Goal: Information Seeking & Learning: Learn about a topic

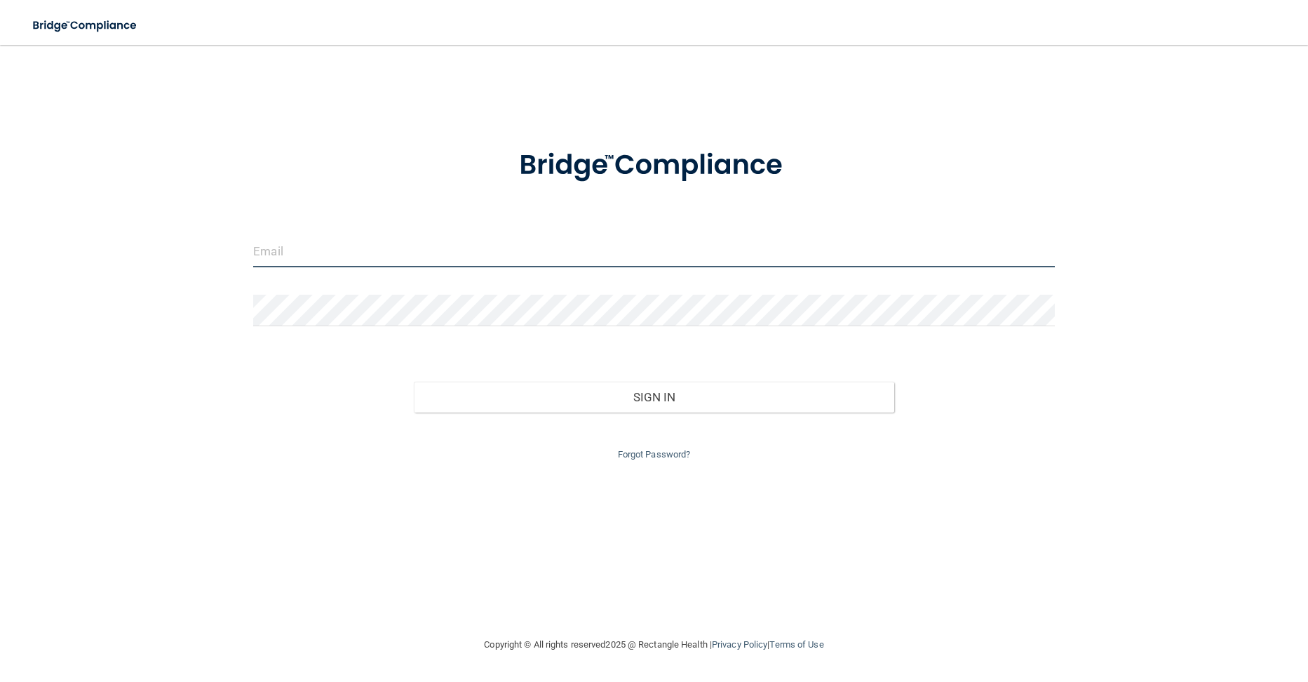
type input "[EMAIL_ADDRESS][PERSON_NAME][DOMAIN_NAME]"
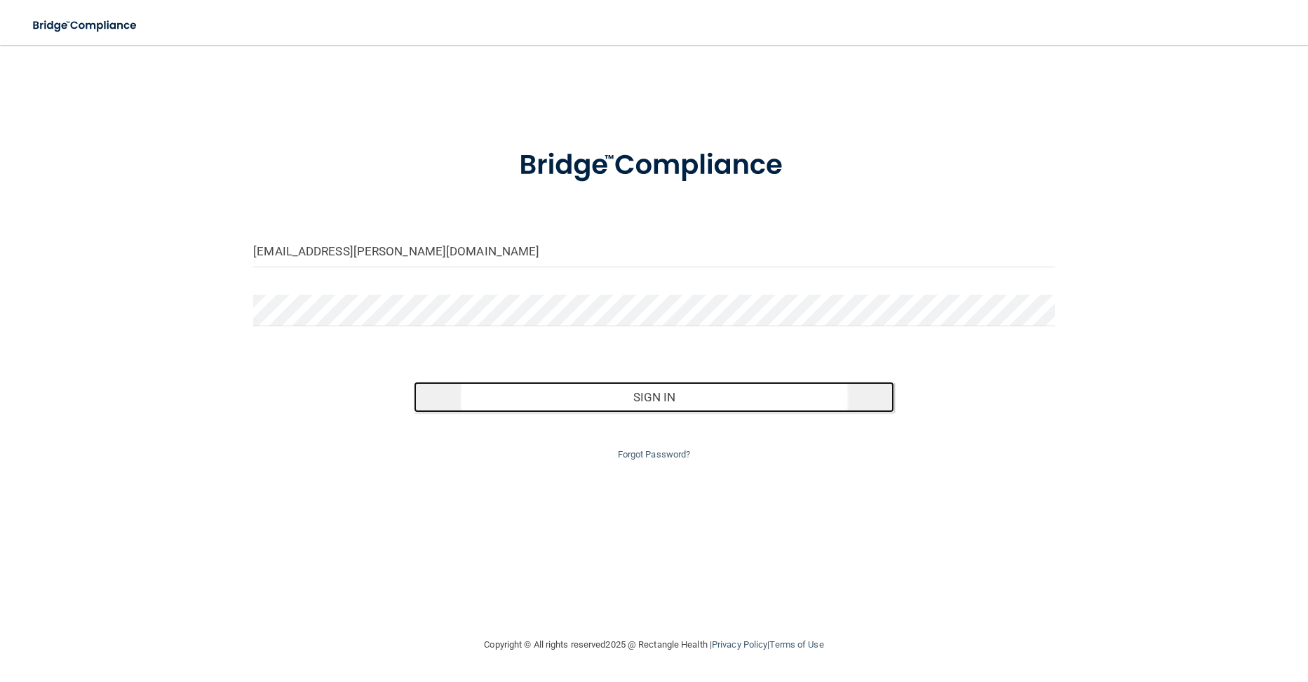
click at [675, 403] on button "Sign In" at bounding box center [654, 396] width 480 height 31
click at [736, 404] on button "Sign In" at bounding box center [654, 396] width 480 height 31
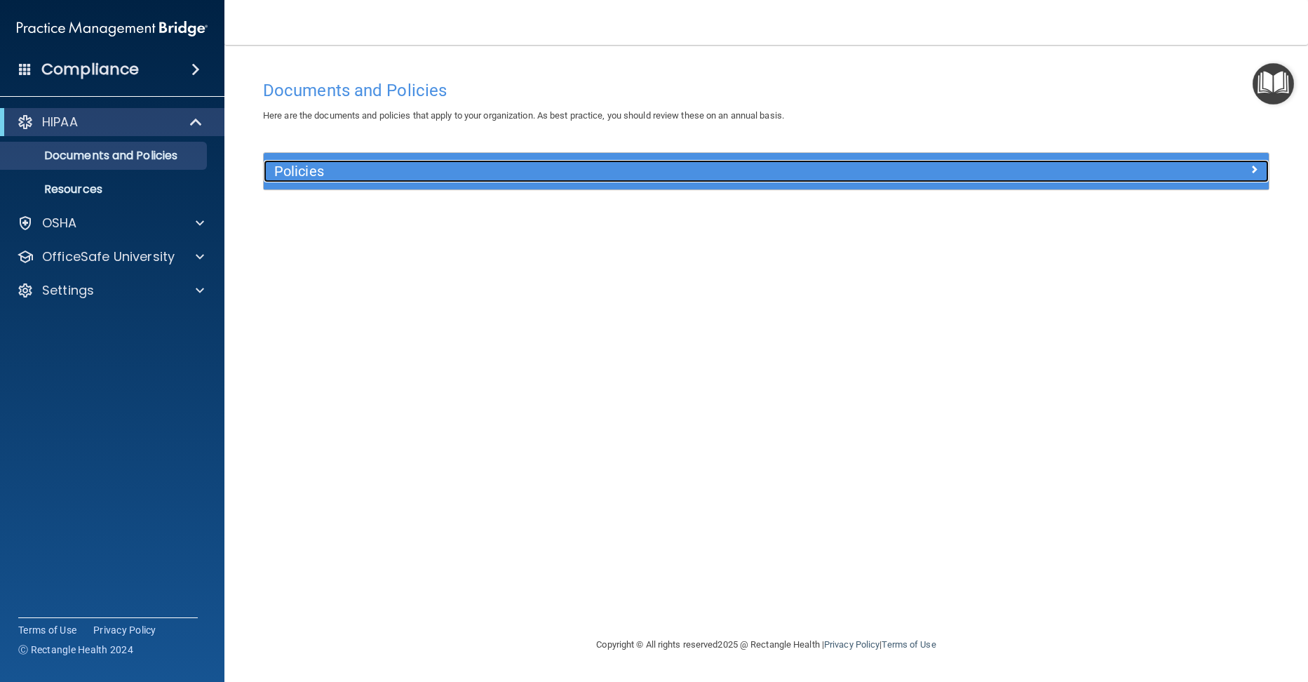
click at [1082, 178] on div "Policies" at bounding box center [766, 171] width 1005 height 22
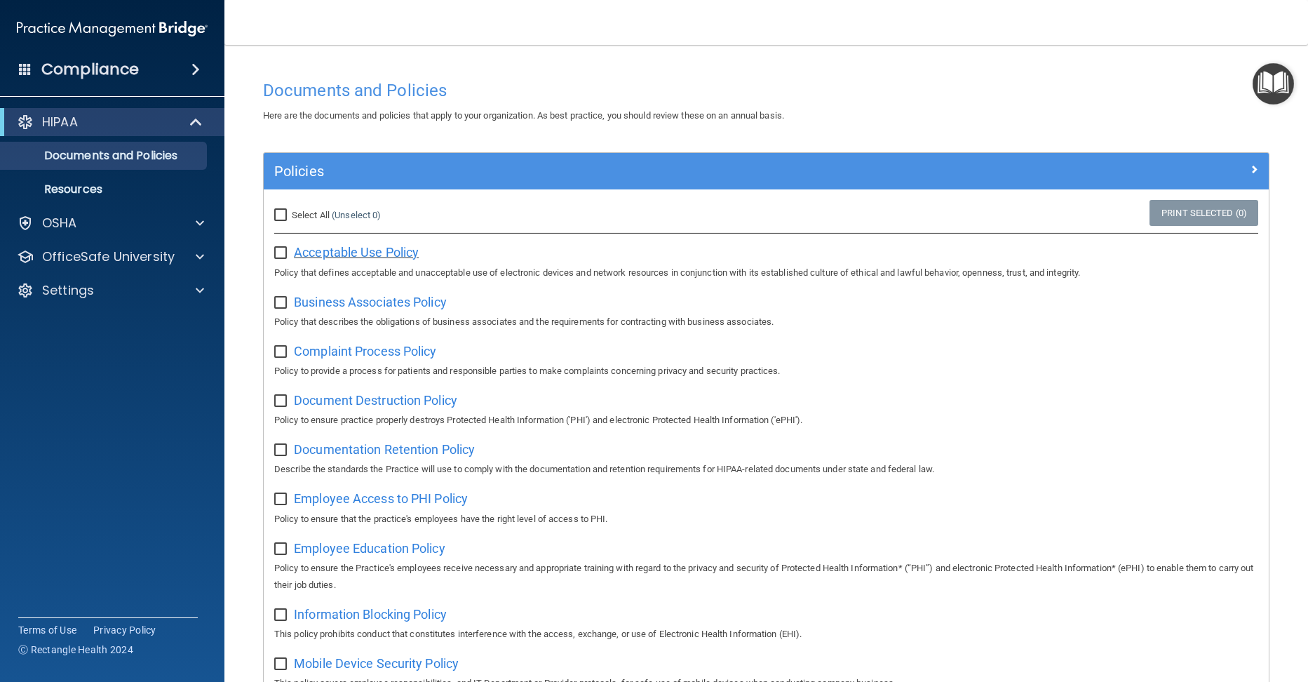
click at [388, 253] on span "Acceptable Use Policy" at bounding box center [356, 252] width 125 height 15
click at [107, 222] on div "OSHA" at bounding box center [93, 223] width 174 height 17
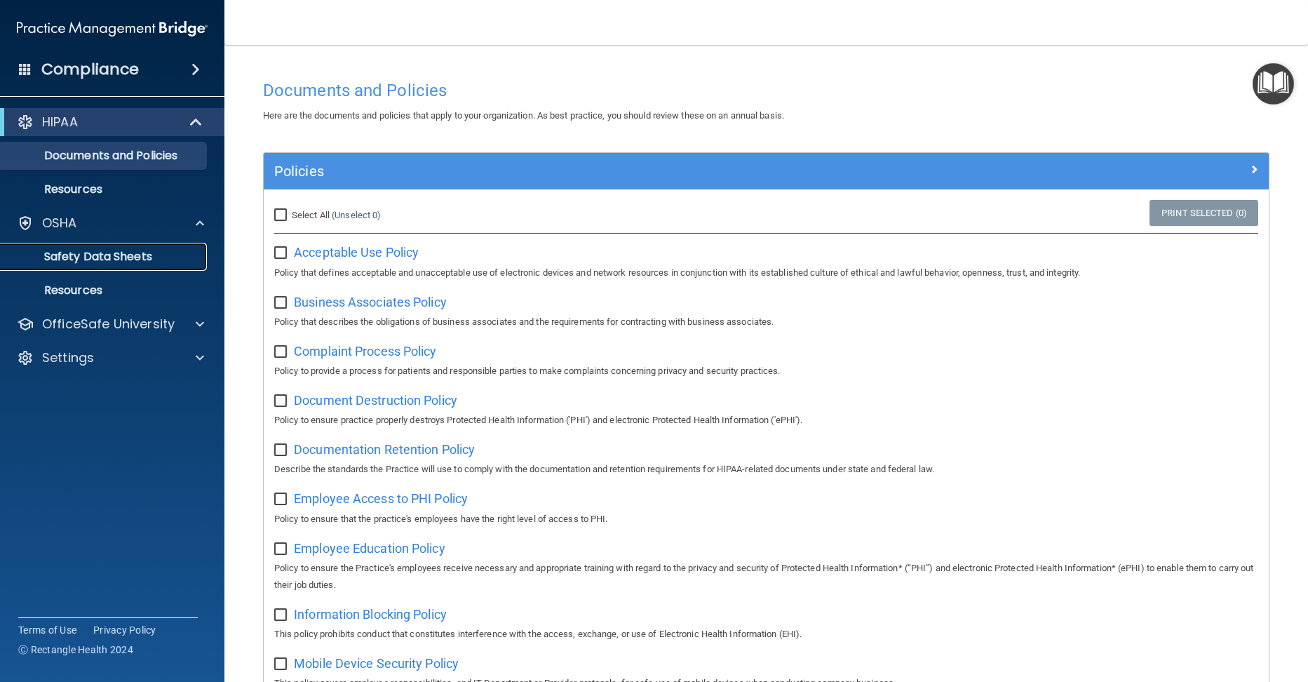
click at [89, 255] on p "Safety Data Sheets" at bounding box center [104, 257] width 191 height 14
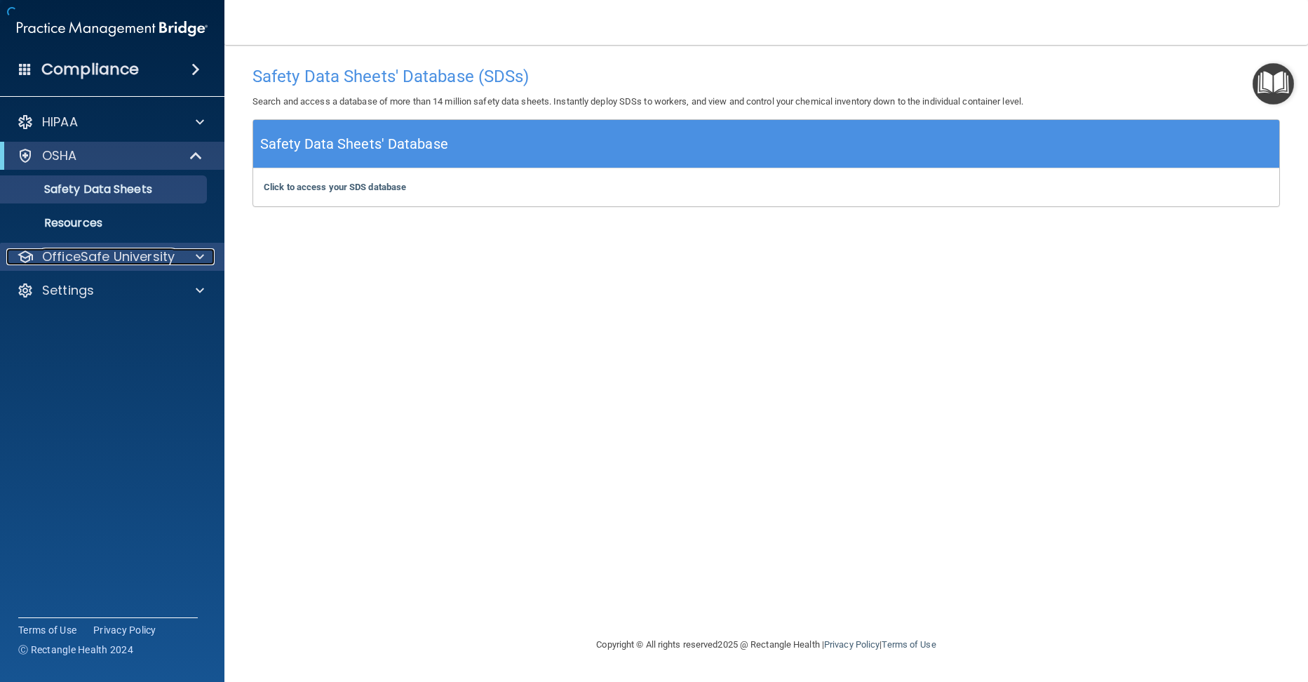
click at [86, 249] on p "OfficeSafe University" at bounding box center [108, 256] width 133 height 17
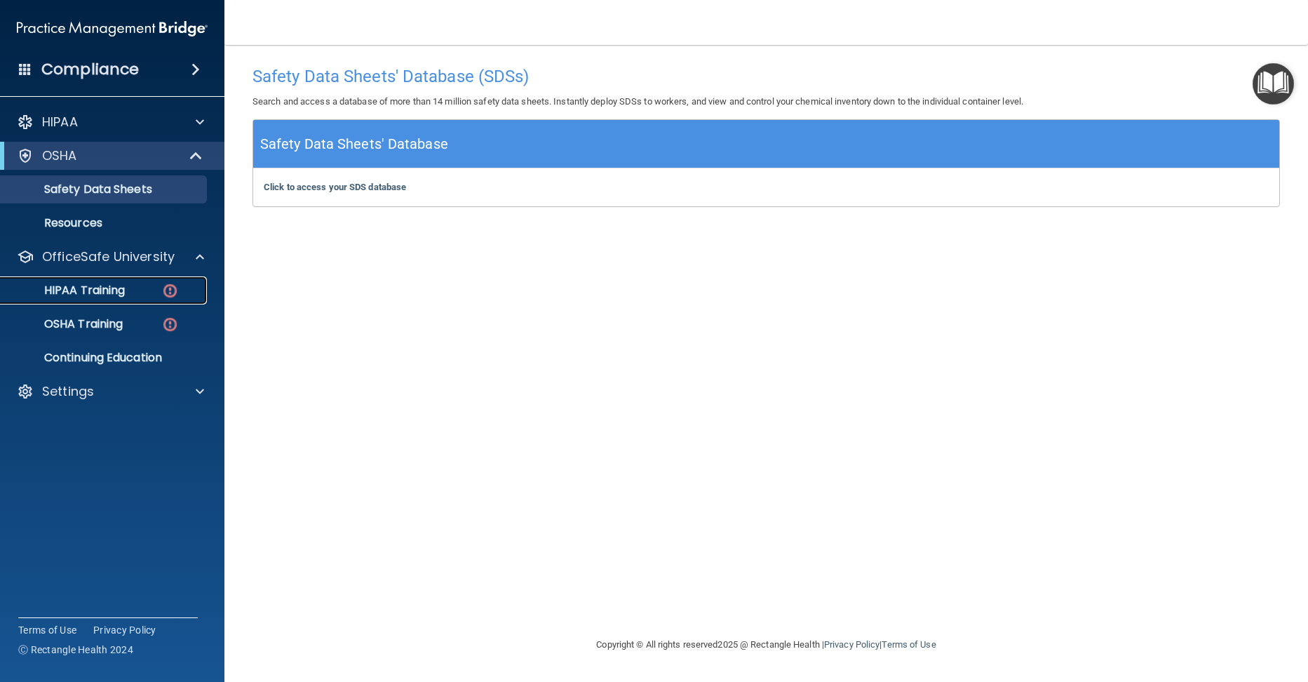
click at [136, 290] on div "HIPAA Training" at bounding box center [104, 290] width 191 height 14
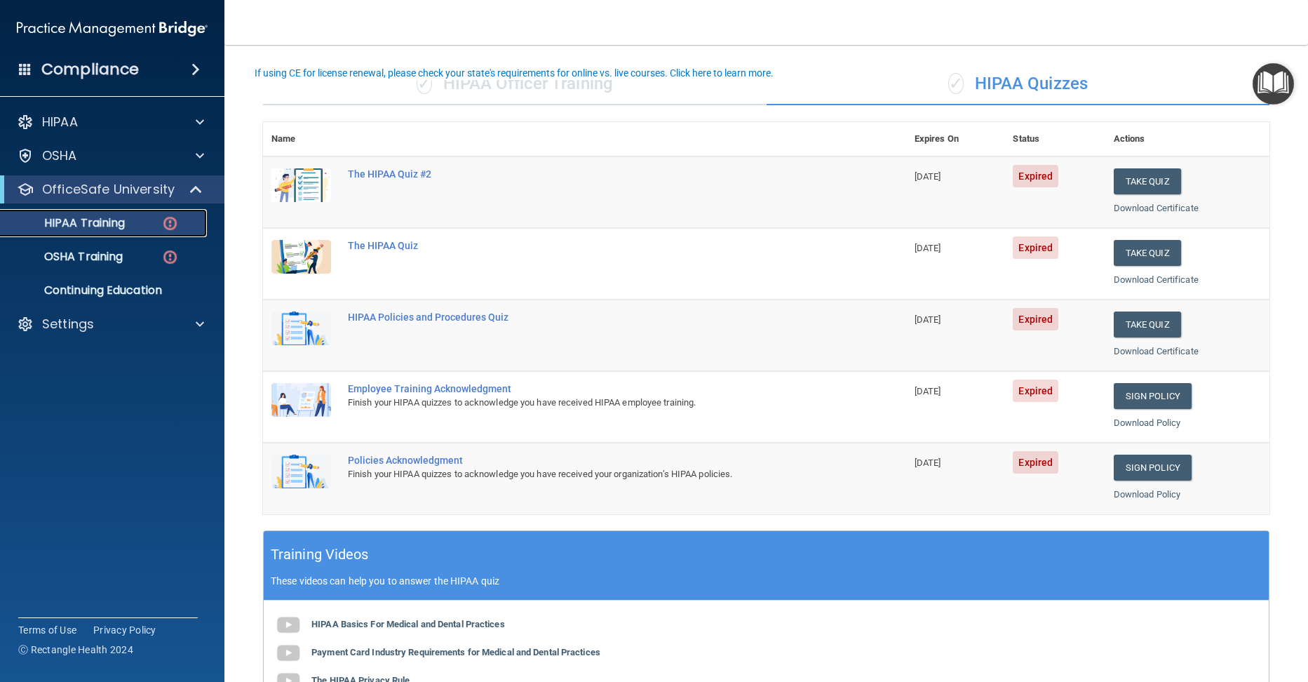
scroll to position [70, 0]
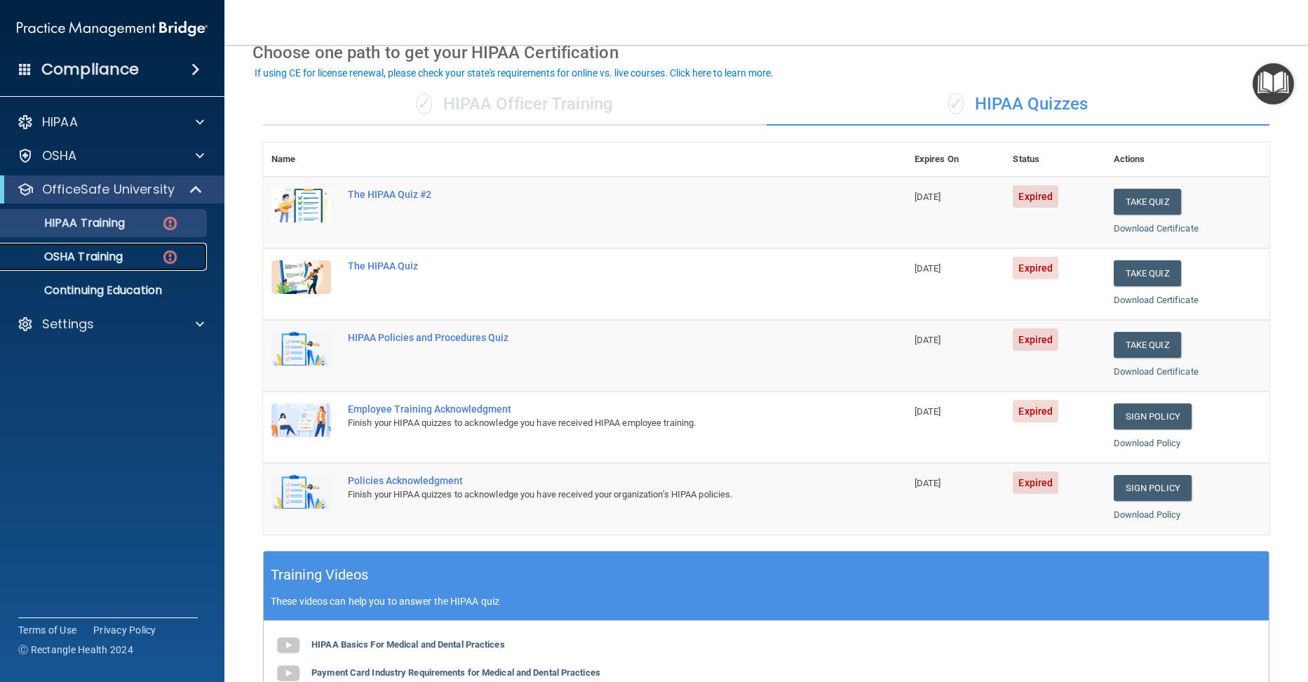
click at [163, 257] on img at bounding box center [170, 257] width 18 height 18
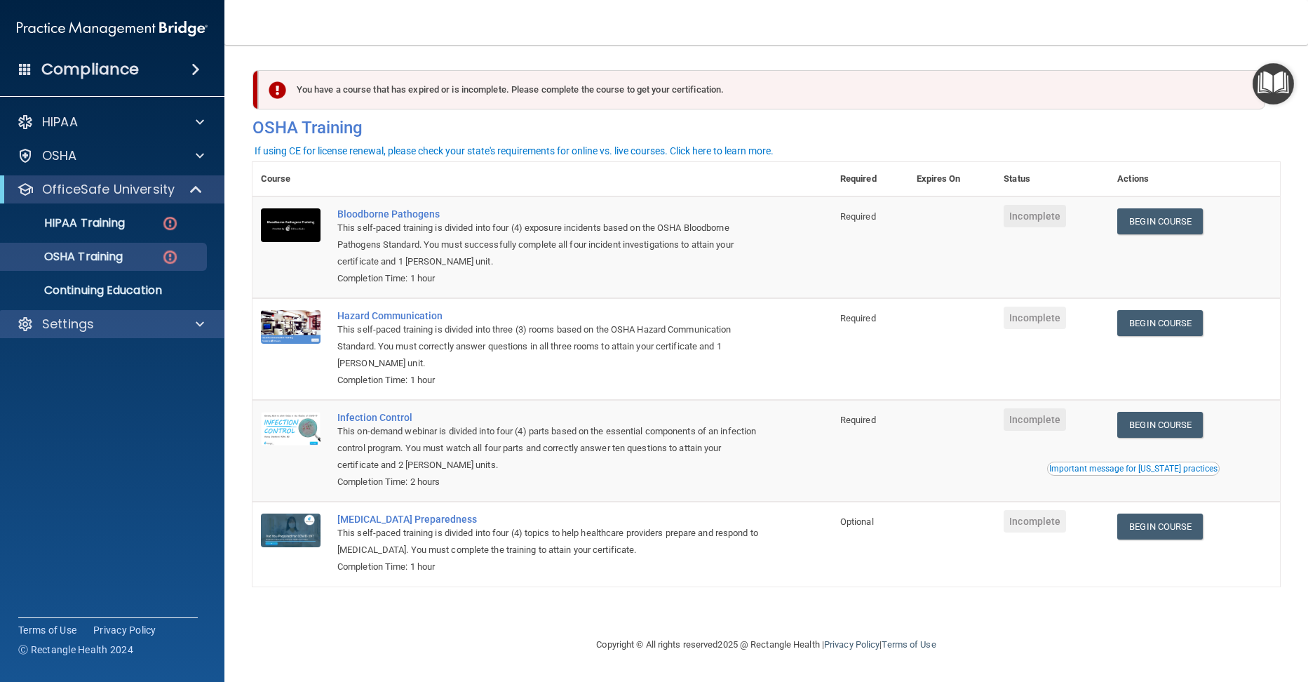
click at [191, 312] on div "Settings" at bounding box center [112, 324] width 225 height 28
click at [198, 330] on span at bounding box center [200, 324] width 8 height 17
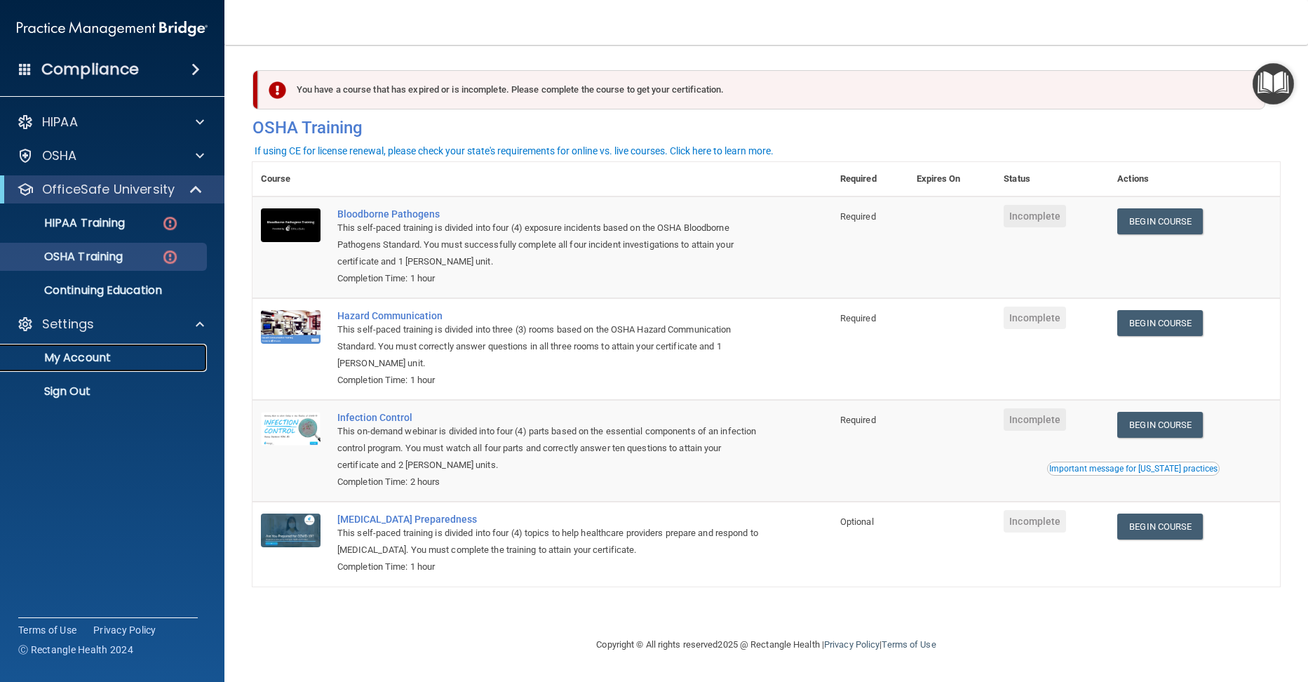
click at [88, 359] on p "My Account" at bounding box center [104, 358] width 191 height 14
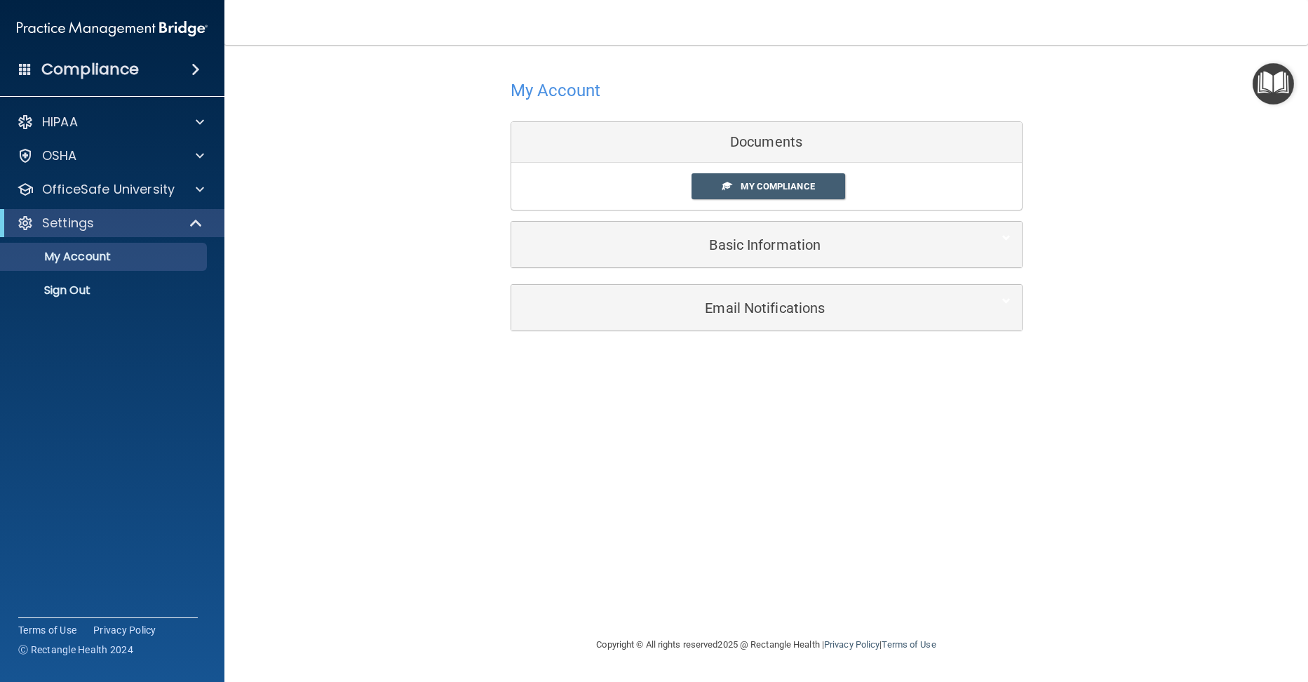
click at [133, 29] on img at bounding box center [112, 29] width 191 height 28
click at [723, 187] on span at bounding box center [726, 185] width 9 height 9
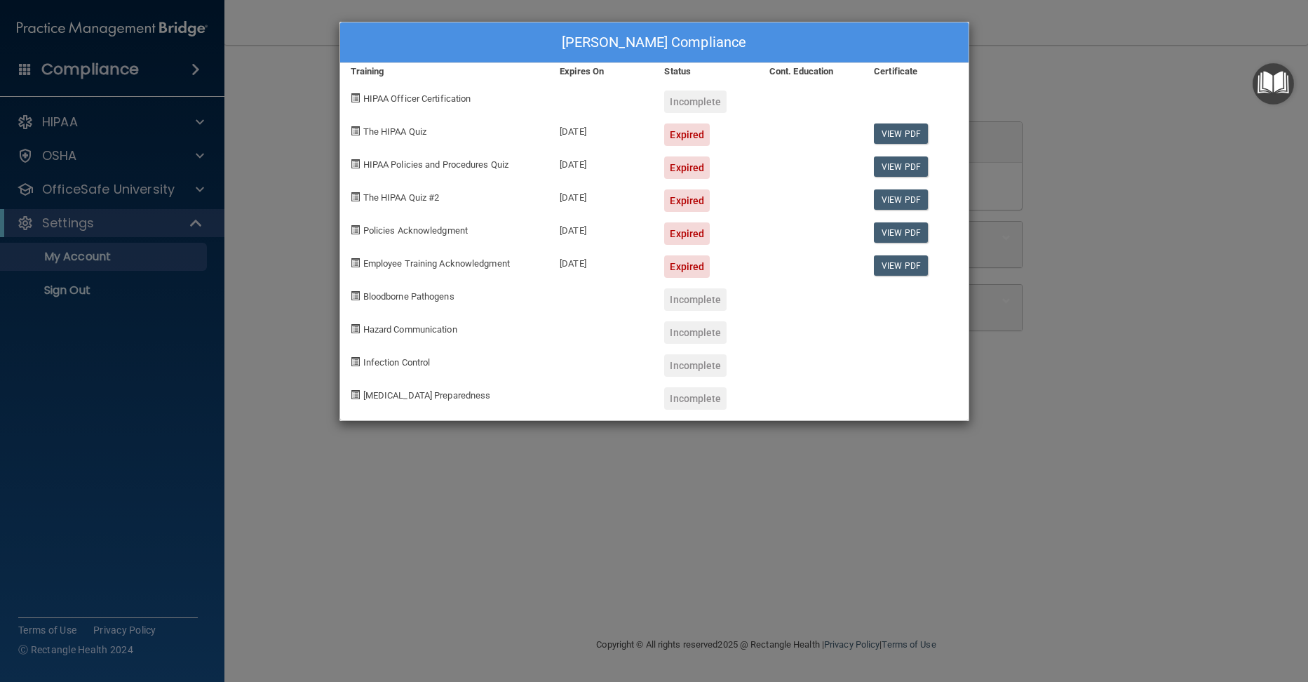
click at [290, 198] on div "[PERSON_NAME] Compliance Training Expires On Status Cont. Education Certificate…" at bounding box center [654, 341] width 1308 height 682
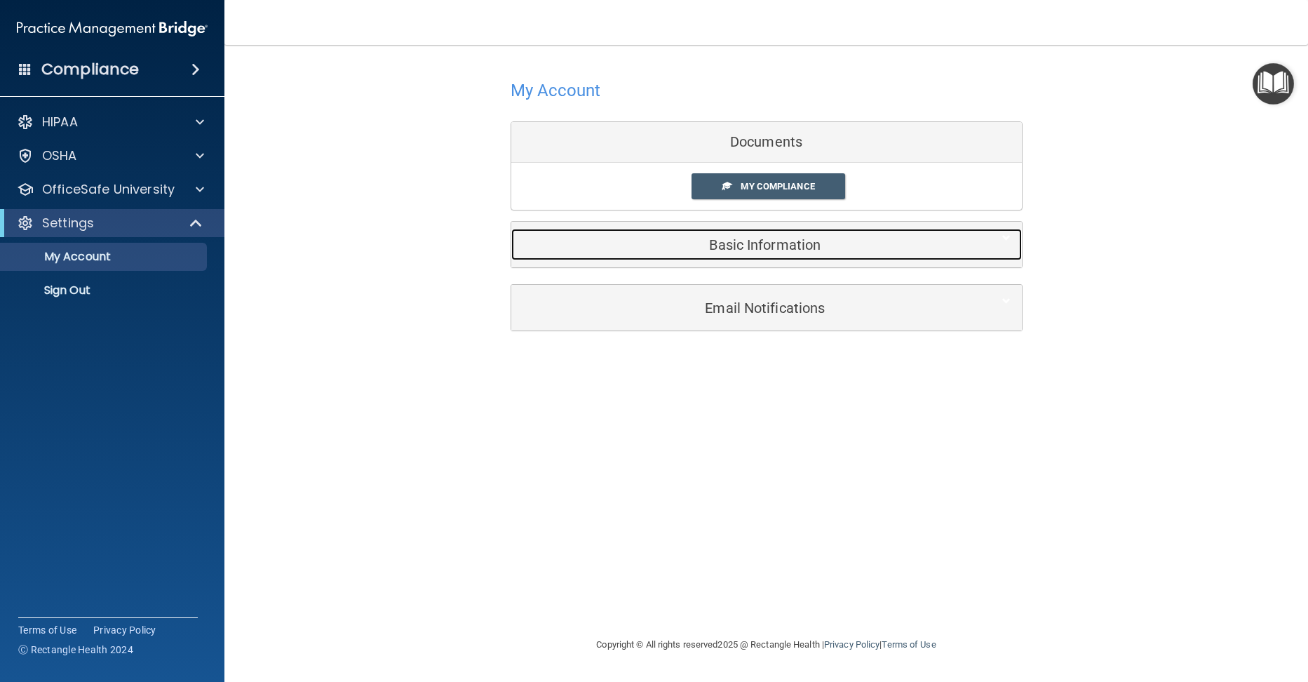
click at [738, 244] on h5 "Basic Information" at bounding box center [745, 244] width 447 height 15
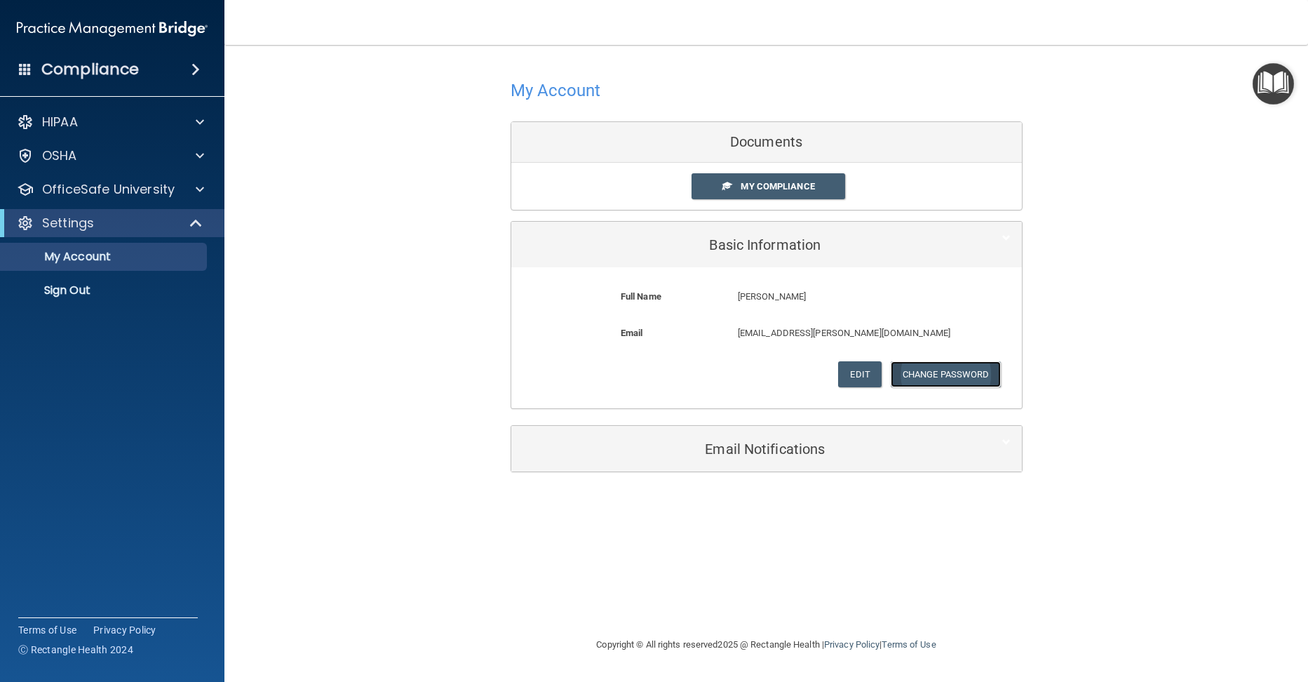
click at [917, 372] on button "Change Password" at bounding box center [946, 374] width 110 height 26
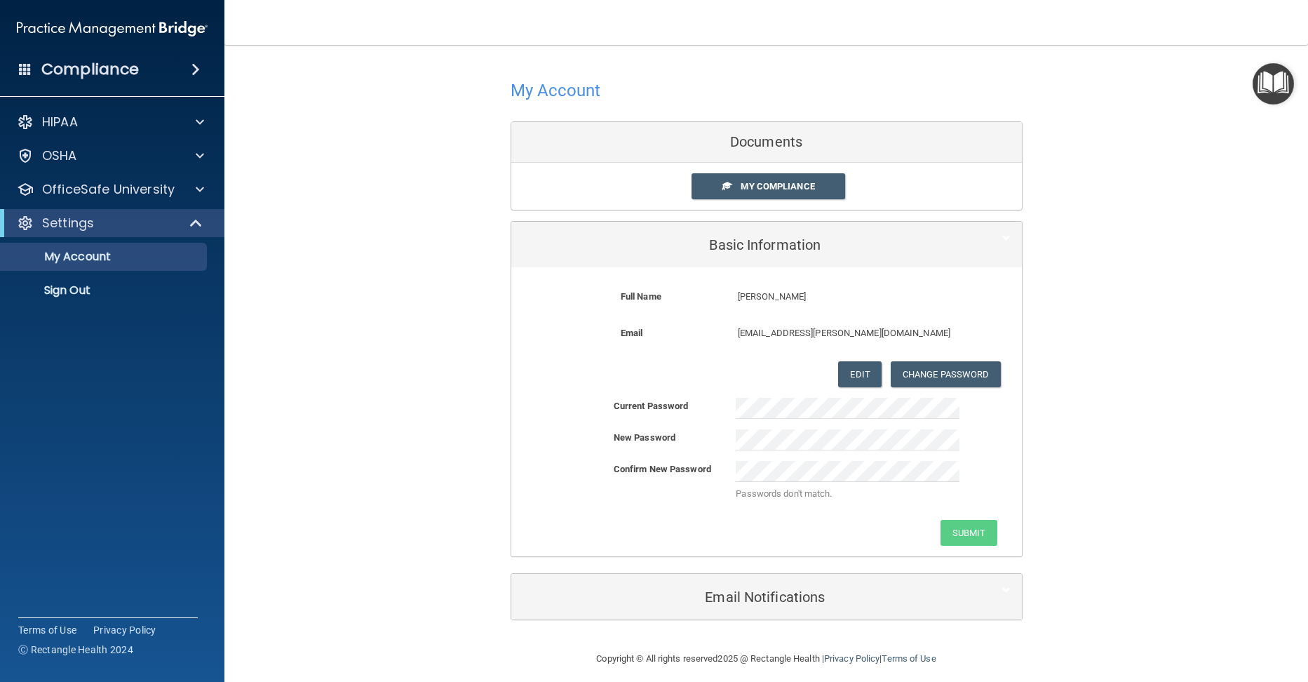
click at [1065, 311] on div "My Account Documents My Compliance My Compliance My BAA Basic Information Full …" at bounding box center [765, 347] width 1027 height 577
click at [786, 459] on div "Current Password New Password Confirm New Password Passwords don't match. Submit" at bounding box center [766, 472] width 510 height 148
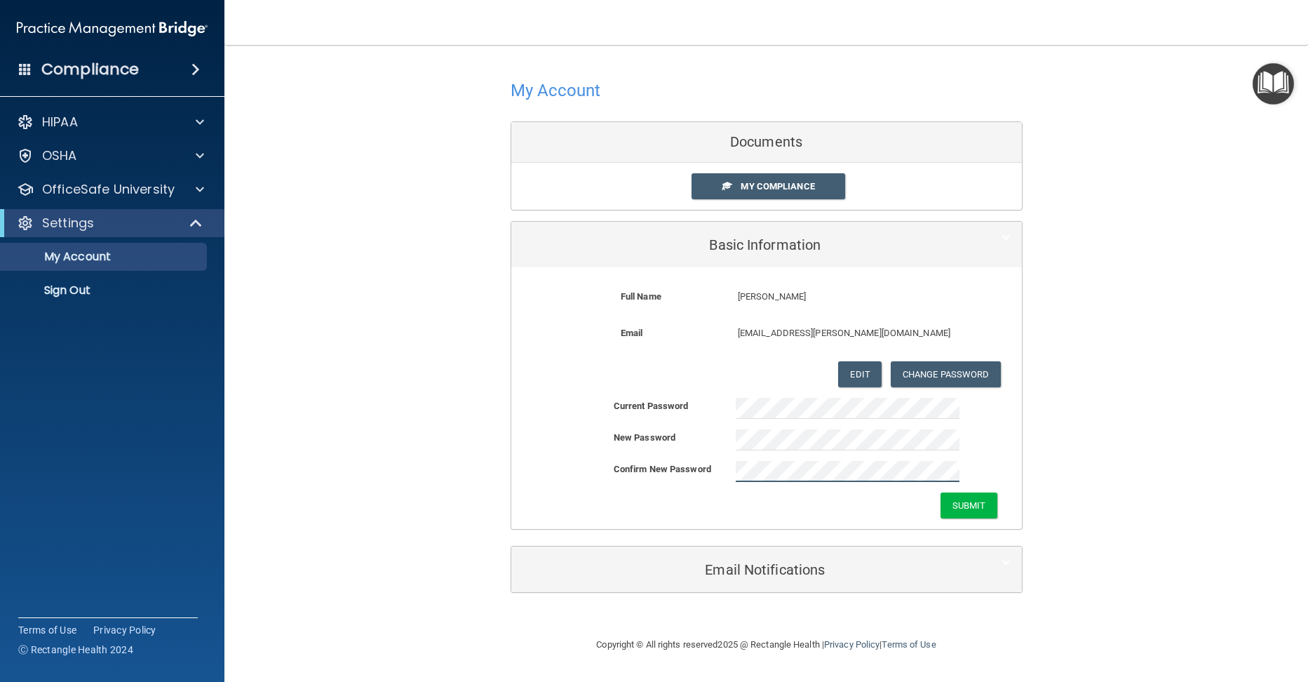
click at [940, 492] on button "Submit" at bounding box center [968, 505] width 57 height 26
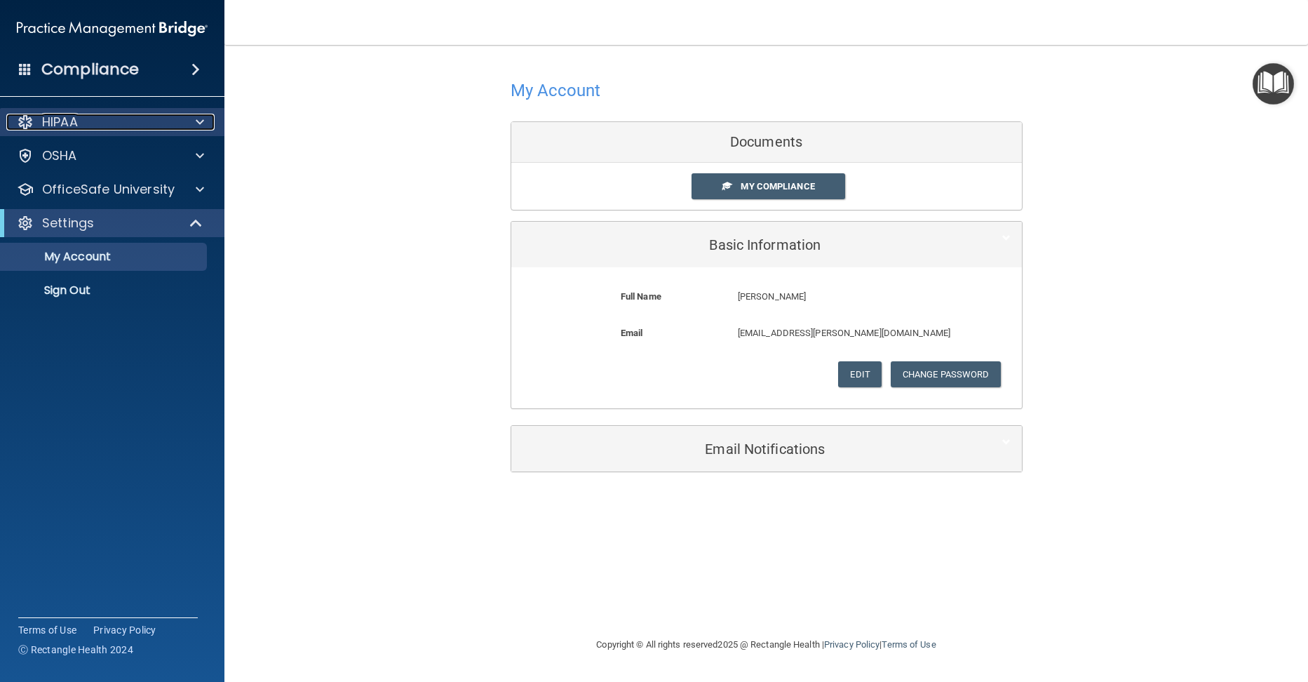
click at [127, 122] on div "HIPAA" at bounding box center [93, 122] width 174 height 17
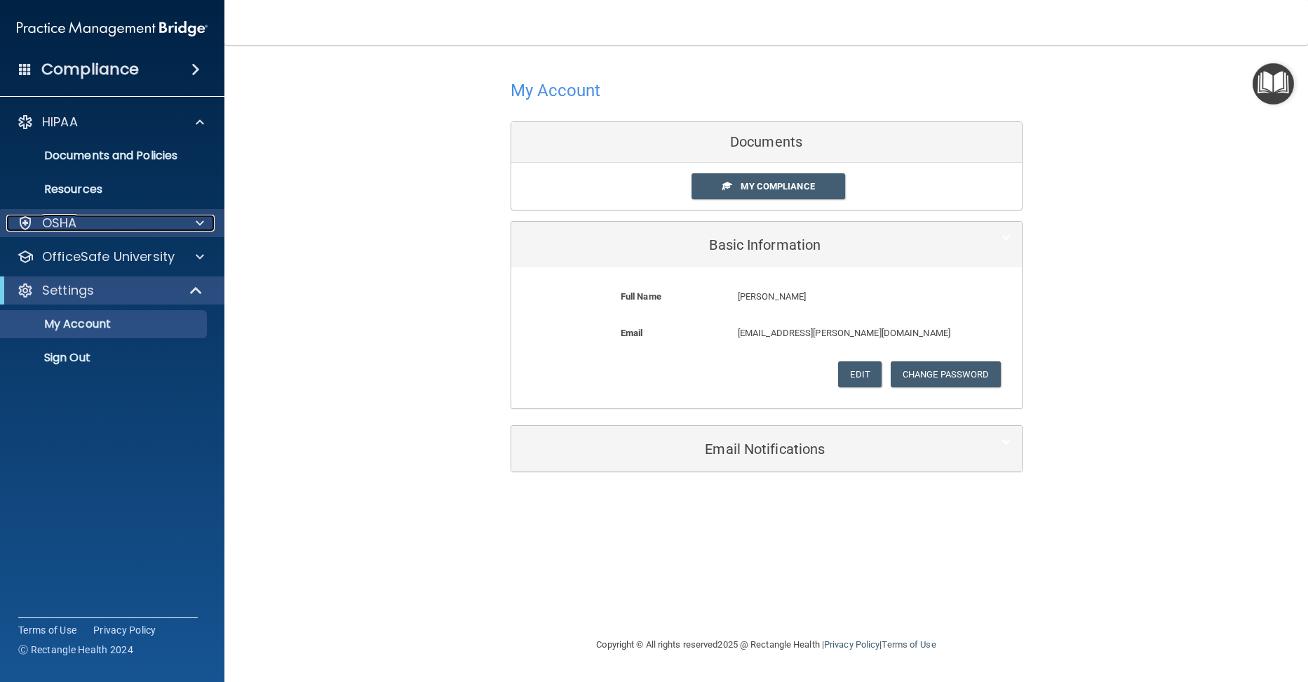
click at [149, 220] on div "OSHA" at bounding box center [93, 223] width 174 height 17
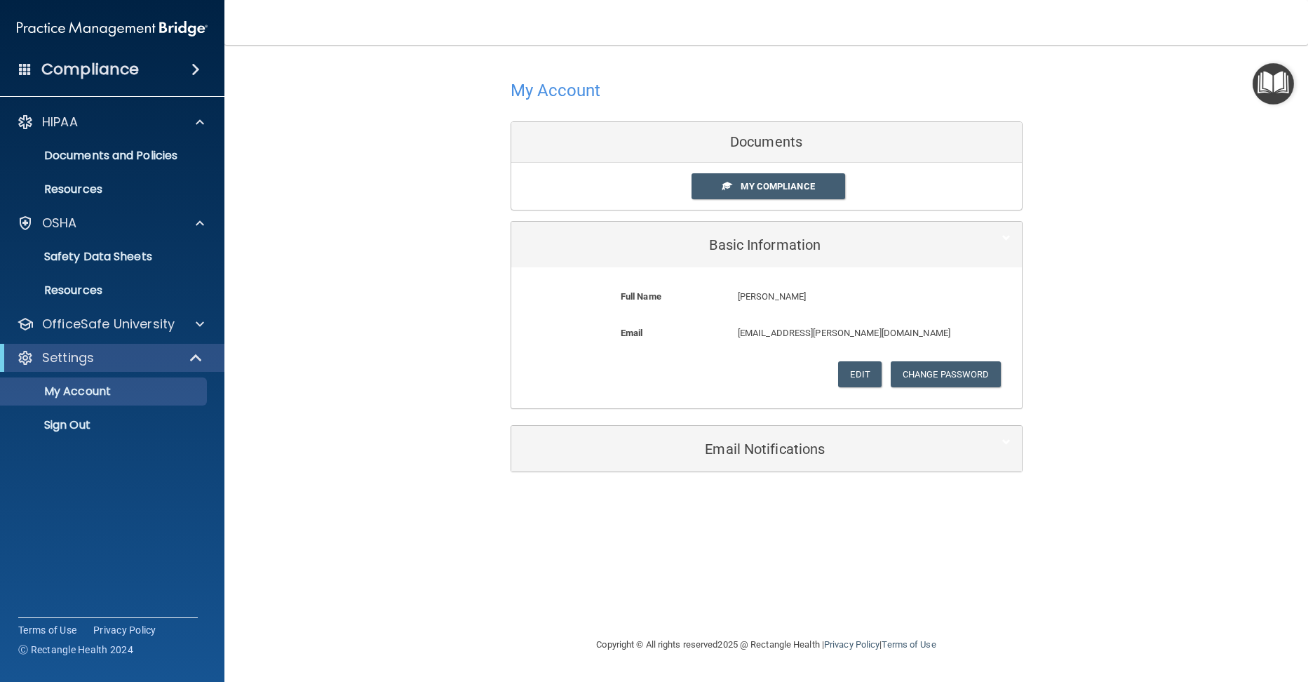
click at [153, 79] on div "Compliance" at bounding box center [112, 69] width 224 height 31
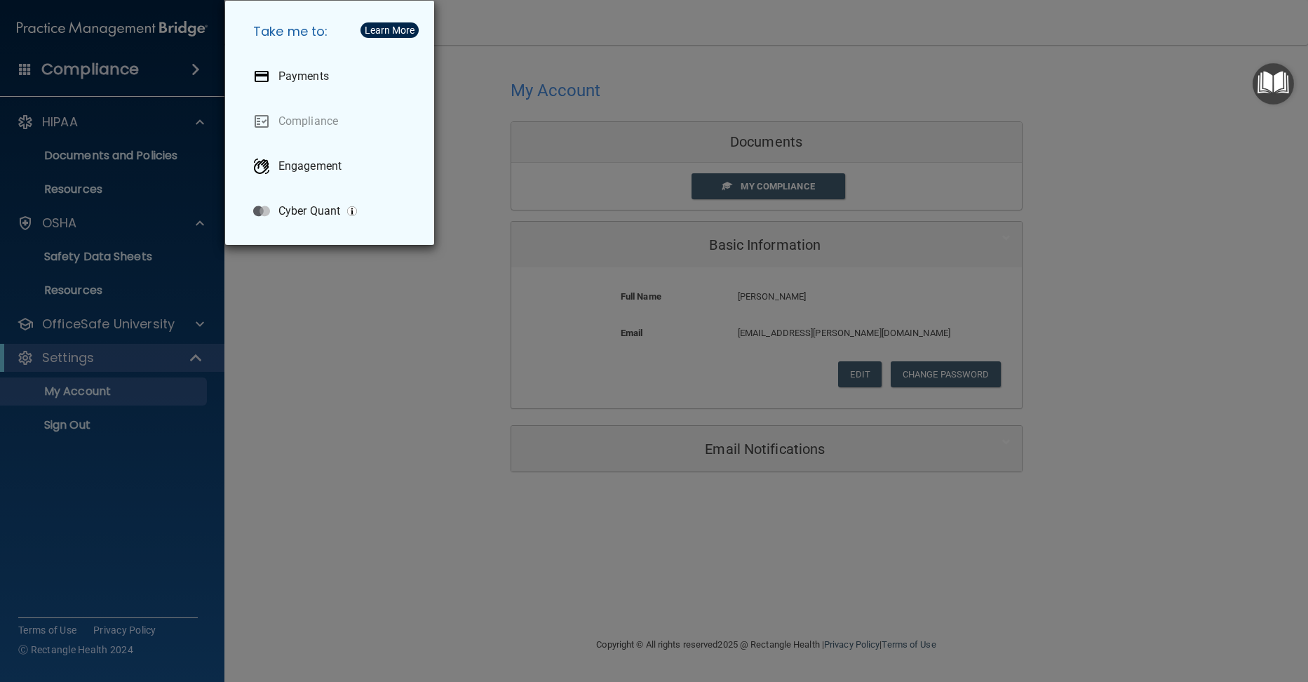
click at [108, 80] on div "Take me to: Payments Compliance Engagement Cyber Quant" at bounding box center [654, 341] width 1308 height 682
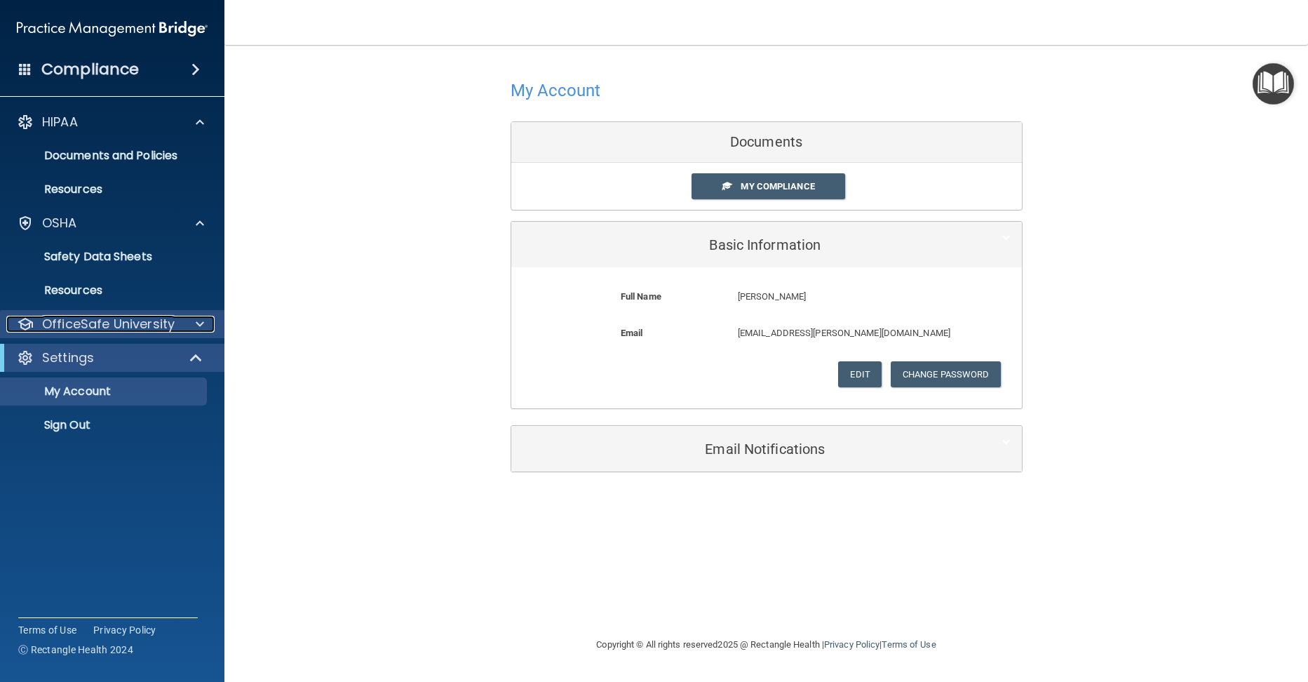
click at [68, 327] on p "OfficeSafe University" at bounding box center [108, 324] width 133 height 17
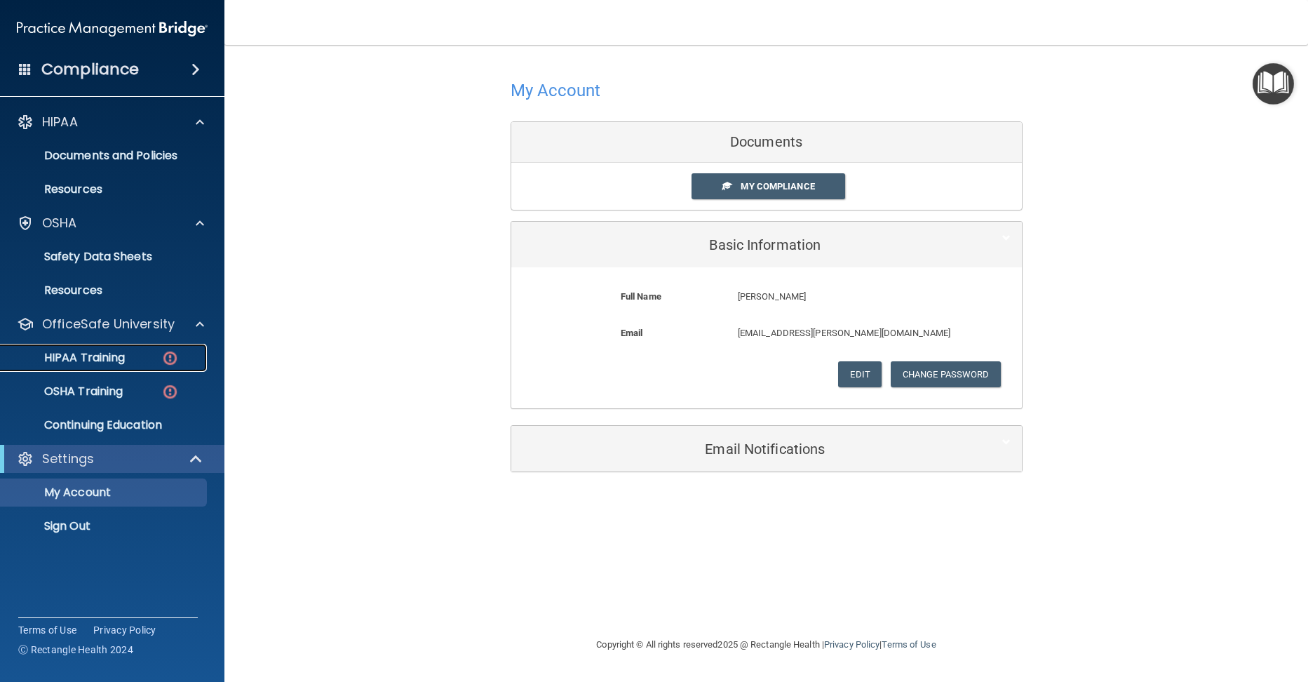
click at [77, 353] on p "HIPAA Training" at bounding box center [67, 358] width 116 height 14
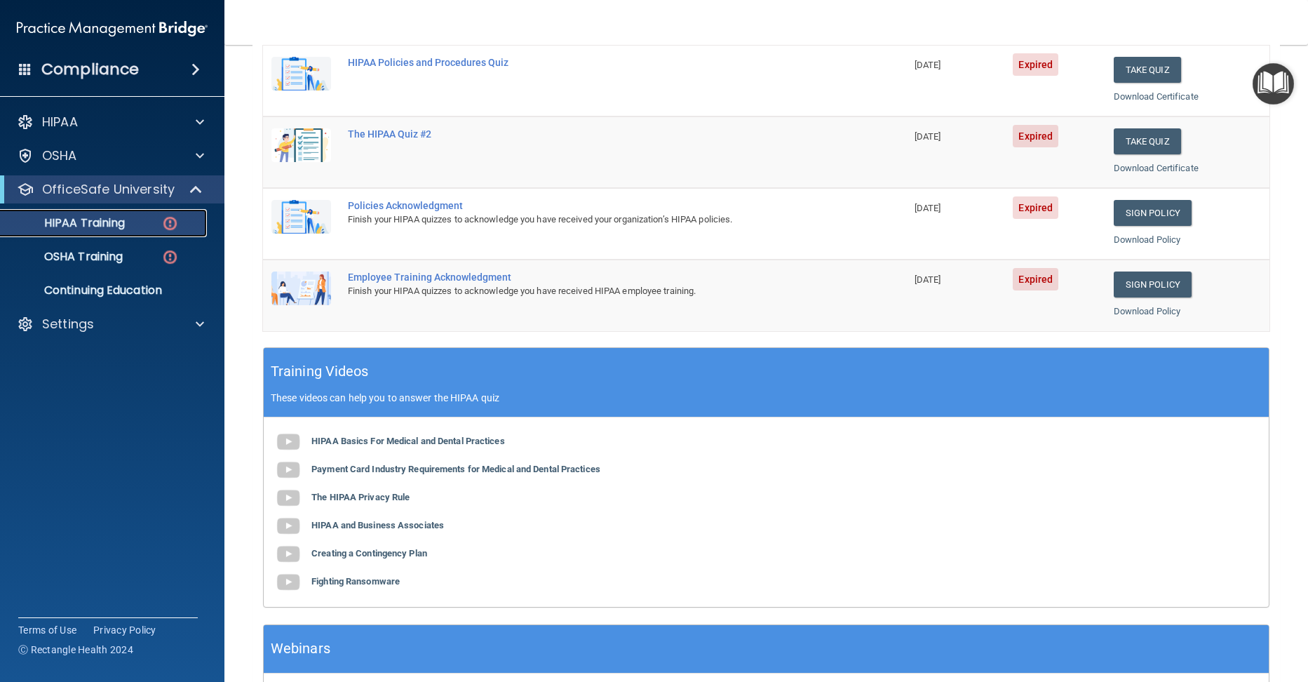
scroll to position [280, 0]
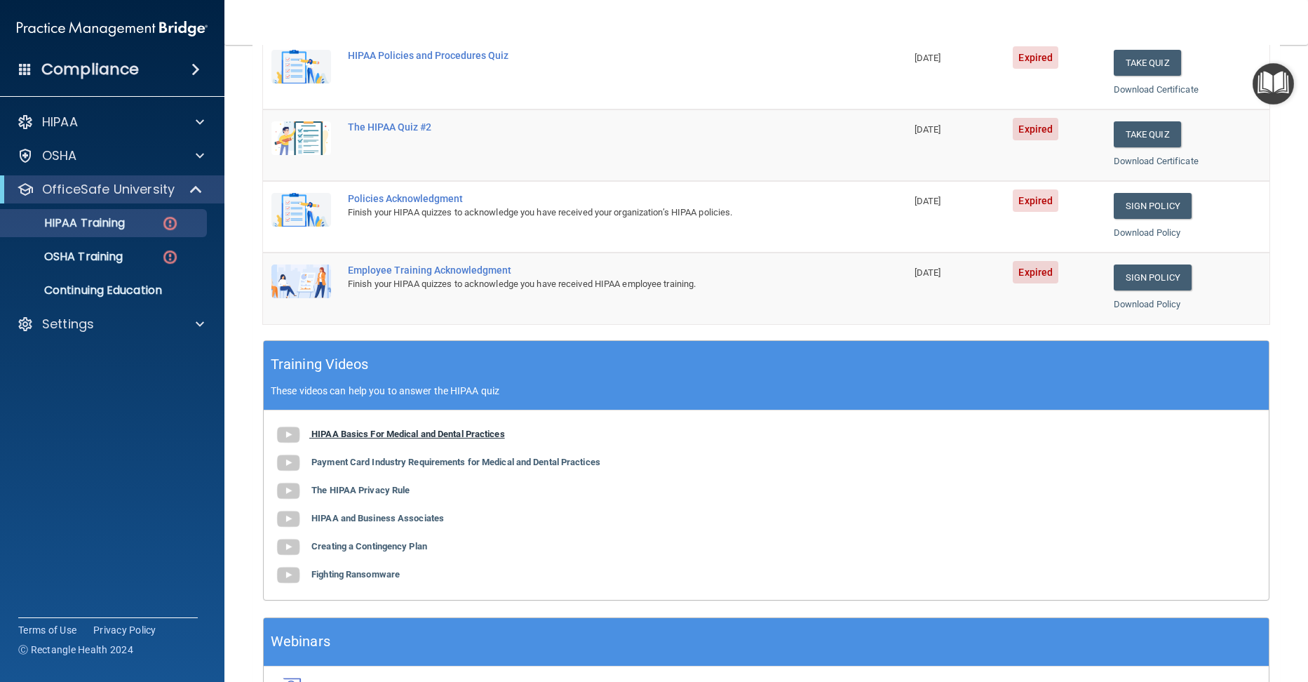
click at [284, 429] on img at bounding box center [288, 435] width 28 height 28
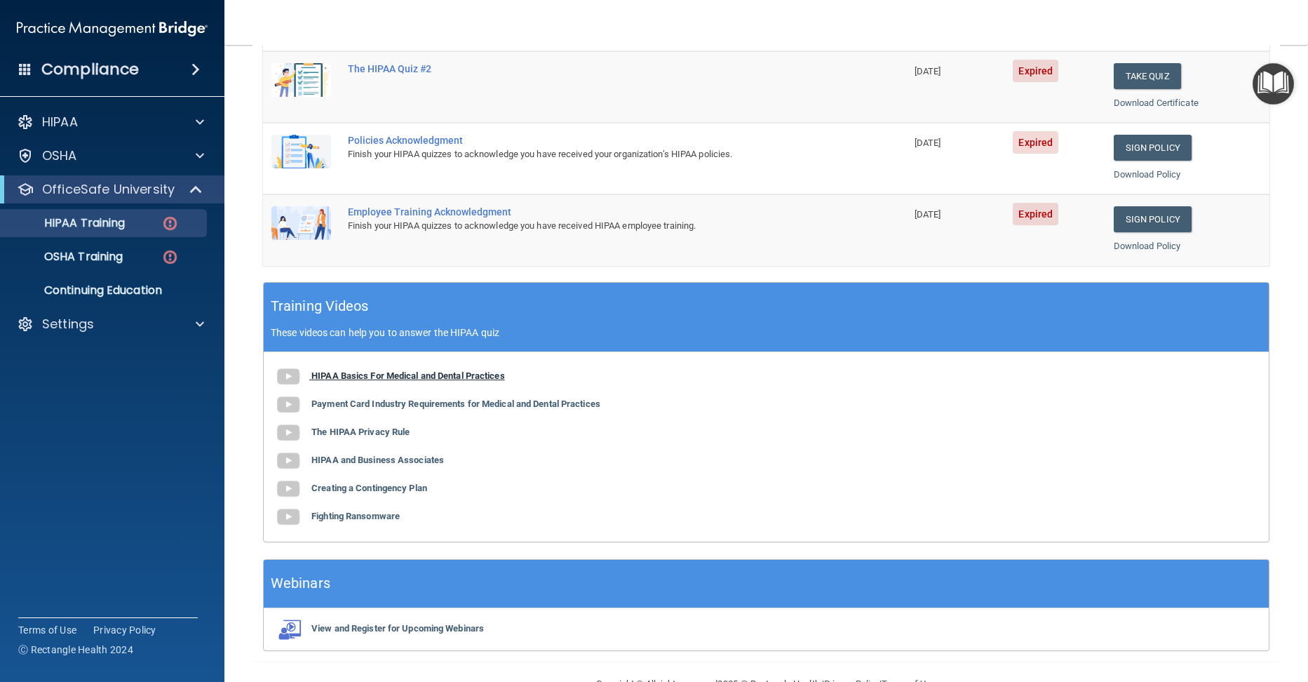
scroll to position [351, 0]
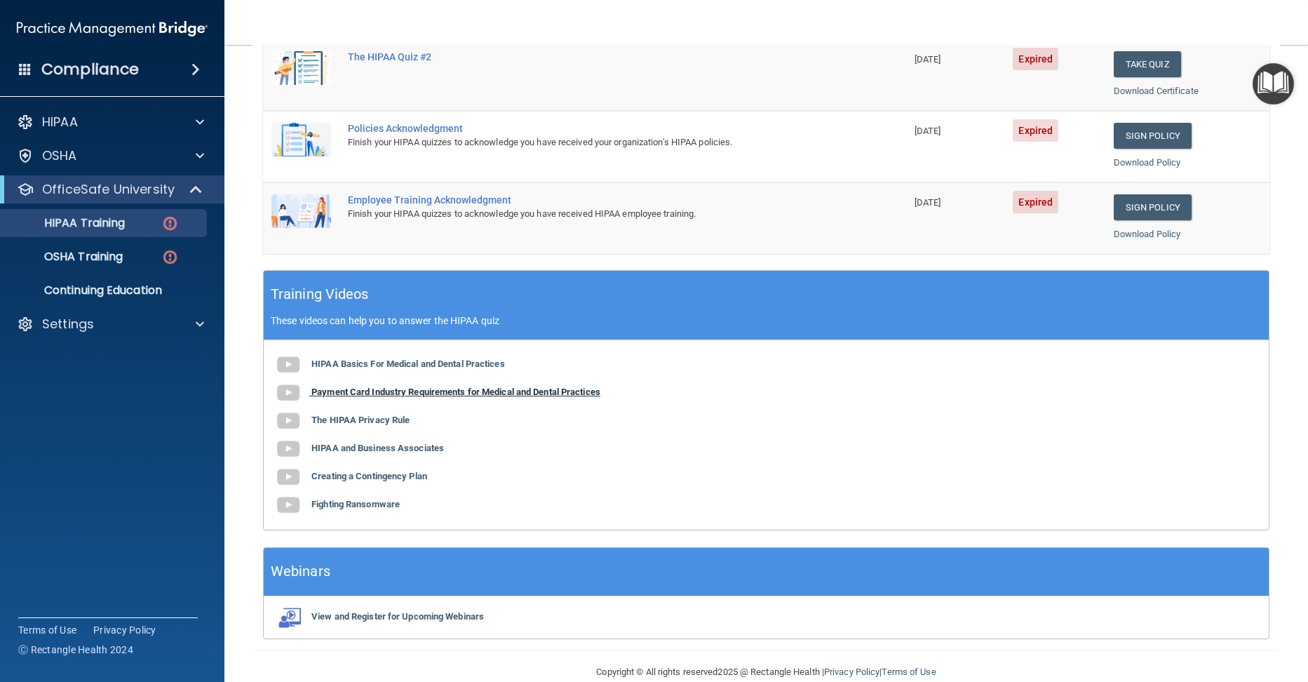
click at [296, 388] on img at bounding box center [288, 393] width 28 height 28
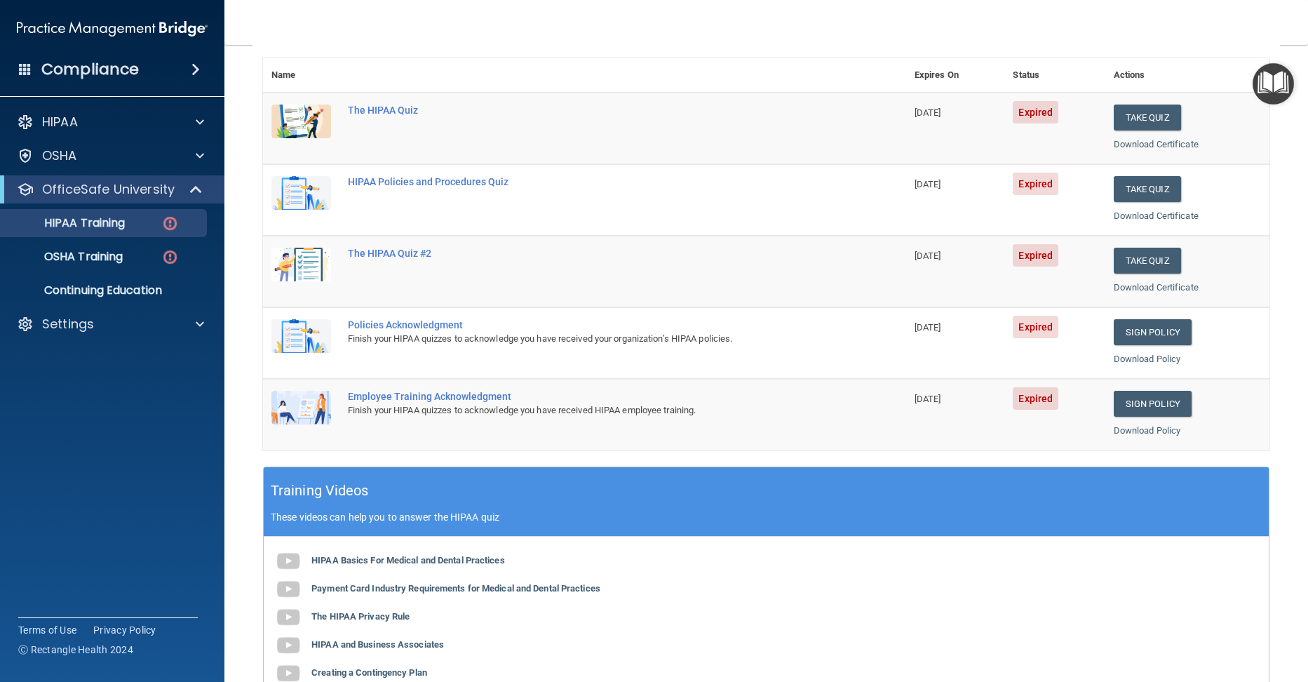
scroll to position [140, 0]
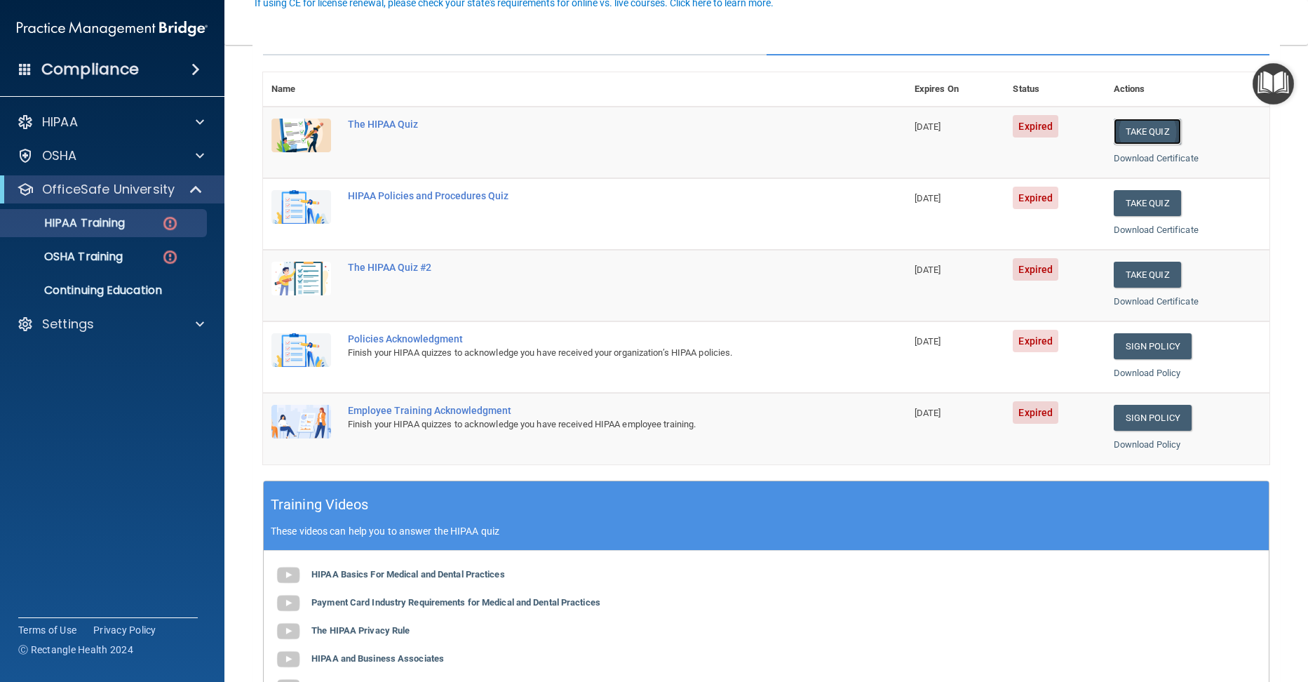
click at [1131, 140] on button "Take Quiz" at bounding box center [1147, 132] width 67 height 26
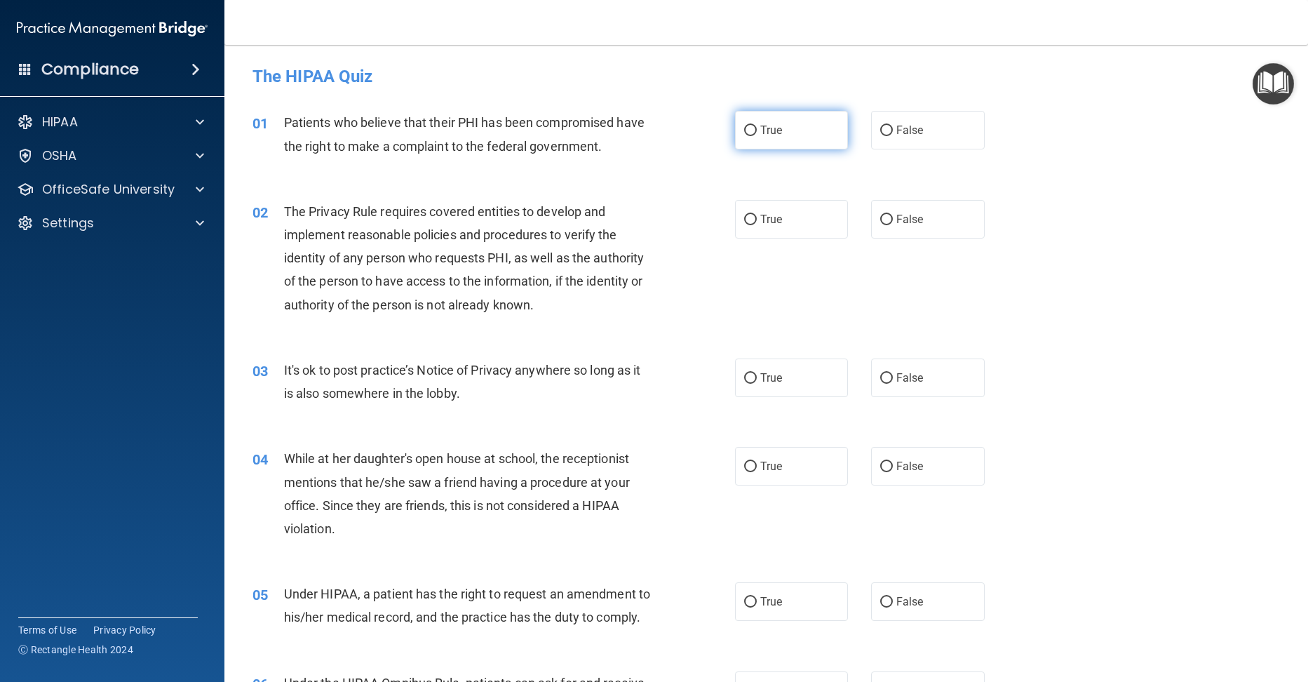
click at [749, 126] on input "True" at bounding box center [750, 131] width 13 height 11
radio input "true"
click at [744, 219] on input "True" at bounding box center [750, 220] width 13 height 11
radio input "true"
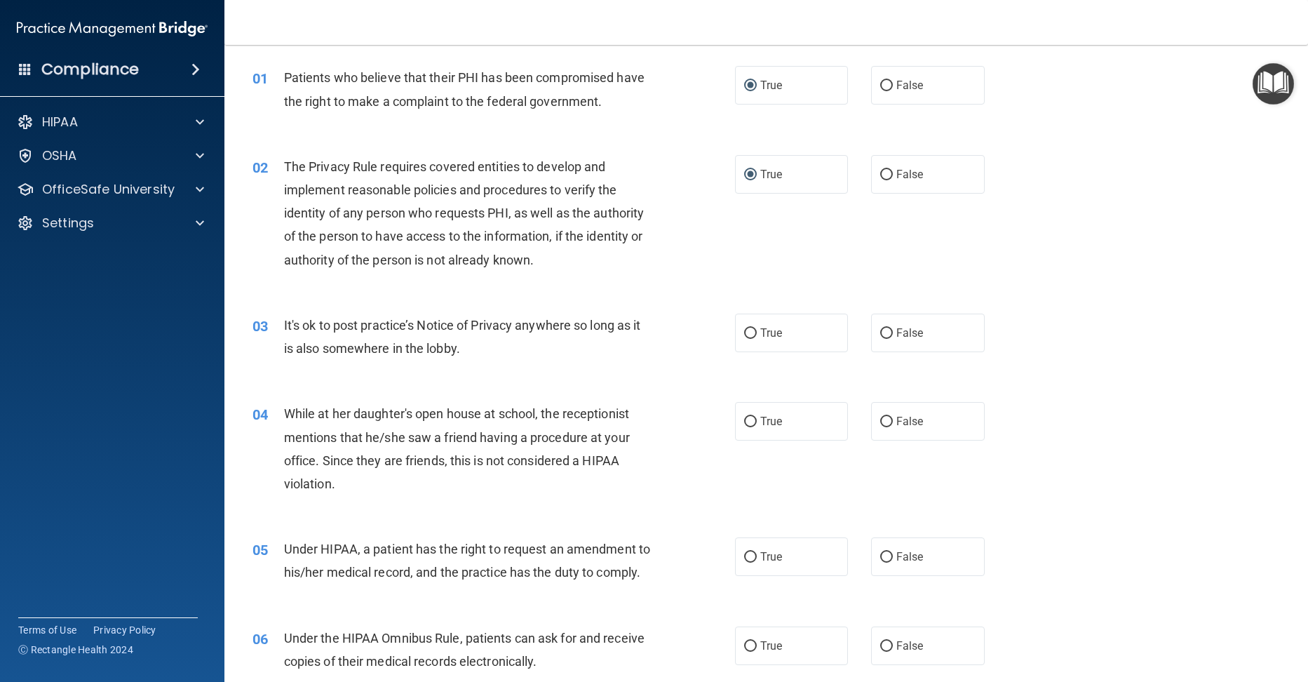
scroll to position [210, 0]
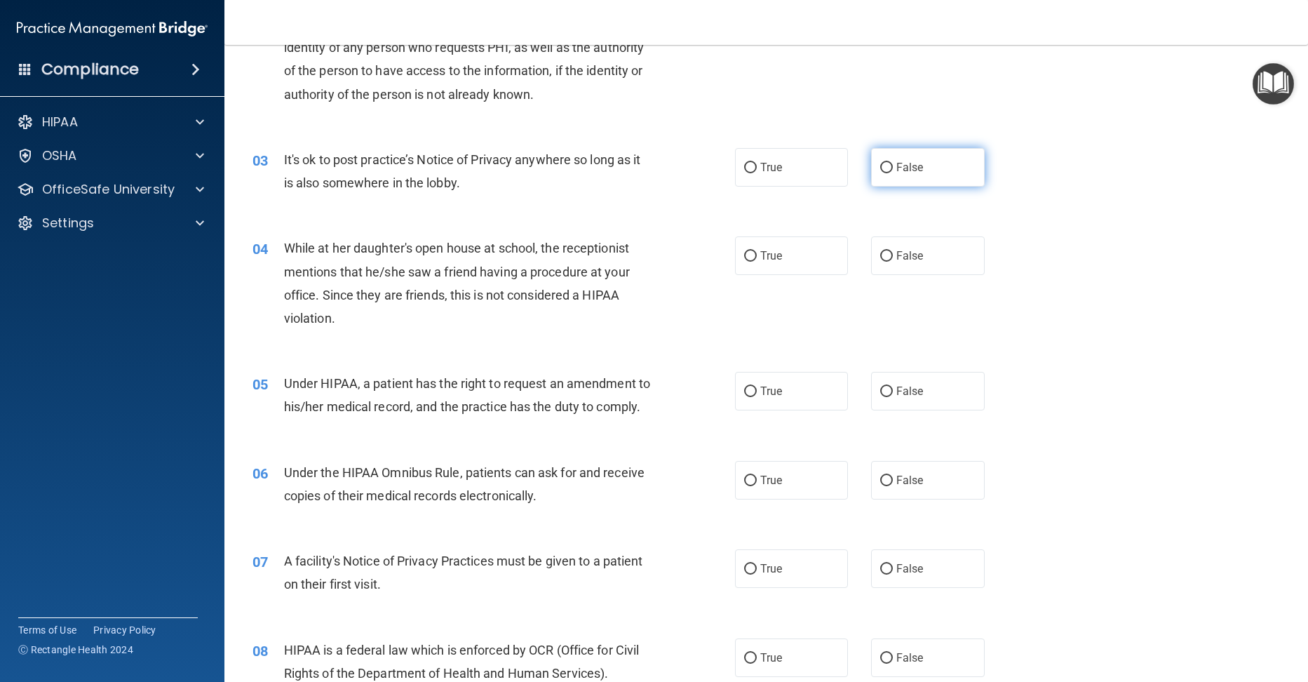
click at [887, 168] on label "False" at bounding box center [928, 167] width 114 height 39
click at [887, 168] on input "False" at bounding box center [886, 168] width 13 height 11
radio input "true"
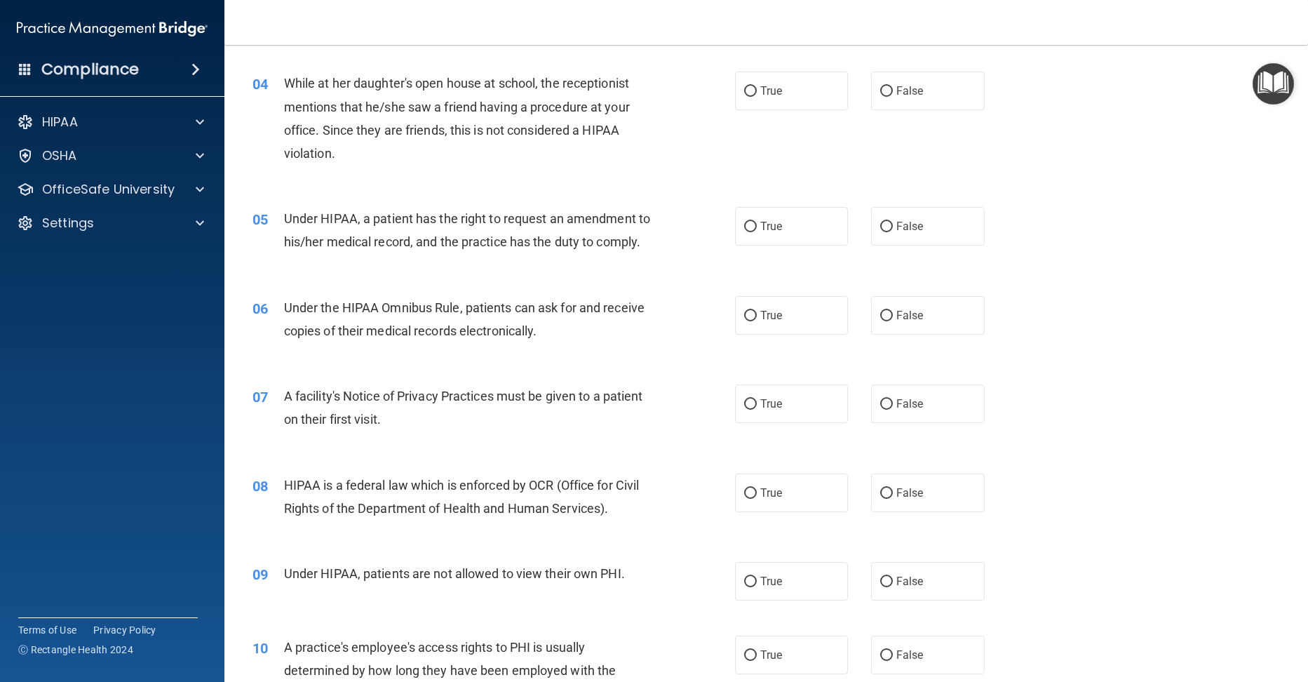
scroll to position [351, 0]
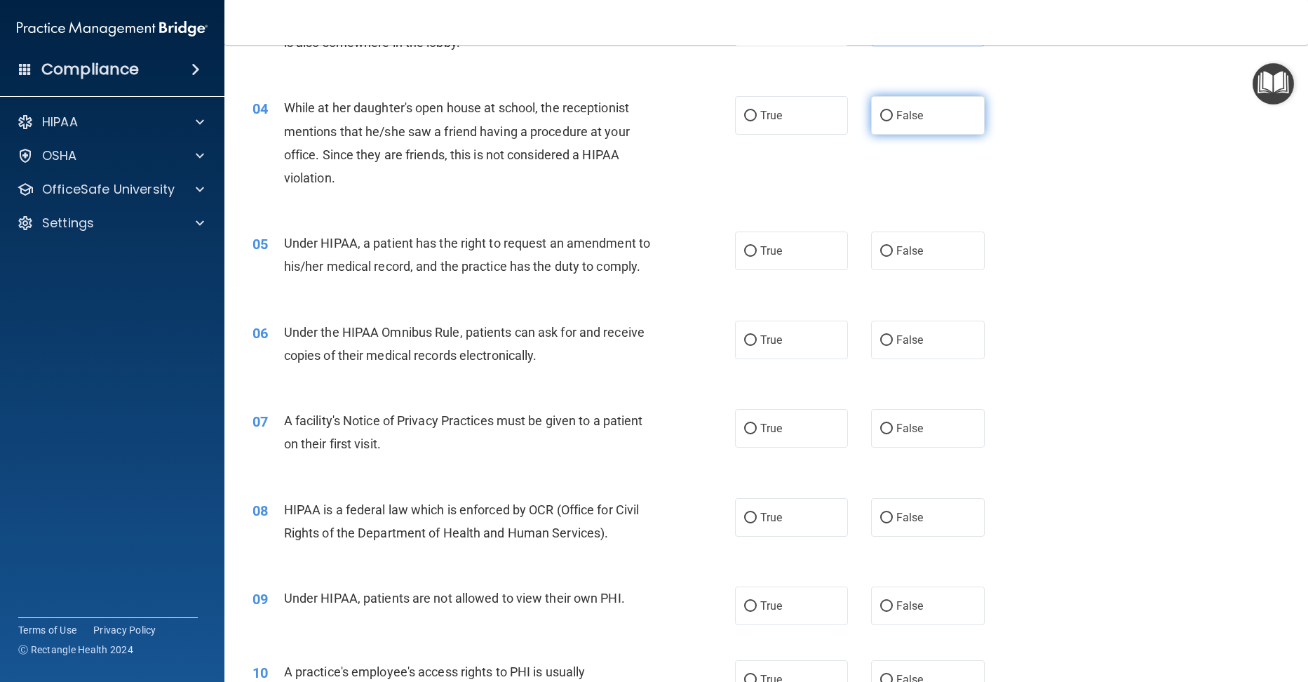
click at [872, 109] on label "False" at bounding box center [928, 115] width 114 height 39
click at [880, 111] on input "False" at bounding box center [886, 116] width 13 height 11
radio input "true"
click at [750, 252] on input "True" at bounding box center [750, 251] width 13 height 11
radio input "true"
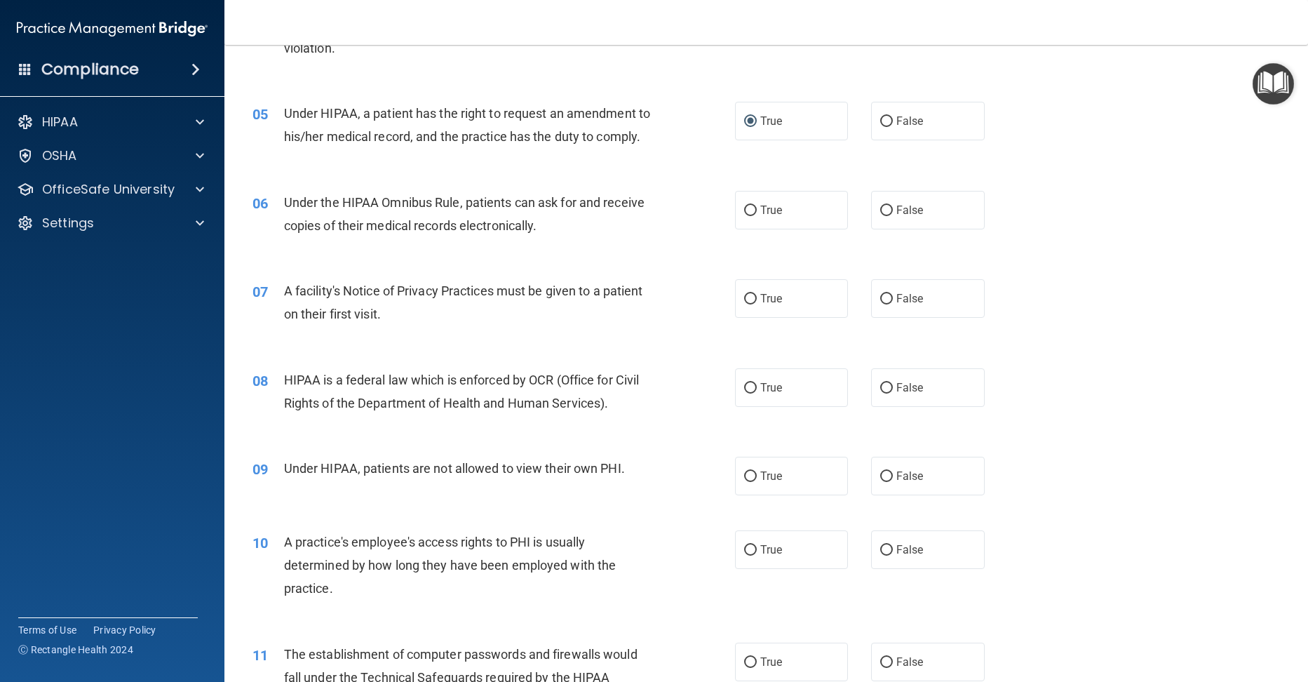
scroll to position [491, 0]
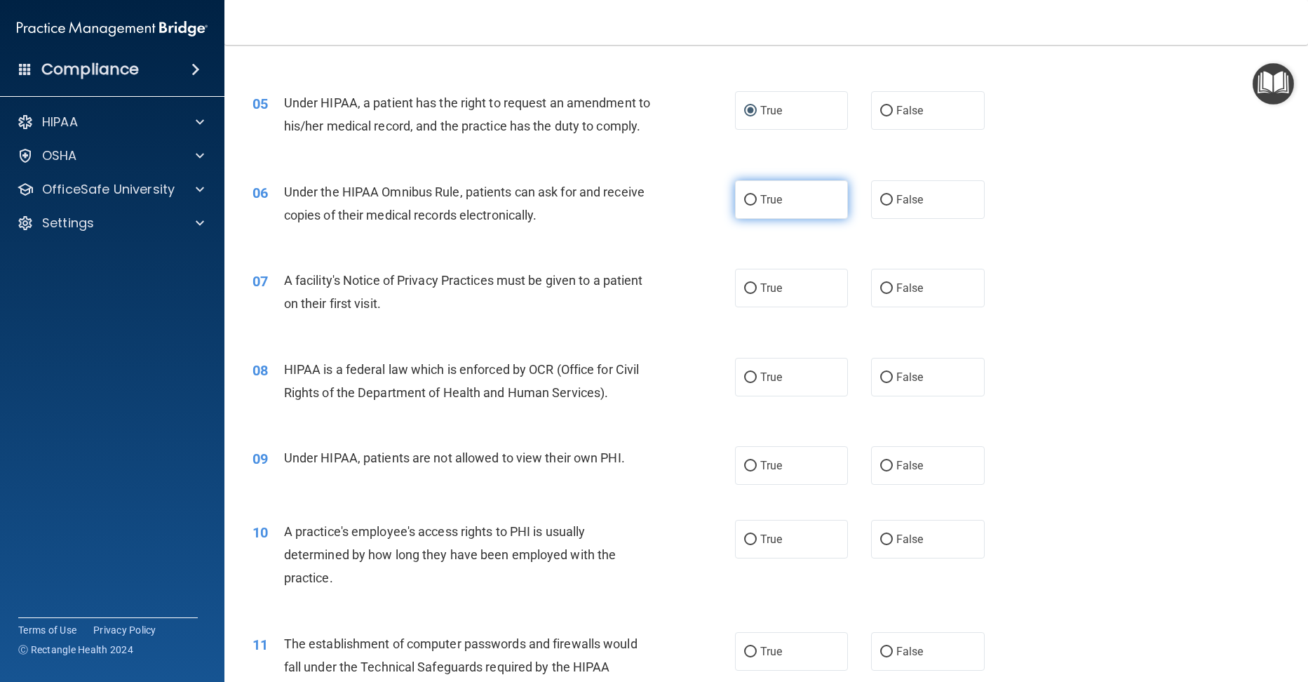
click at [750, 205] on input "True" at bounding box center [750, 200] width 13 height 11
radio input "true"
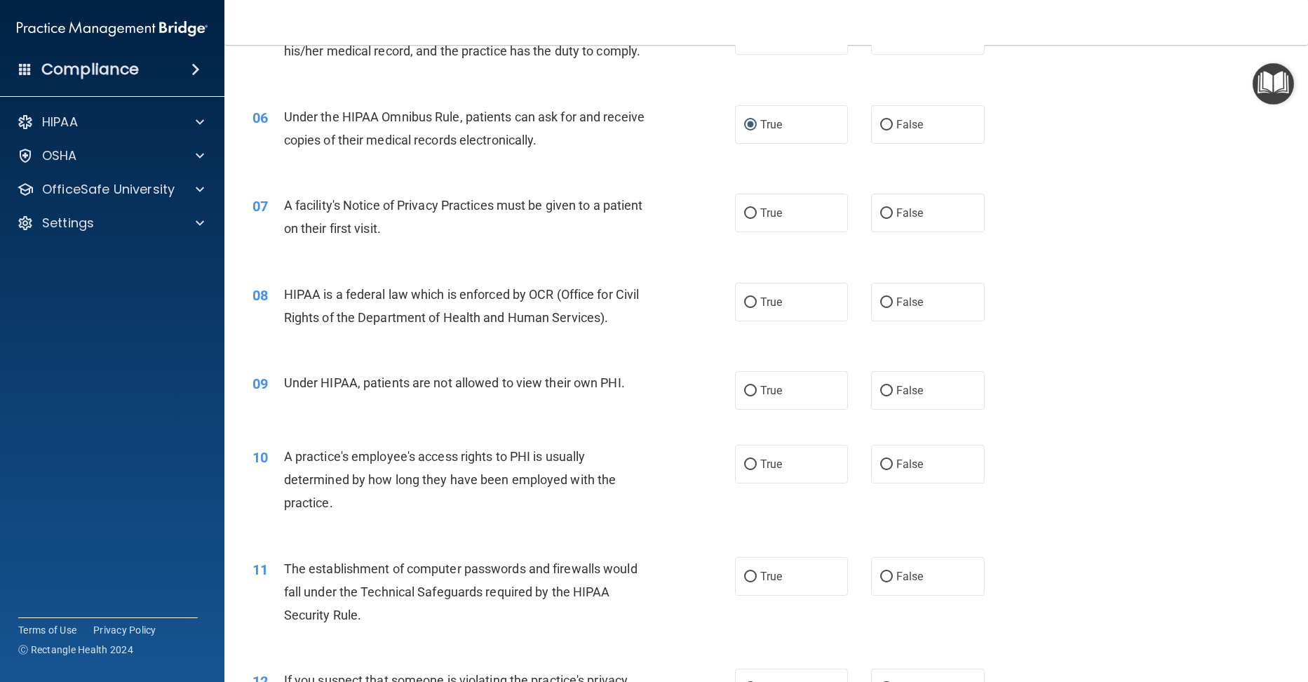
scroll to position [561, 0]
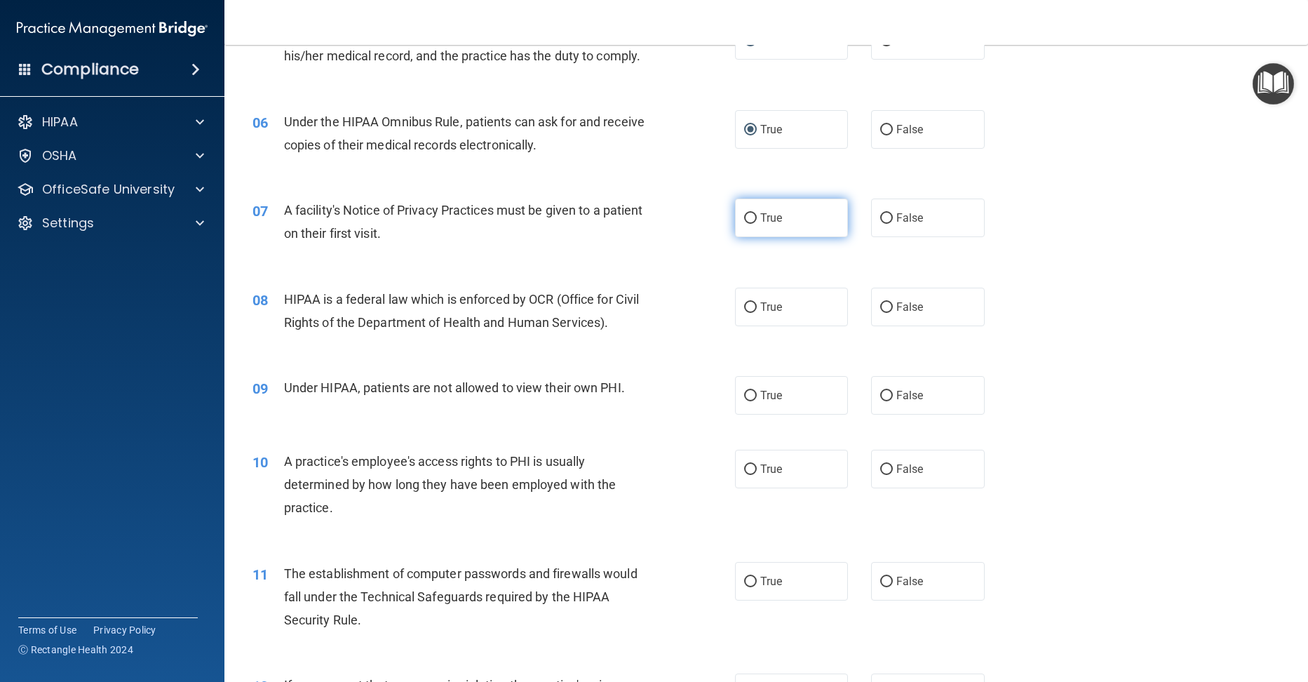
click at [744, 224] on input "True" at bounding box center [750, 218] width 13 height 11
radio input "true"
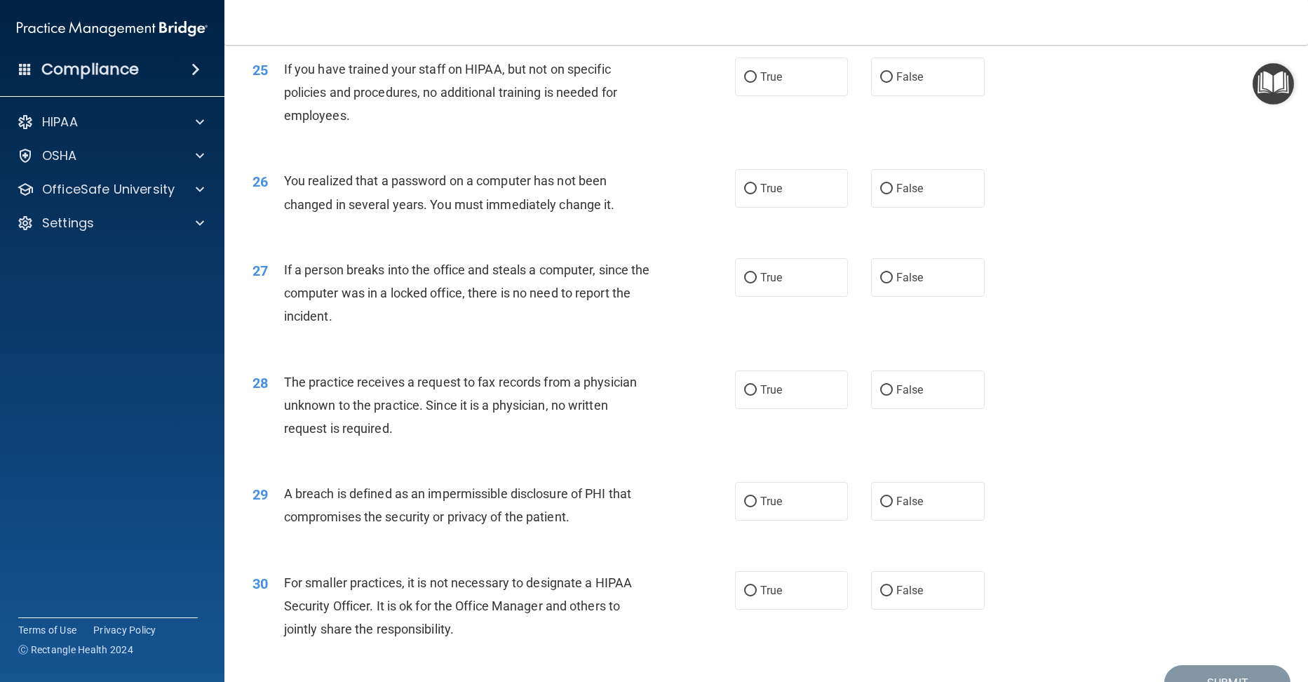
scroll to position [2730, 0]
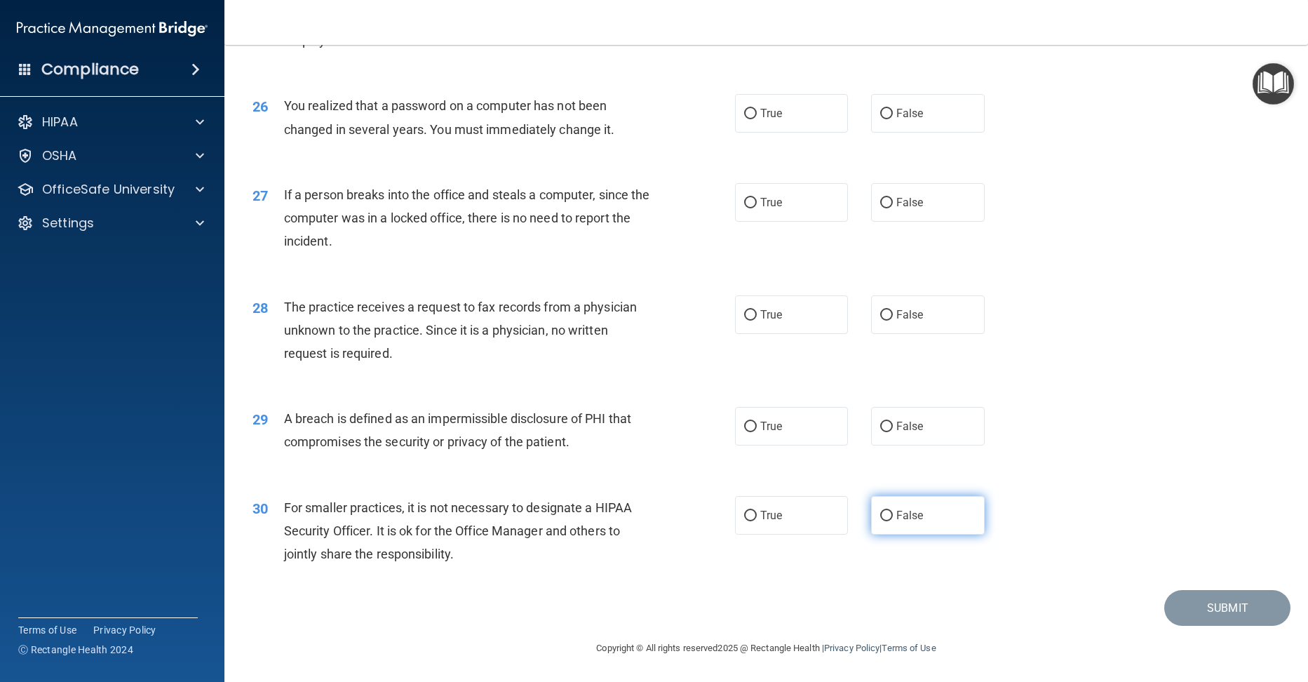
click at [885, 513] on input "False" at bounding box center [886, 515] width 13 height 11
radio input "true"
click at [744, 421] on input "True" at bounding box center [750, 426] width 13 height 11
radio input "true"
click at [872, 311] on label "False" at bounding box center [928, 314] width 114 height 39
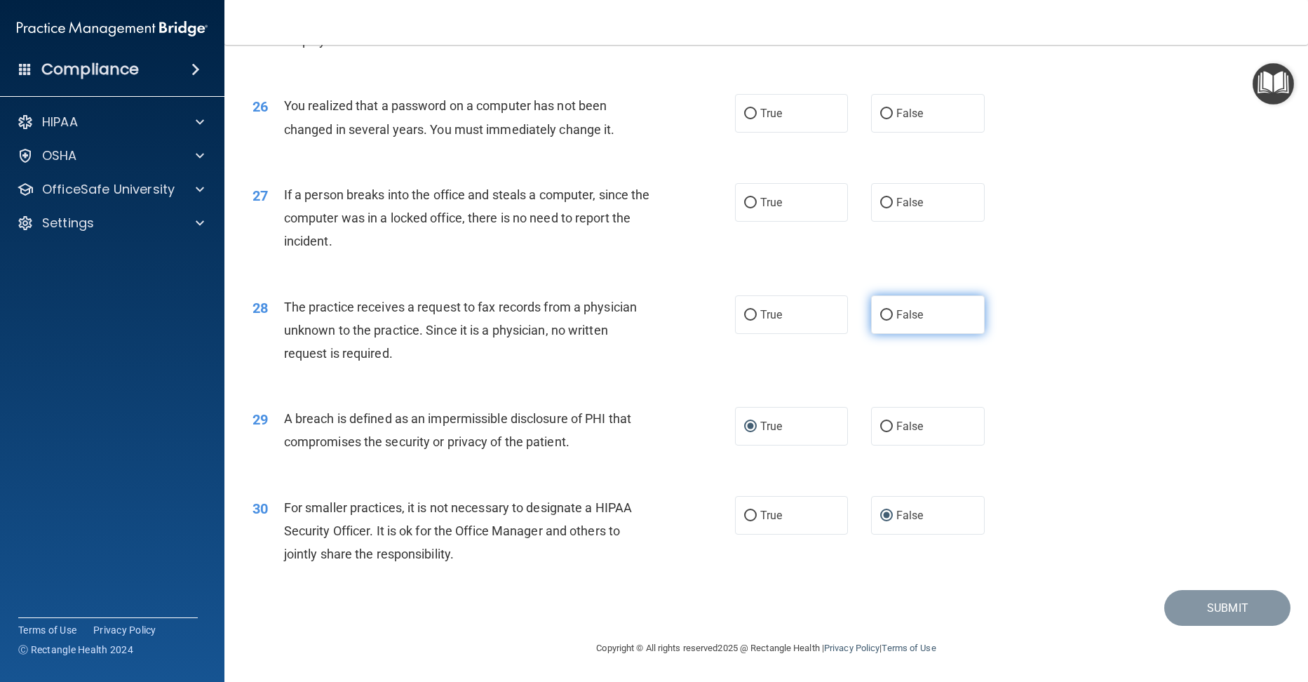
click at [880, 311] on input "False" at bounding box center [886, 315] width 13 height 11
radio input "true"
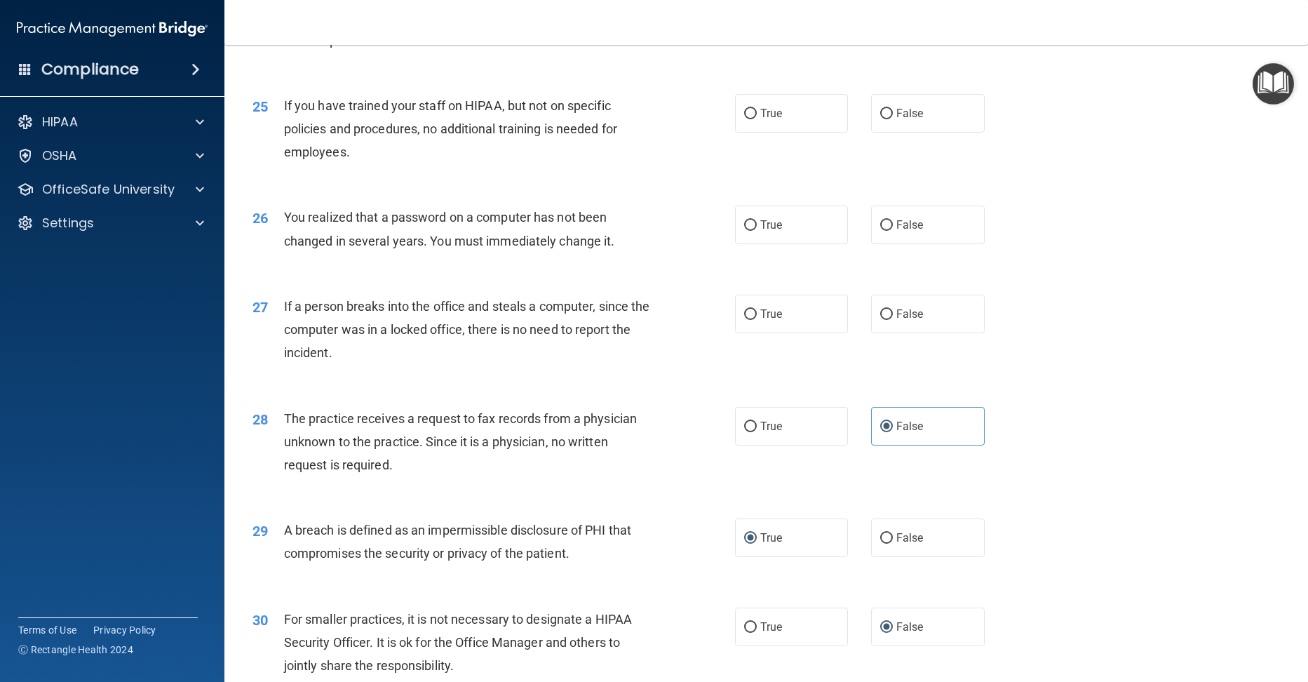
scroll to position [2590, 0]
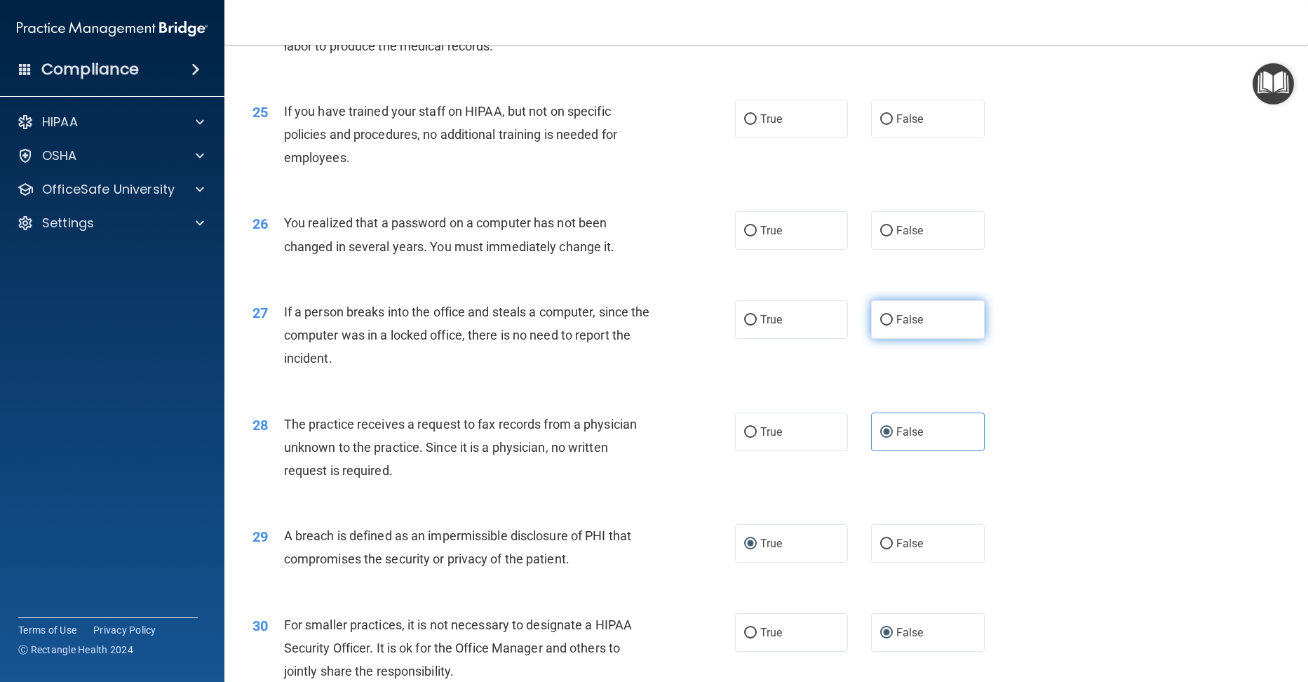
click at [880, 325] on input "False" at bounding box center [886, 320] width 13 height 11
radio input "true"
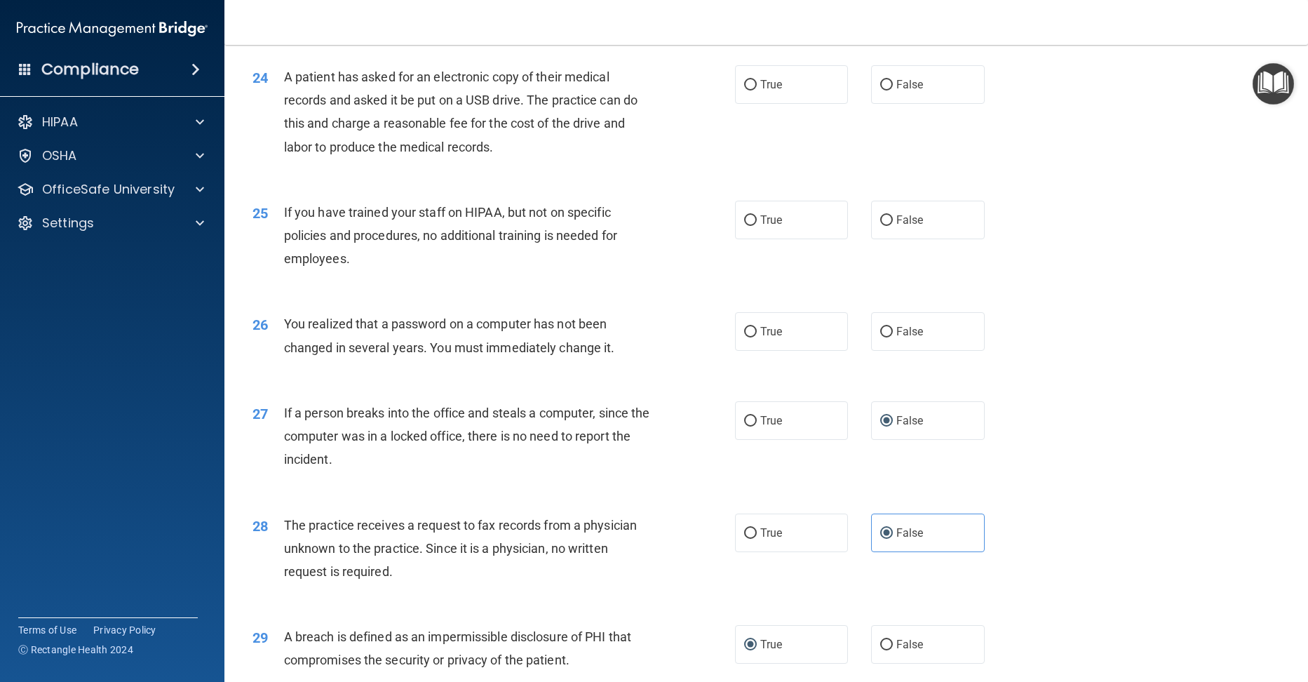
scroll to position [2450, 0]
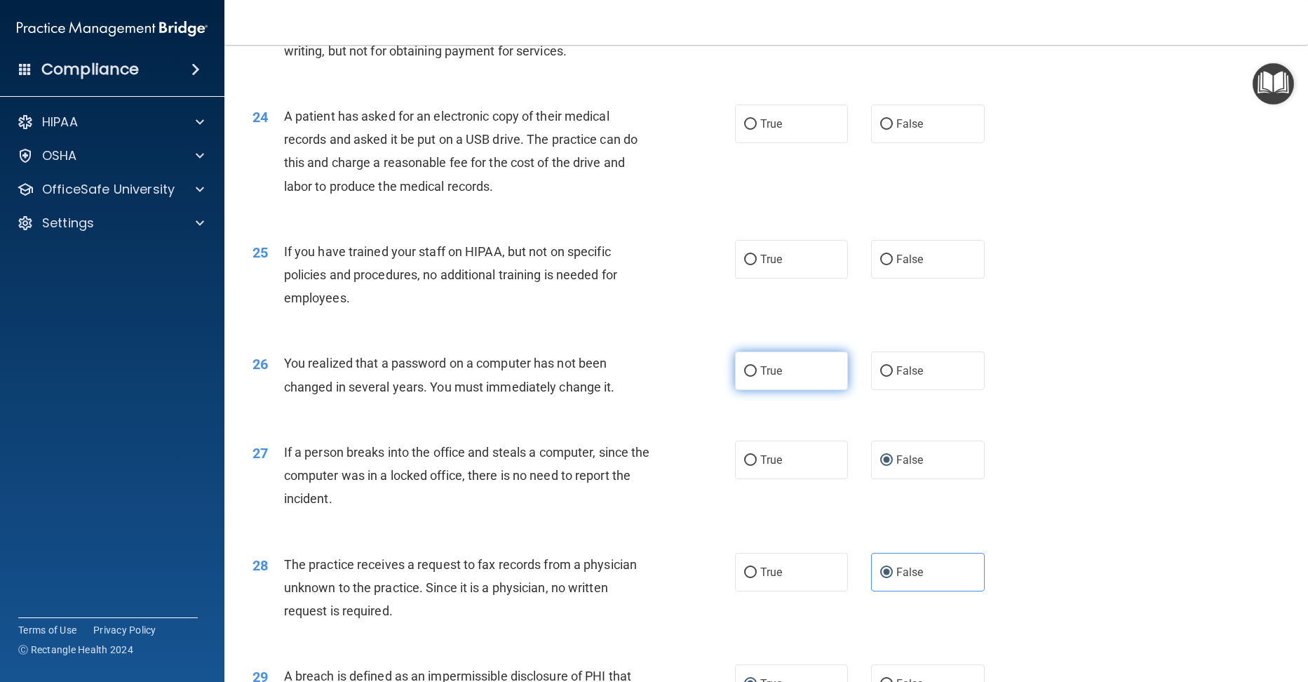
click at [744, 377] on input "True" at bounding box center [750, 371] width 13 height 11
radio input "true"
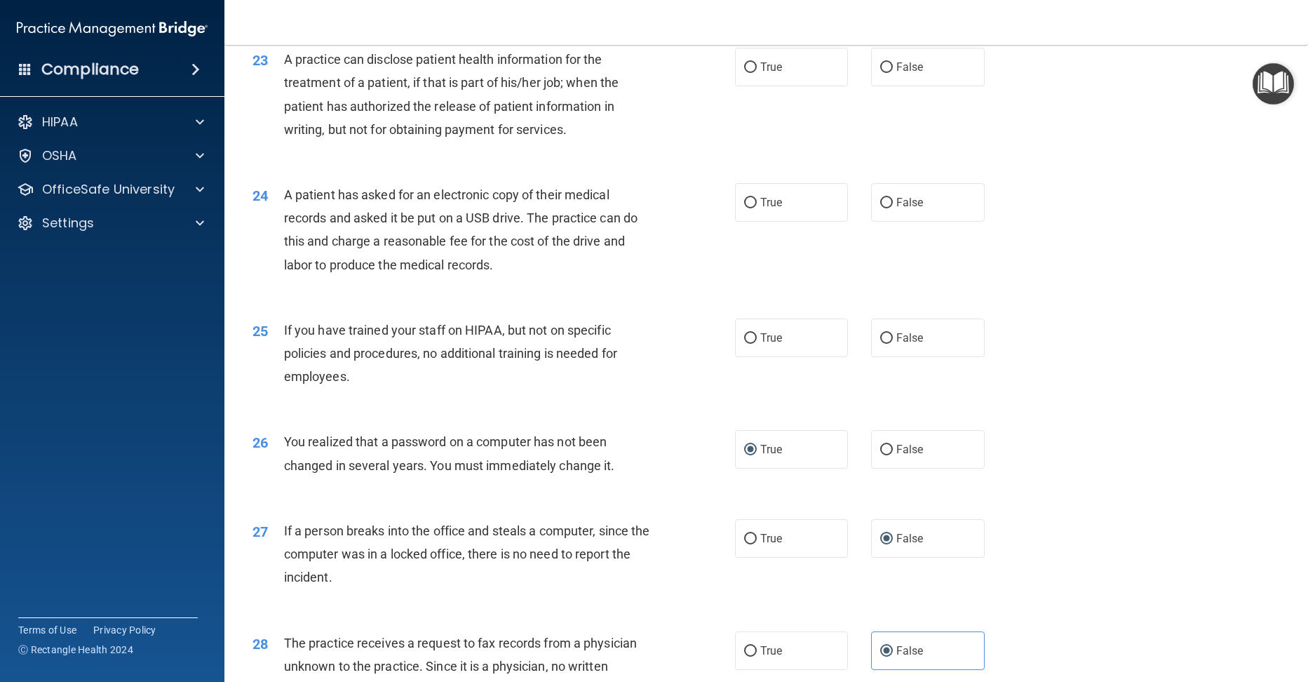
scroll to position [2310, 0]
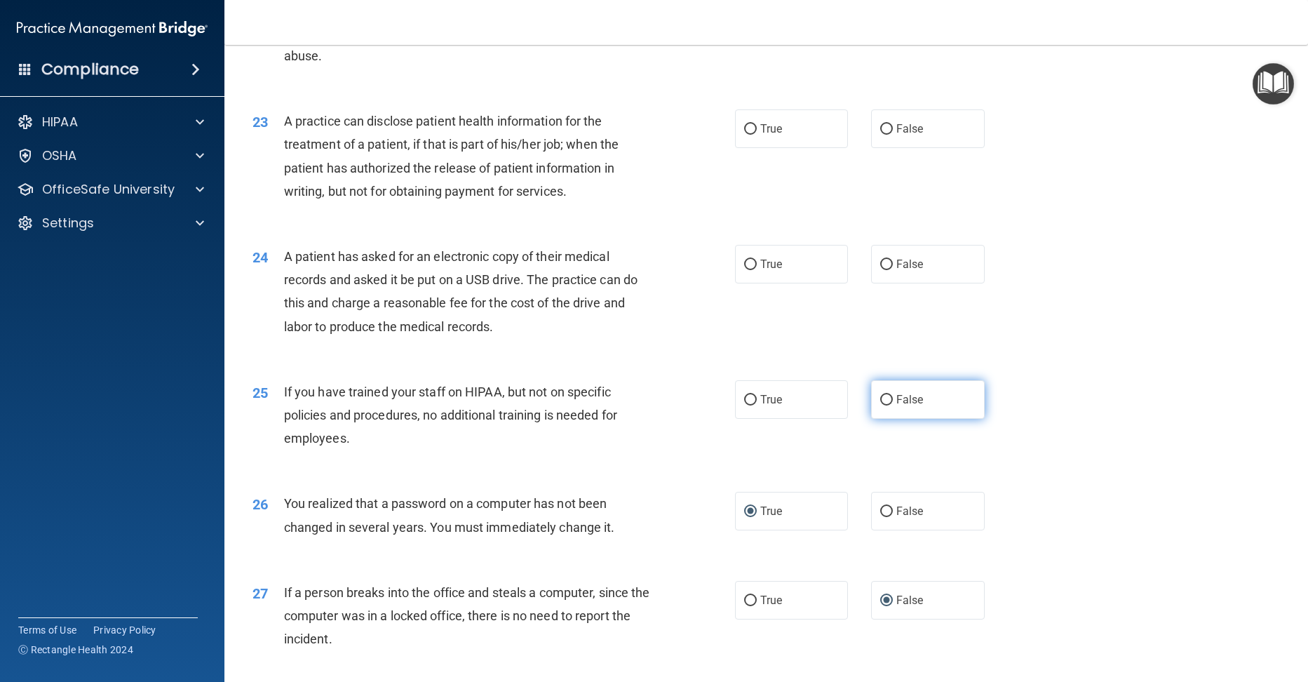
click at [885, 405] on input "False" at bounding box center [886, 400] width 13 height 11
radio input "true"
click at [744, 270] on input "True" at bounding box center [750, 264] width 13 height 11
radio input "true"
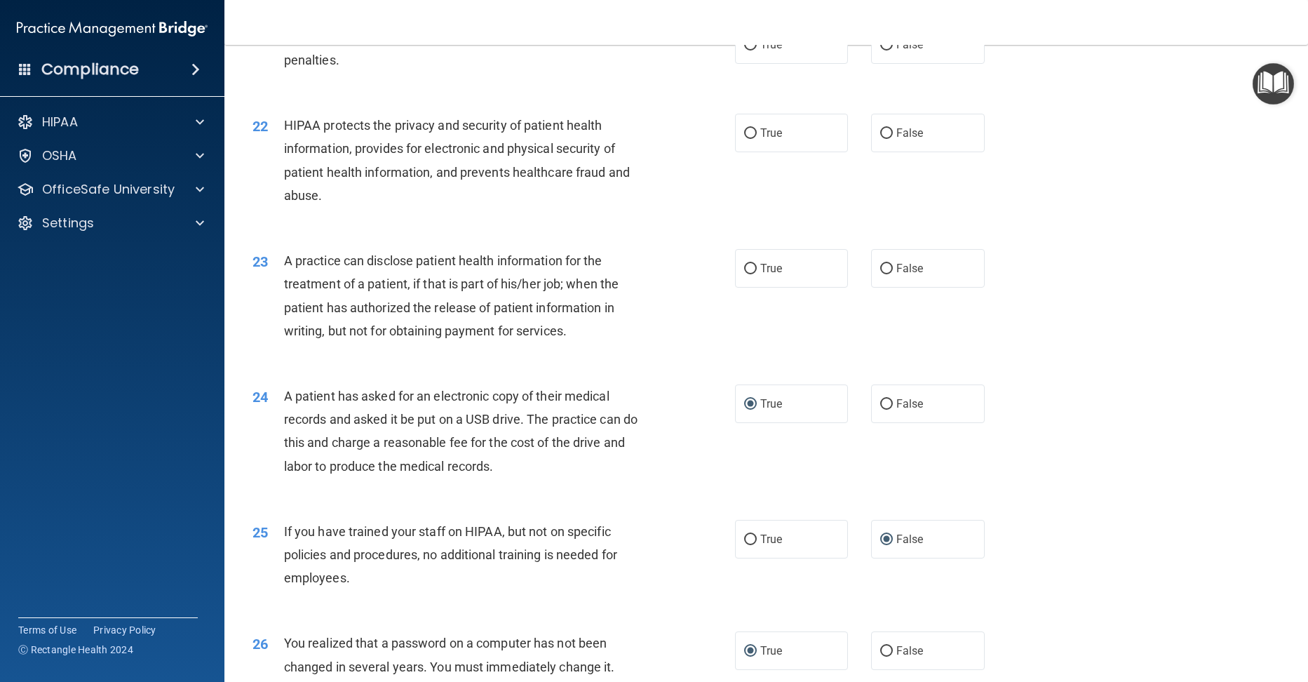
scroll to position [2170, 0]
click at [737, 153] on label "True" at bounding box center [792, 133] width 114 height 39
click at [744, 140] on input "True" at bounding box center [750, 134] width 13 height 11
radio input "true"
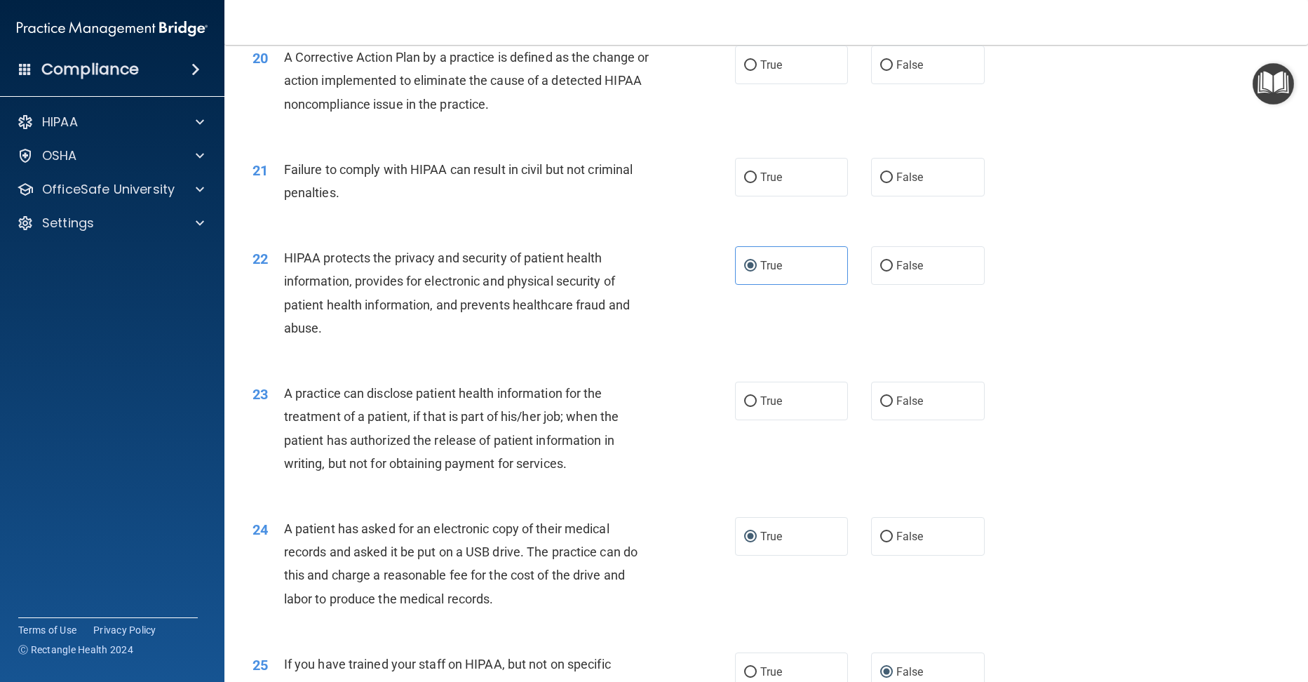
scroll to position [1959, 0]
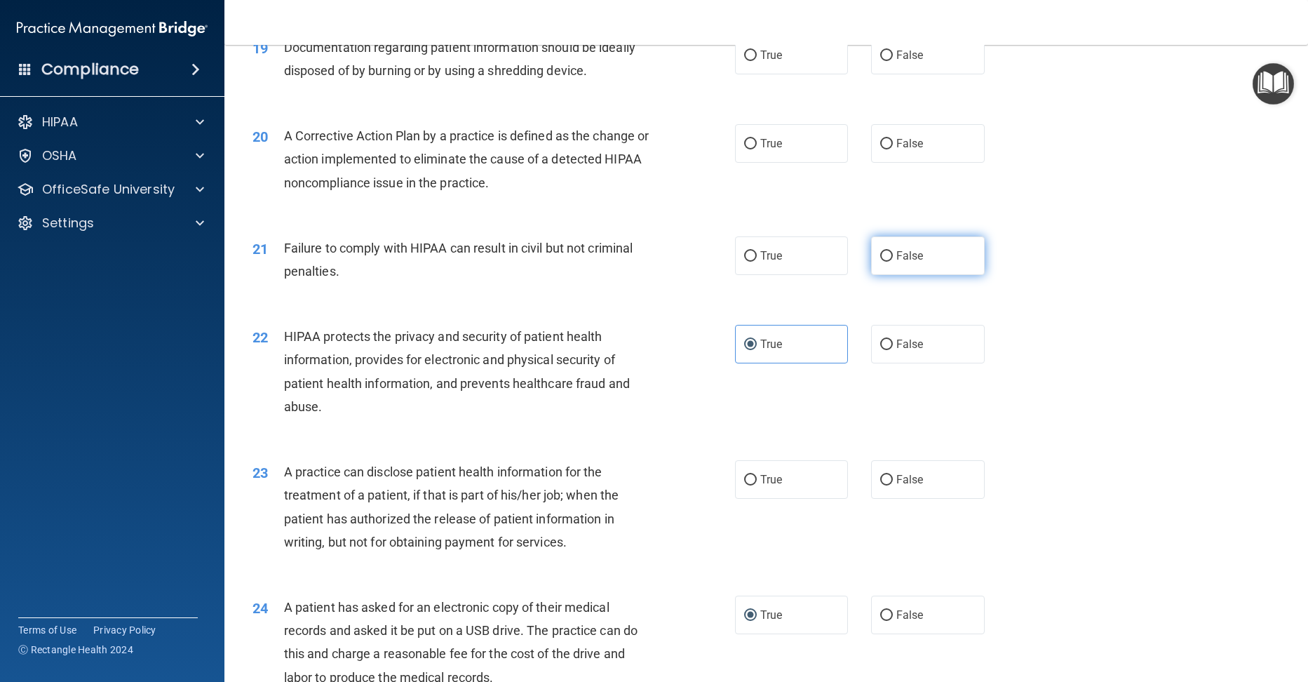
click at [880, 262] on input "False" at bounding box center [886, 256] width 13 height 11
radio input "true"
click at [745, 149] on input "True" at bounding box center [750, 144] width 13 height 11
radio input "true"
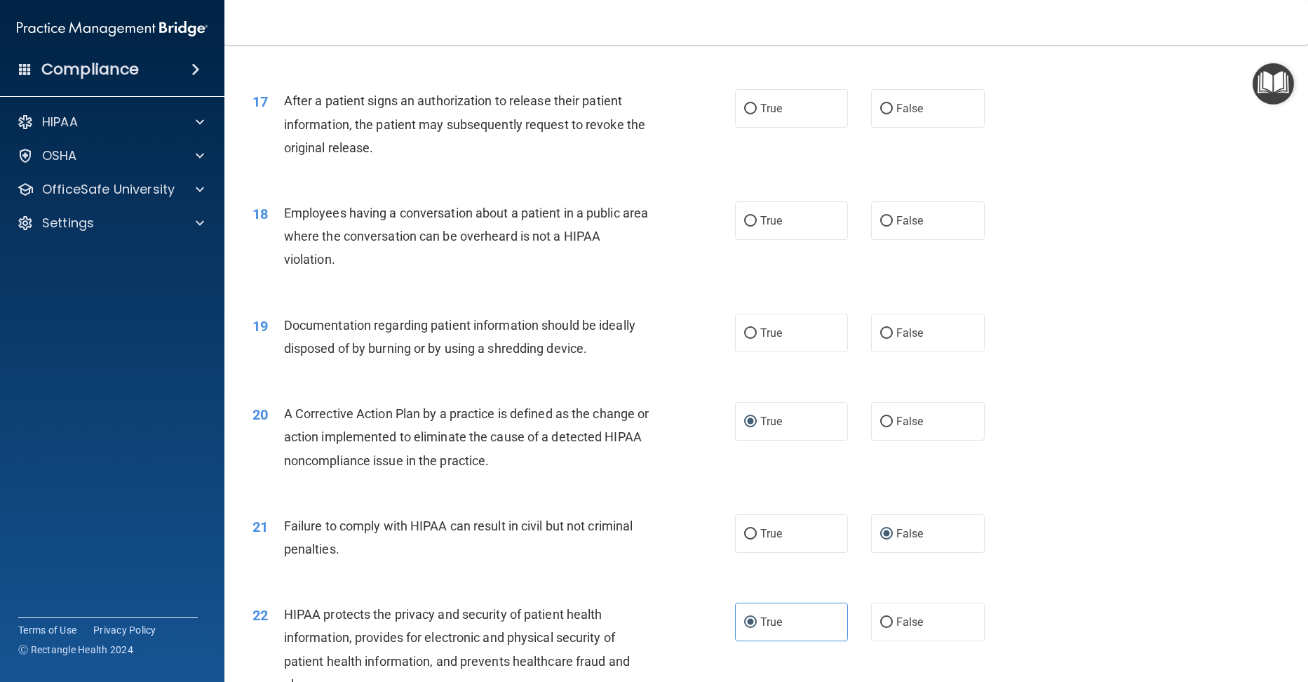
scroll to position [1679, 0]
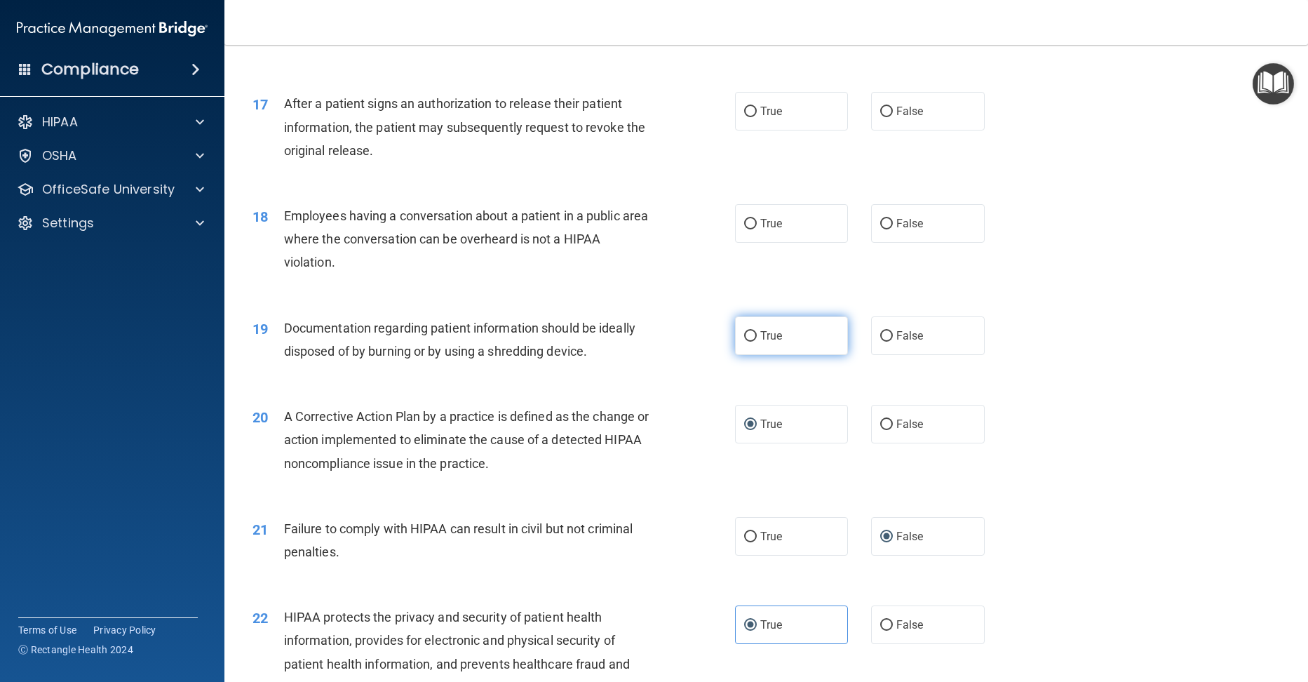
click at [744, 341] on input "True" at bounding box center [750, 336] width 13 height 11
radio input "true"
click at [880, 229] on input "False" at bounding box center [886, 224] width 13 height 11
radio input "true"
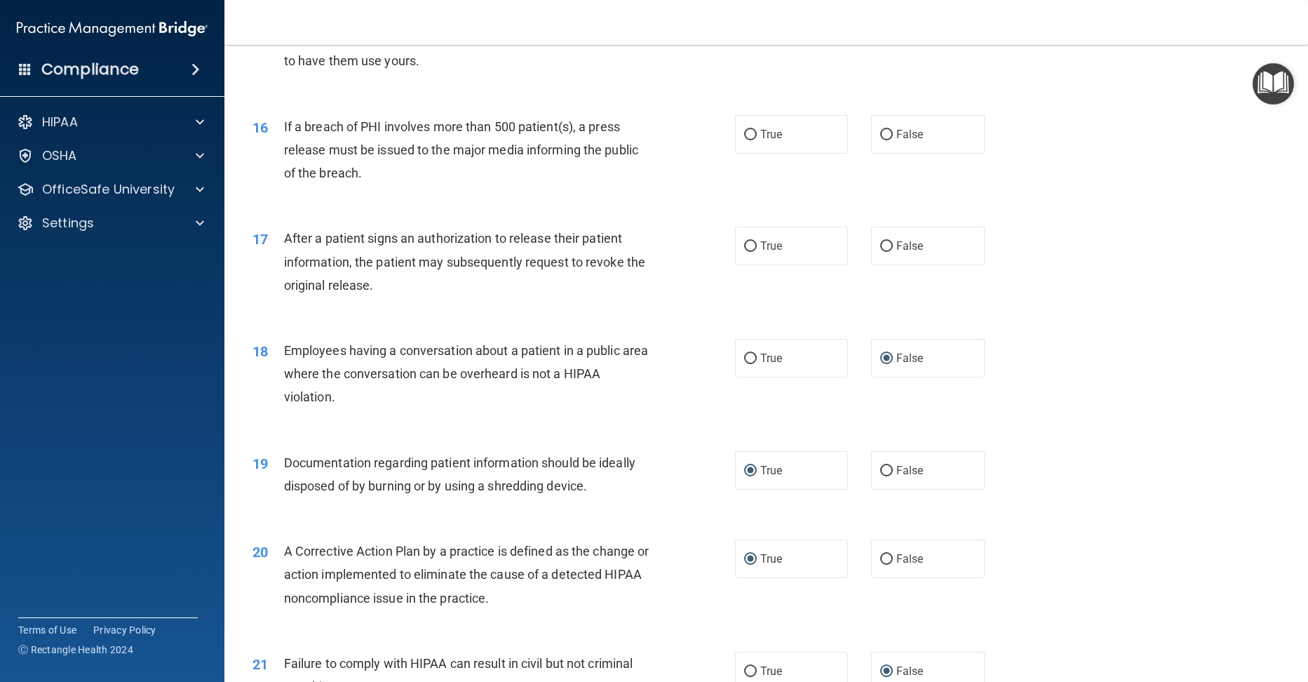
scroll to position [1538, 0]
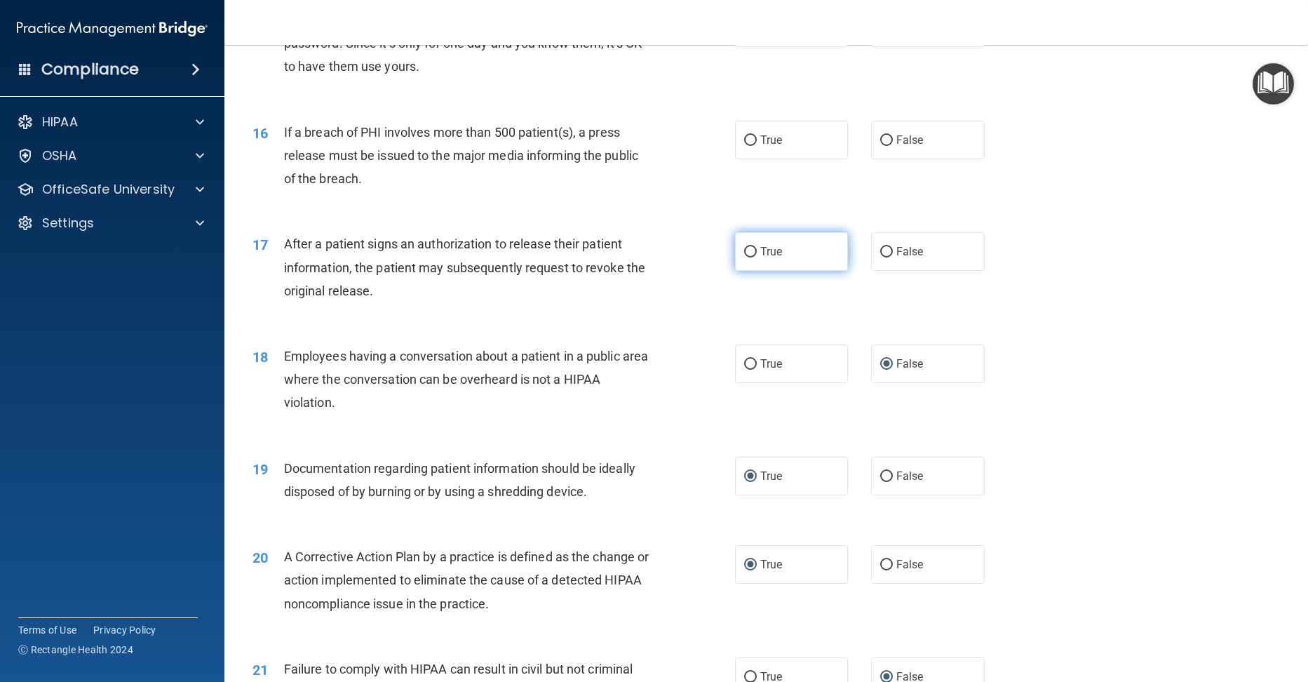
click at [749, 257] on input "True" at bounding box center [750, 252] width 13 height 11
radio input "true"
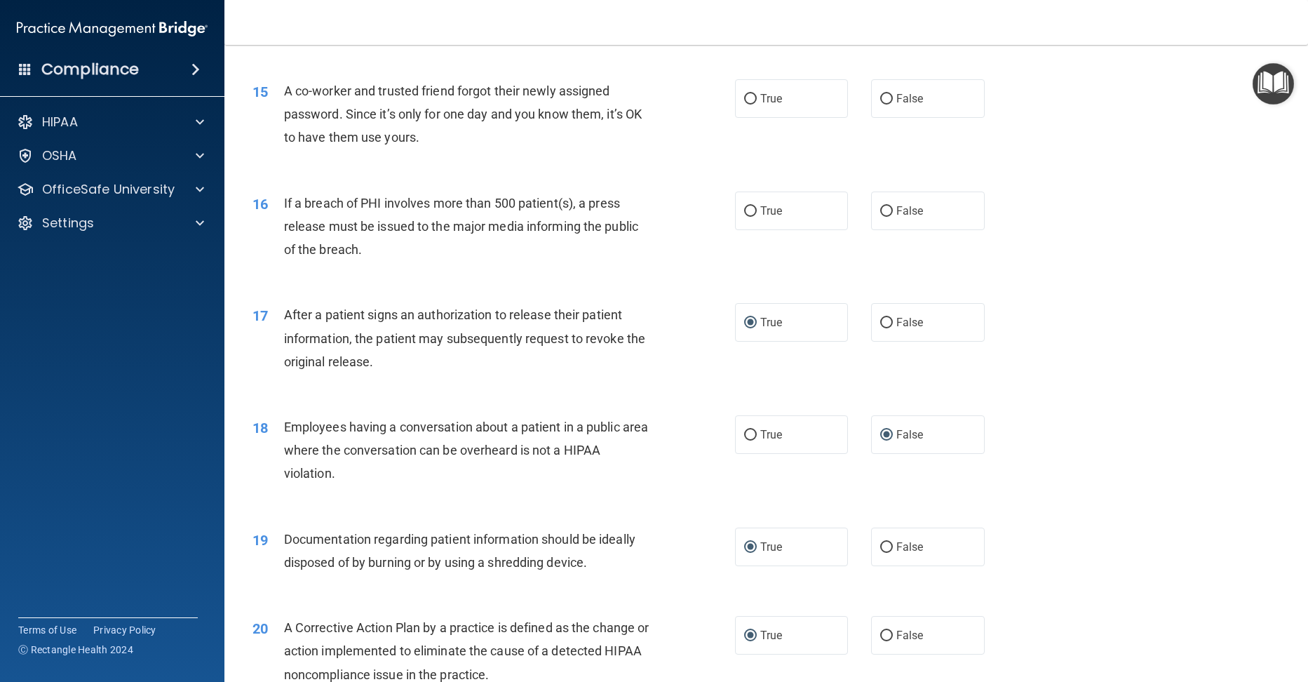
scroll to position [1468, 0]
click at [744, 216] on input "True" at bounding box center [750, 210] width 13 height 11
radio input "true"
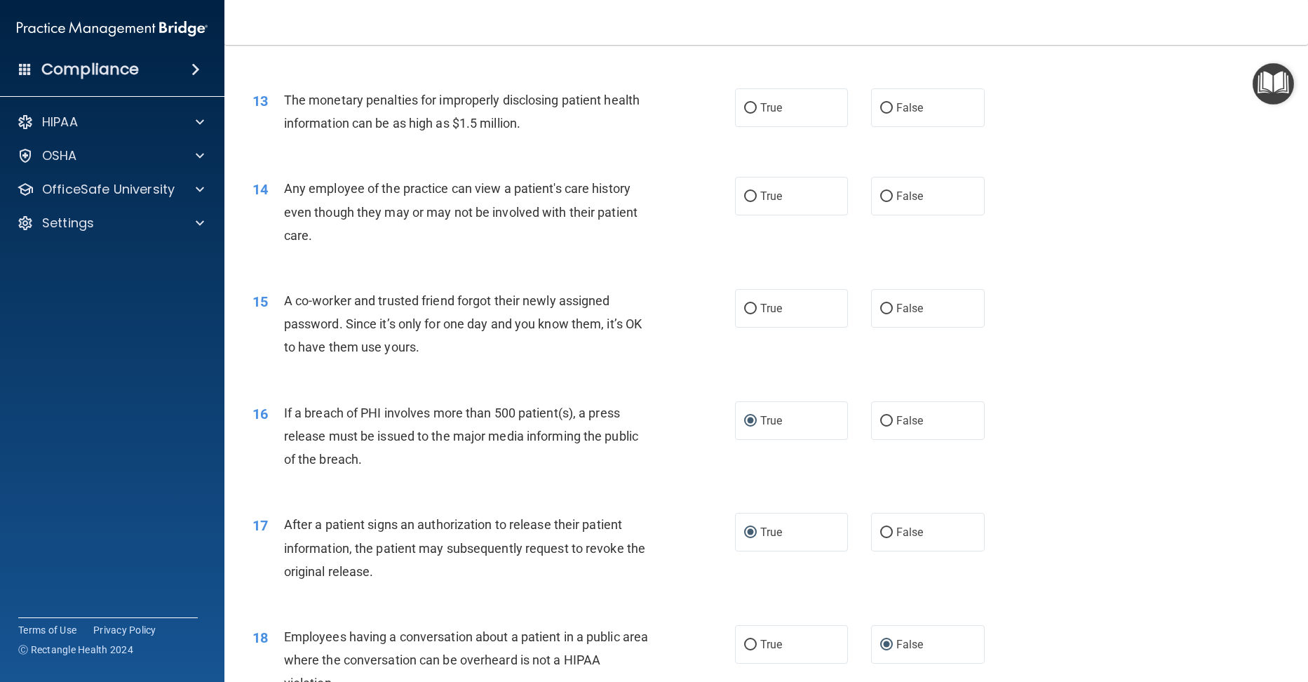
scroll to position [1328, 0]
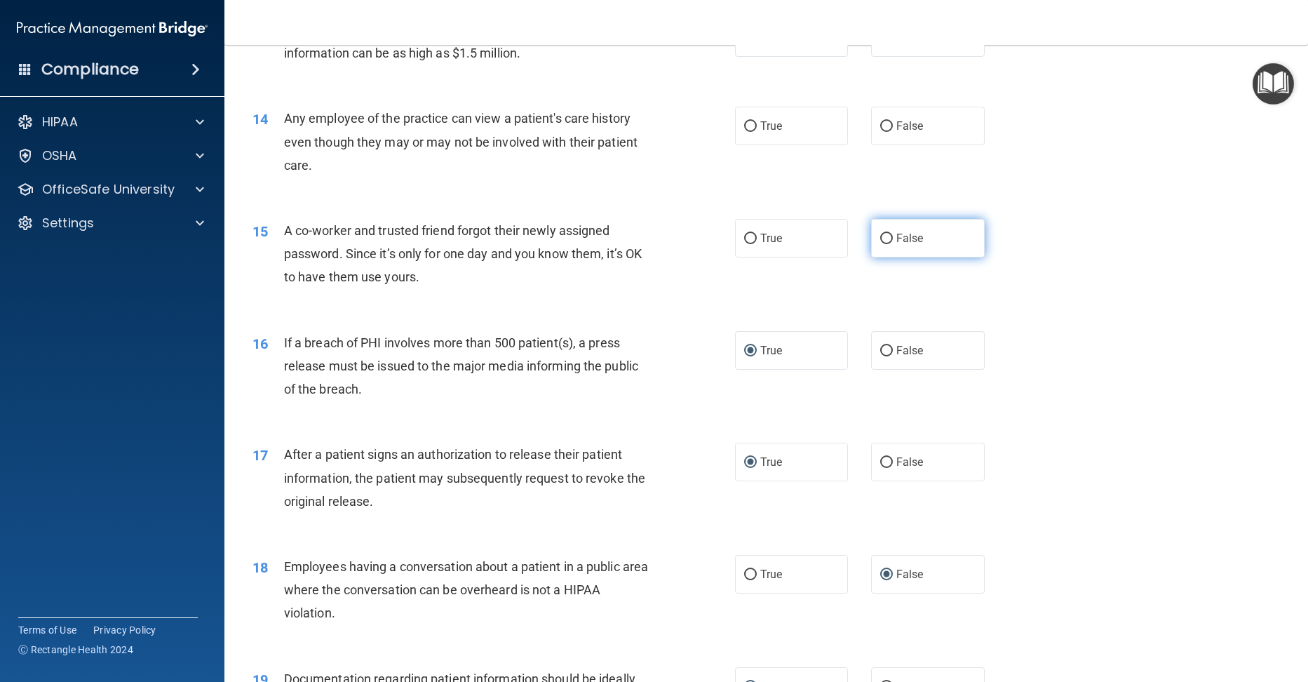
click at [886, 257] on label "False" at bounding box center [928, 238] width 114 height 39
click at [886, 244] on input "False" at bounding box center [886, 238] width 13 height 11
radio input "true"
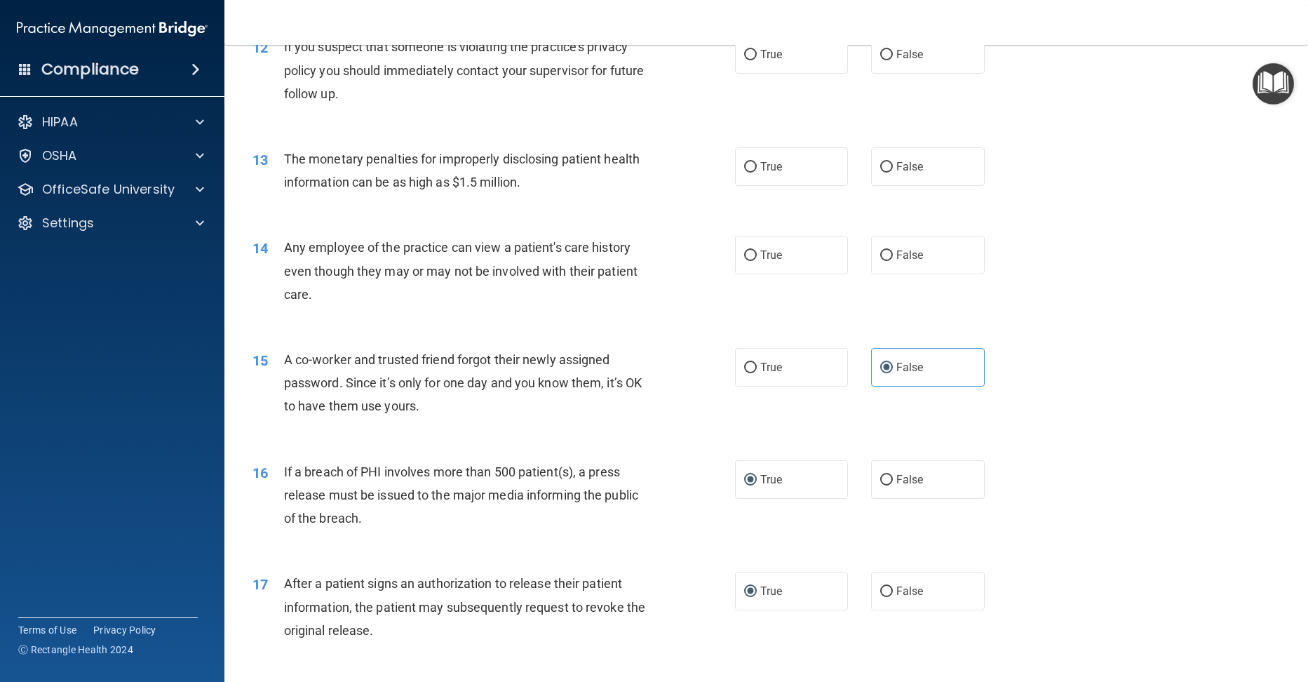
scroll to position [1188, 0]
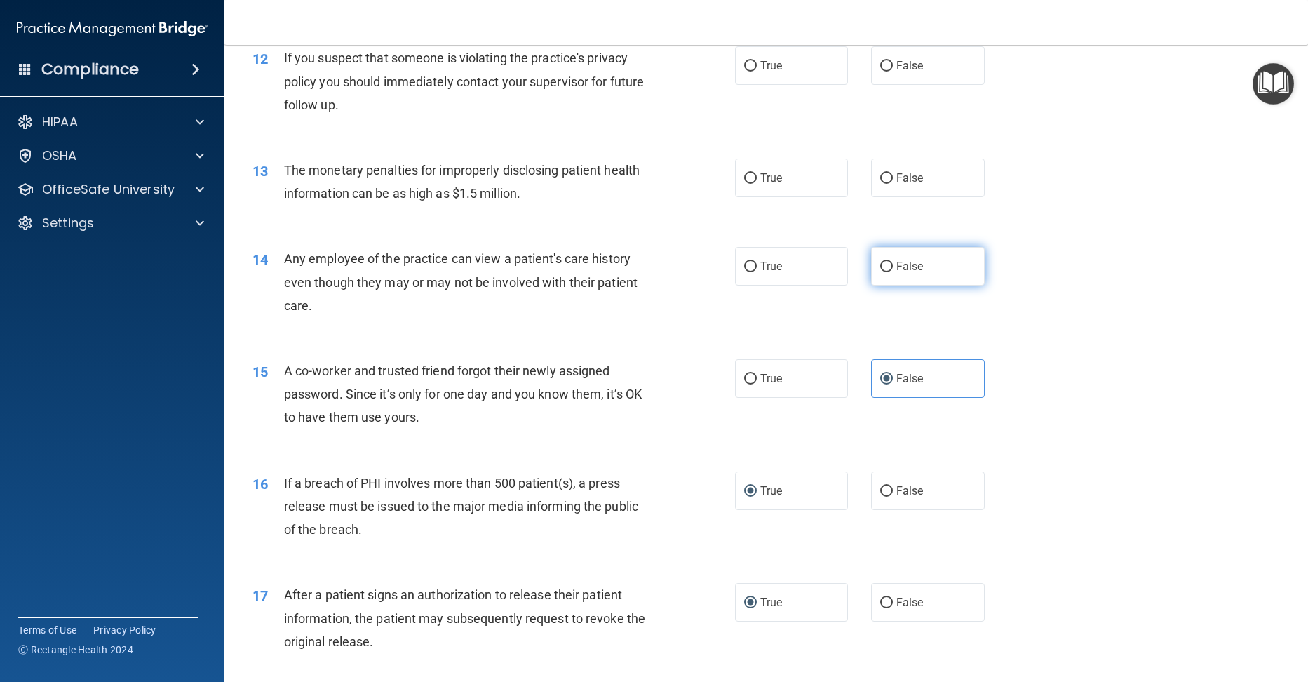
click at [881, 272] on input "False" at bounding box center [886, 267] width 13 height 11
radio input "true"
click at [750, 184] on input "True" at bounding box center [750, 178] width 13 height 11
radio input "true"
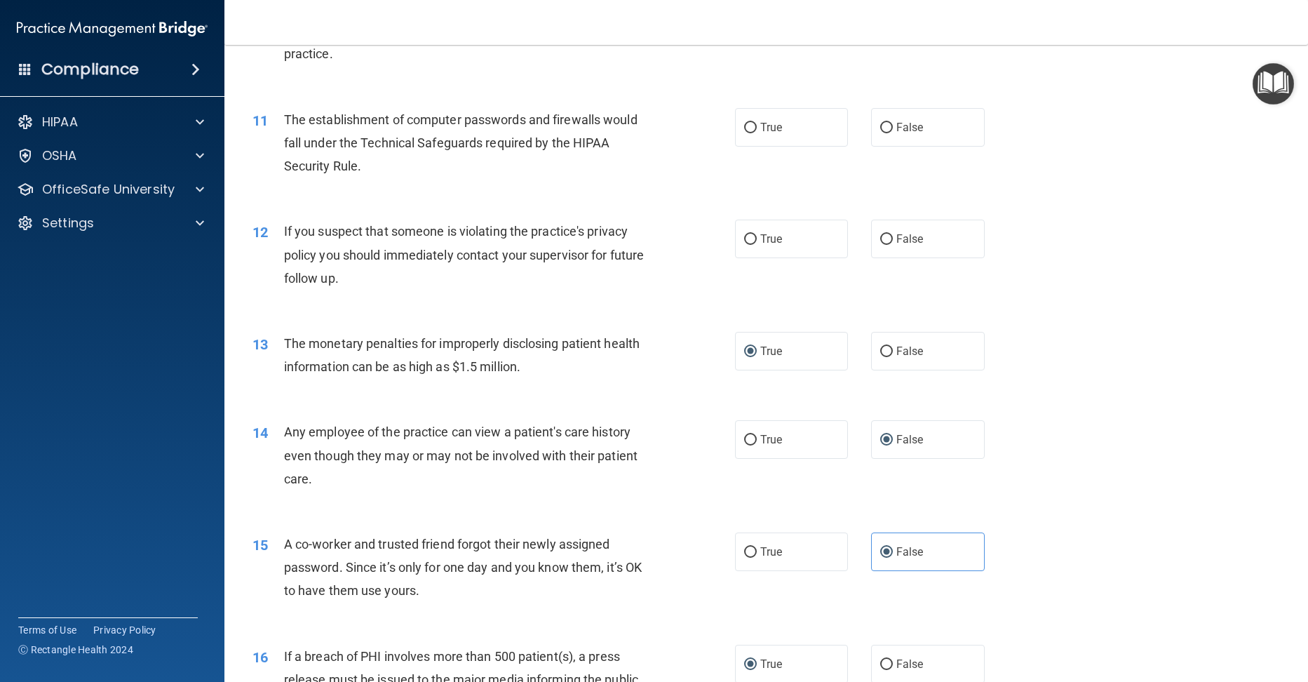
scroll to position [977, 0]
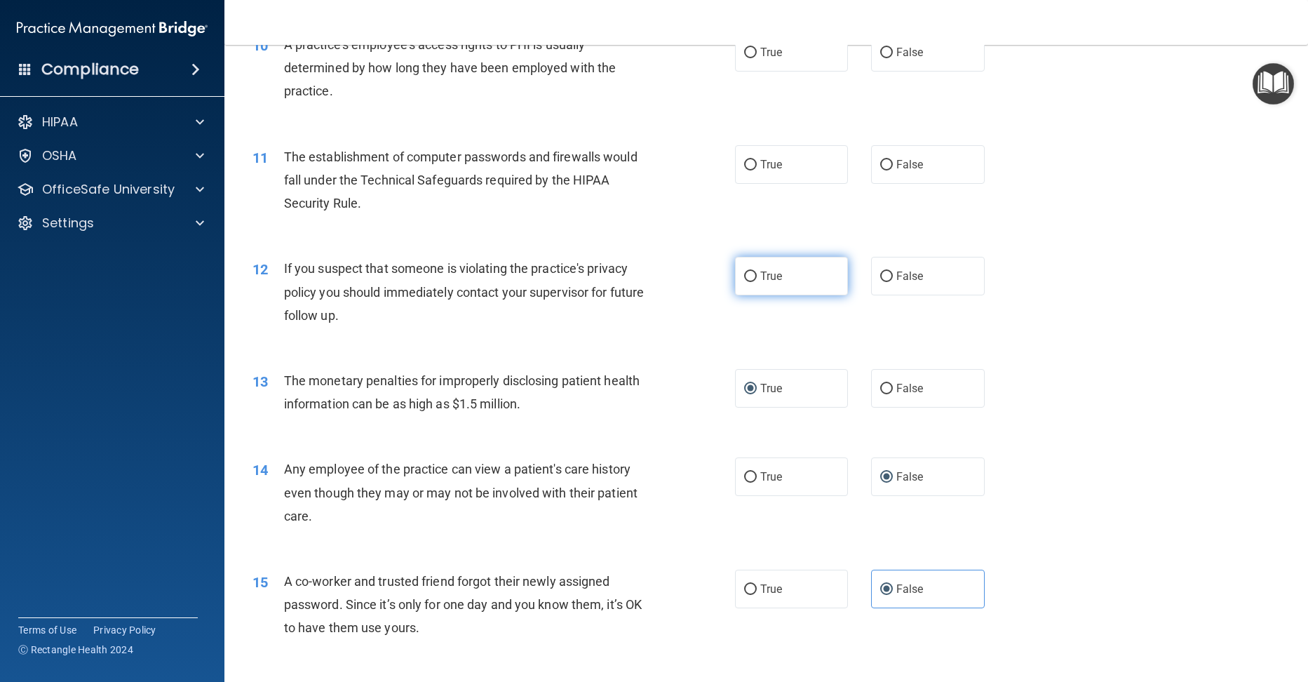
click at [748, 282] on input "True" at bounding box center [750, 276] width 13 height 11
radio input "true"
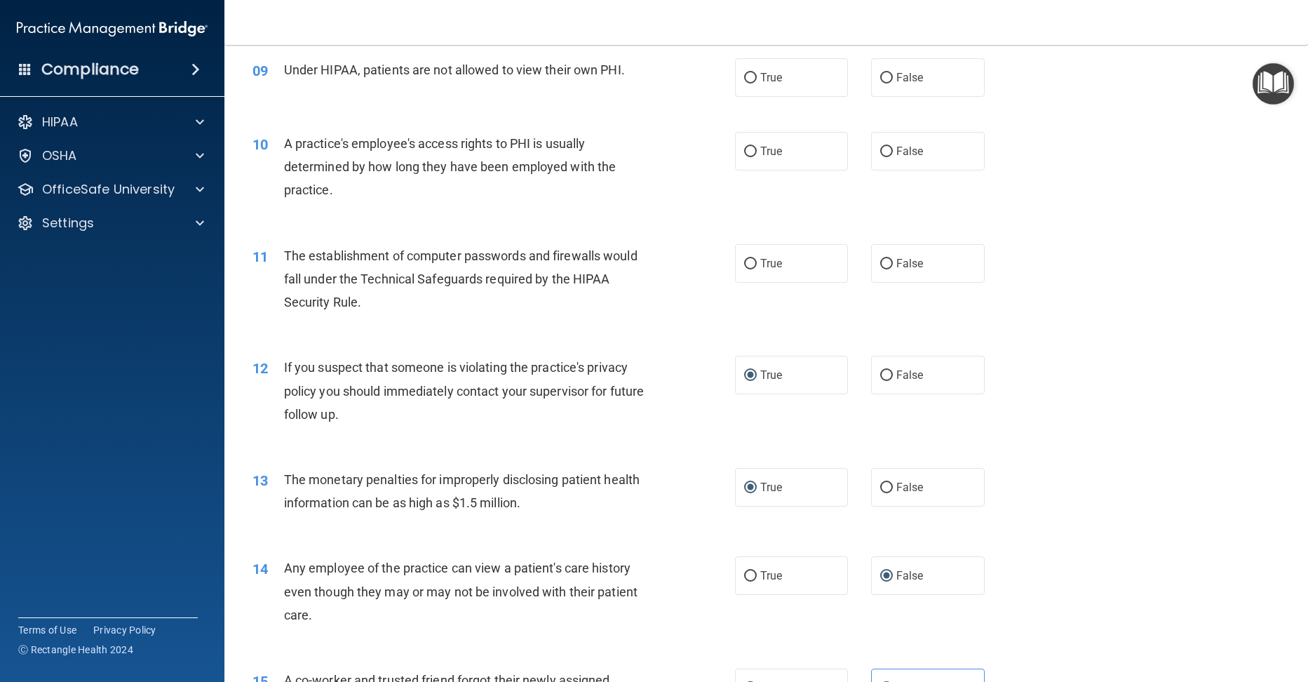
scroll to position [837, 0]
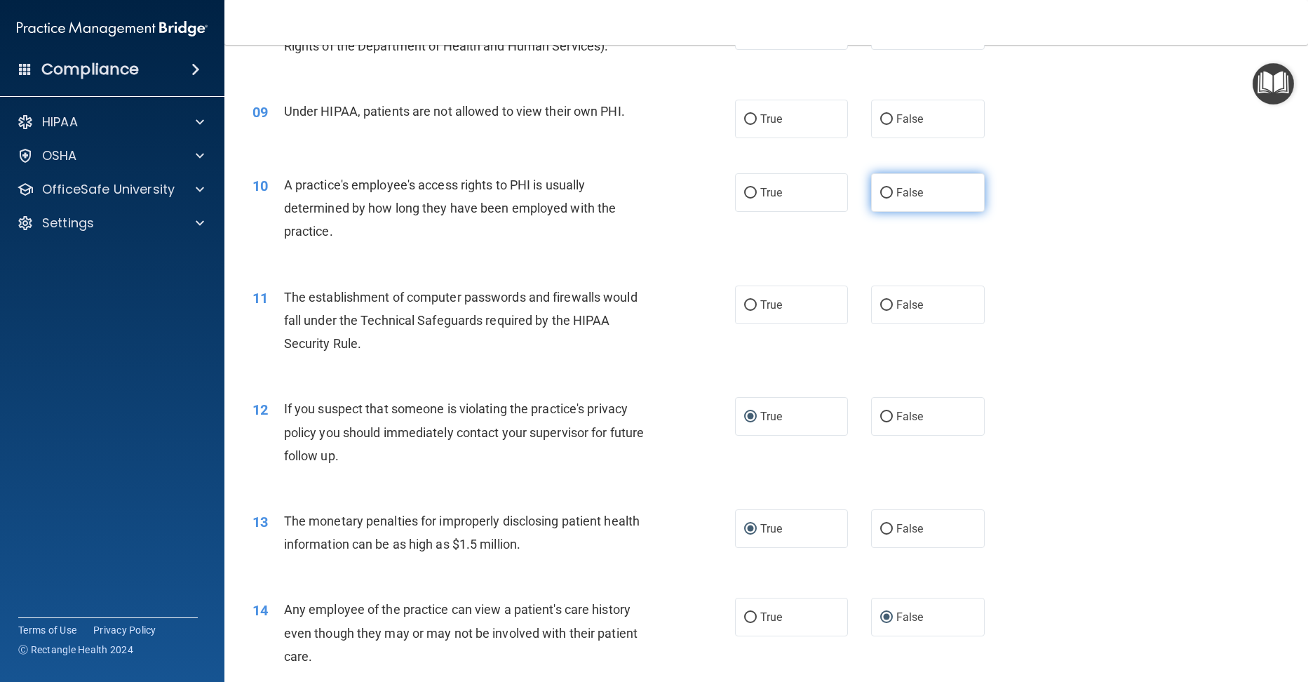
click at [874, 210] on label "False" at bounding box center [928, 192] width 114 height 39
click at [880, 198] on input "False" at bounding box center [886, 193] width 13 height 11
radio input "true"
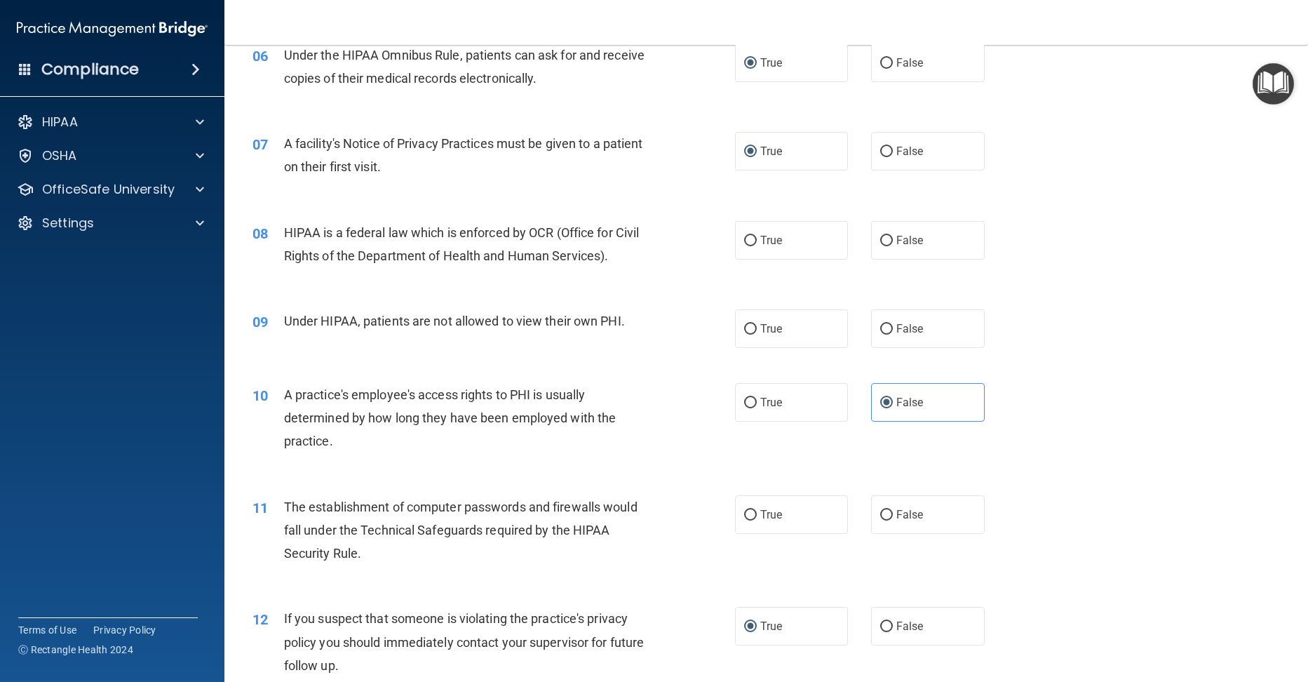
scroll to position [627, 0]
click at [880, 335] on input "False" at bounding box center [886, 330] width 13 height 11
radio input "true"
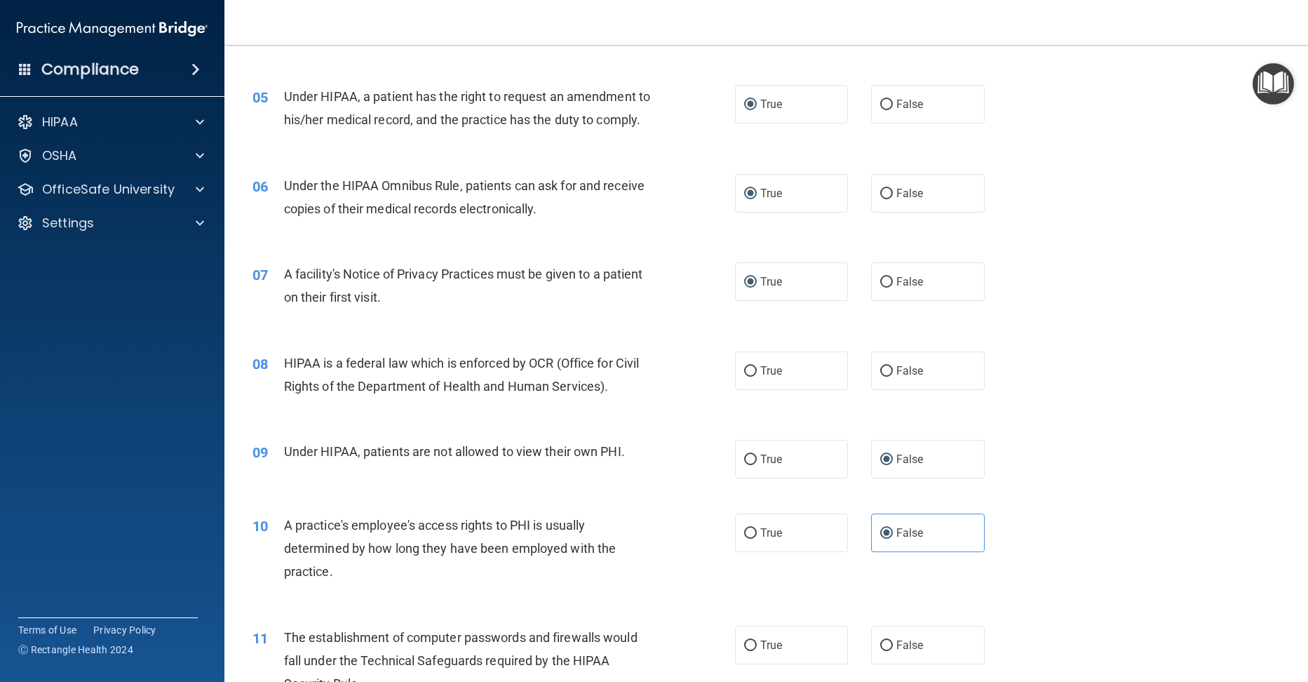
scroll to position [487, 0]
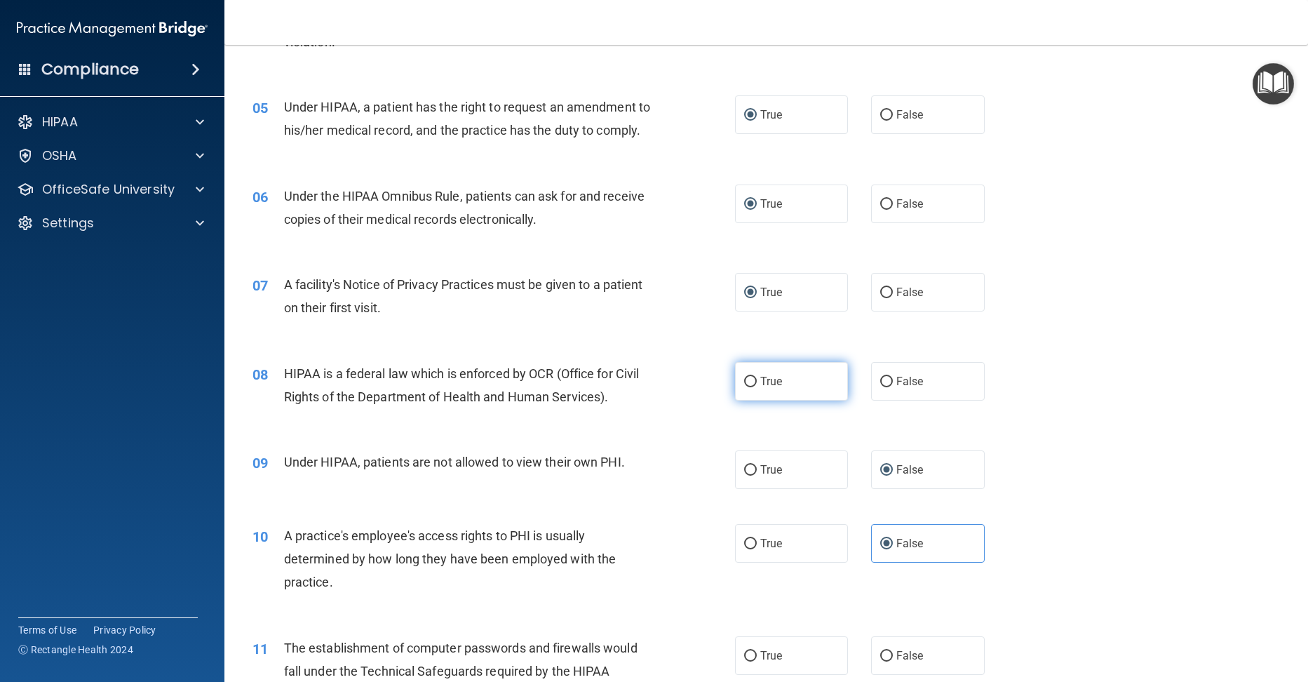
click at [748, 387] on input "True" at bounding box center [750, 382] width 13 height 11
radio input "true"
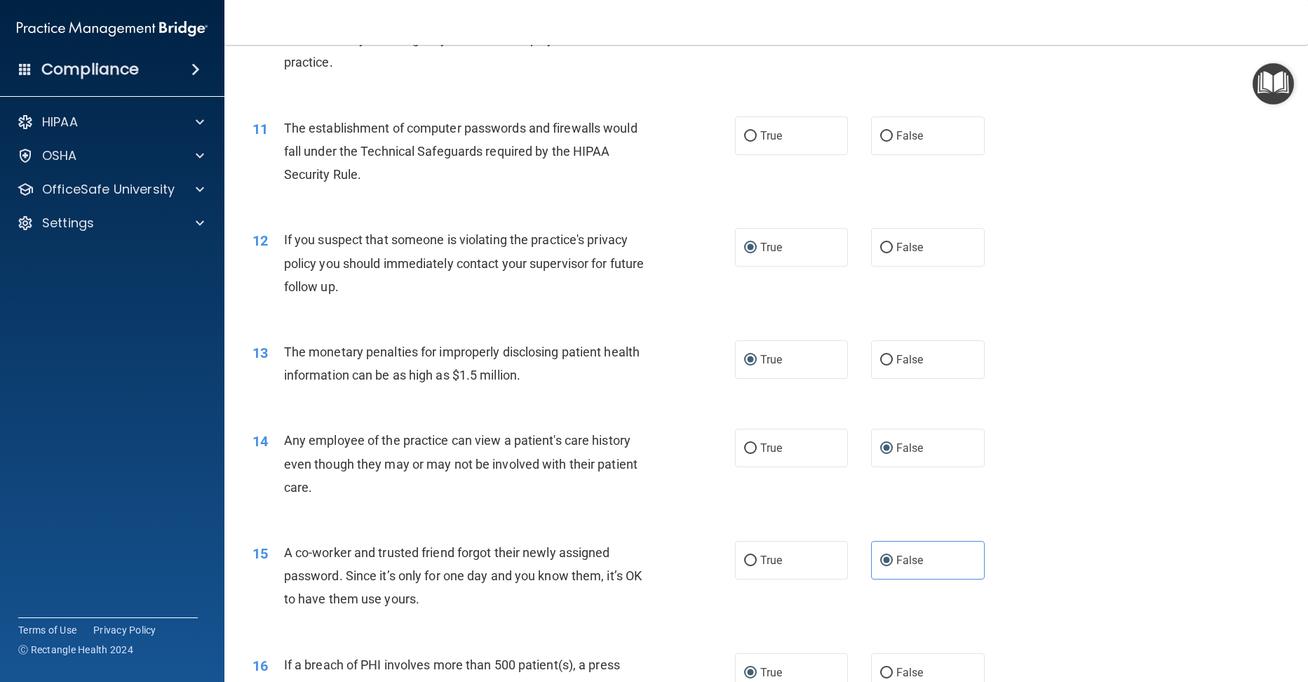
scroll to position [982, 0]
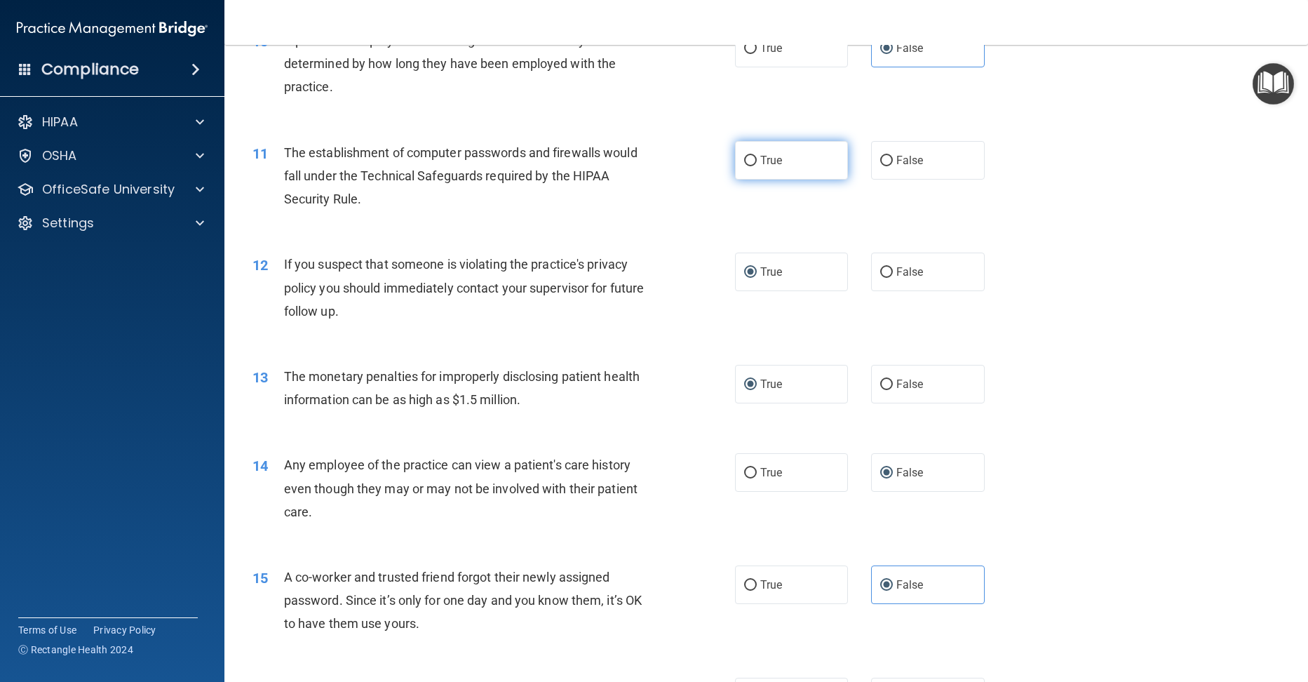
click at [745, 166] on input "True" at bounding box center [750, 161] width 13 height 11
radio input "true"
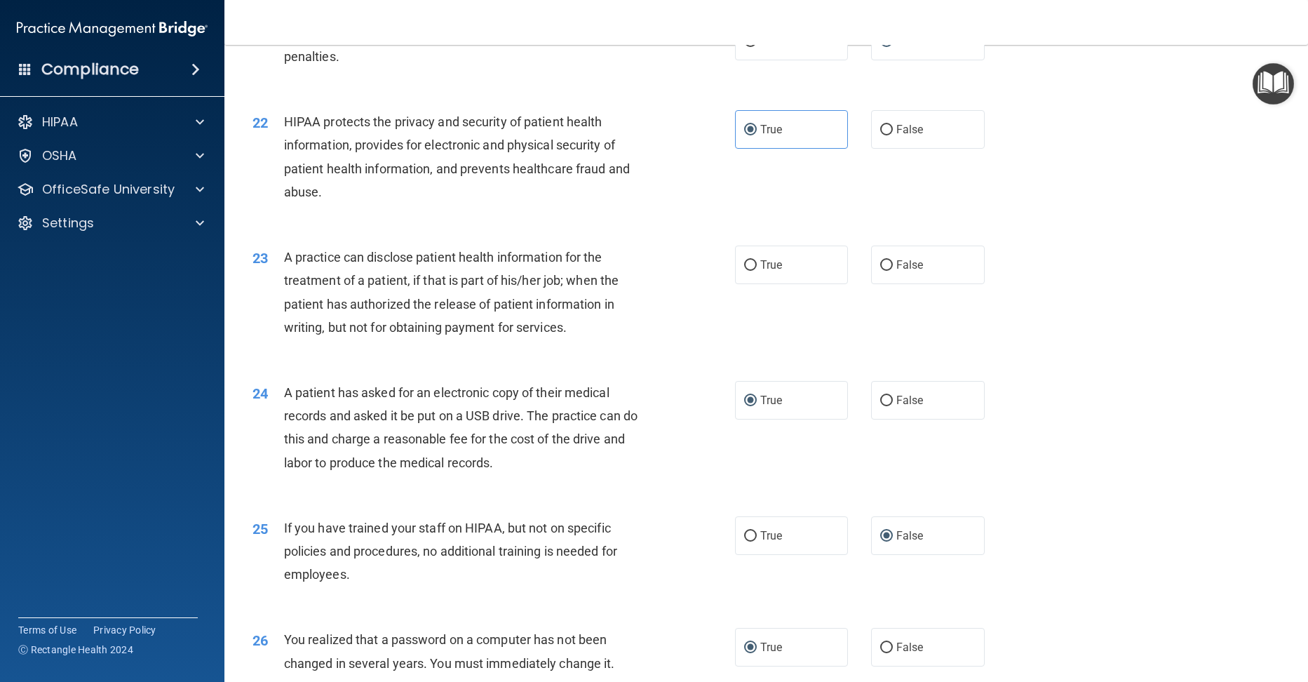
scroll to position [2244, 0]
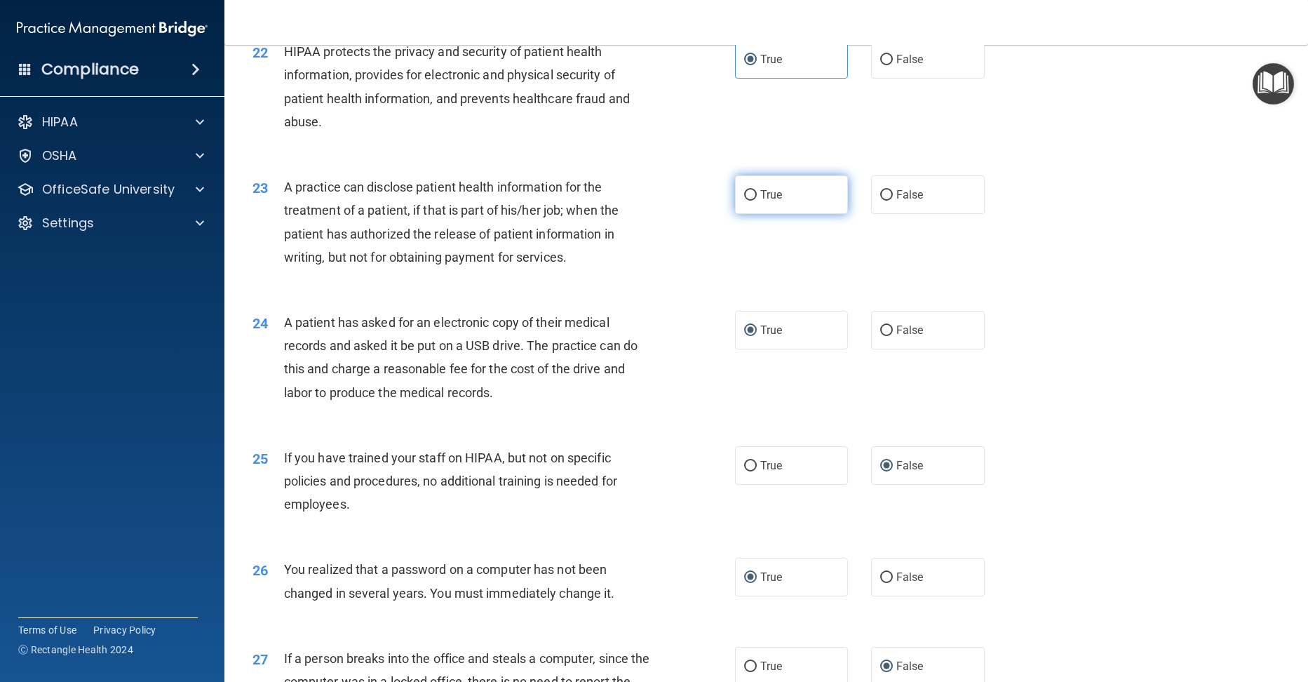
click at [745, 201] on input "True" at bounding box center [750, 195] width 13 height 11
radio input "true"
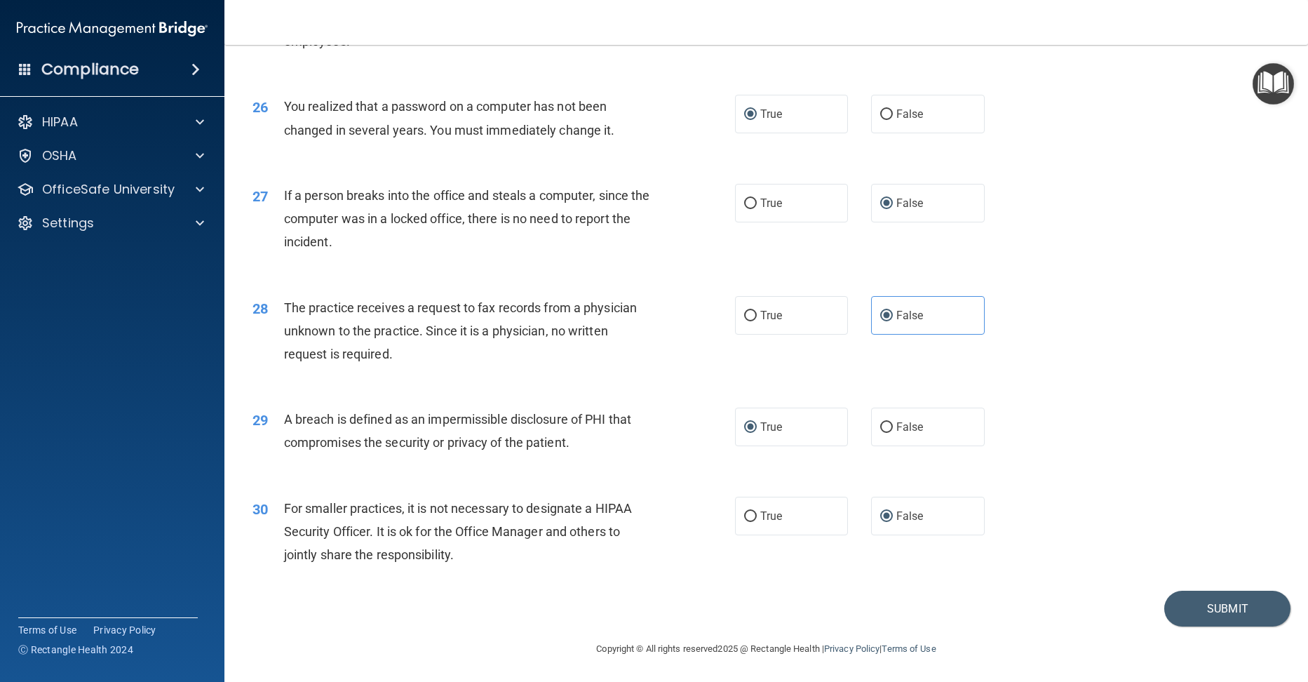
scroll to position [2730, 0]
click at [1210, 603] on button "Submit" at bounding box center [1227, 608] width 126 height 36
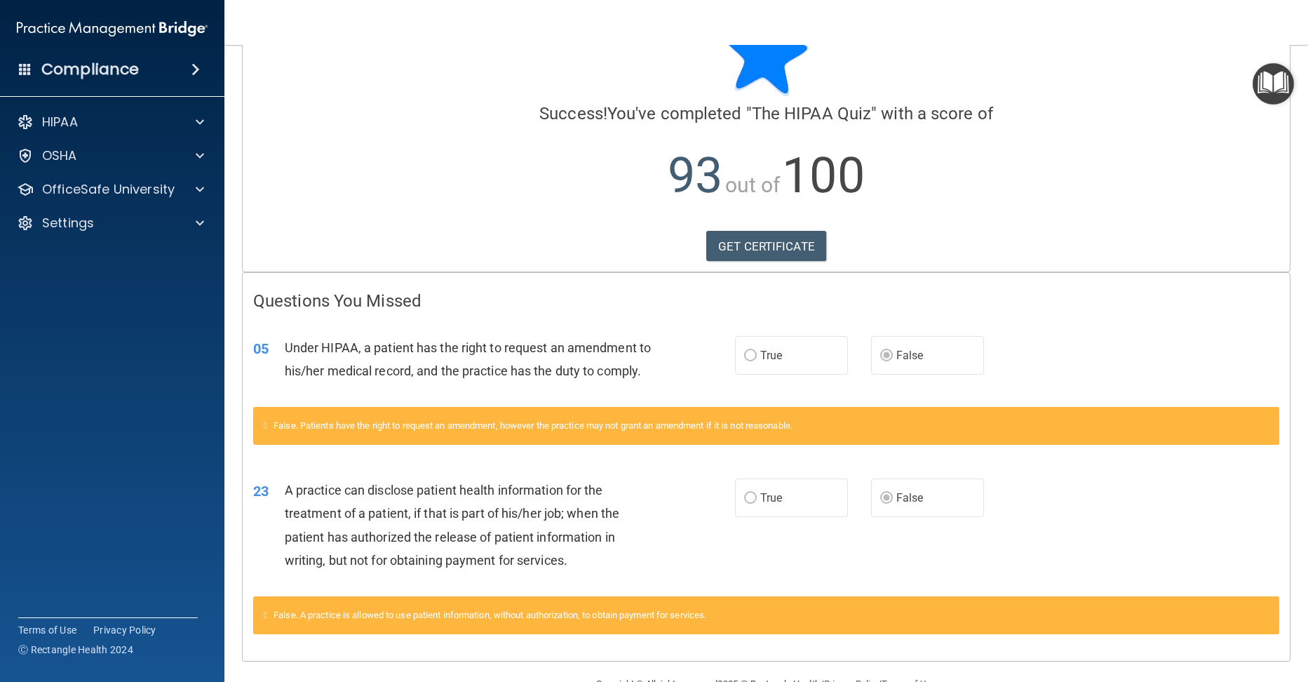
scroll to position [117, 0]
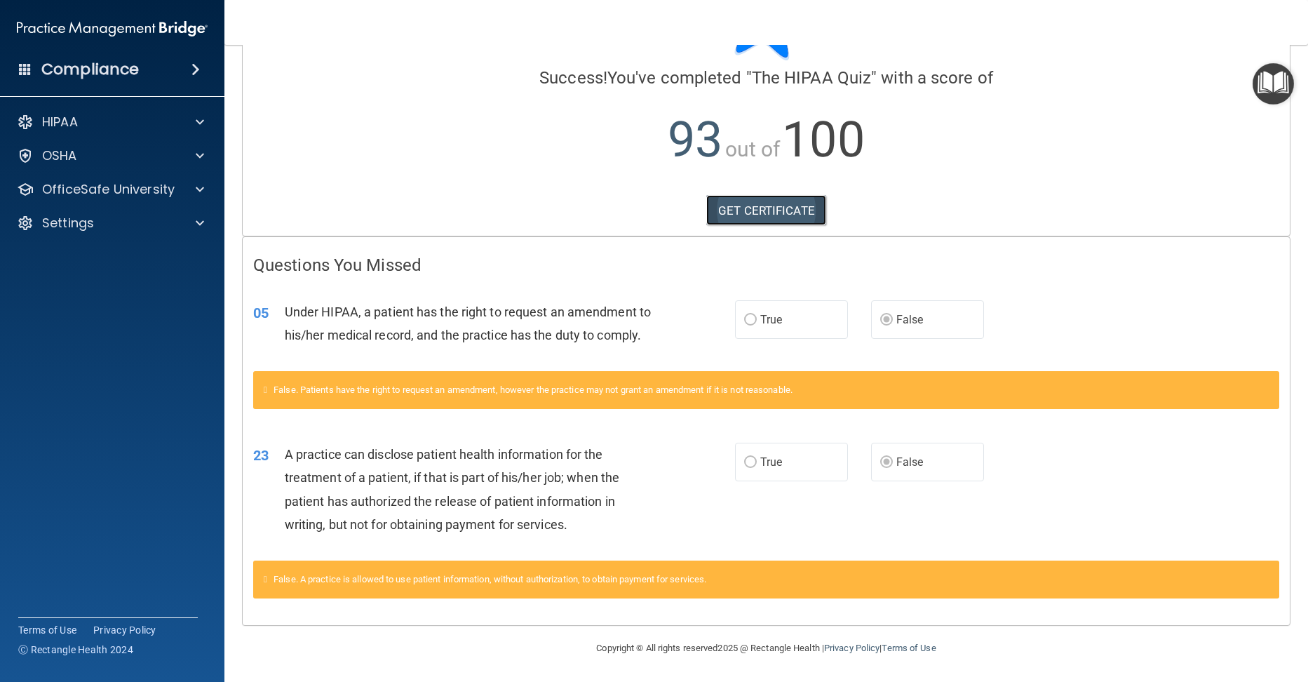
click at [737, 195] on link "GET CERTIFICATE" at bounding box center [766, 210] width 120 height 31
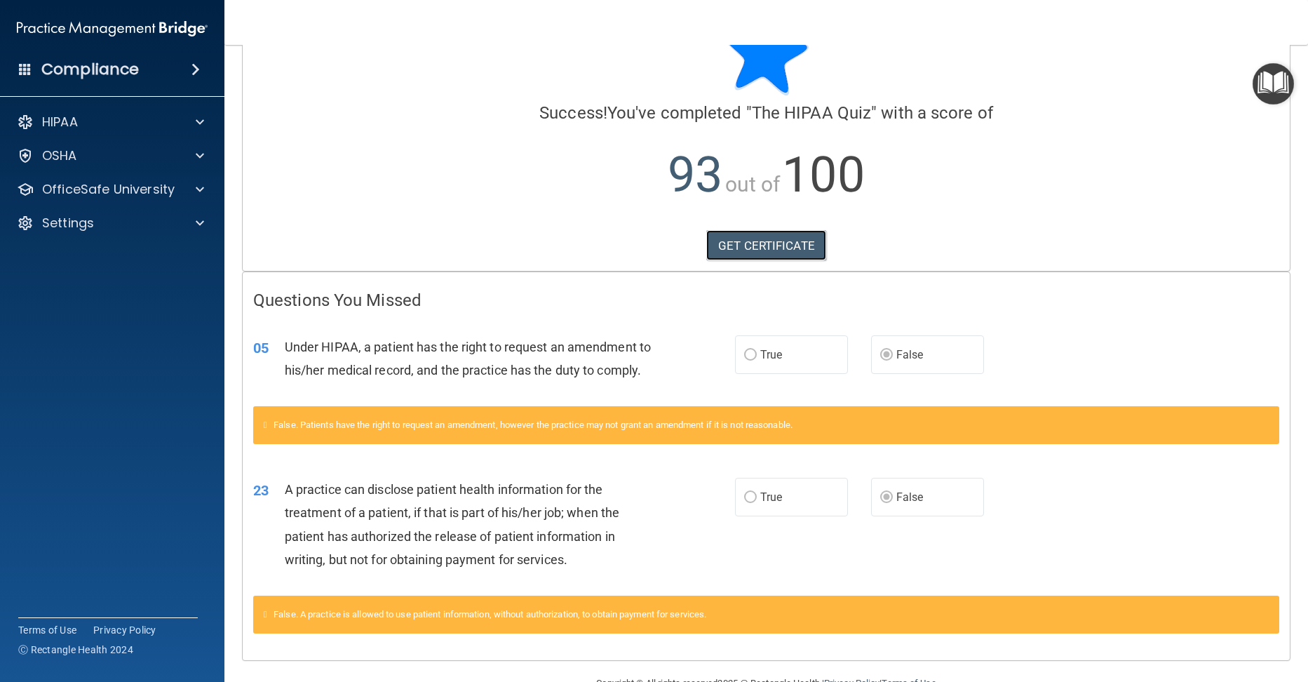
scroll to position [0, 0]
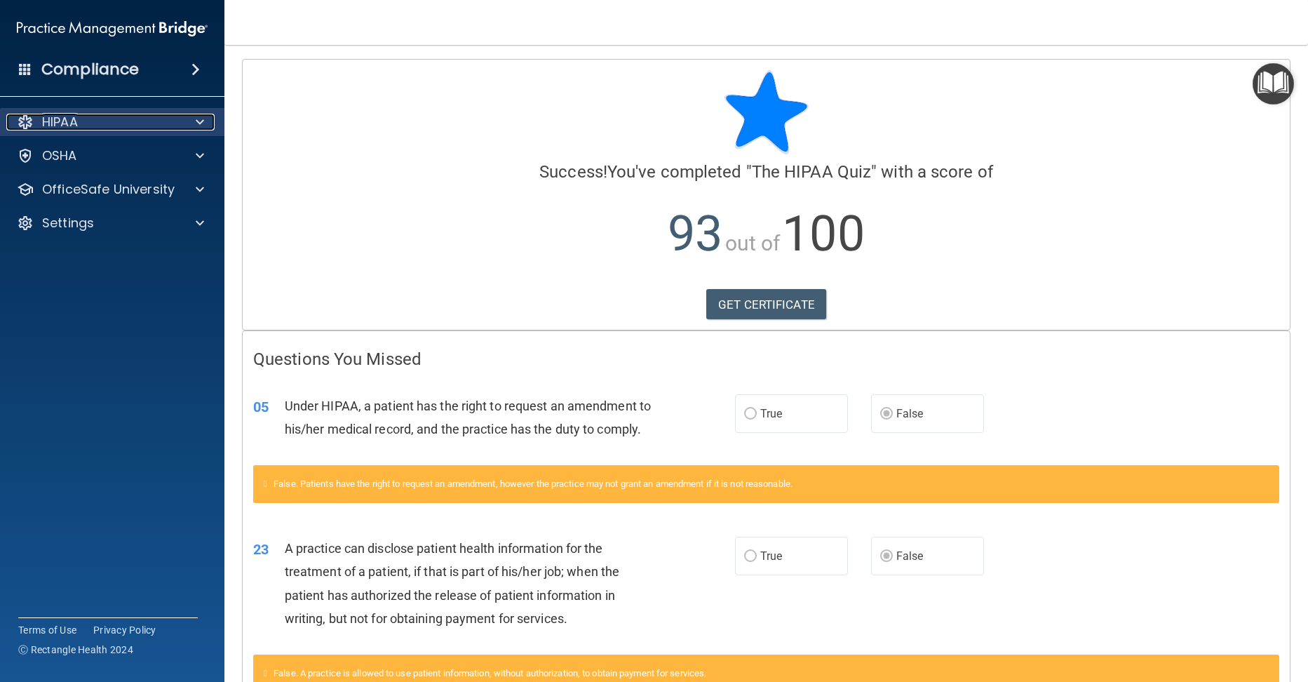
click at [155, 114] on div "HIPAA" at bounding box center [93, 122] width 174 height 17
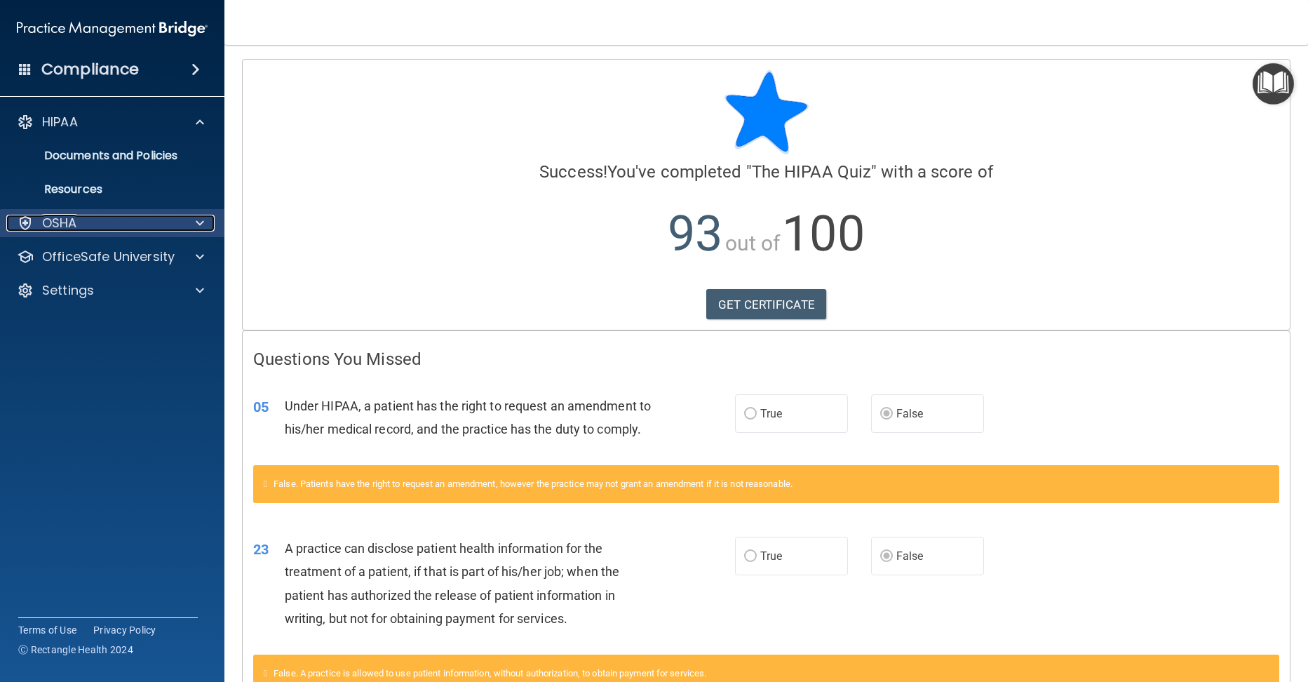
click at [170, 229] on div "OSHA" at bounding box center [93, 223] width 174 height 17
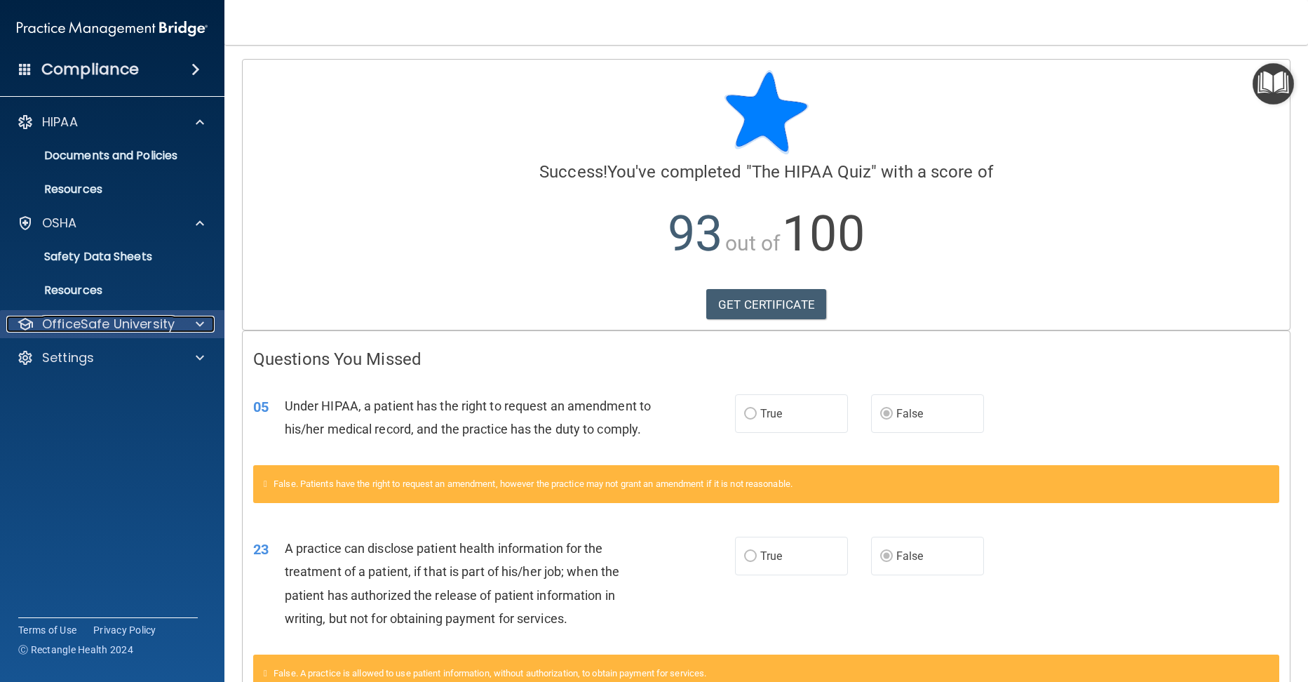
click at [177, 318] on div "OfficeSafe University" at bounding box center [93, 324] width 174 height 17
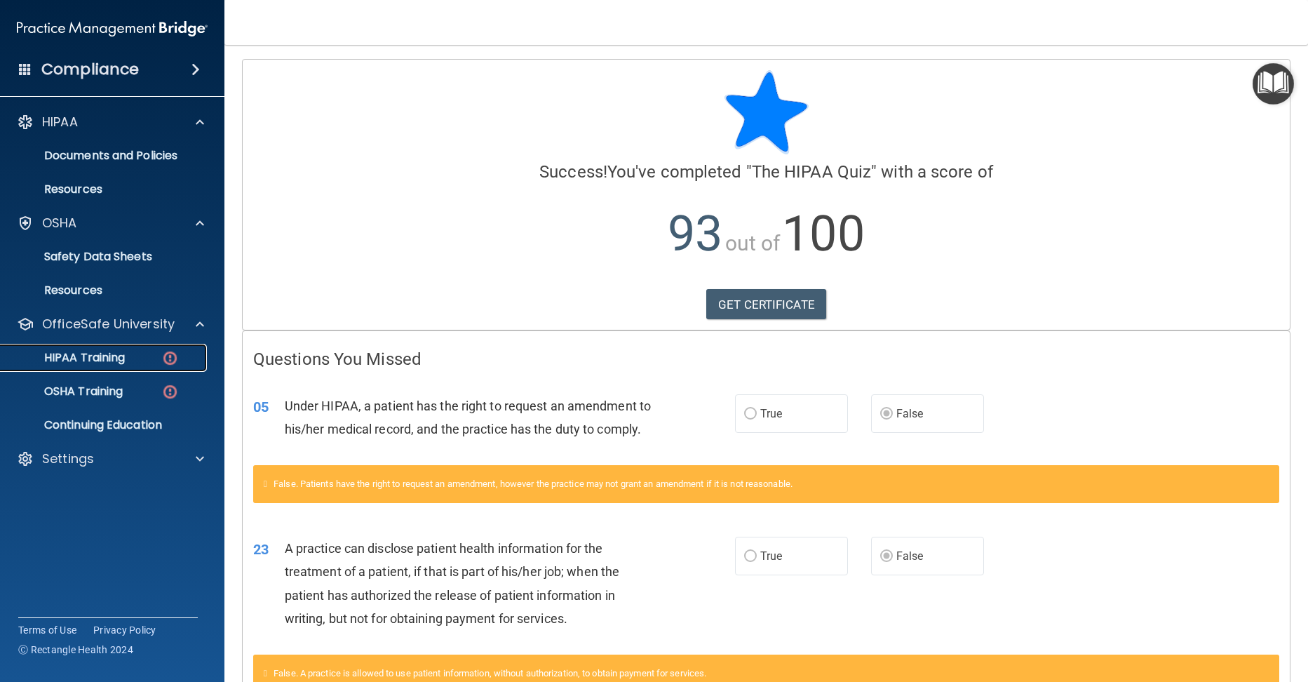
click at [131, 348] on link "HIPAA Training" at bounding box center [96, 358] width 221 height 28
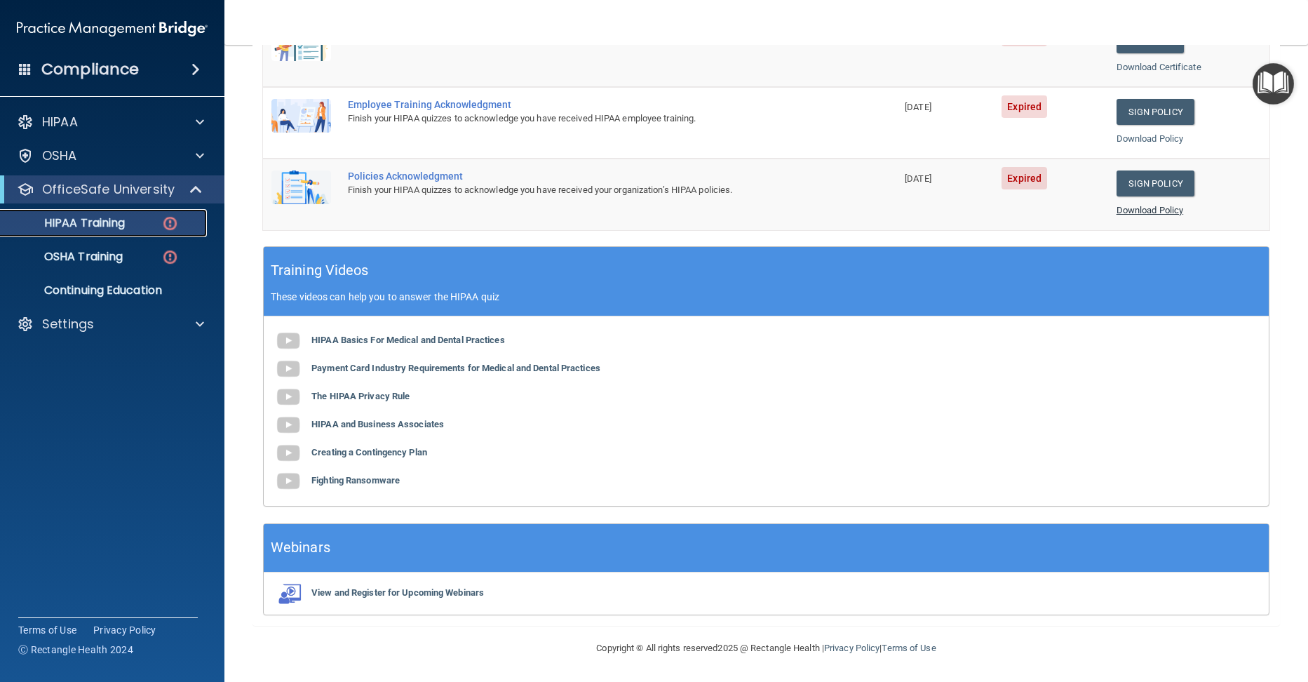
scroll to position [304, 0]
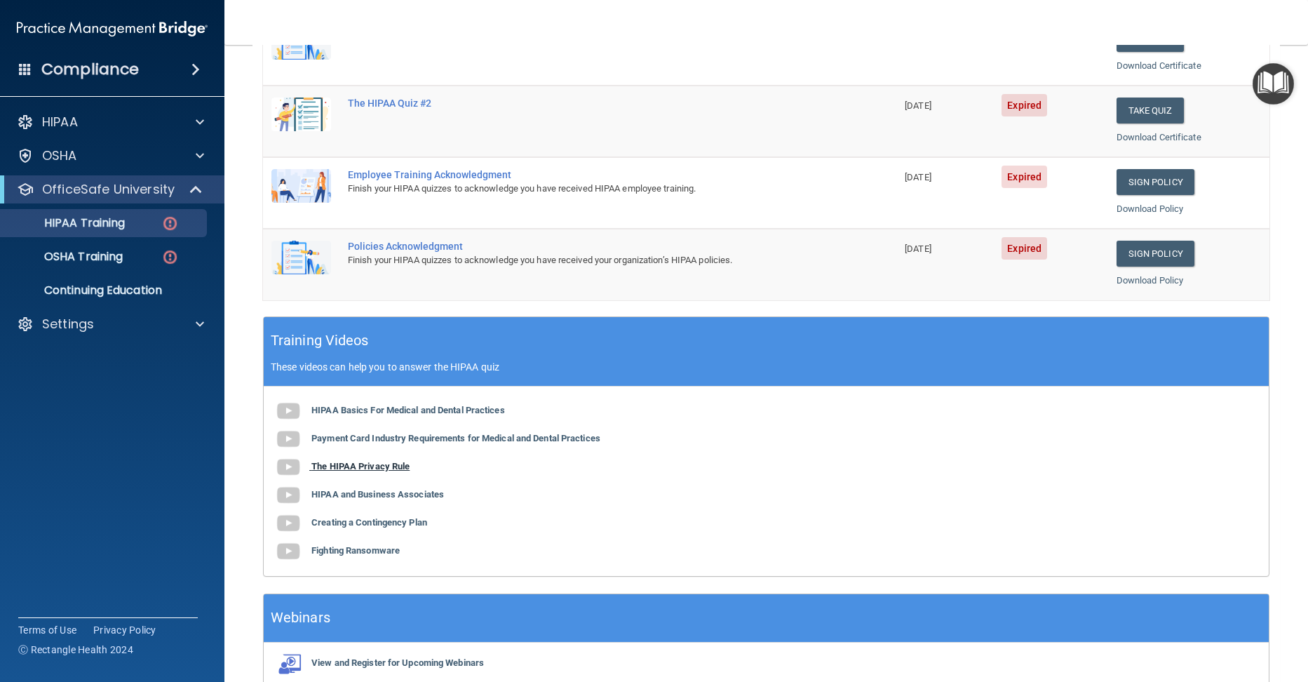
click at [286, 466] on img at bounding box center [288, 467] width 28 height 28
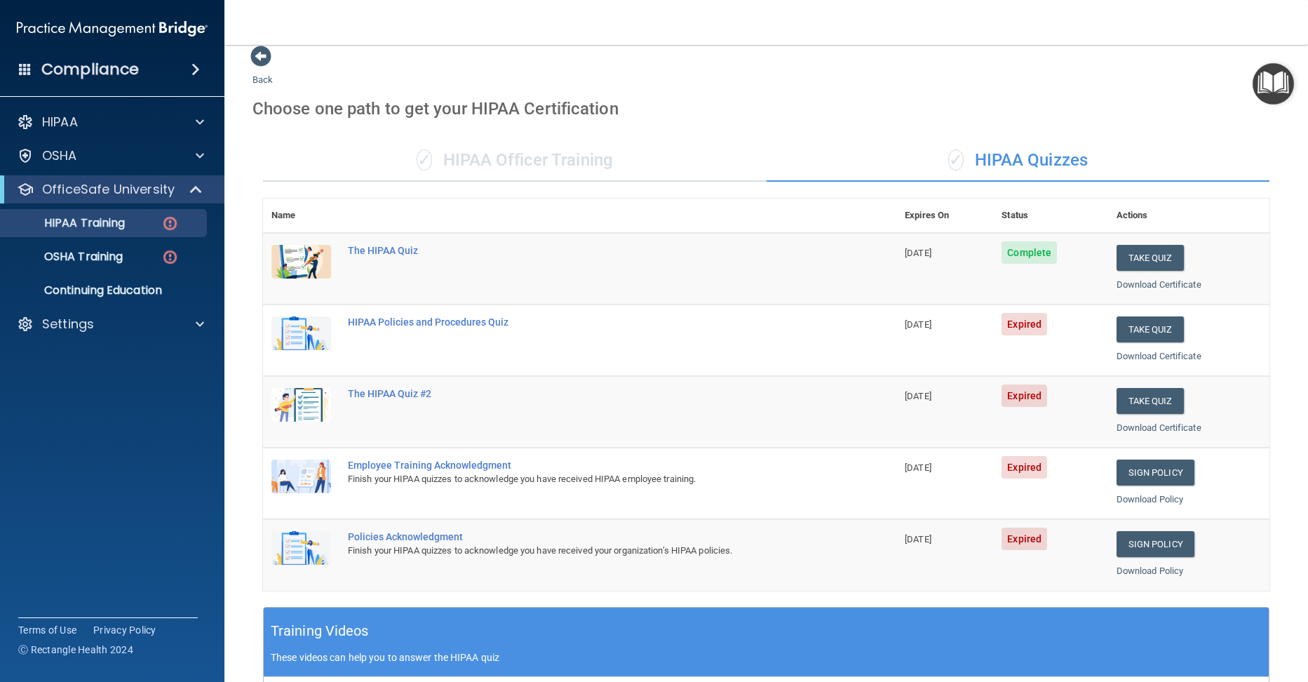
scroll to position [0, 0]
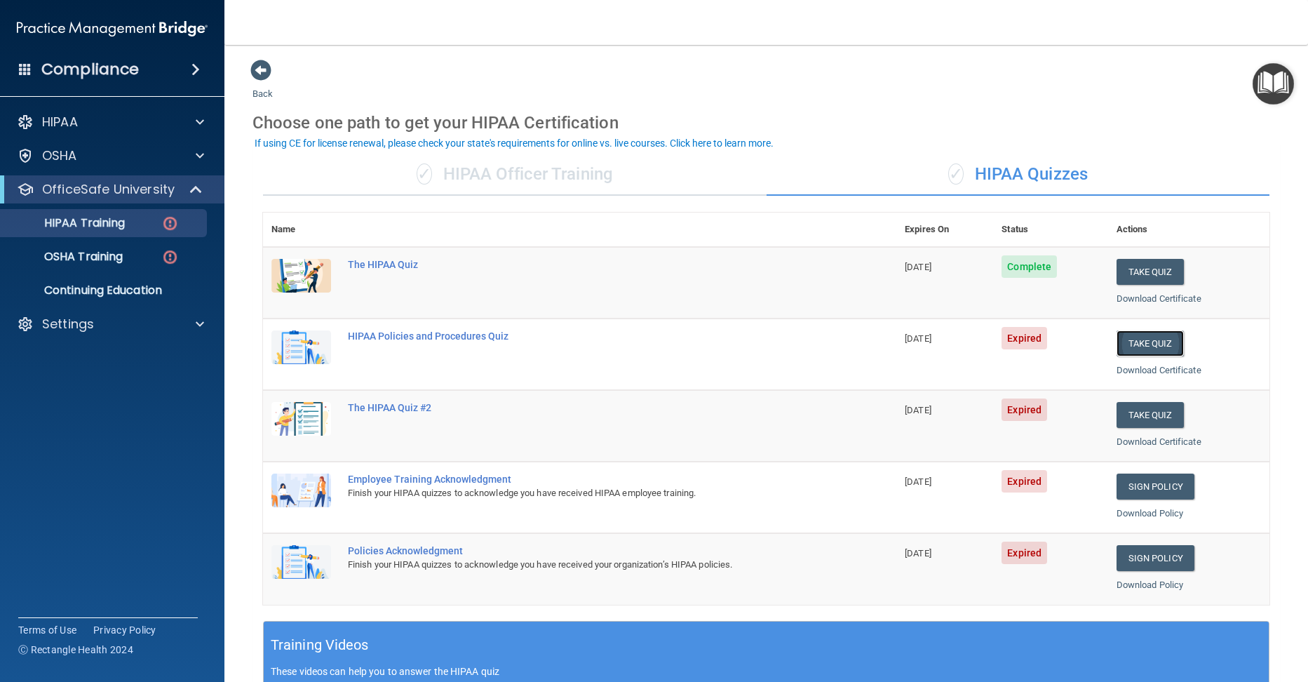
click at [1124, 346] on button "Take Quiz" at bounding box center [1149, 343] width 67 height 26
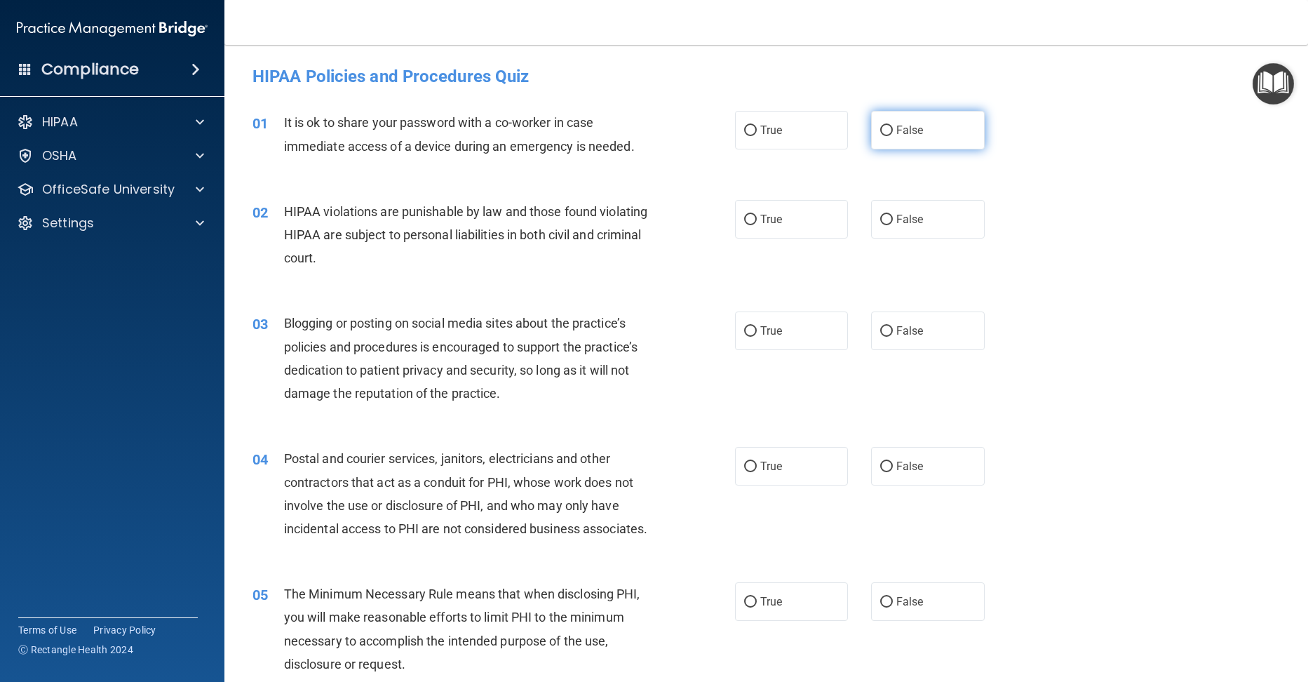
click at [881, 127] on input "False" at bounding box center [886, 131] width 13 height 11
radio input "true"
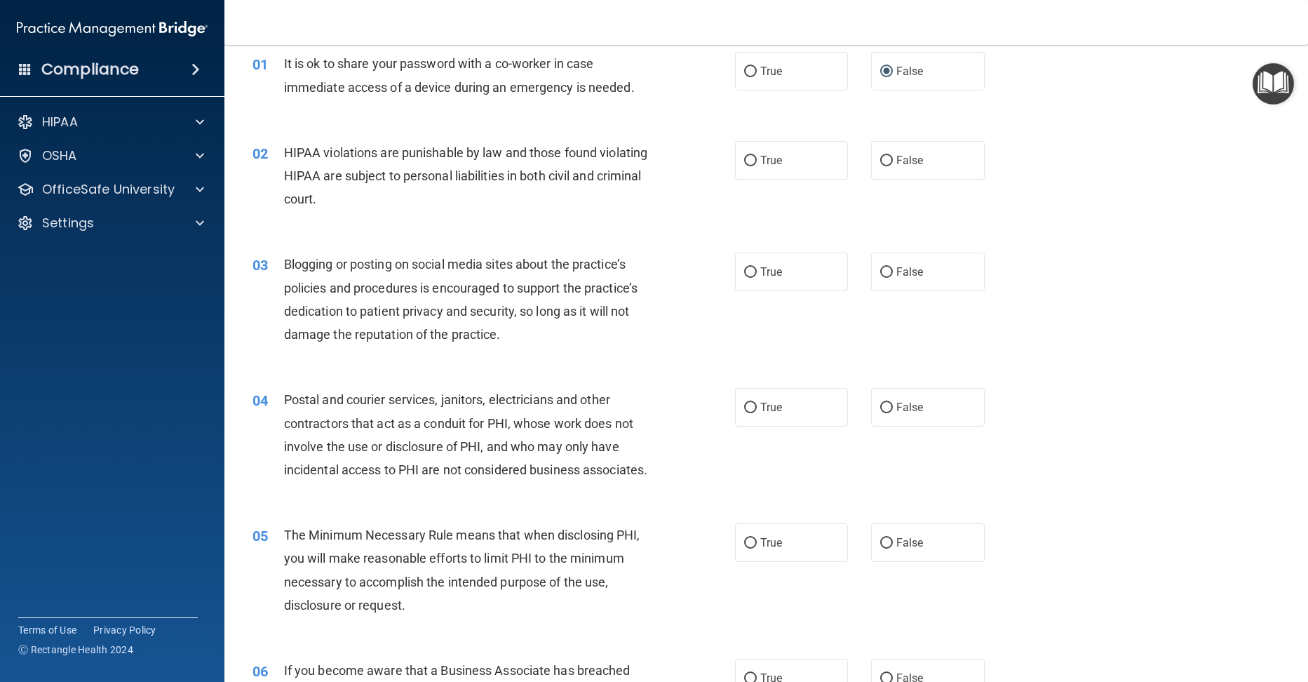
scroll to position [140, 0]
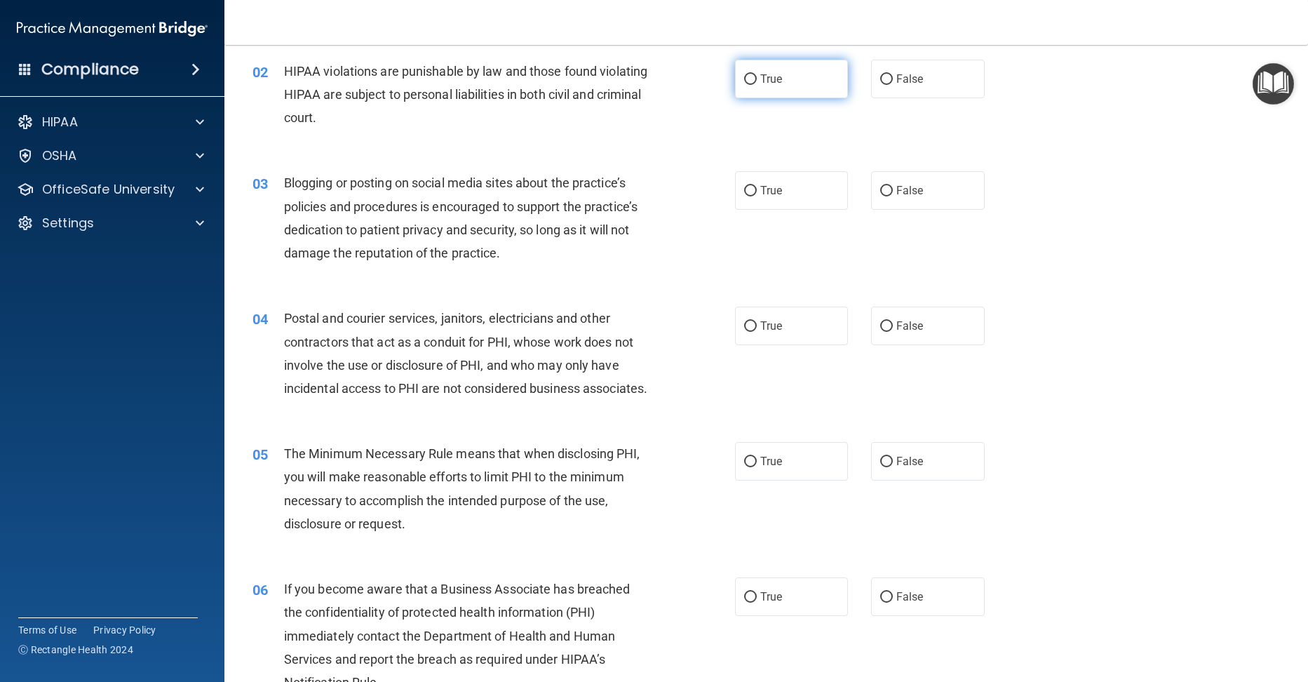
click at [744, 82] on input "True" at bounding box center [750, 79] width 13 height 11
radio input "true"
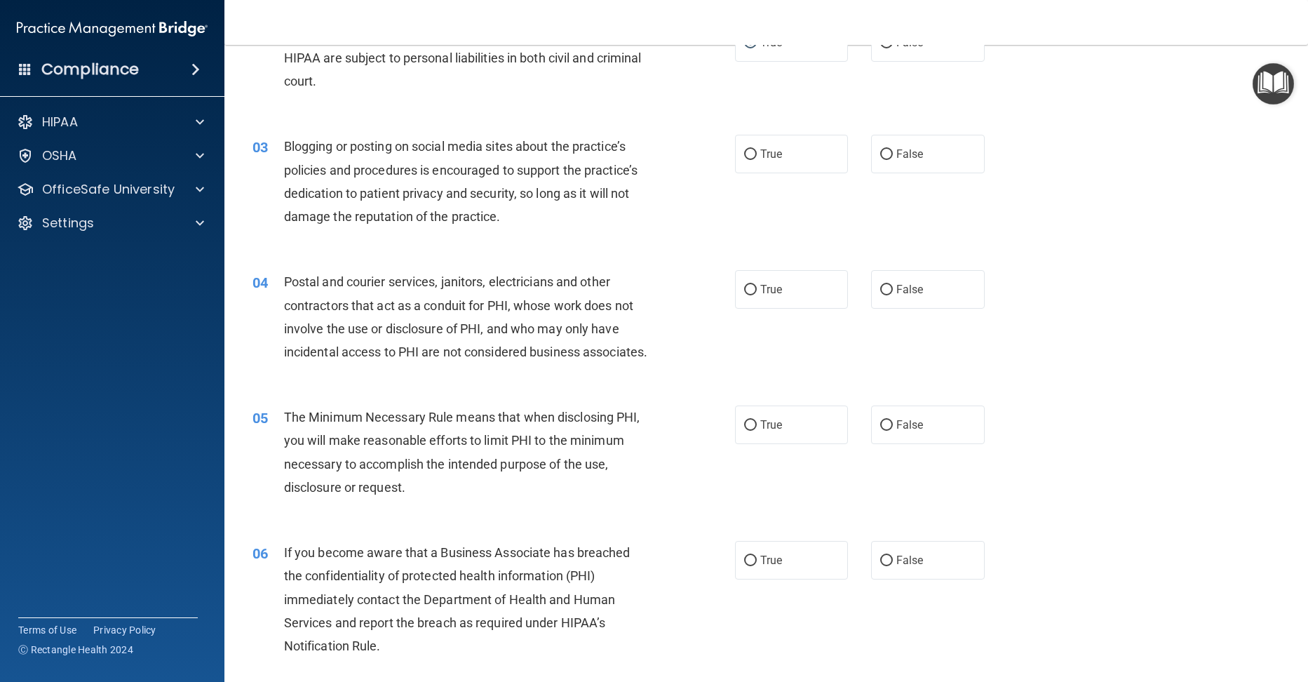
scroll to position [210, 0]
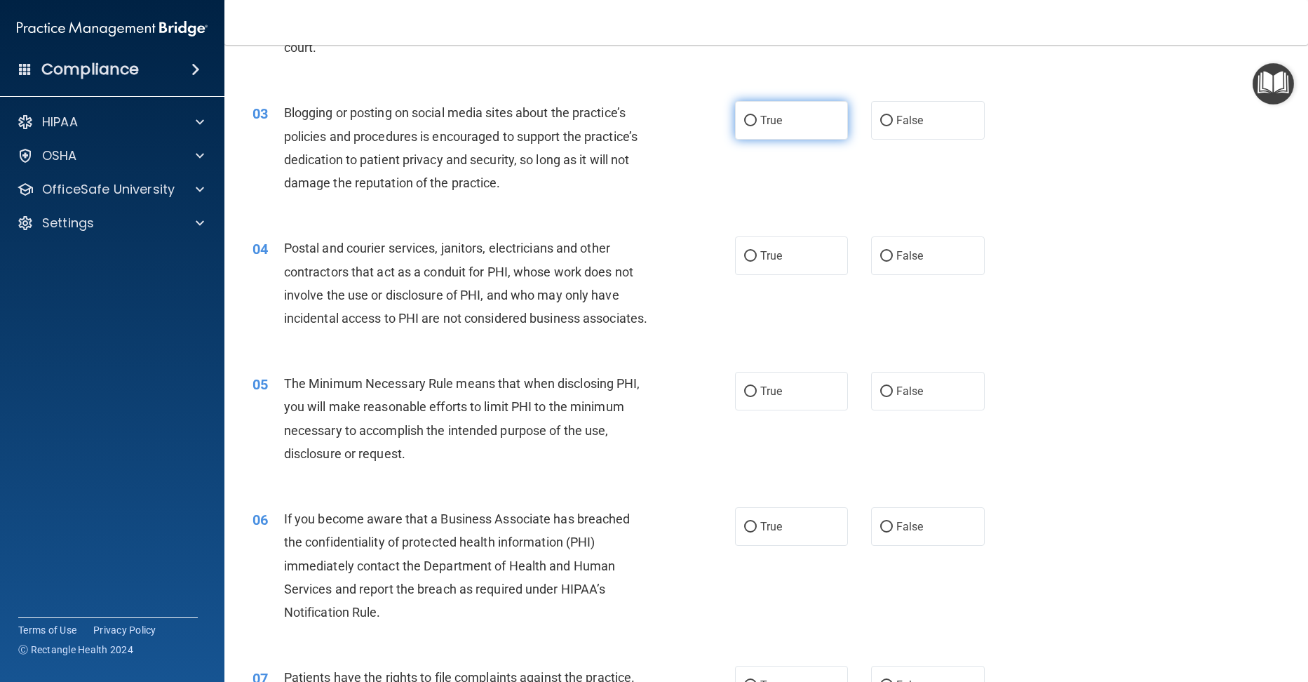
click at [753, 118] on label "True" at bounding box center [792, 120] width 114 height 39
click at [753, 118] on input "True" at bounding box center [750, 121] width 13 height 11
radio input "true"
click at [744, 257] on input "True" at bounding box center [750, 256] width 13 height 11
radio input "true"
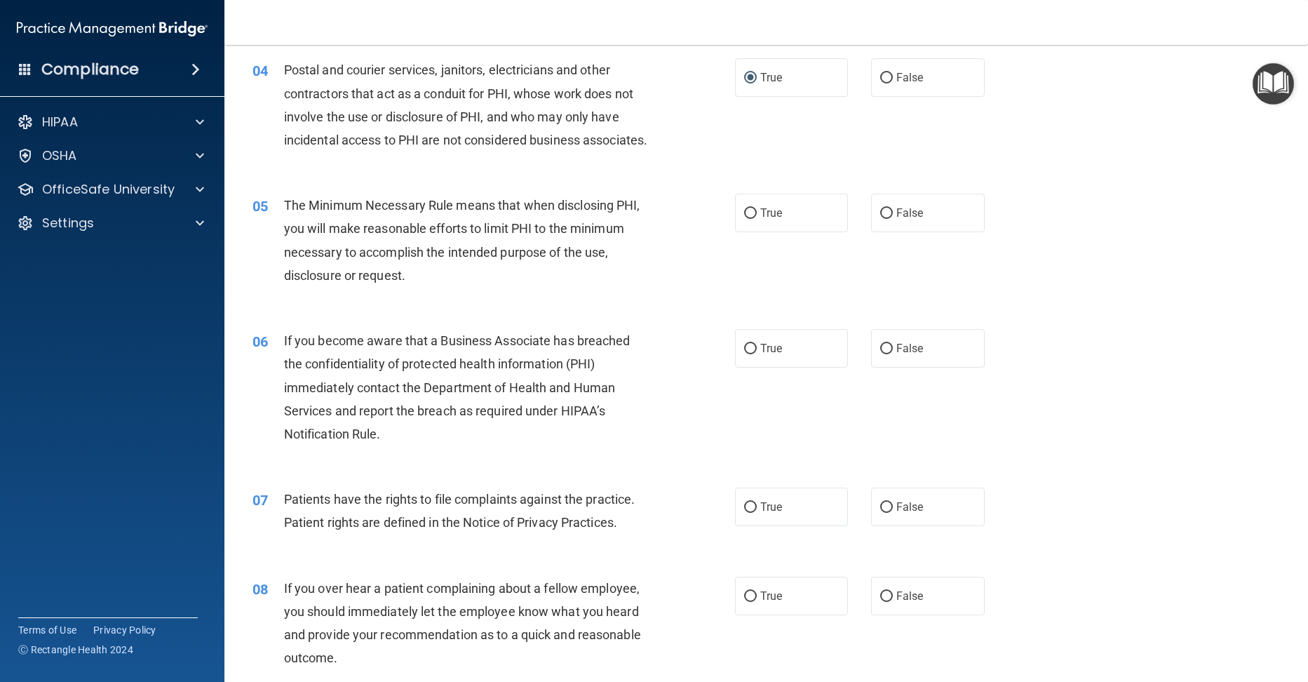
scroll to position [421, 0]
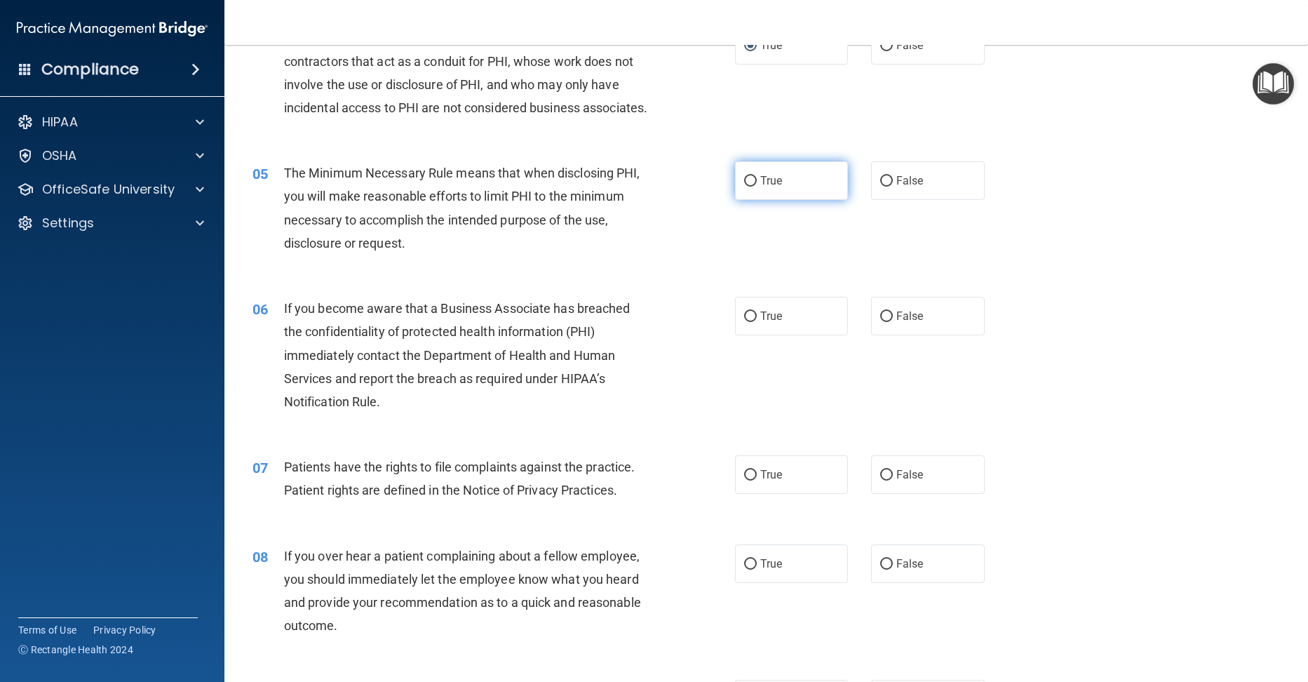
click at [740, 197] on label "True" at bounding box center [792, 180] width 114 height 39
click at [744, 187] on input "True" at bounding box center [750, 181] width 13 height 11
radio input "true"
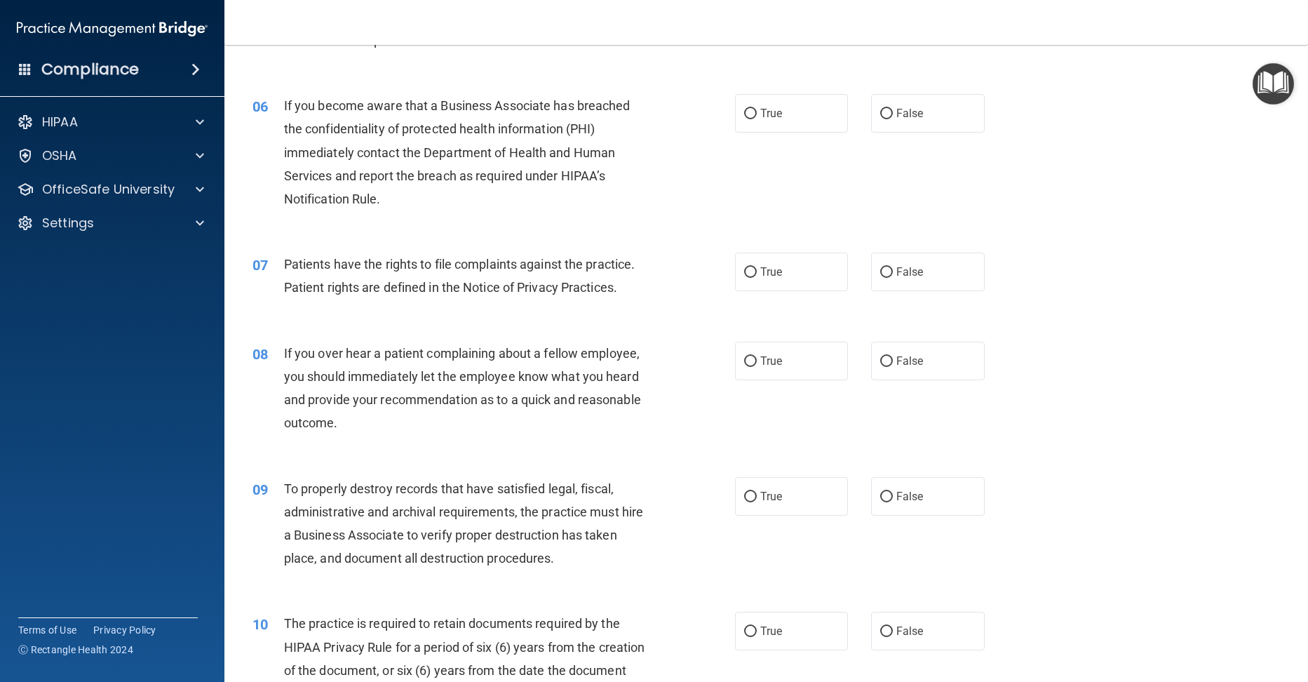
scroll to position [631, 0]
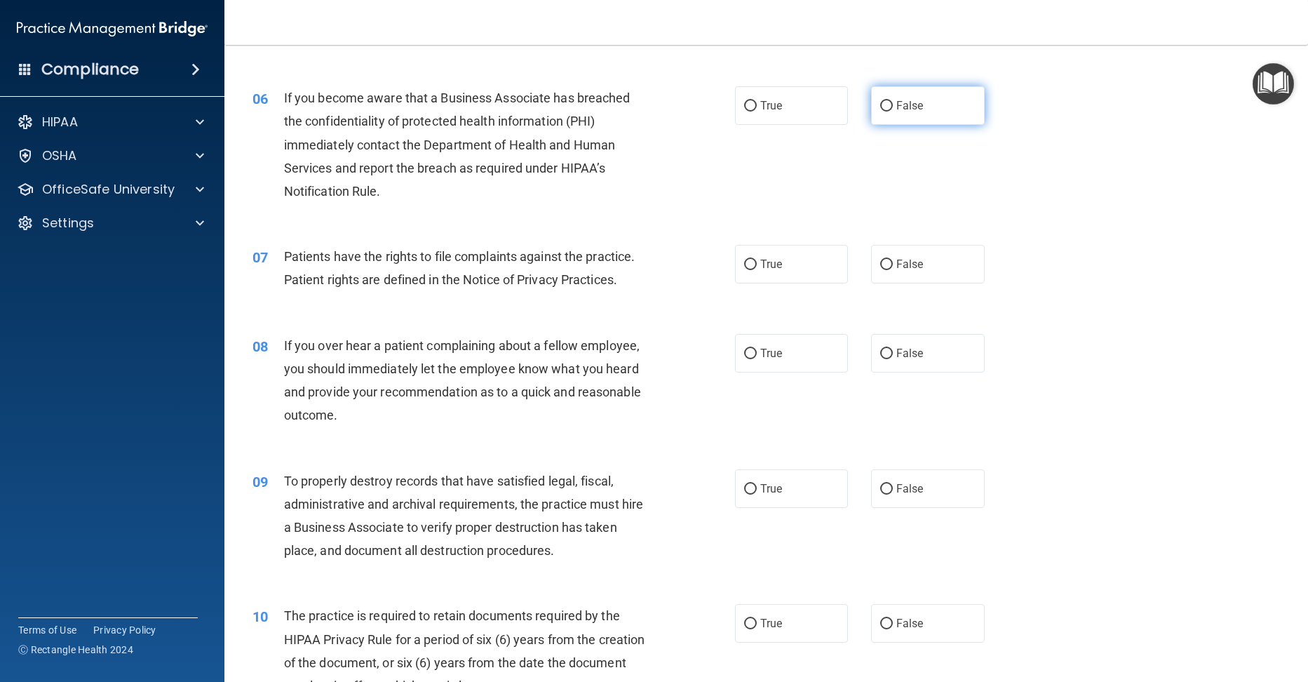
click at [881, 111] on input "False" at bounding box center [886, 106] width 13 height 11
radio input "true"
click at [745, 270] on input "True" at bounding box center [750, 264] width 13 height 11
radio input "true"
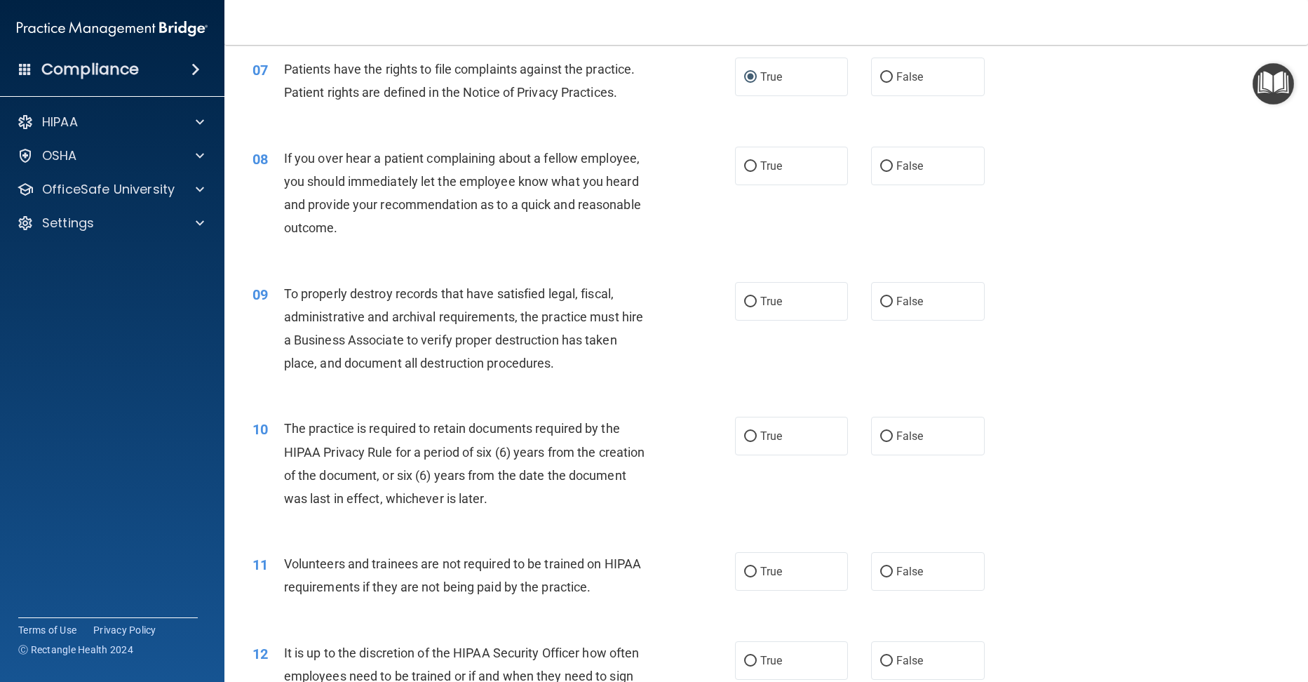
scroll to position [841, 0]
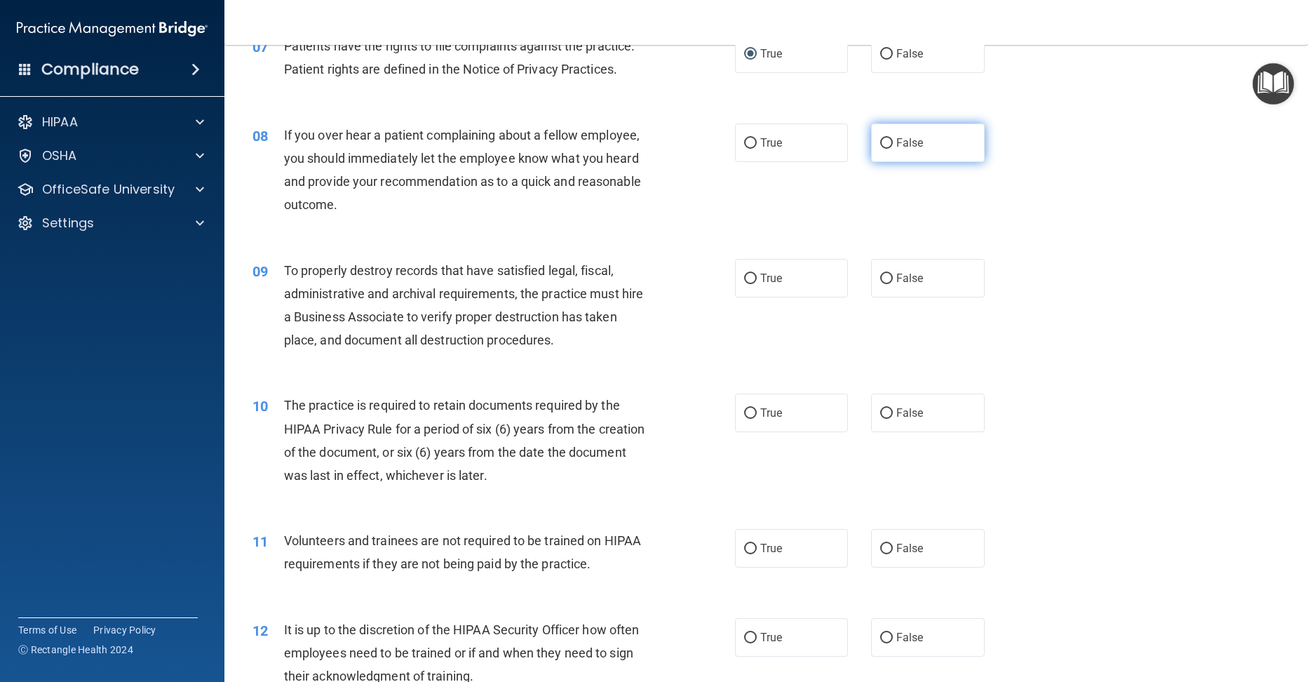
click at [871, 162] on label "False" at bounding box center [928, 142] width 114 height 39
click at [880, 149] on input "False" at bounding box center [886, 143] width 13 height 11
radio input "true"
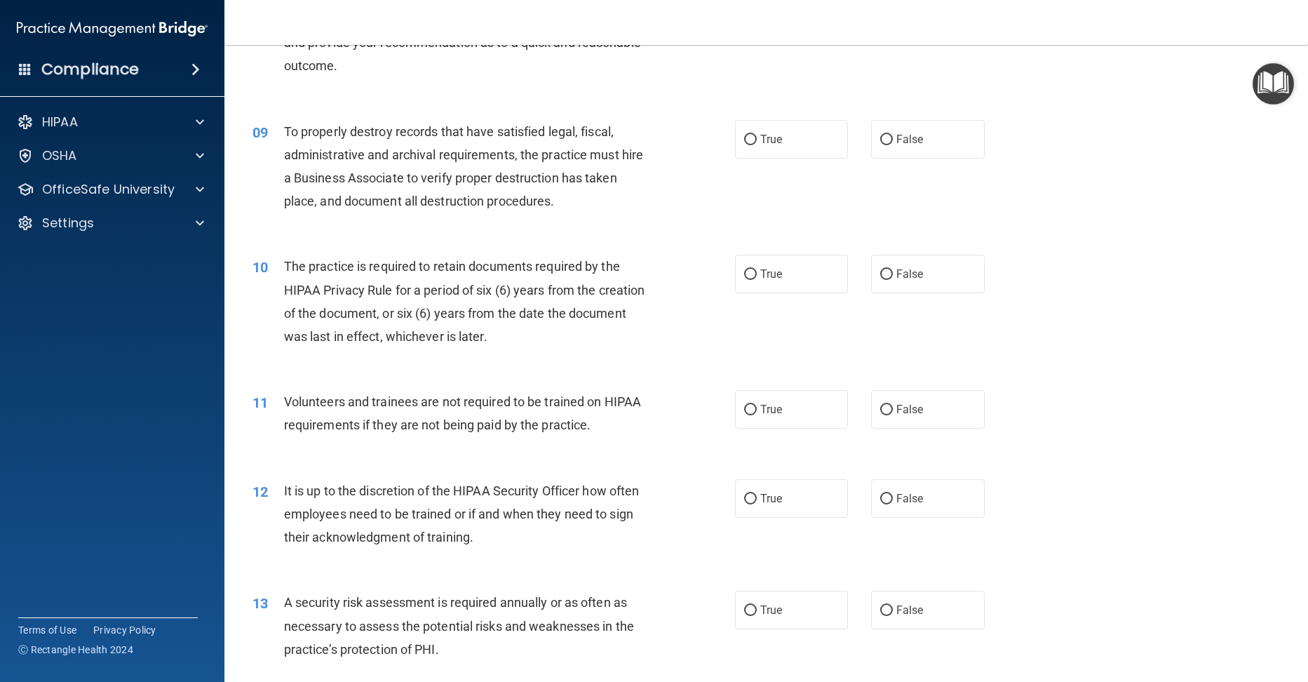
scroll to position [982, 0]
click at [881, 144] on input "False" at bounding box center [886, 138] width 13 height 11
radio input "true"
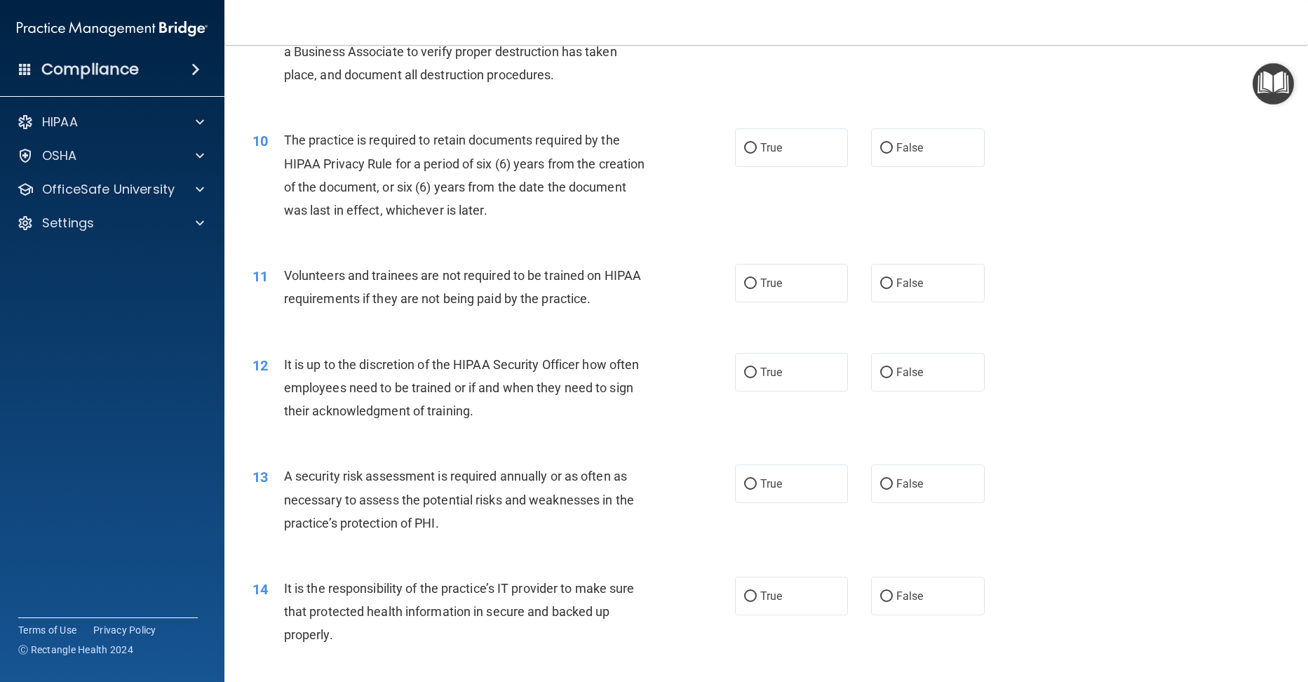
scroll to position [1122, 0]
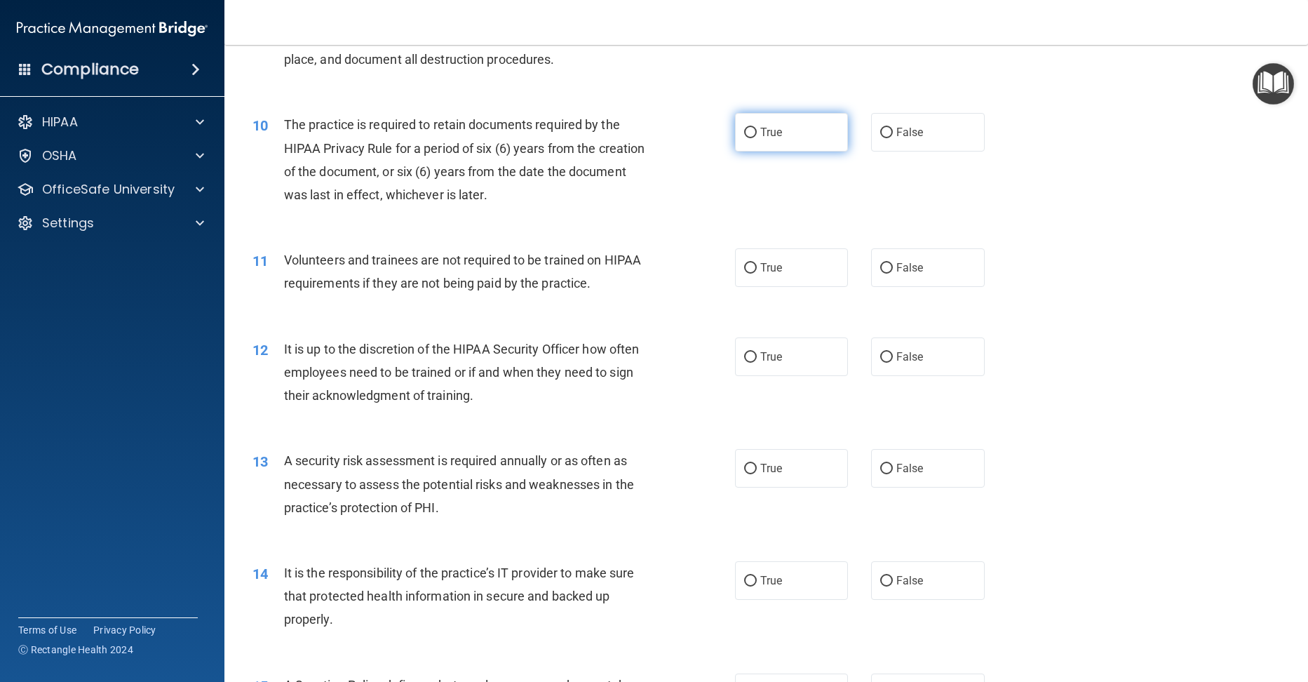
click at [739, 150] on label "True" at bounding box center [792, 132] width 114 height 39
click at [744, 138] on input "True" at bounding box center [750, 133] width 13 height 11
radio input "true"
click at [887, 287] on label "False" at bounding box center [928, 267] width 114 height 39
click at [887, 273] on input "False" at bounding box center [886, 268] width 13 height 11
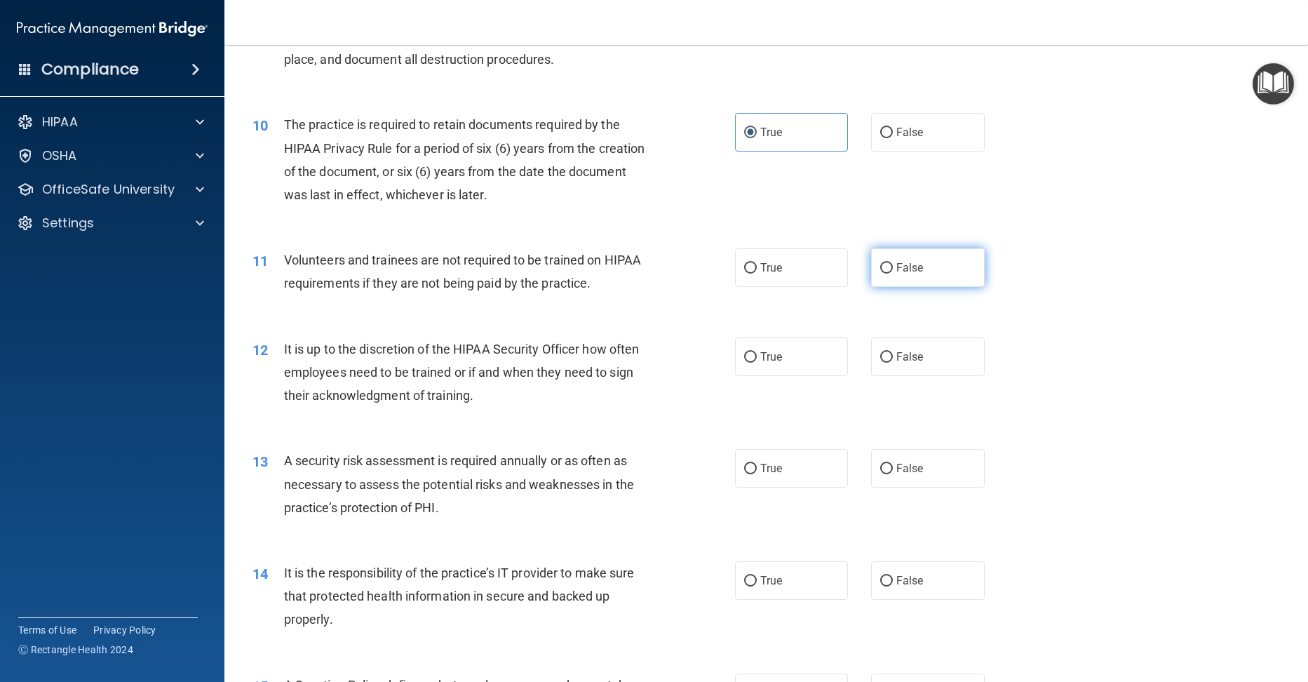
radio input "true"
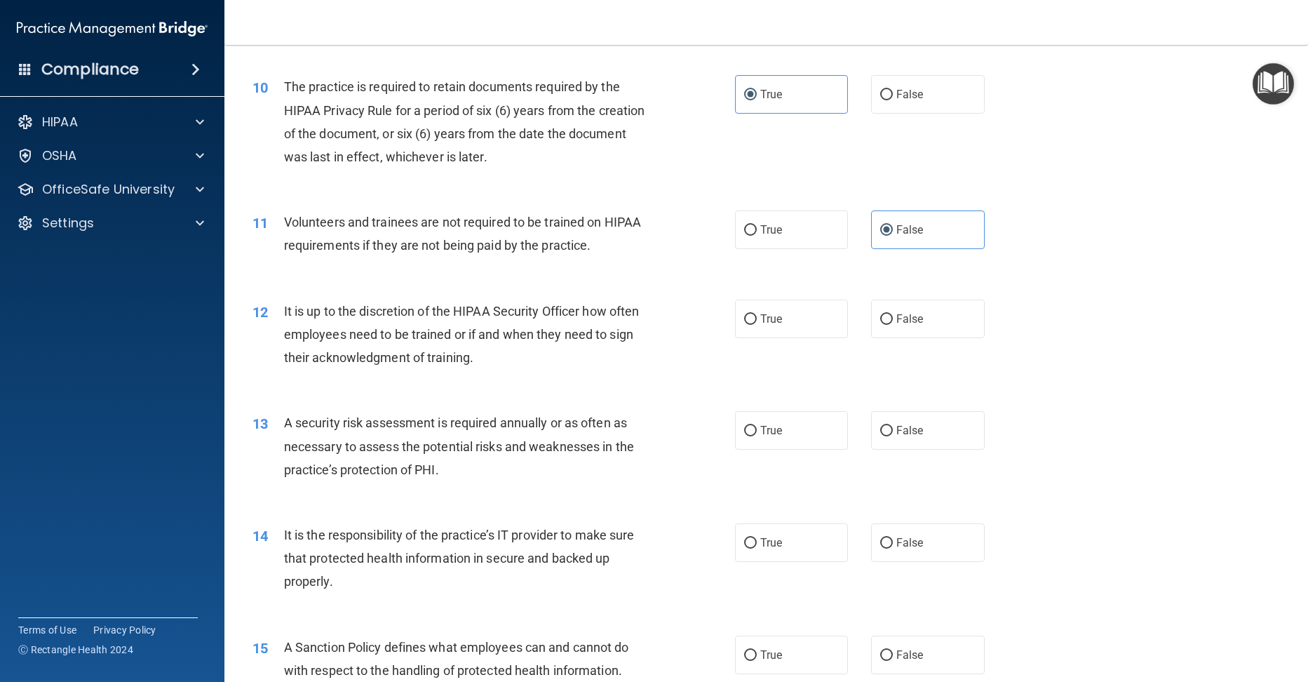
scroll to position [1192, 0]
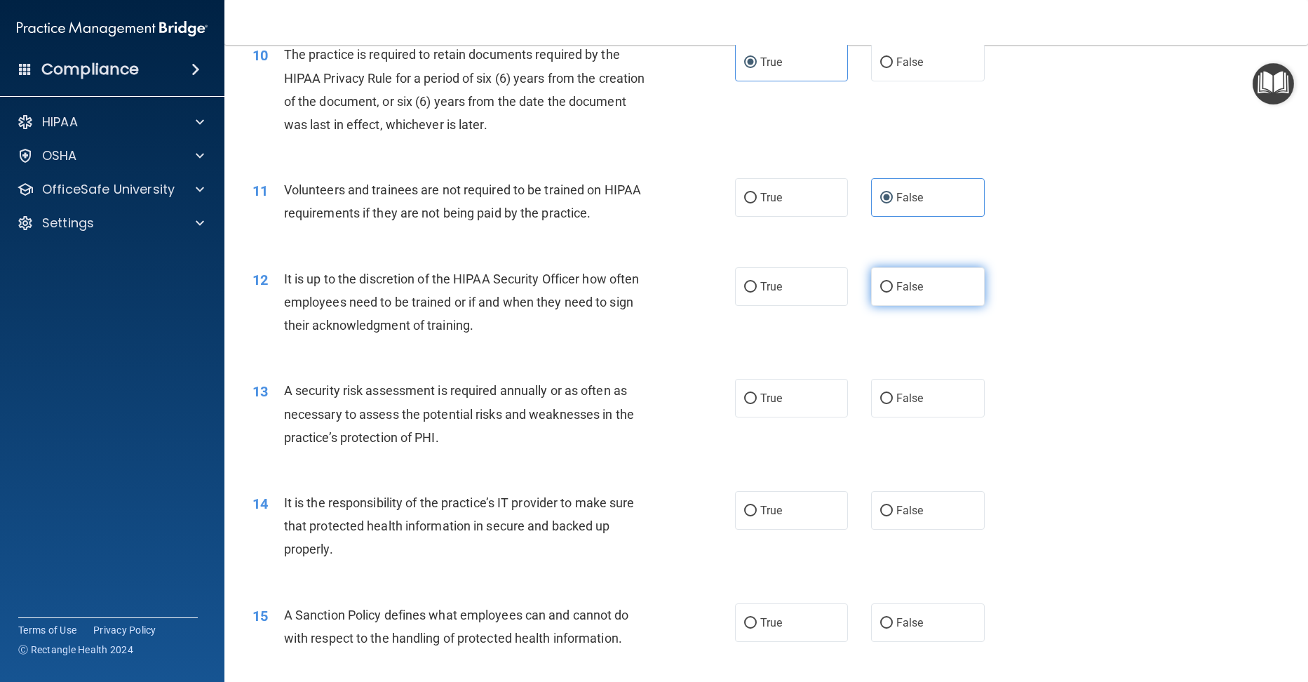
click at [880, 292] on input "False" at bounding box center [886, 287] width 13 height 11
radio input "true"
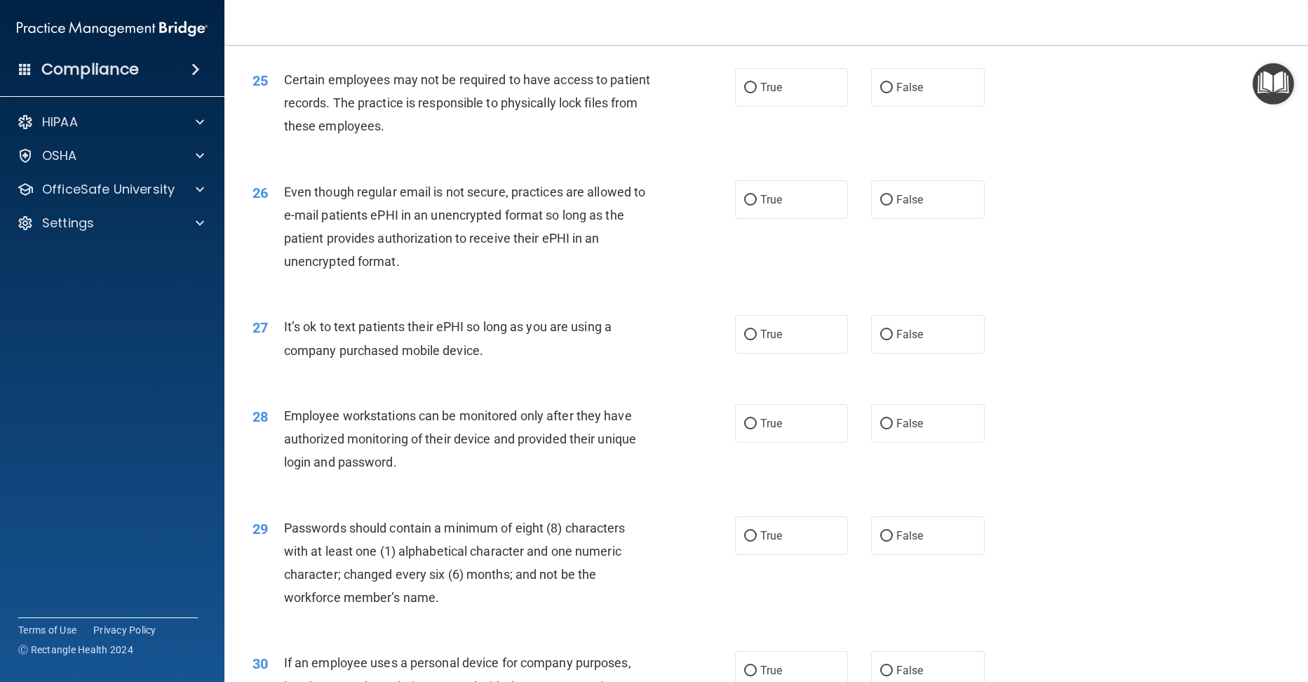
scroll to position [2909, 0]
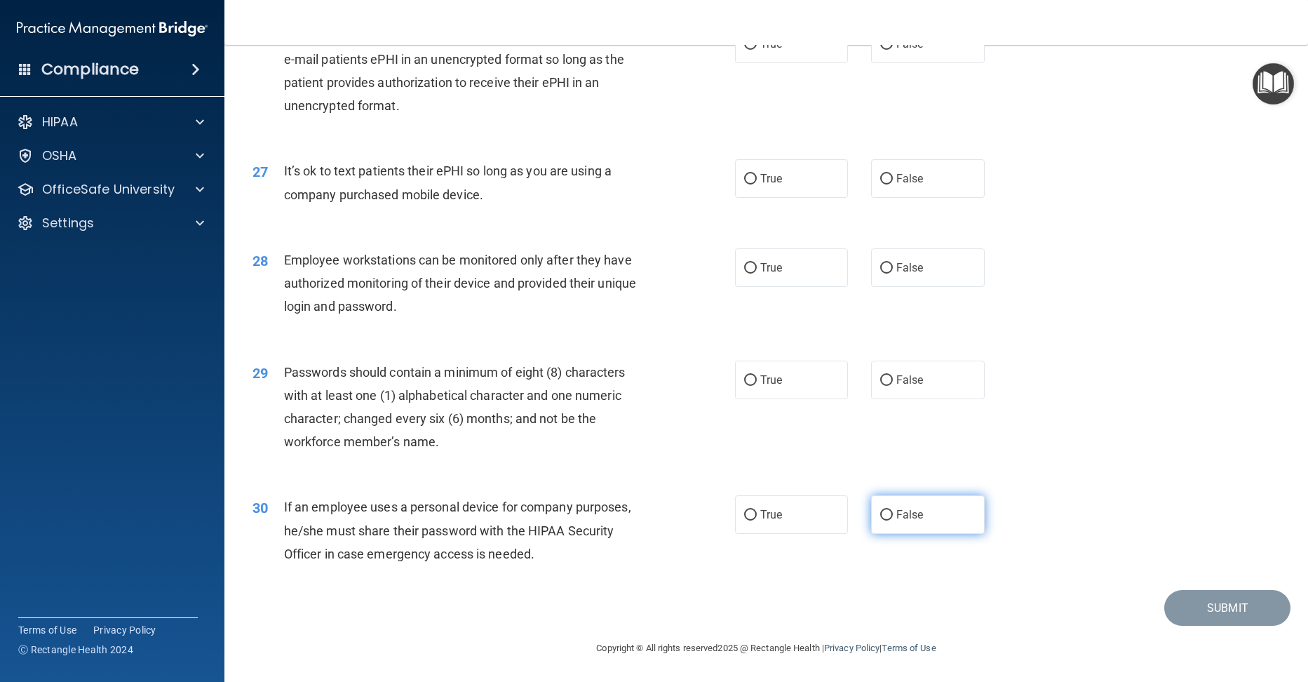
click at [880, 510] on input "False" at bounding box center [886, 515] width 13 height 11
radio input "true"
click at [886, 266] on input "False" at bounding box center [886, 268] width 13 height 11
radio input "true"
click at [749, 179] on input "True" at bounding box center [750, 179] width 13 height 11
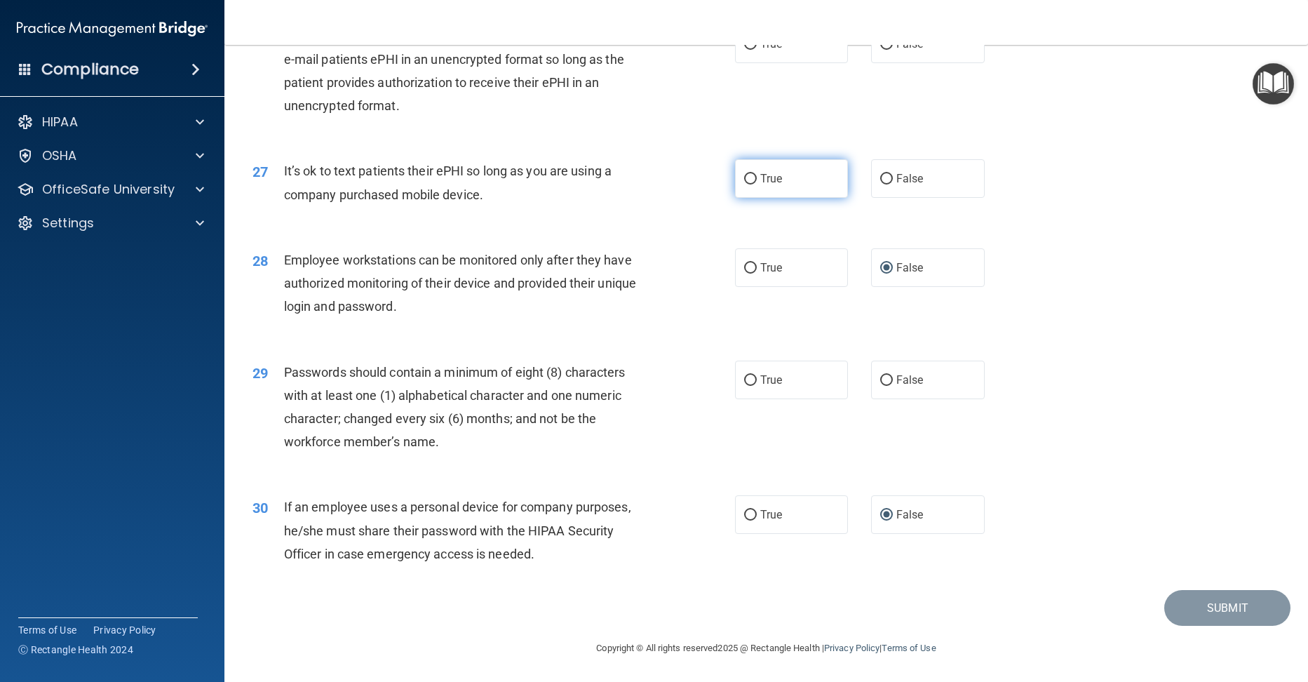
radio input "true"
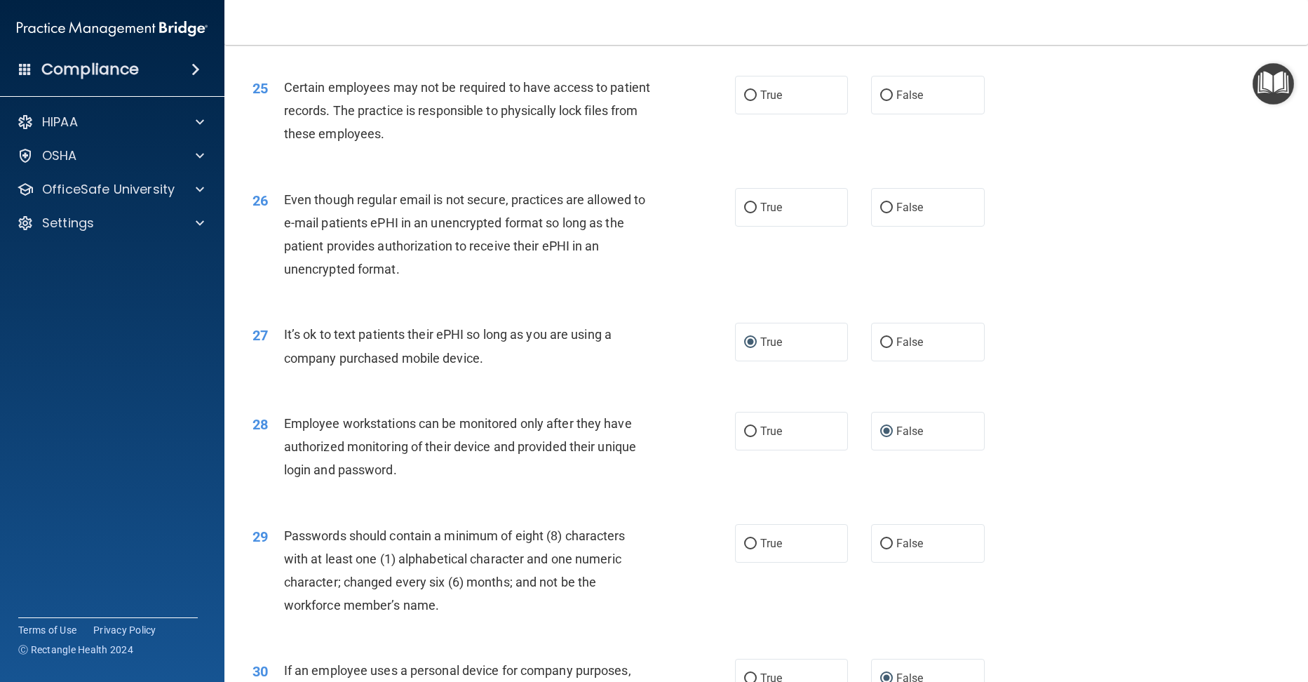
scroll to position [2698, 0]
click at [744, 214] on input "True" at bounding box center [750, 208] width 13 height 11
radio input "true"
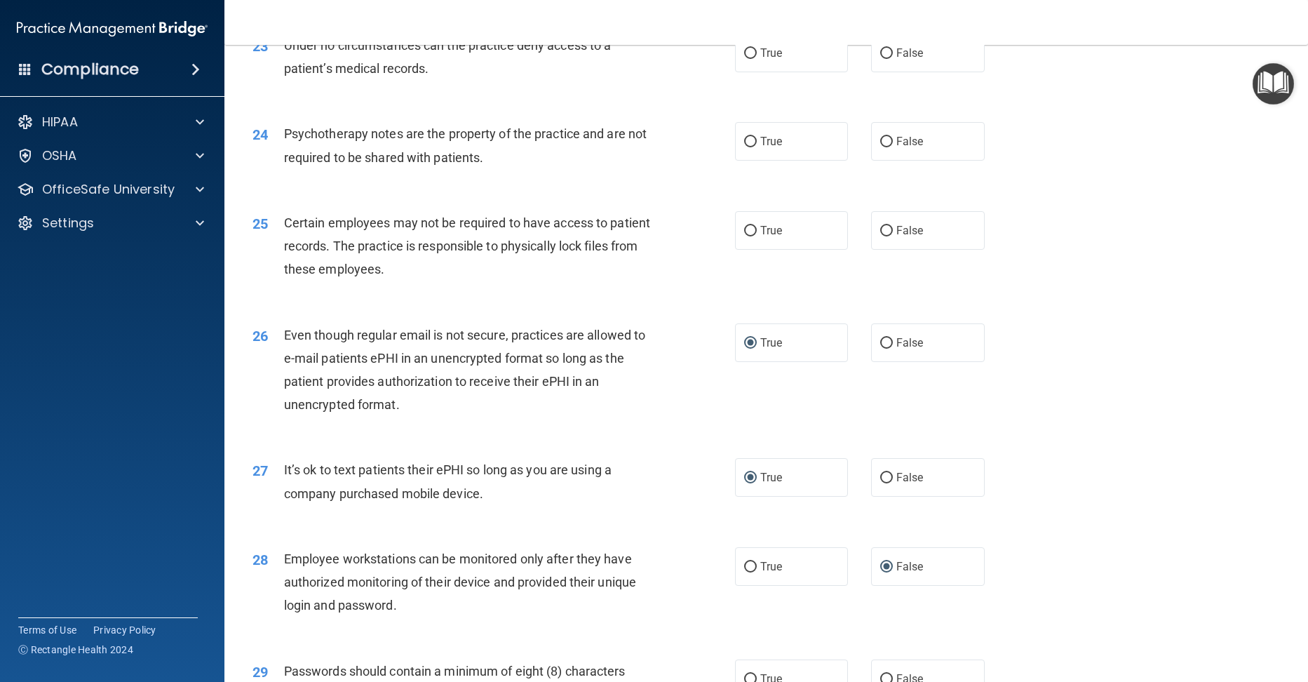
scroll to position [2558, 0]
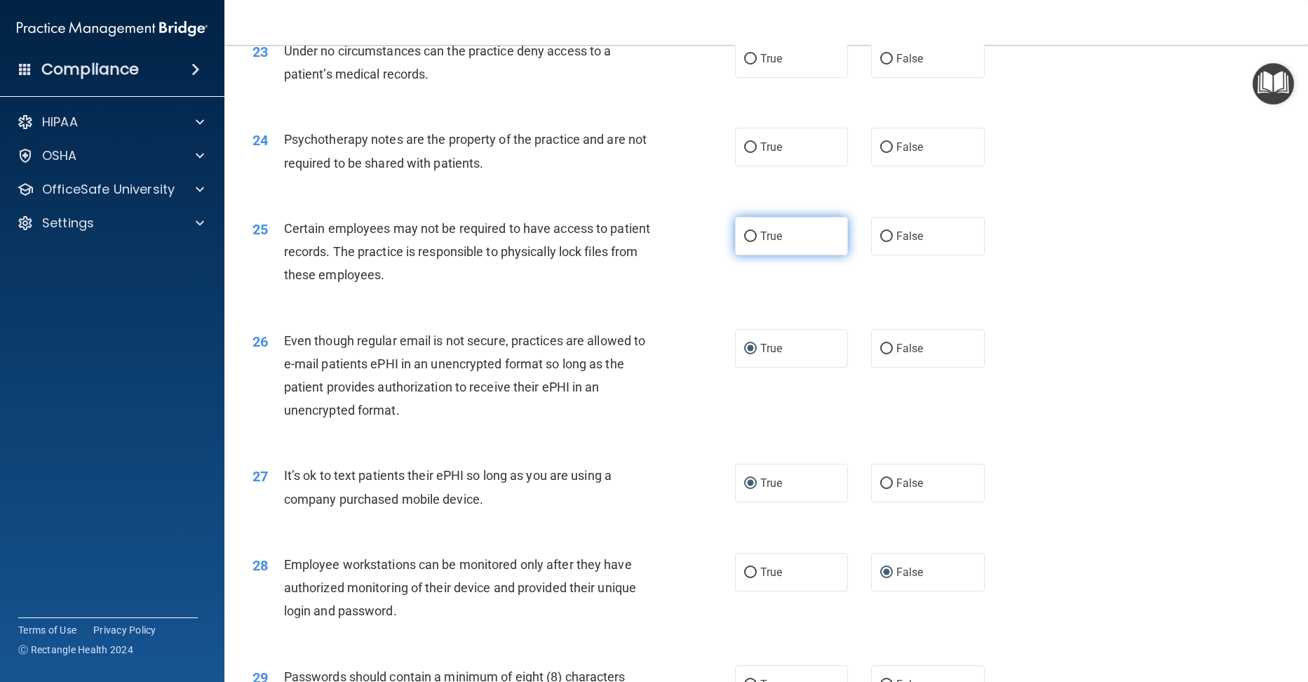
click at [745, 242] on input "True" at bounding box center [750, 236] width 13 height 11
radio input "true"
click at [880, 65] on input "False" at bounding box center [886, 59] width 13 height 11
radio input "true"
click at [747, 153] on input "True" at bounding box center [750, 147] width 13 height 11
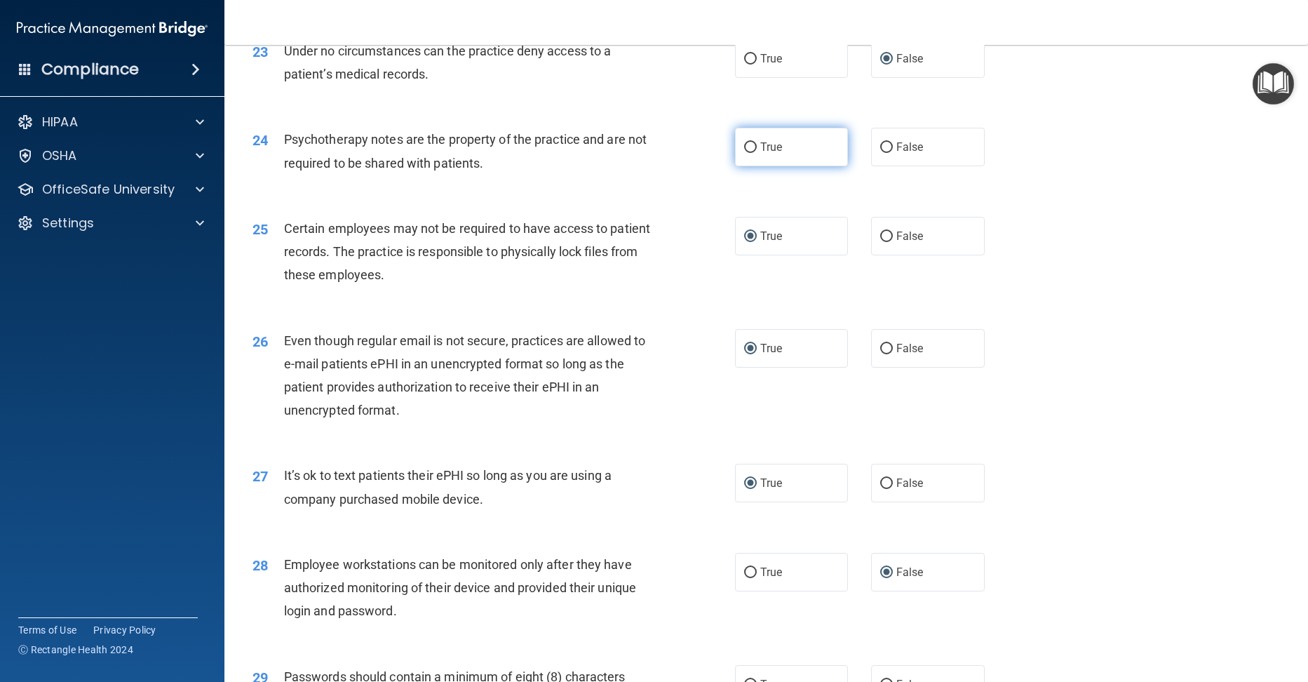
radio input "true"
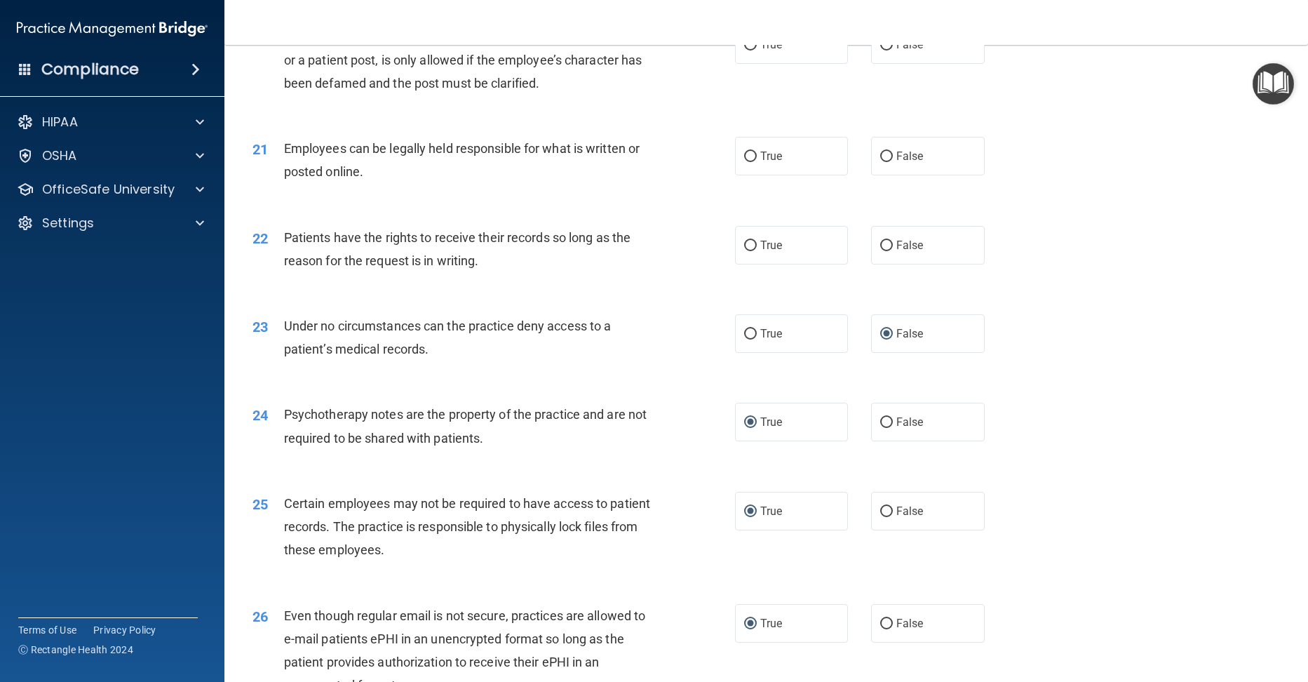
scroll to position [2277, 0]
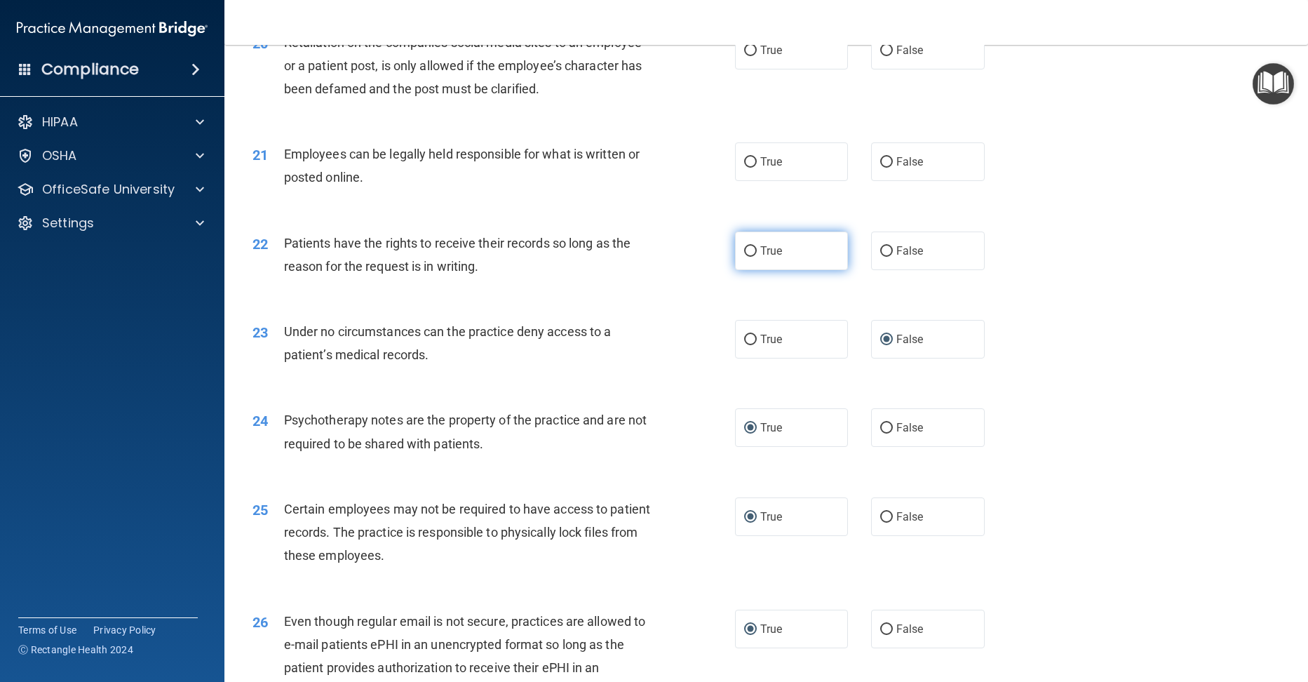
click at [745, 257] on input "True" at bounding box center [750, 251] width 13 height 11
radio input "true"
click at [744, 168] on input "True" at bounding box center [750, 162] width 13 height 11
radio input "true"
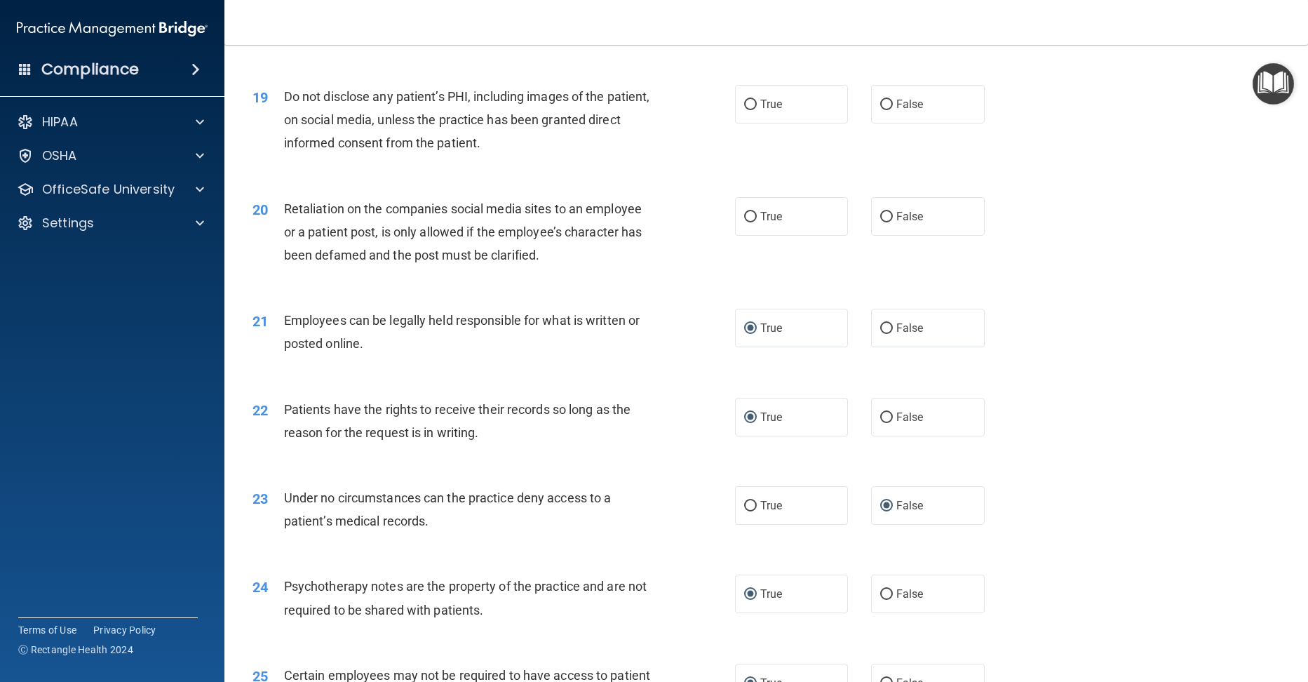
scroll to position [2067, 0]
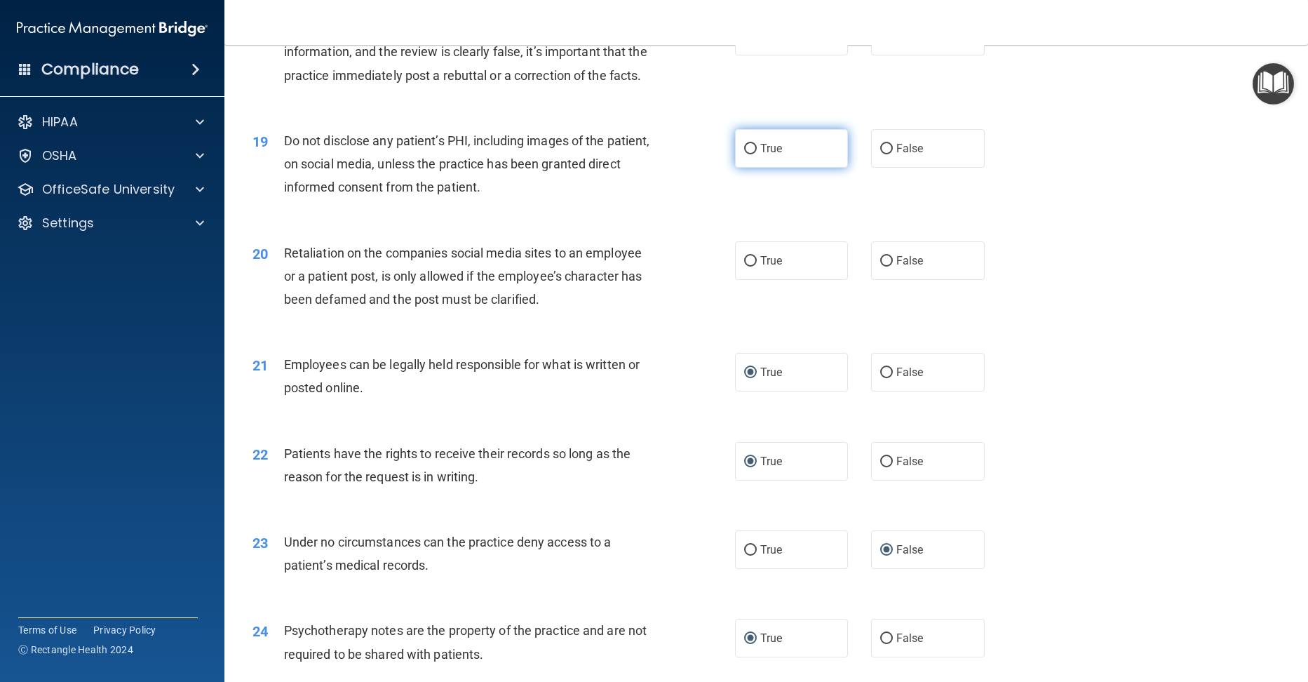
click at [744, 154] on input "True" at bounding box center [750, 149] width 13 height 11
radio input "true"
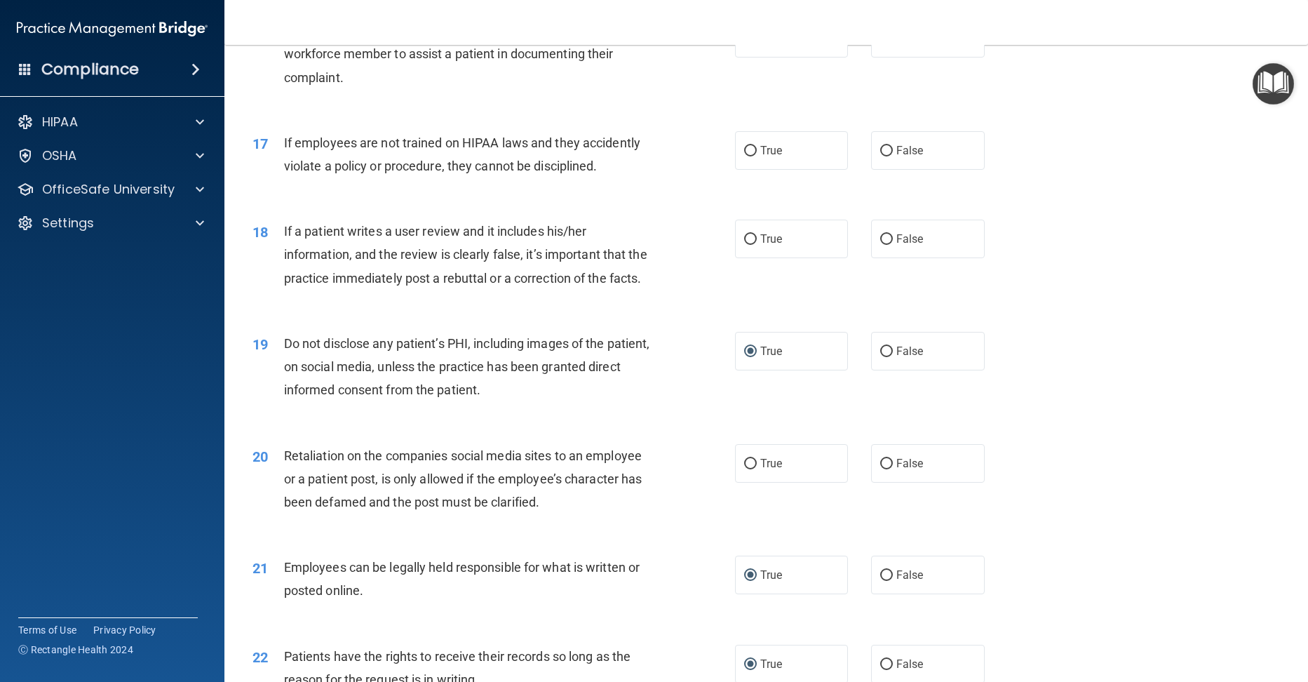
scroll to position [1857, 0]
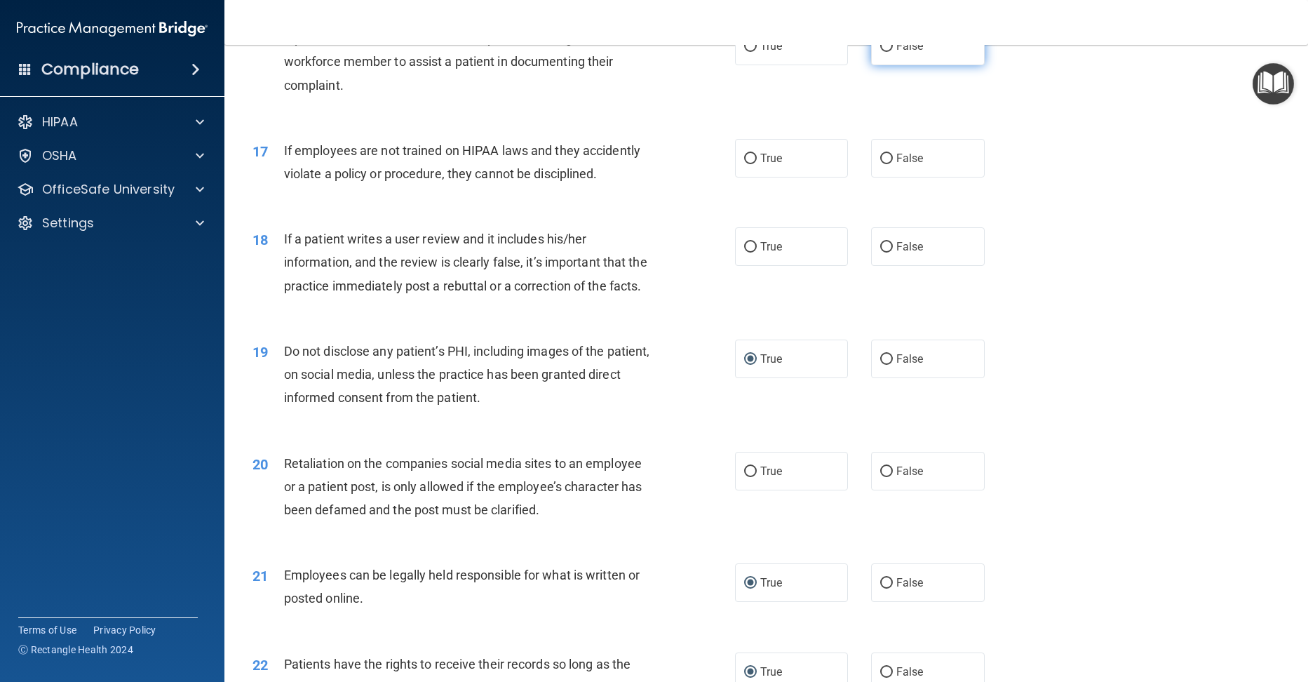
click at [880, 52] on input "False" at bounding box center [886, 46] width 13 height 11
radio input "true"
click at [881, 252] on input "False" at bounding box center [886, 247] width 13 height 11
radio input "true"
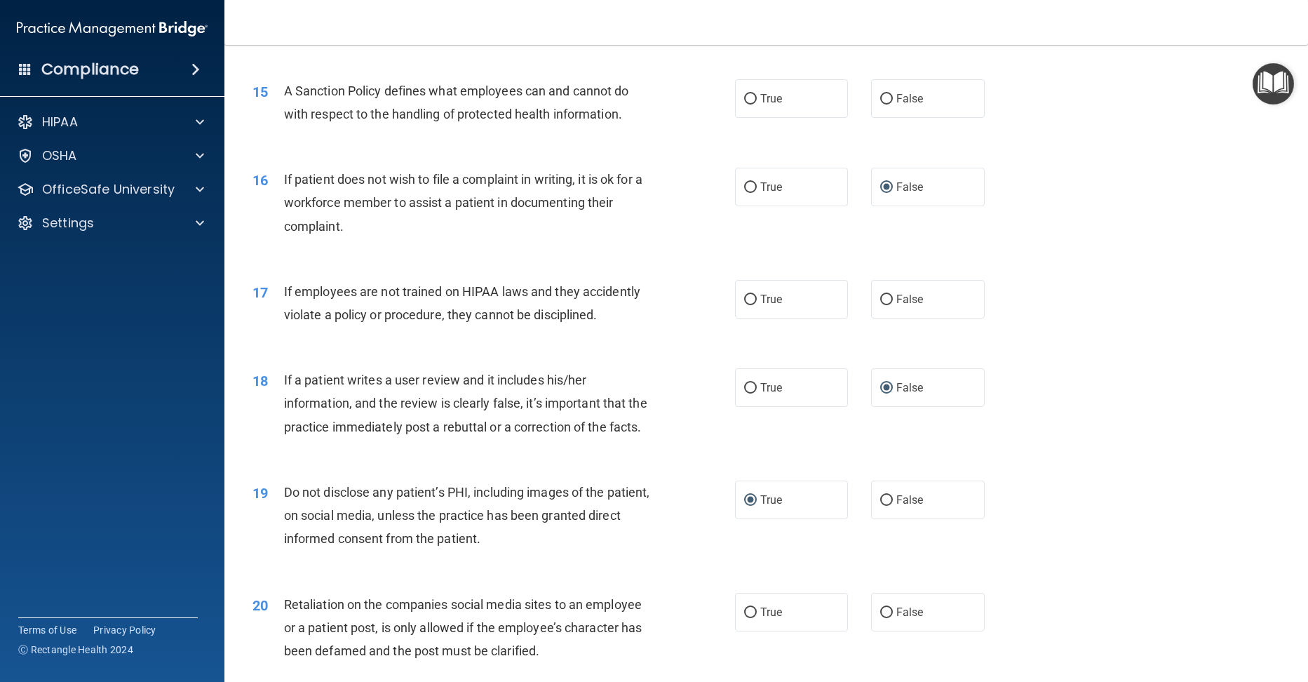
scroll to position [1717, 0]
click at [885, 304] on input "False" at bounding box center [886, 299] width 13 height 11
radio input "true"
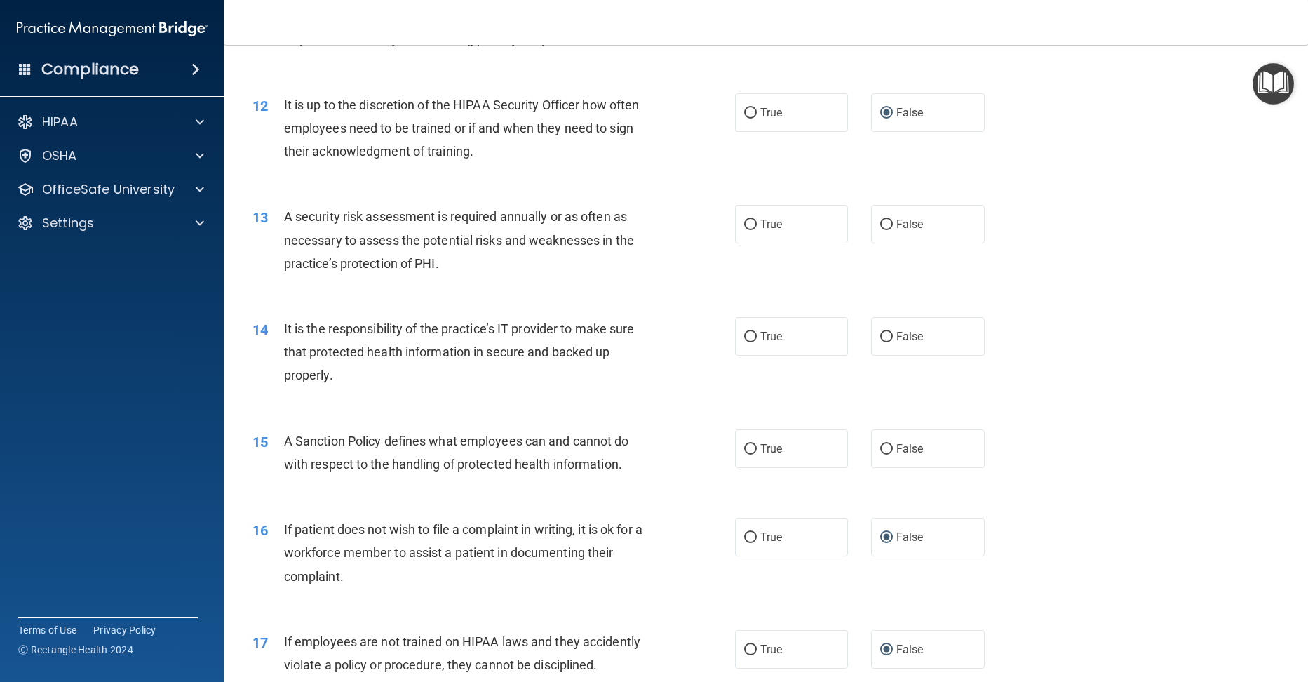
scroll to position [1436, 0]
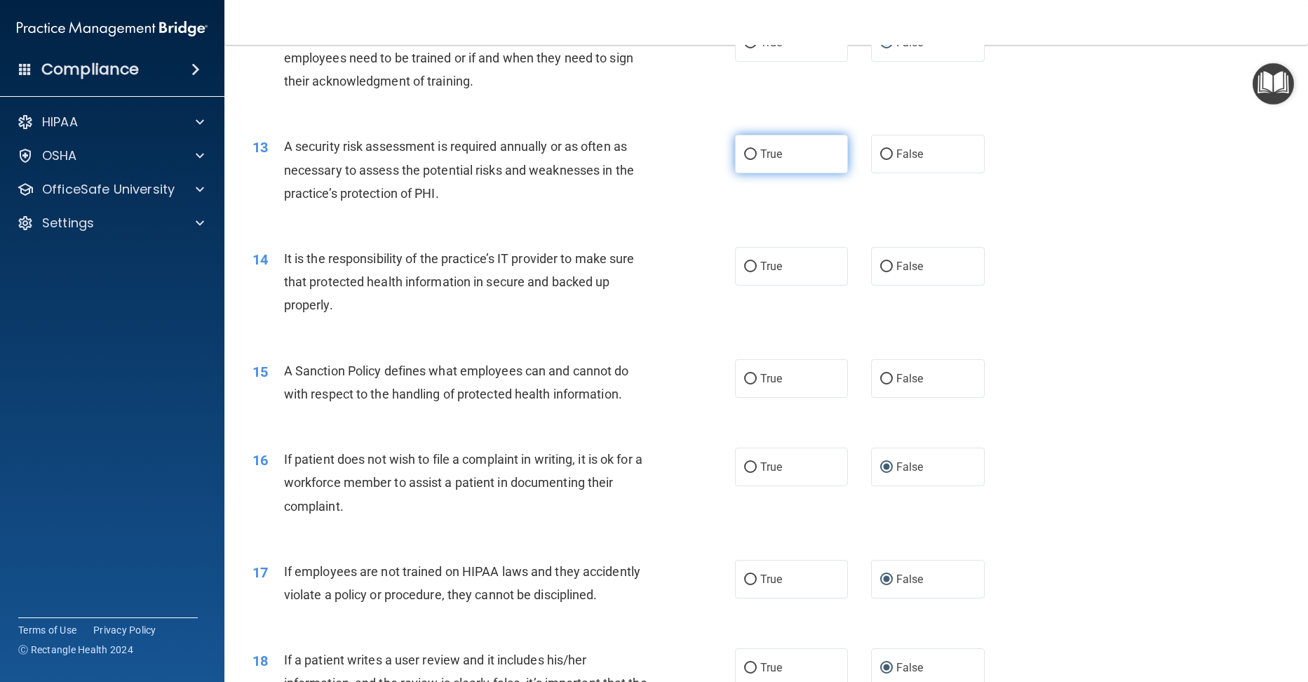
click at [744, 160] on input "True" at bounding box center [750, 154] width 13 height 11
radio input "true"
click at [880, 272] on input "False" at bounding box center [886, 267] width 13 height 11
radio input "true"
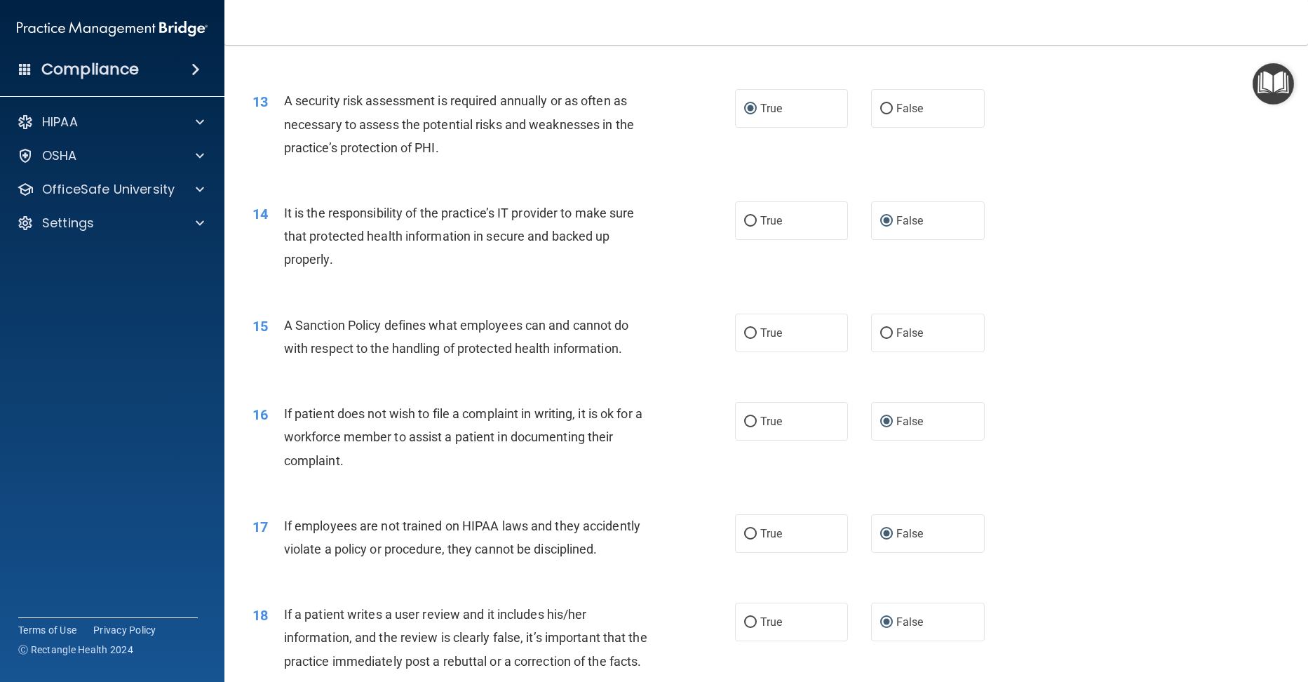
scroll to position [1506, 0]
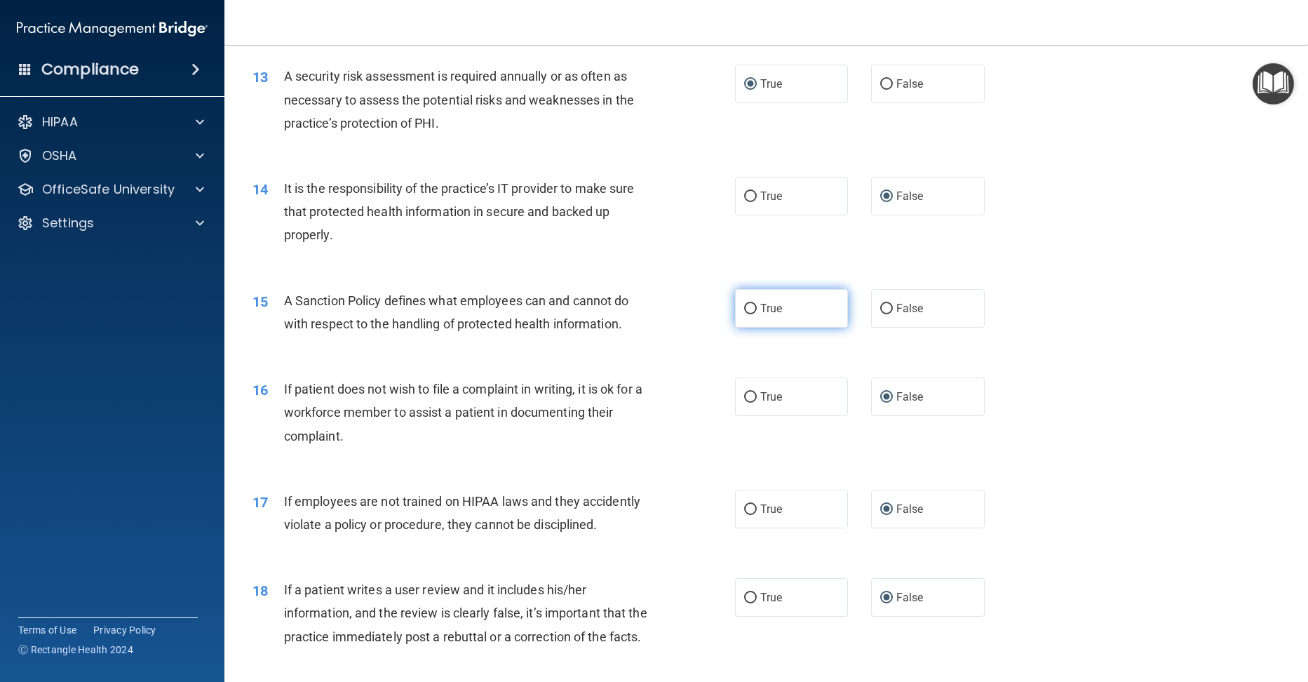
click at [751, 327] on label "True" at bounding box center [792, 308] width 114 height 39
click at [751, 314] on input "True" at bounding box center [750, 309] width 13 height 11
radio input "true"
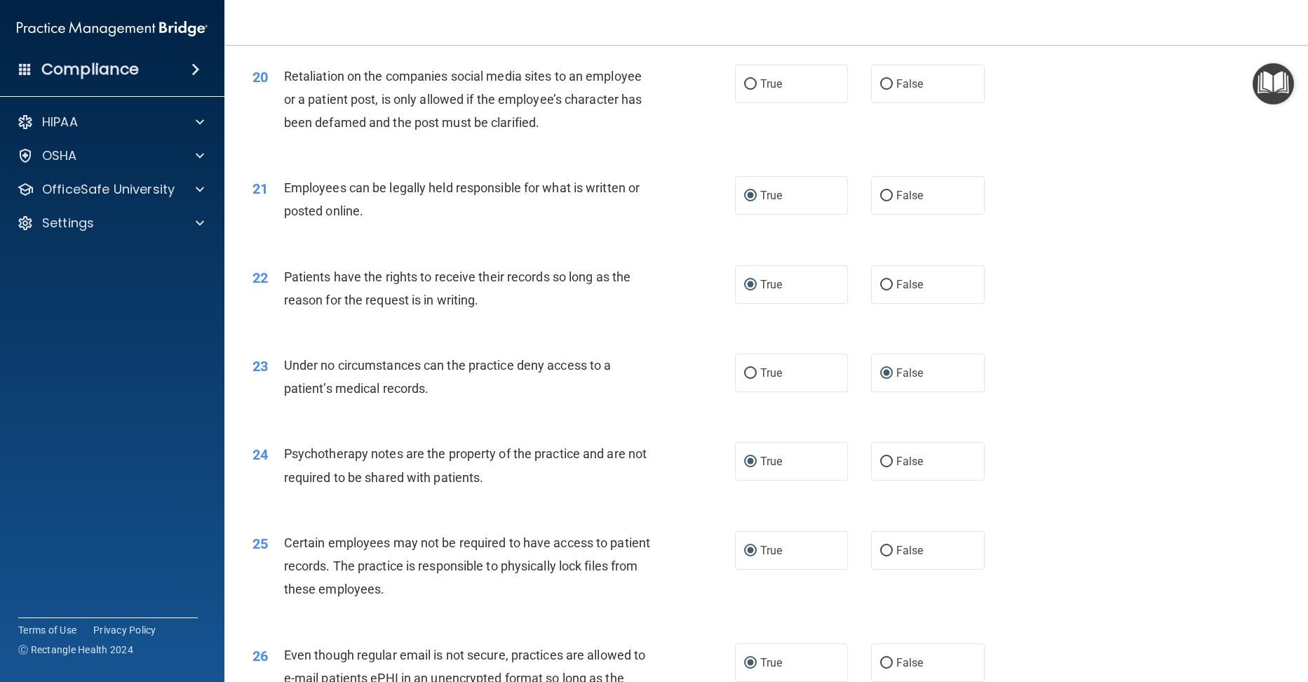
scroll to position [2174, 0]
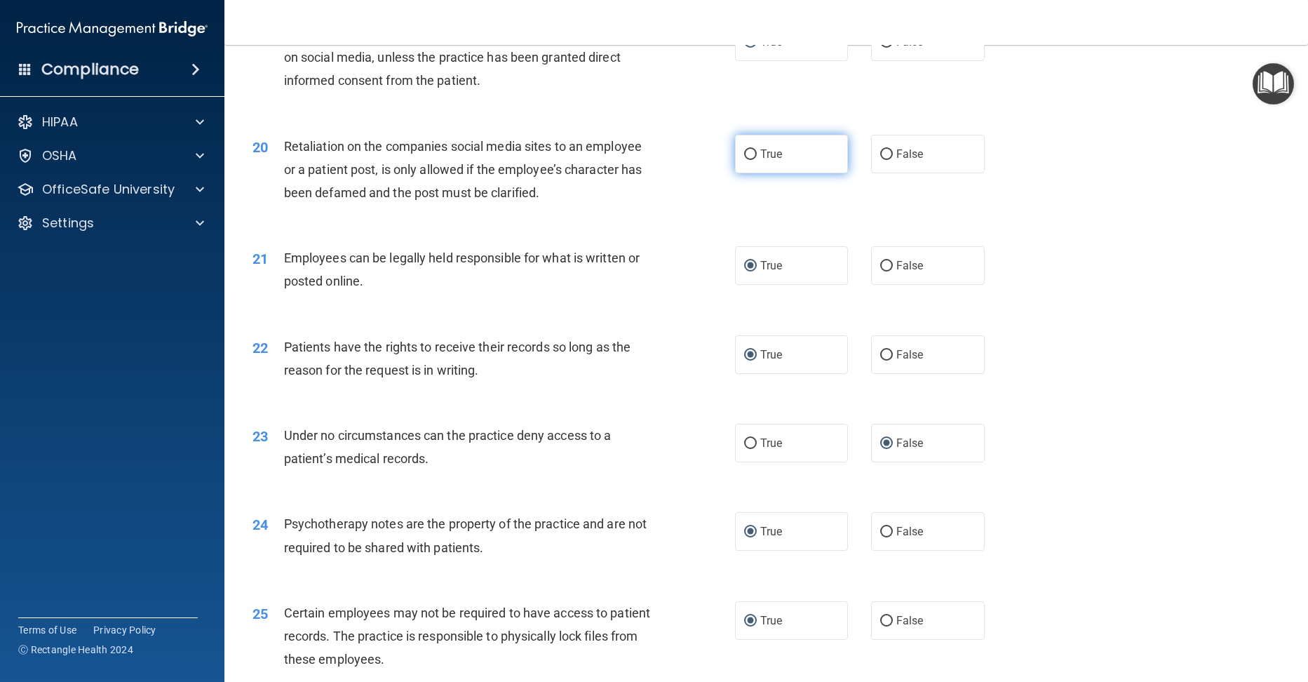
click at [744, 160] on input "True" at bounding box center [750, 154] width 13 height 11
radio input "true"
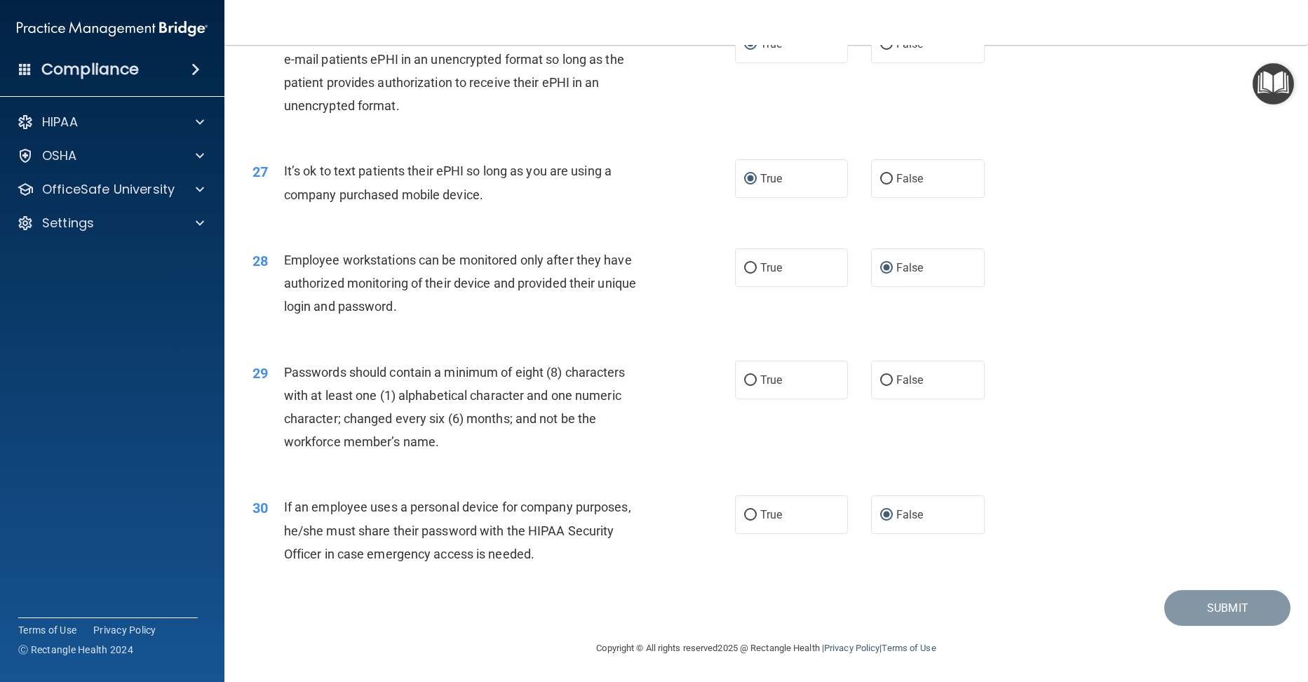
scroll to position [2909, 0]
click at [880, 378] on input "False" at bounding box center [886, 380] width 13 height 11
radio input "true"
click at [1204, 597] on button "Submit" at bounding box center [1227, 608] width 126 height 36
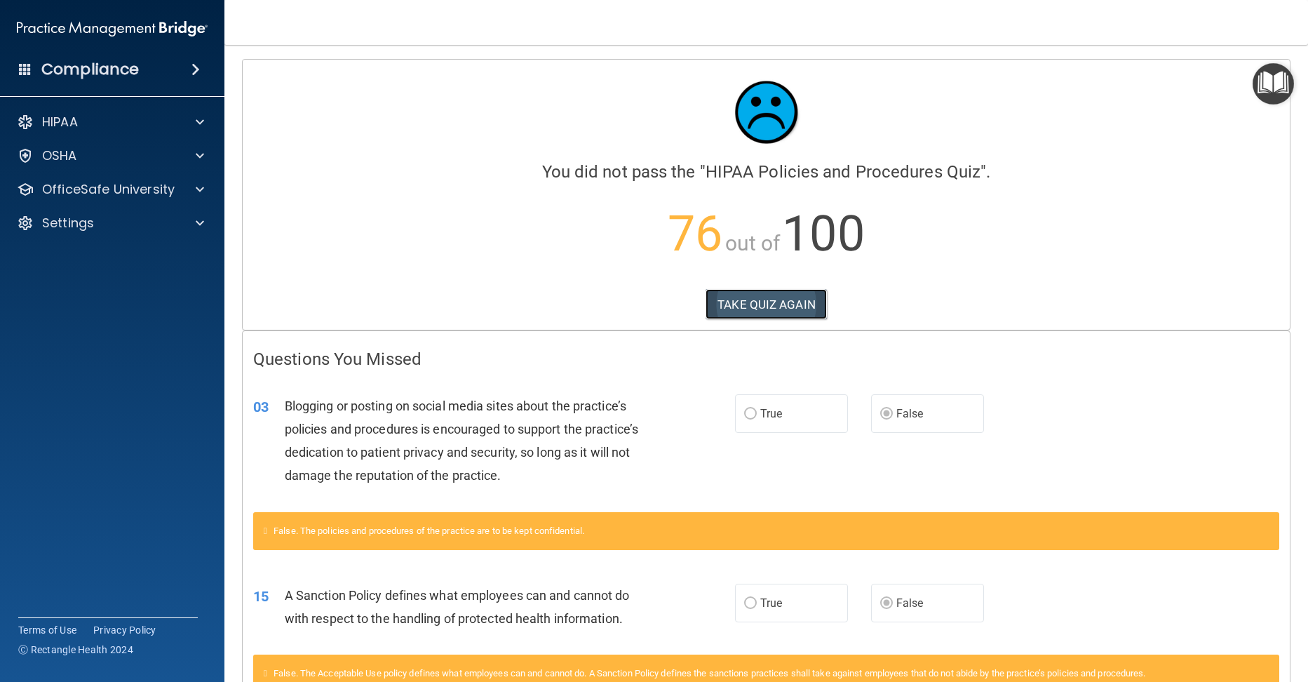
click at [767, 297] on button "TAKE QUIZ AGAIN" at bounding box center [765, 304] width 121 height 31
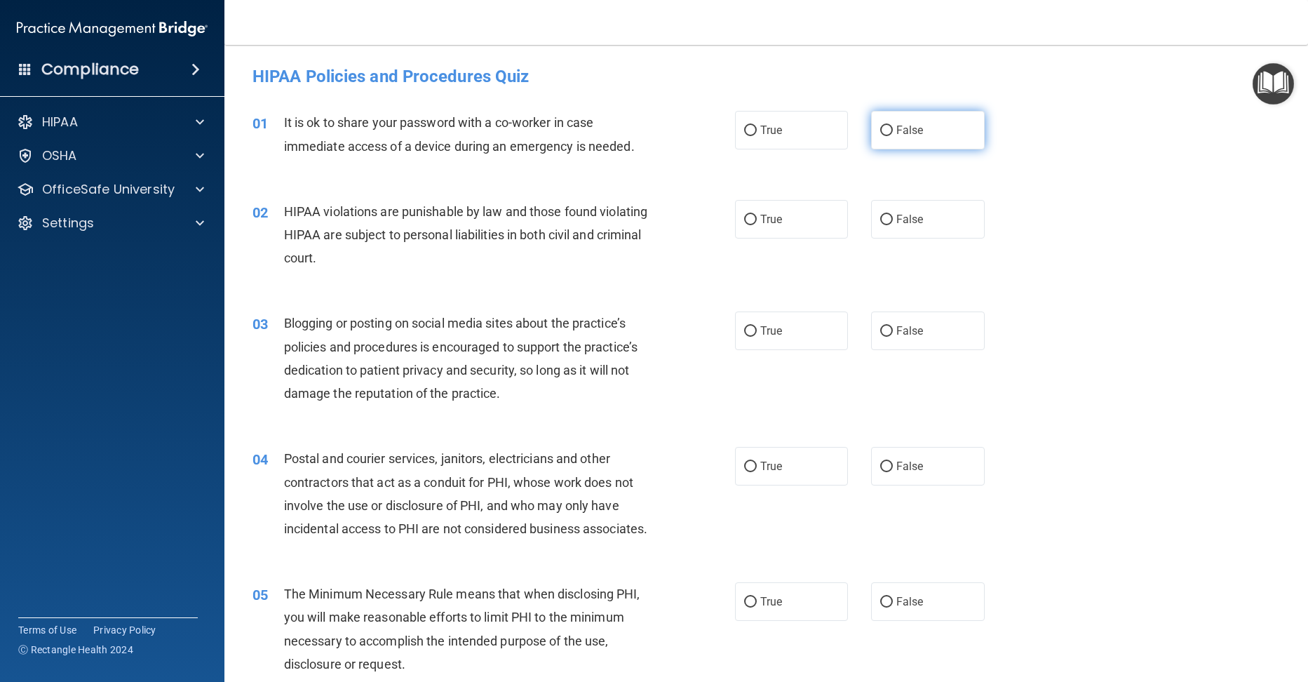
click at [882, 131] on input "False" at bounding box center [886, 131] width 13 height 11
radio input "true"
click at [744, 216] on input "True" at bounding box center [750, 220] width 13 height 11
radio input "true"
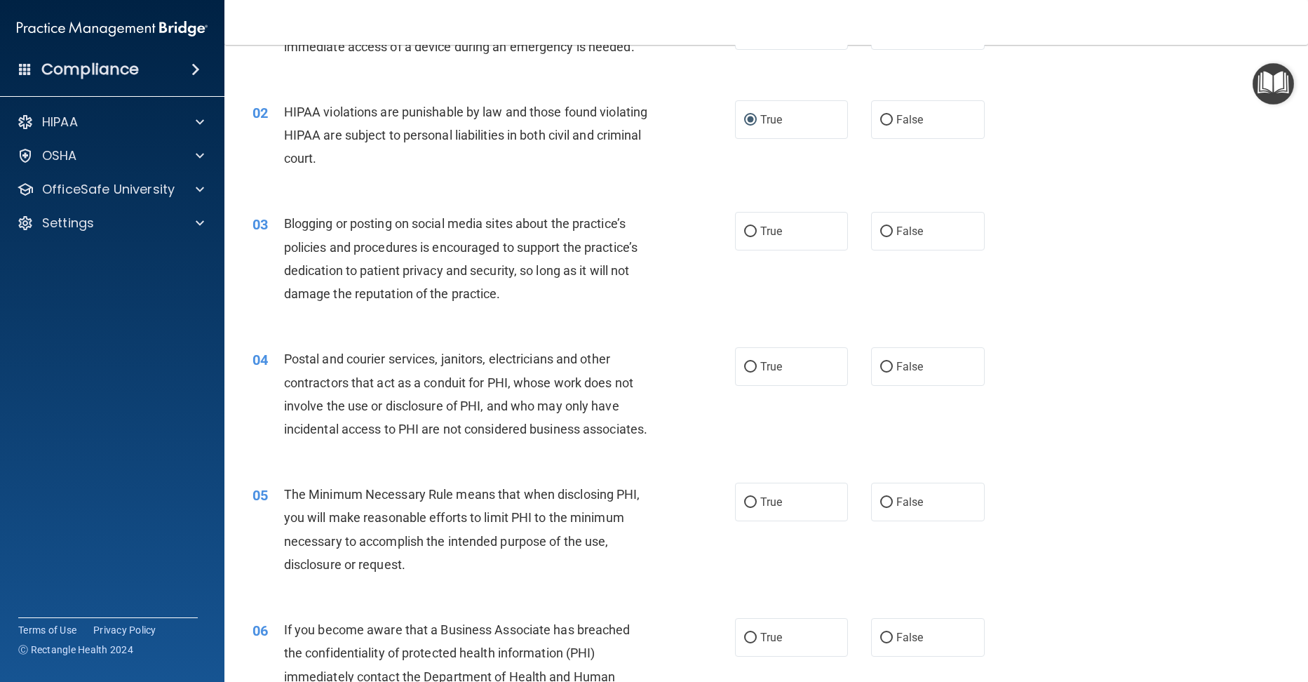
scroll to position [140, 0]
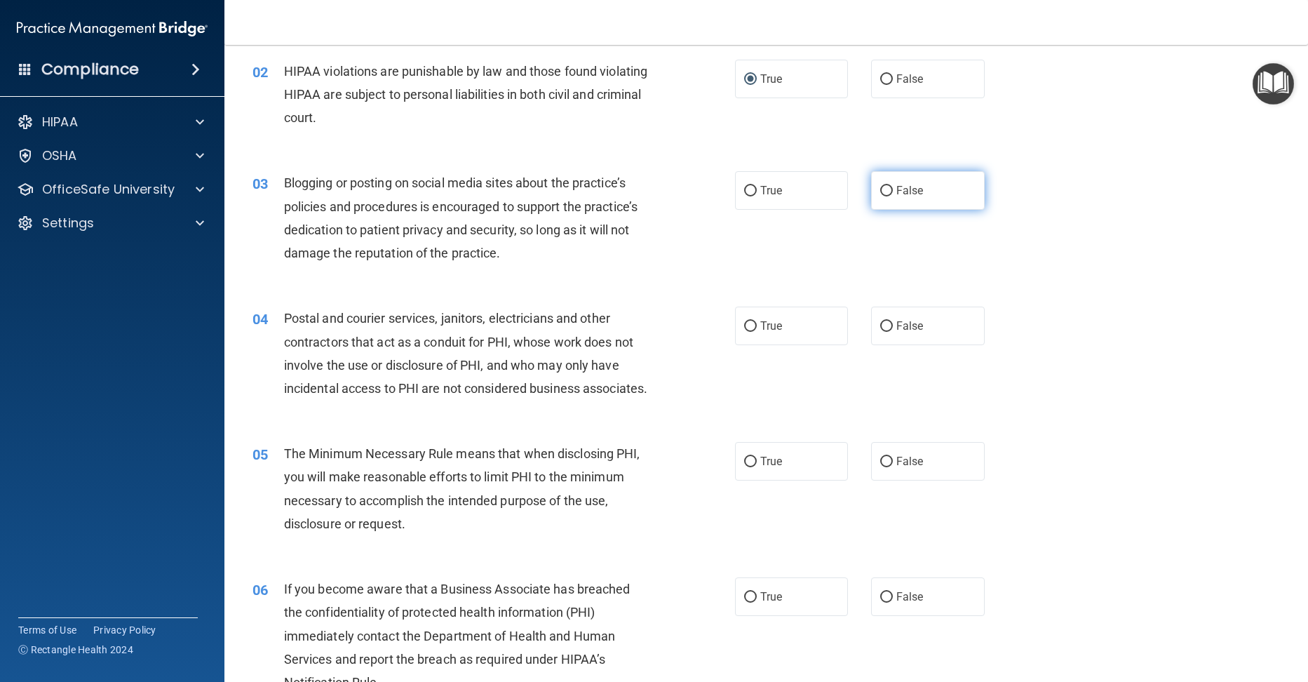
click at [881, 186] on input "False" at bounding box center [886, 191] width 13 height 11
radio input "true"
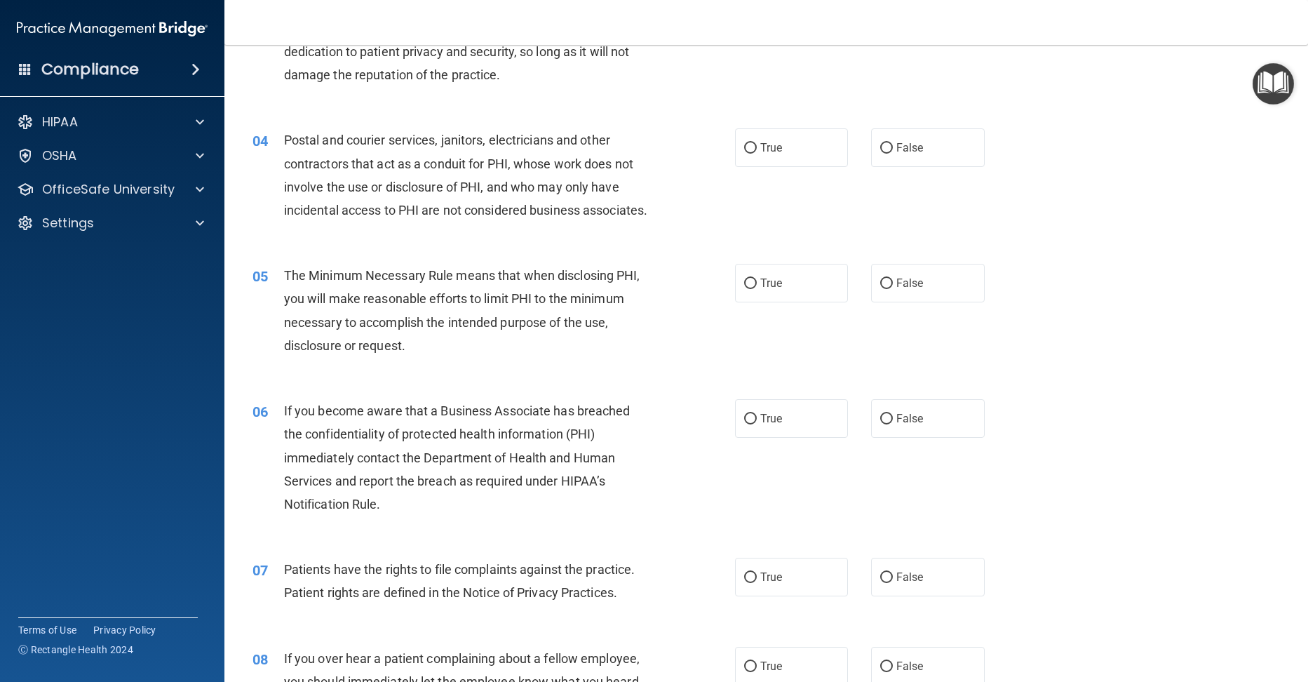
scroll to position [351, 0]
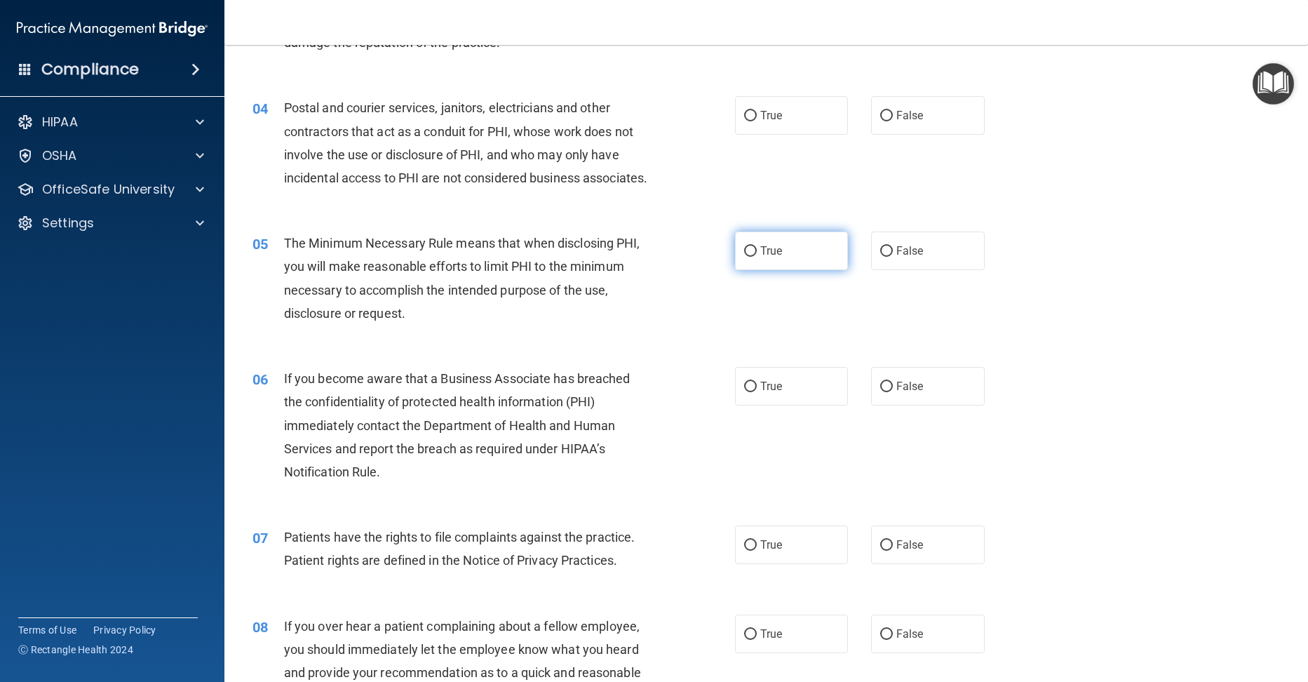
click at [747, 257] on input "True" at bounding box center [750, 251] width 13 height 11
radio input "true"
click at [884, 392] on input "False" at bounding box center [886, 386] width 13 height 11
radio input "true"
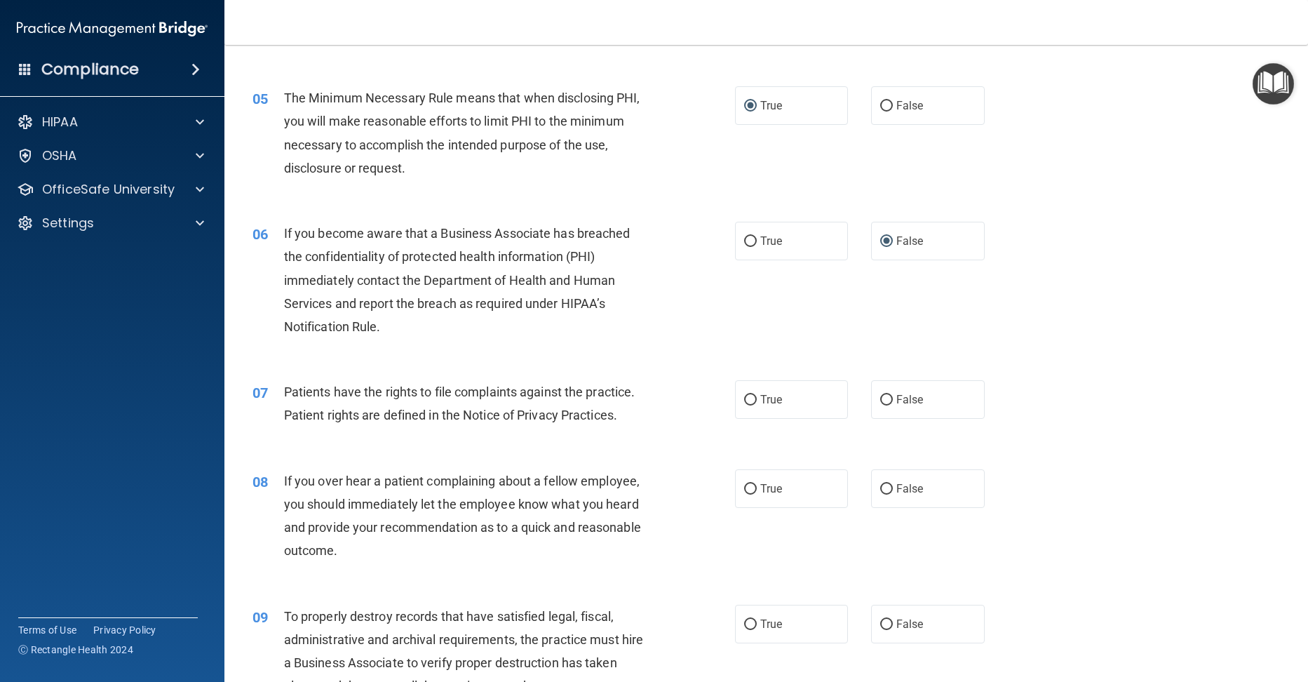
scroll to position [561, 0]
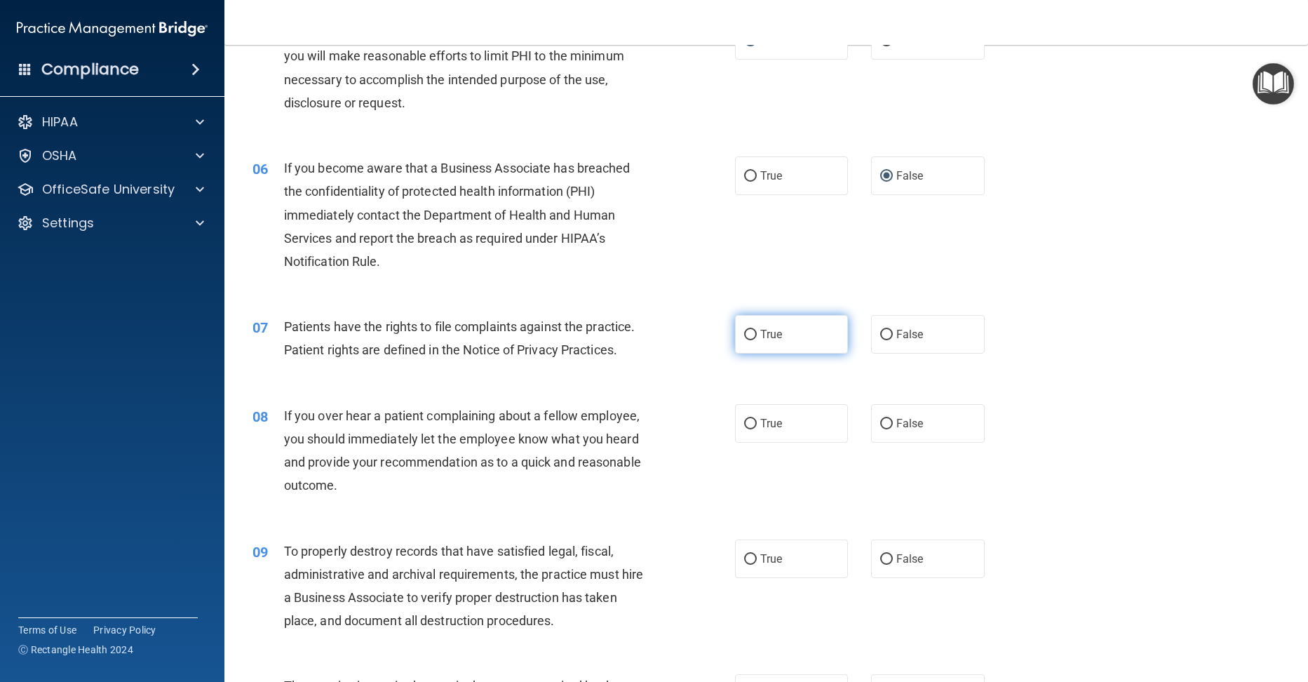
click at [750, 340] on input "True" at bounding box center [750, 335] width 13 height 11
radio input "true"
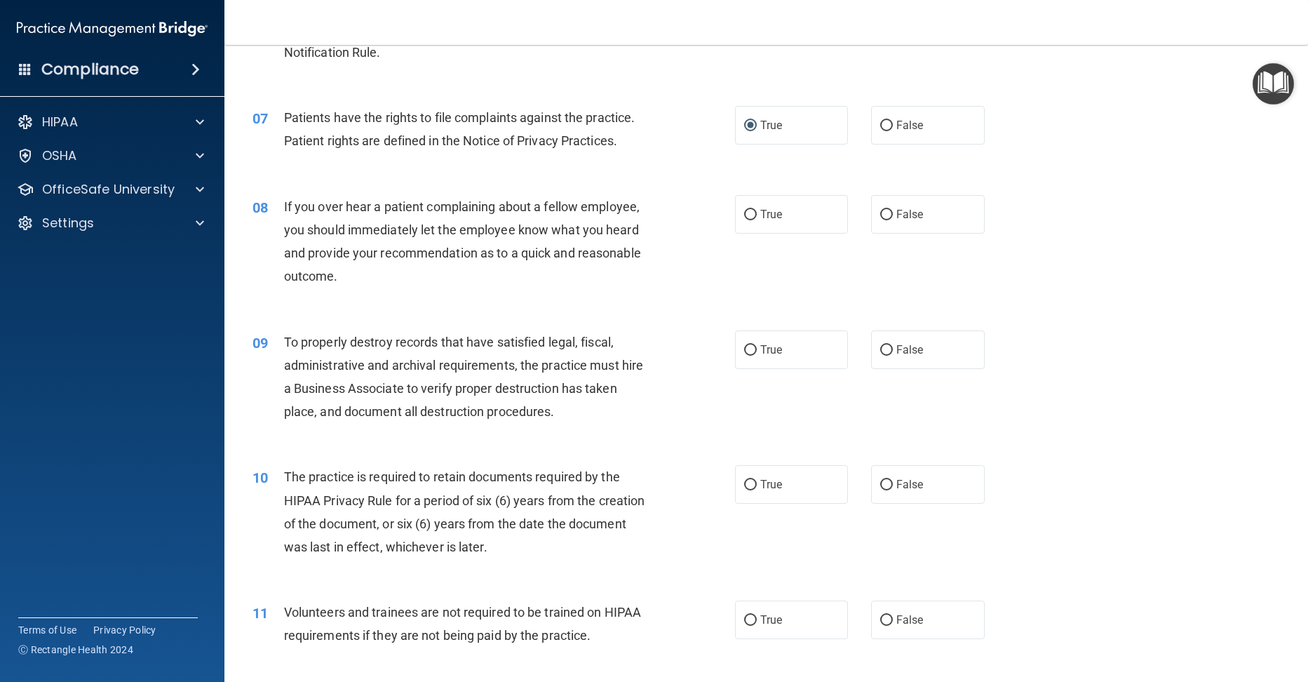
scroll to position [771, 0]
click at [880, 219] on input "False" at bounding box center [886, 213] width 13 height 11
radio input "true"
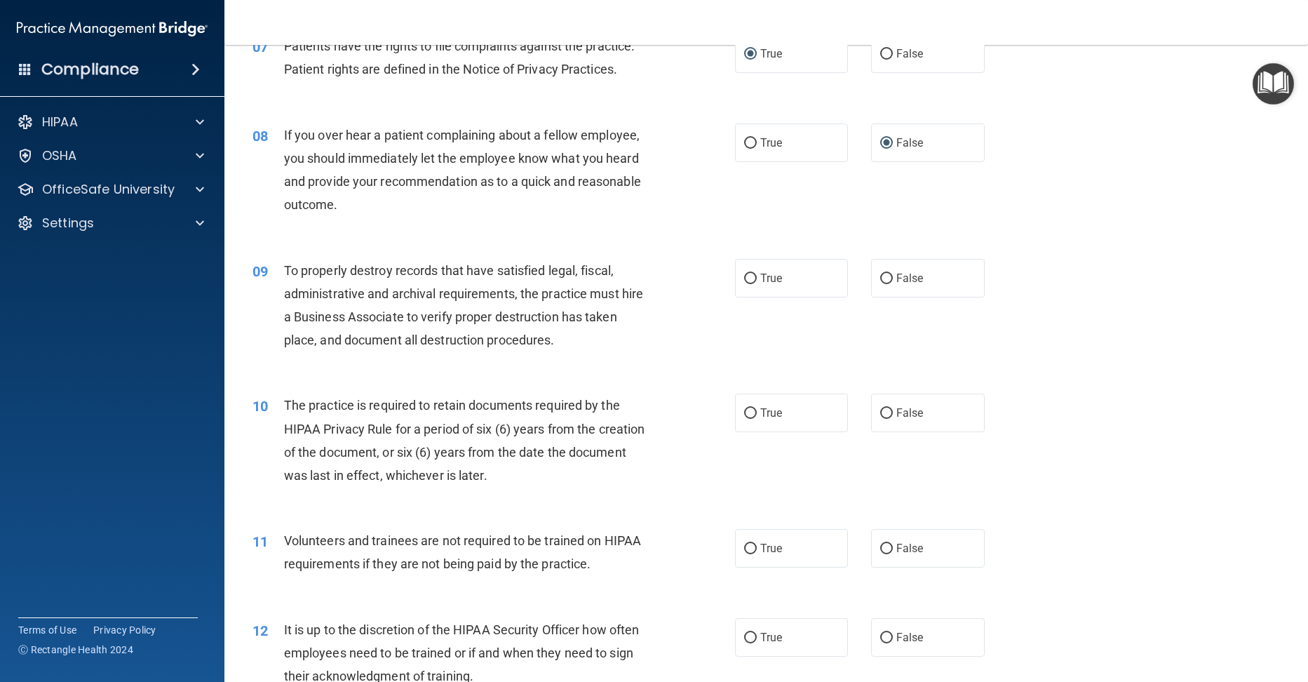
scroll to position [912, 0]
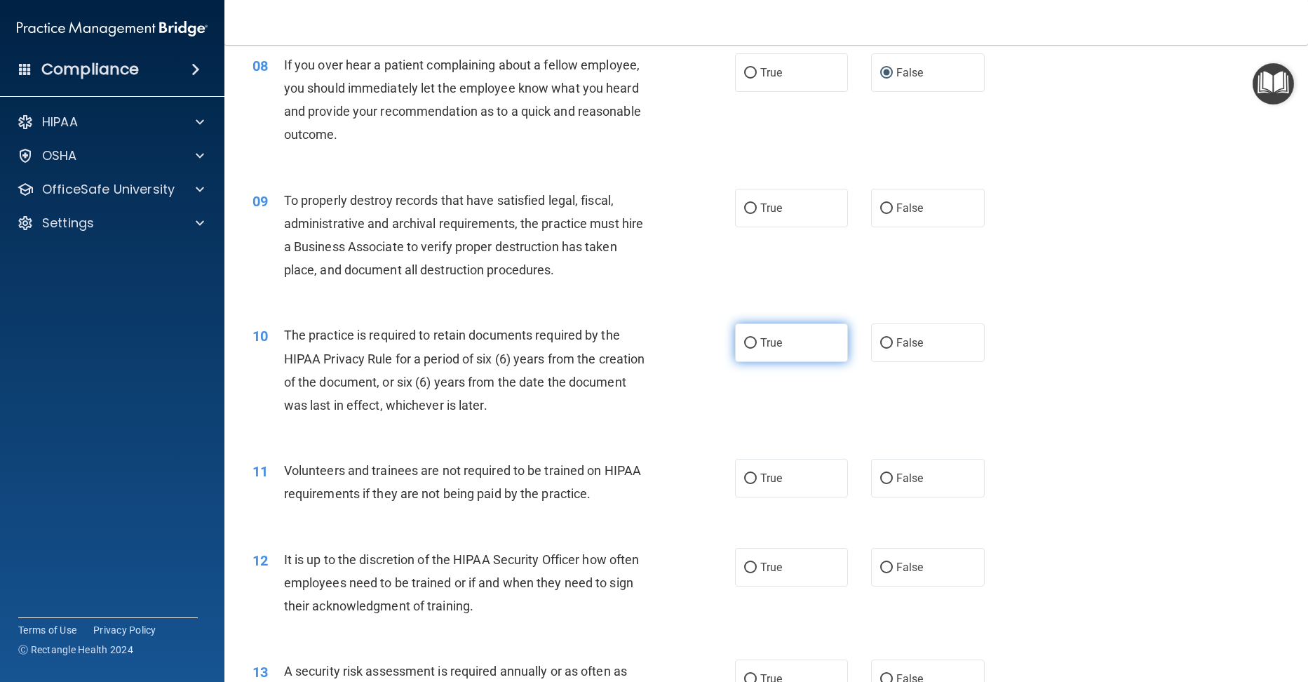
click at [749, 359] on label "True" at bounding box center [792, 342] width 114 height 39
click at [749, 348] on input "True" at bounding box center [750, 343] width 13 height 11
radio input "true"
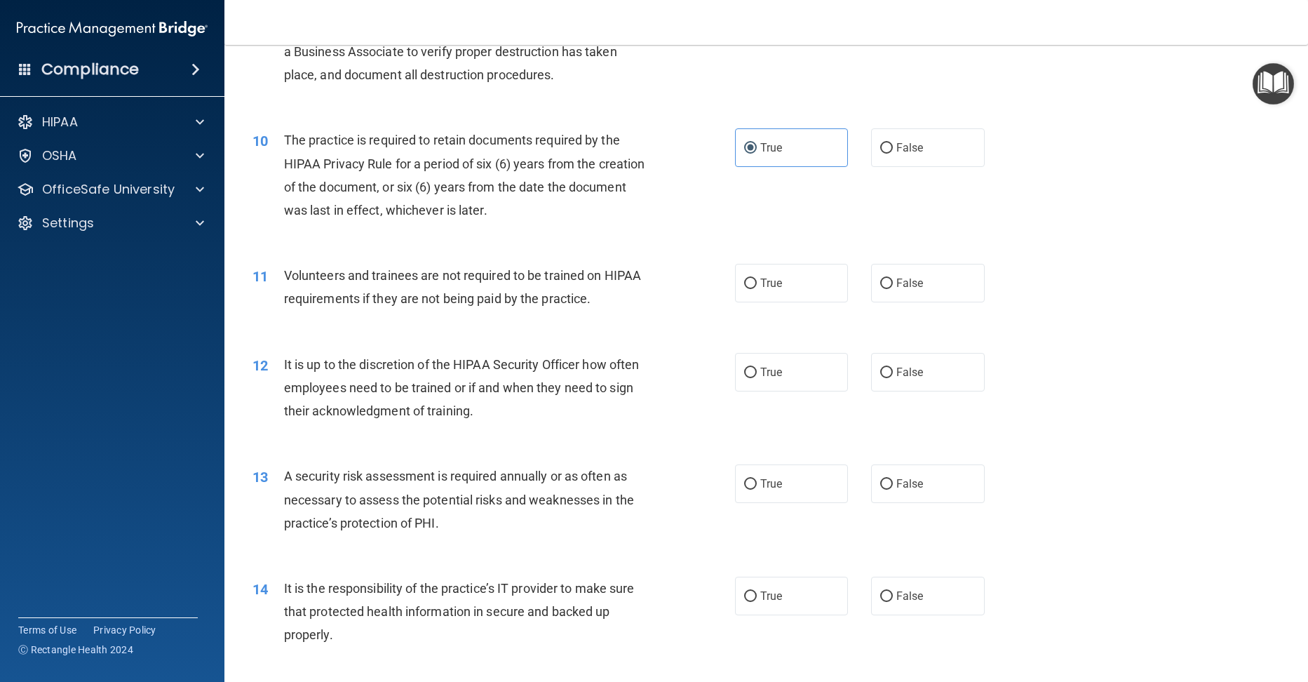
scroll to position [1122, 0]
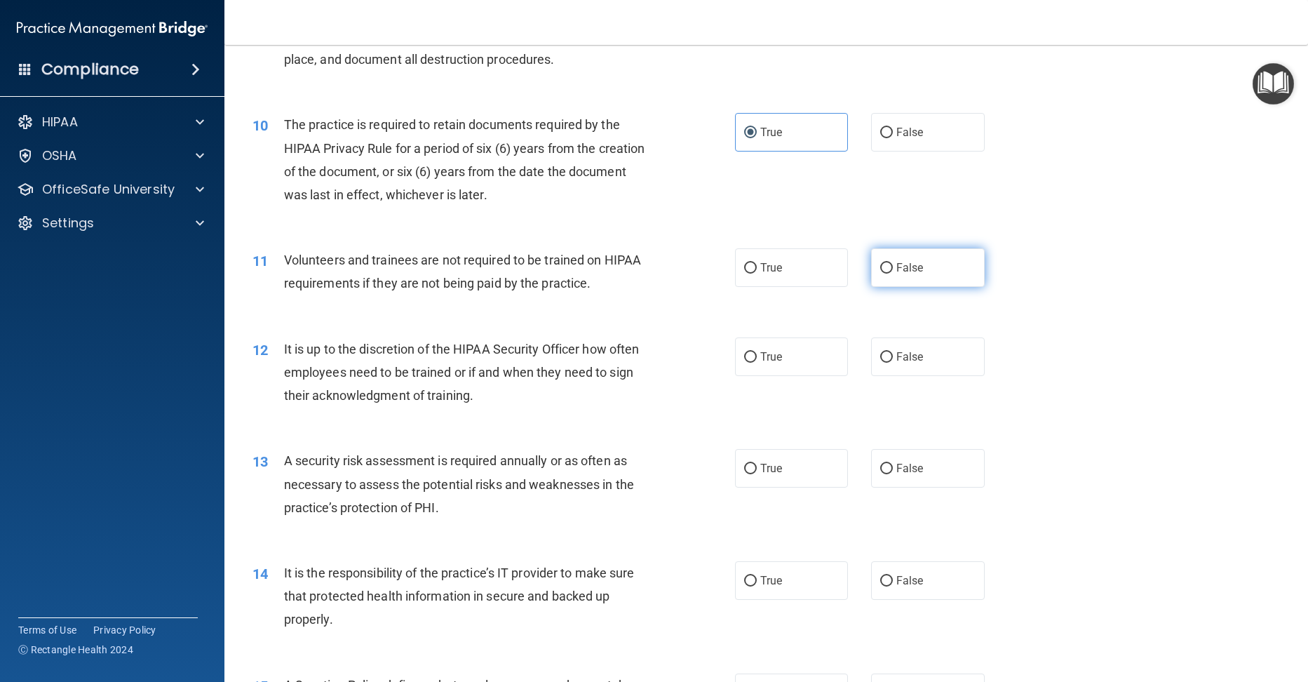
click at [880, 273] on input "False" at bounding box center [886, 268] width 13 height 11
radio input "true"
click at [875, 372] on label "False" at bounding box center [928, 356] width 114 height 39
click at [880, 363] on input "False" at bounding box center [886, 357] width 13 height 11
radio input "true"
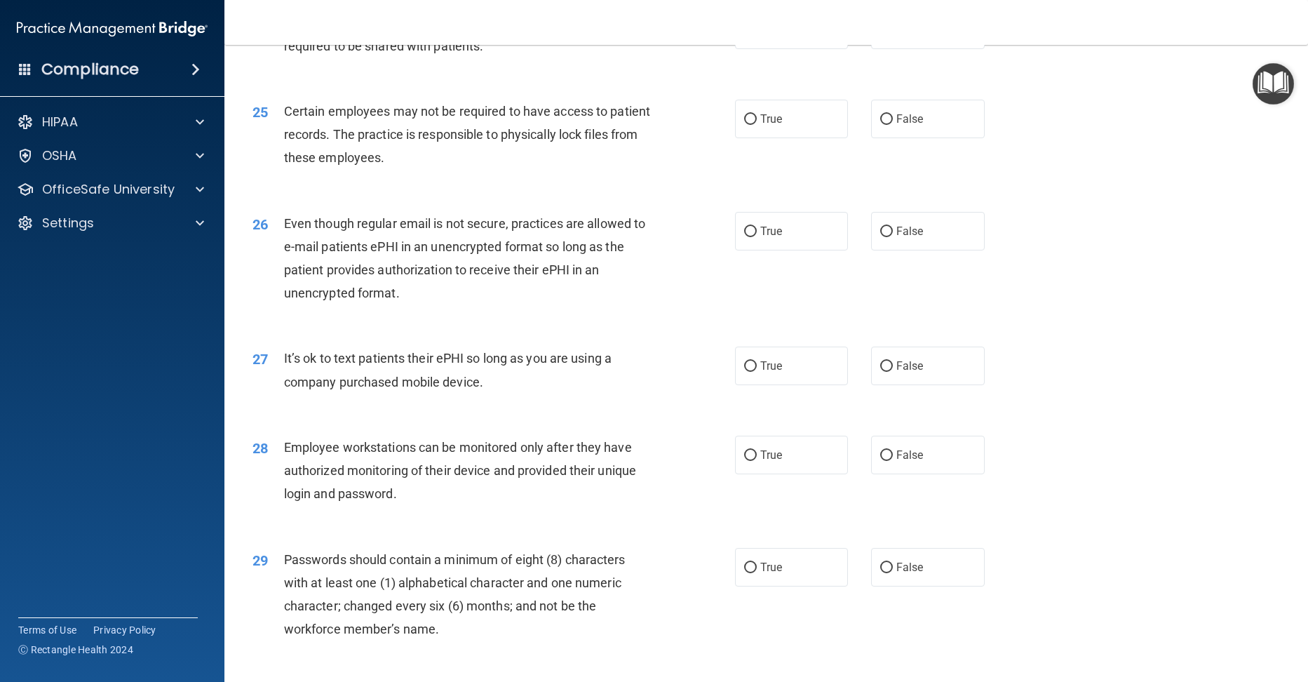
scroll to position [2909, 0]
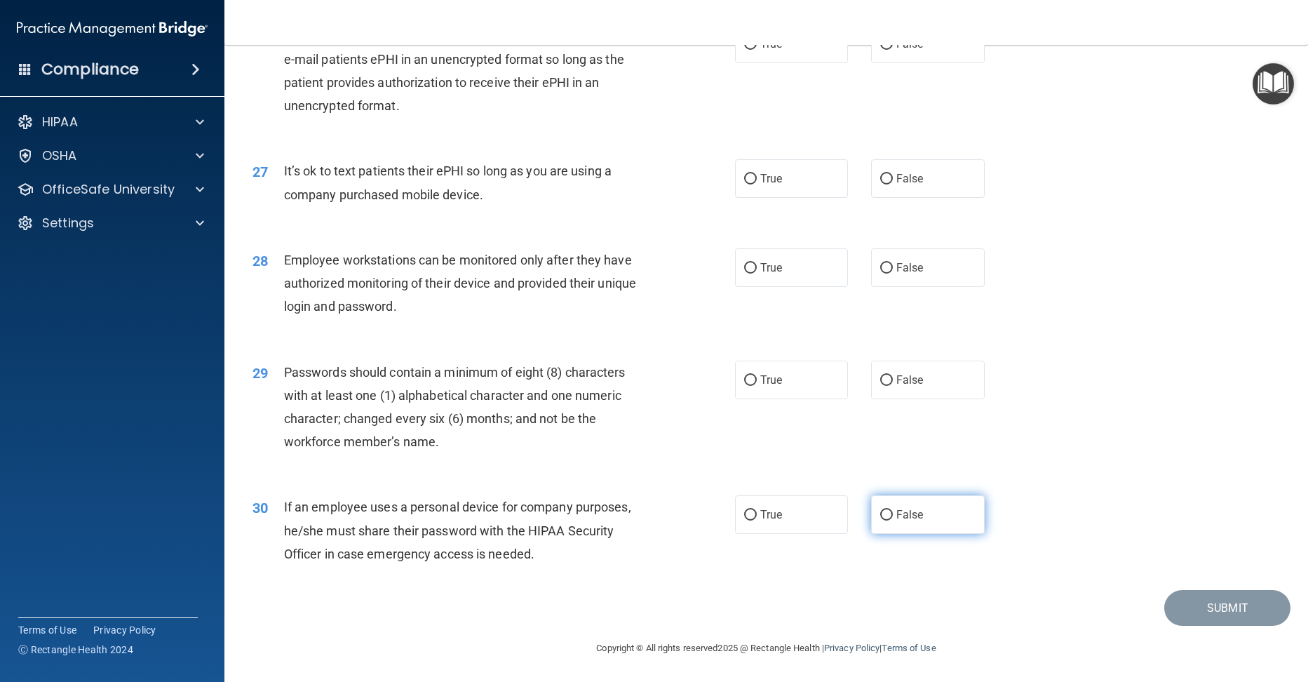
click at [880, 511] on input "False" at bounding box center [886, 515] width 13 height 11
radio input "true"
click at [746, 378] on input "True" at bounding box center [750, 380] width 13 height 11
radio input "true"
click at [883, 263] on input "False" at bounding box center [886, 268] width 13 height 11
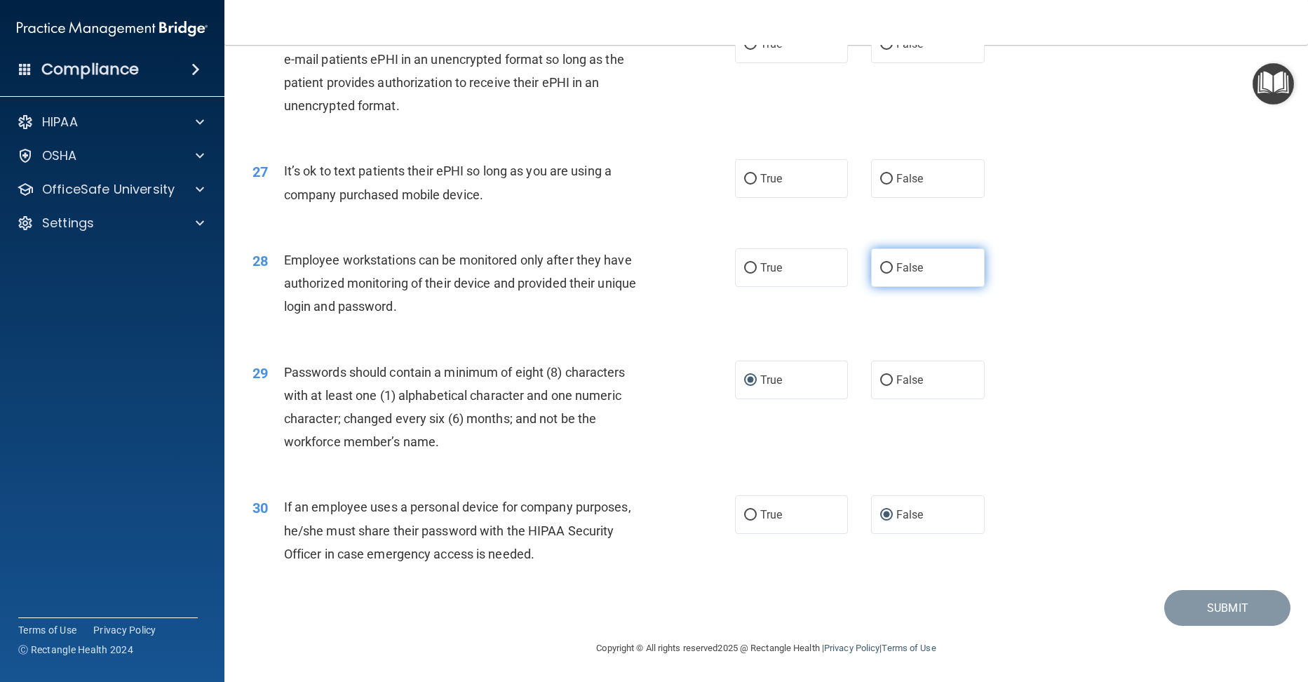
radio input "true"
click at [884, 167] on label "False" at bounding box center [928, 178] width 114 height 39
click at [884, 174] on input "False" at bounding box center [886, 179] width 13 height 11
radio input "true"
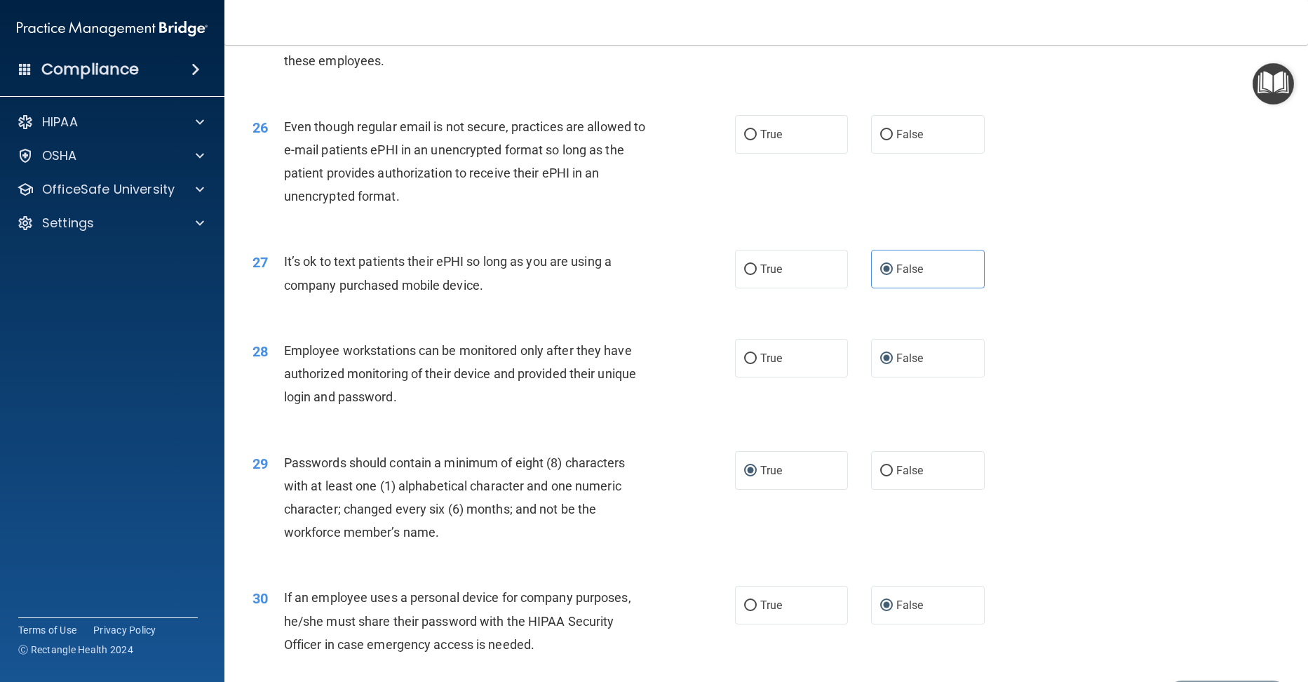
scroll to position [2768, 0]
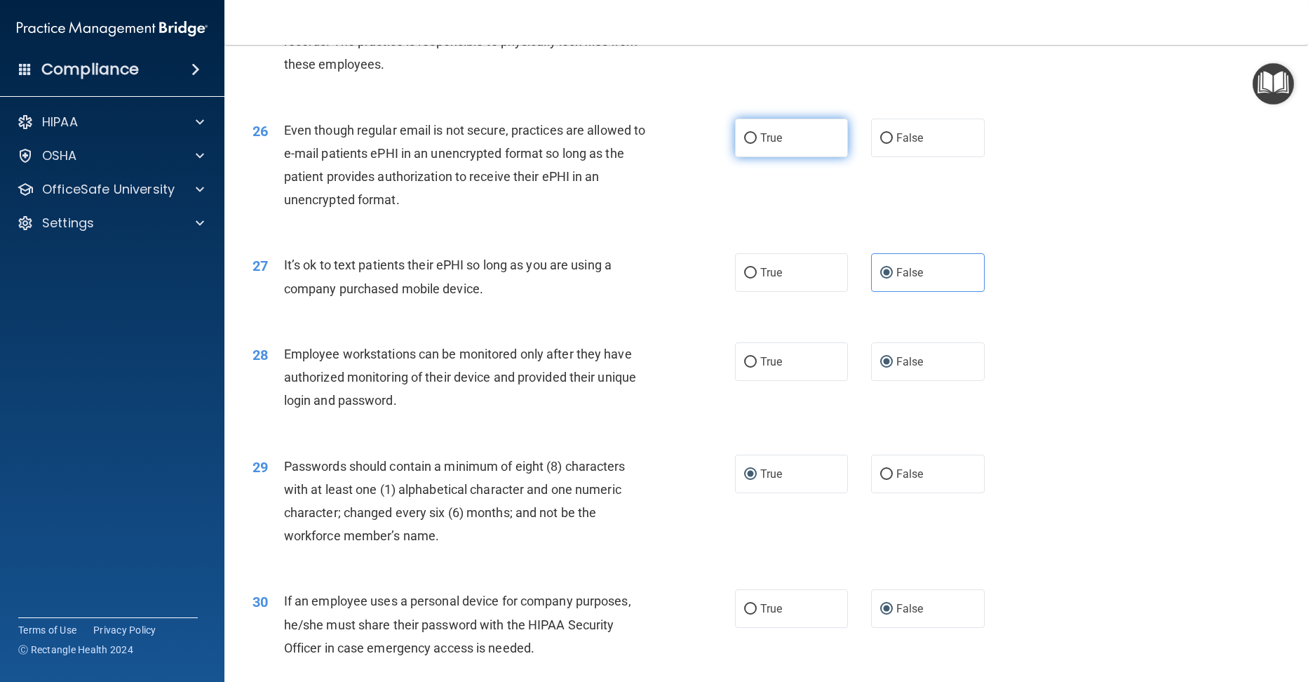
click at [749, 144] on input "True" at bounding box center [750, 138] width 13 height 11
radio input "true"
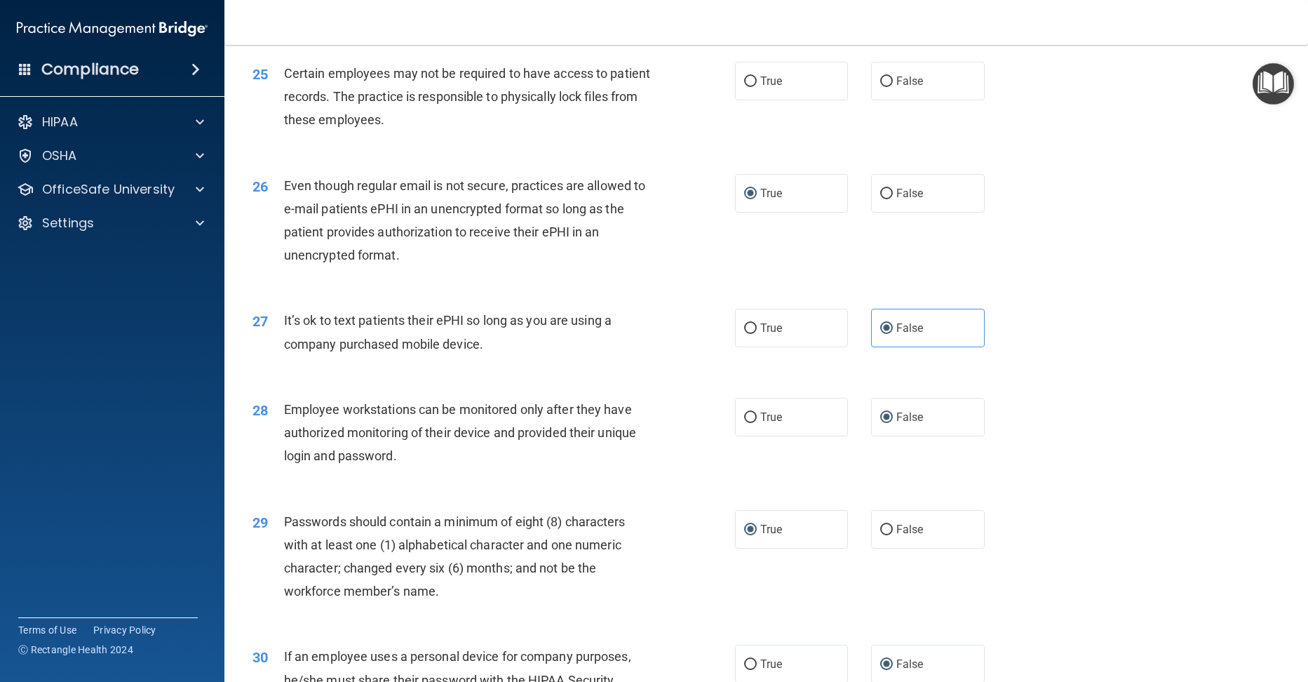
scroll to position [2558, 0]
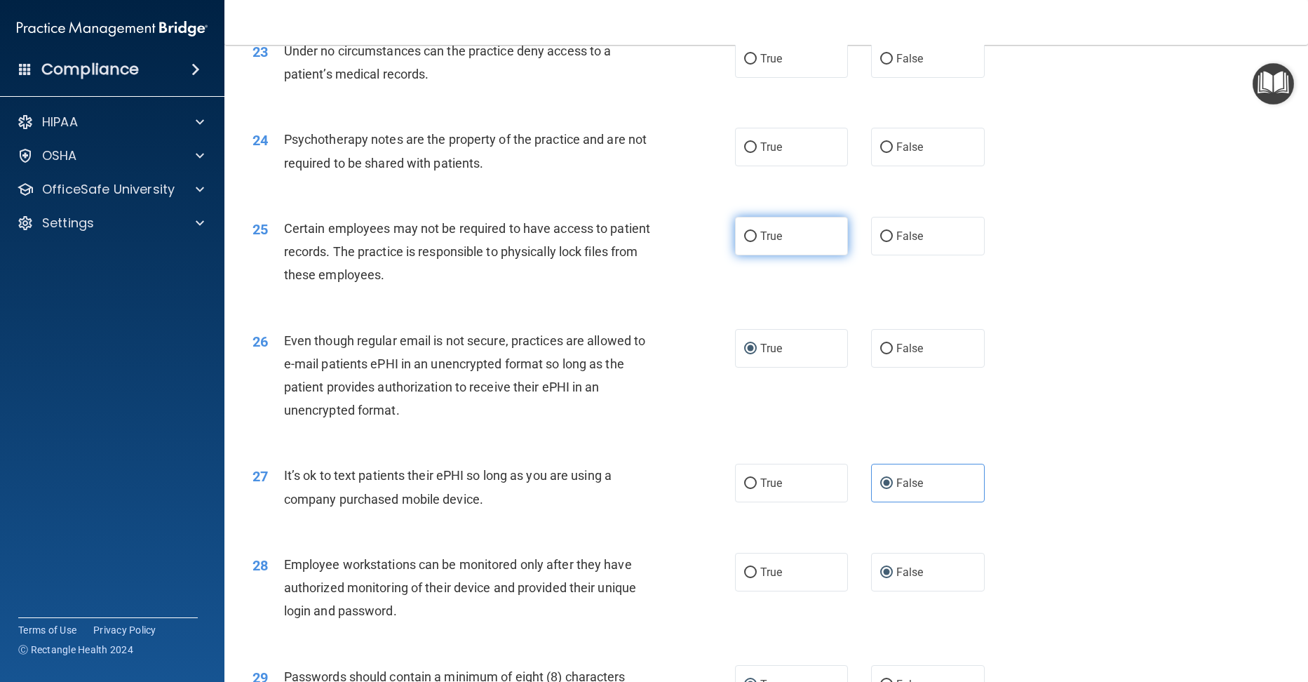
click at [745, 242] on input "True" at bounding box center [750, 236] width 13 height 11
radio input "true"
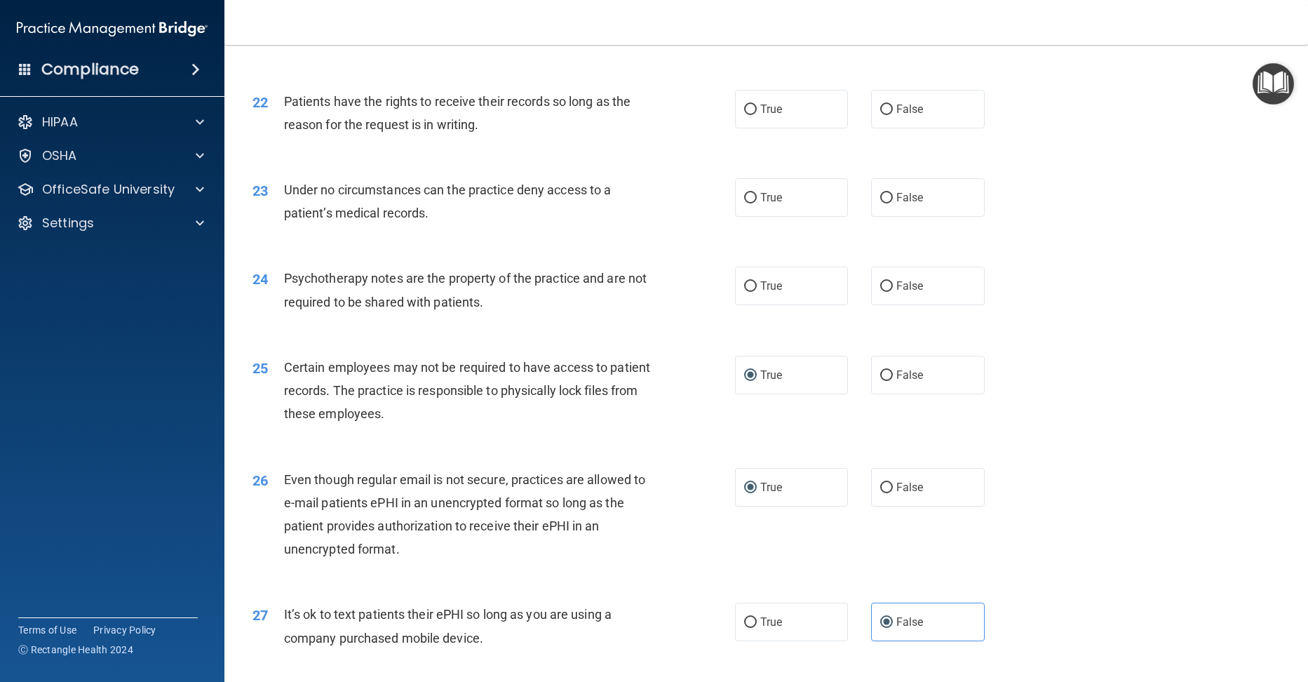
scroll to position [2418, 0]
click at [762, 306] on label "True" at bounding box center [792, 287] width 114 height 39
click at [757, 293] on input "True" at bounding box center [750, 288] width 13 height 11
radio input "true"
click at [880, 205] on input "False" at bounding box center [886, 199] width 13 height 11
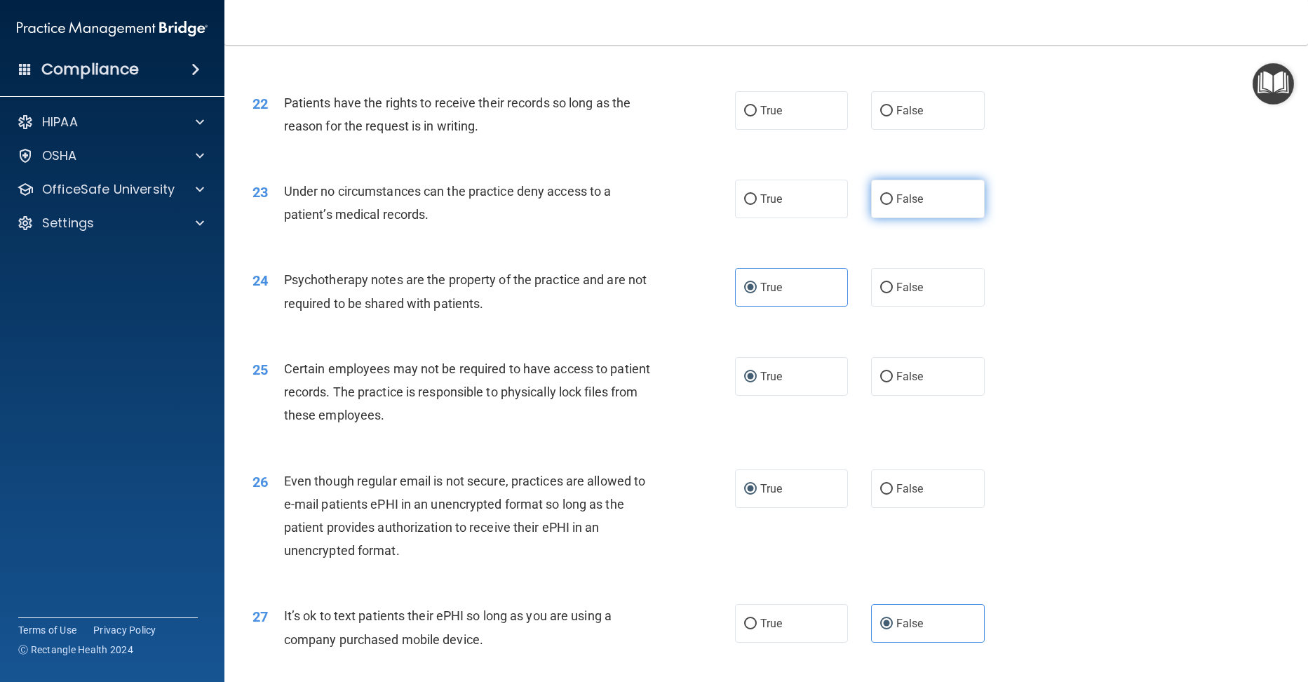
radio input "true"
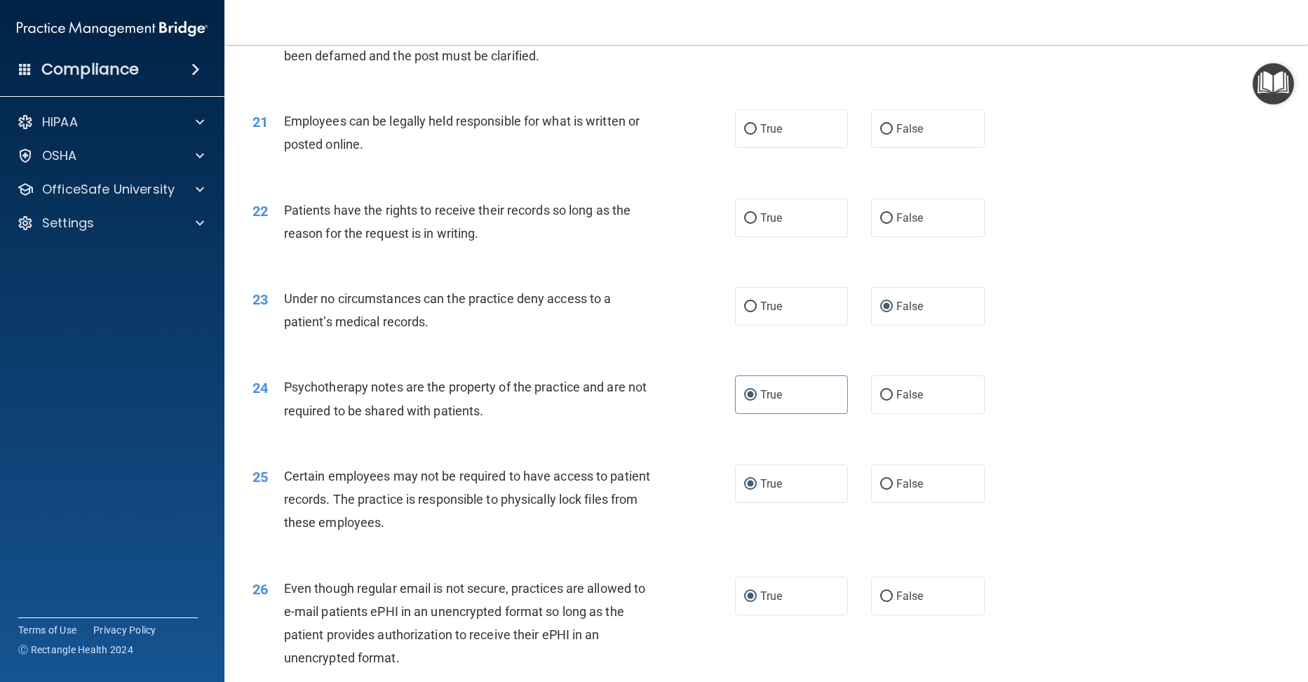
scroll to position [2277, 0]
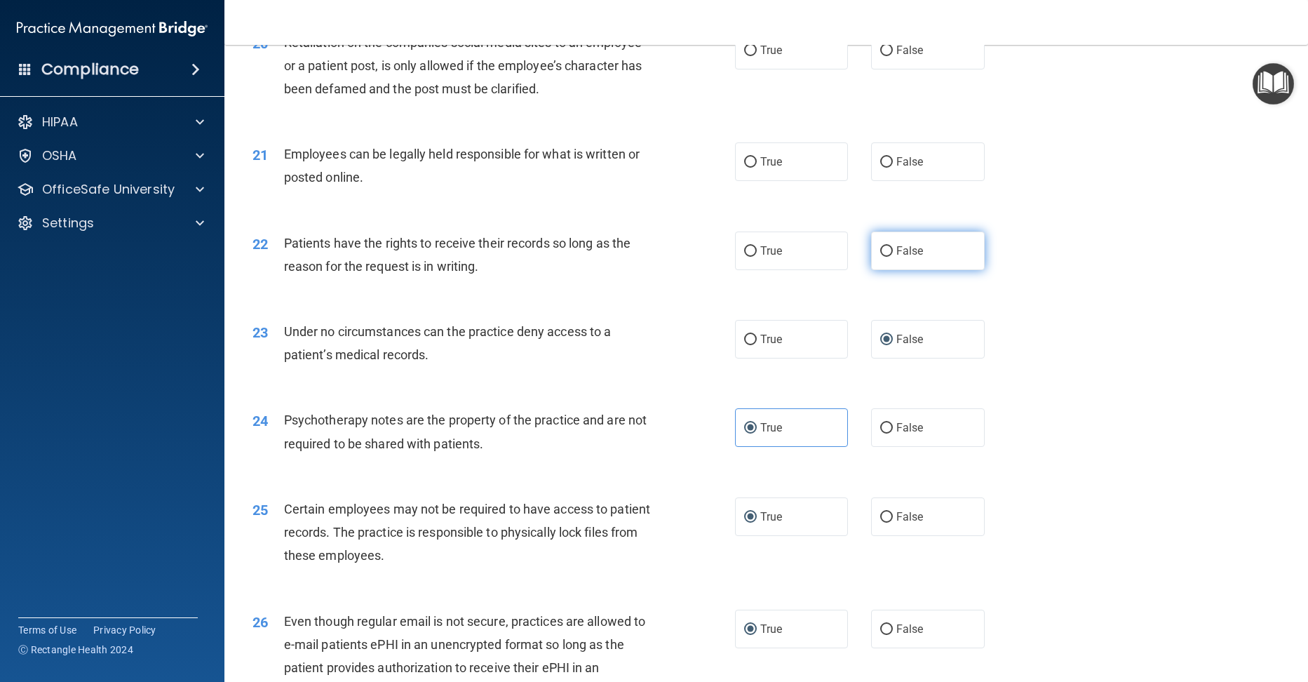
click at [886, 270] on label "False" at bounding box center [928, 250] width 114 height 39
click at [886, 257] on input "False" at bounding box center [886, 251] width 13 height 11
radio input "true"
click at [752, 181] on label "True" at bounding box center [792, 161] width 114 height 39
click at [752, 168] on input "True" at bounding box center [750, 162] width 13 height 11
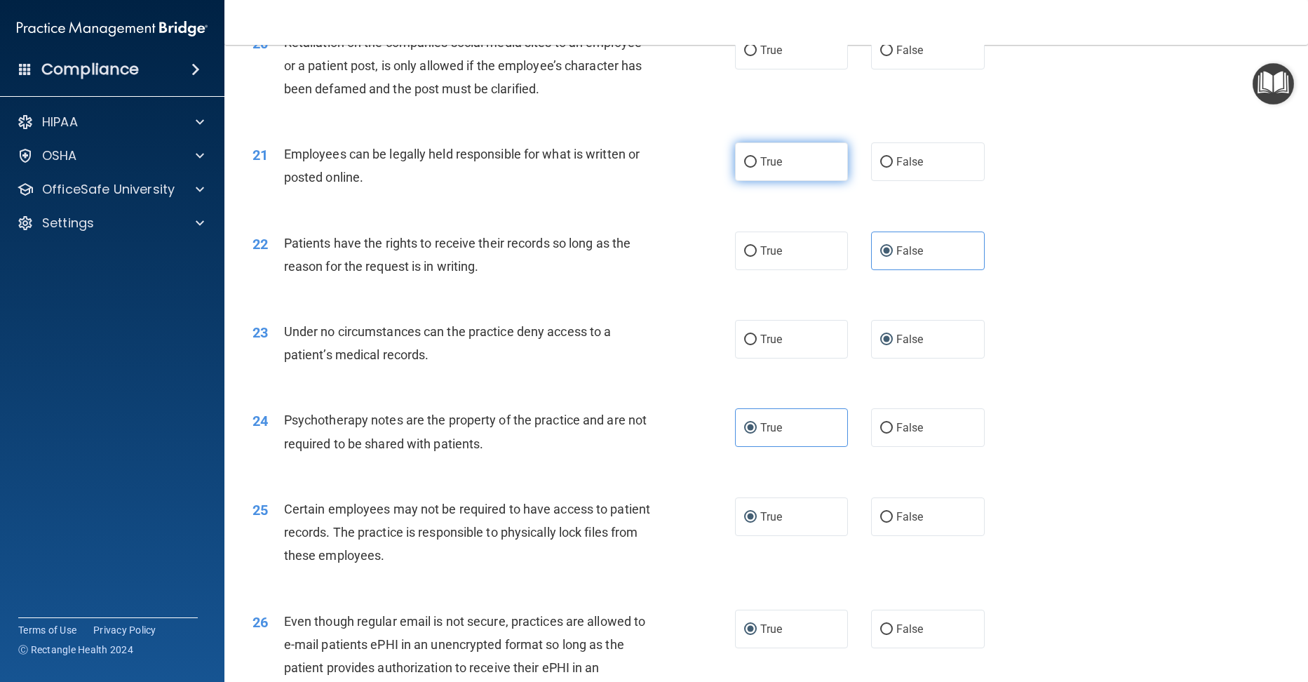
radio input "true"
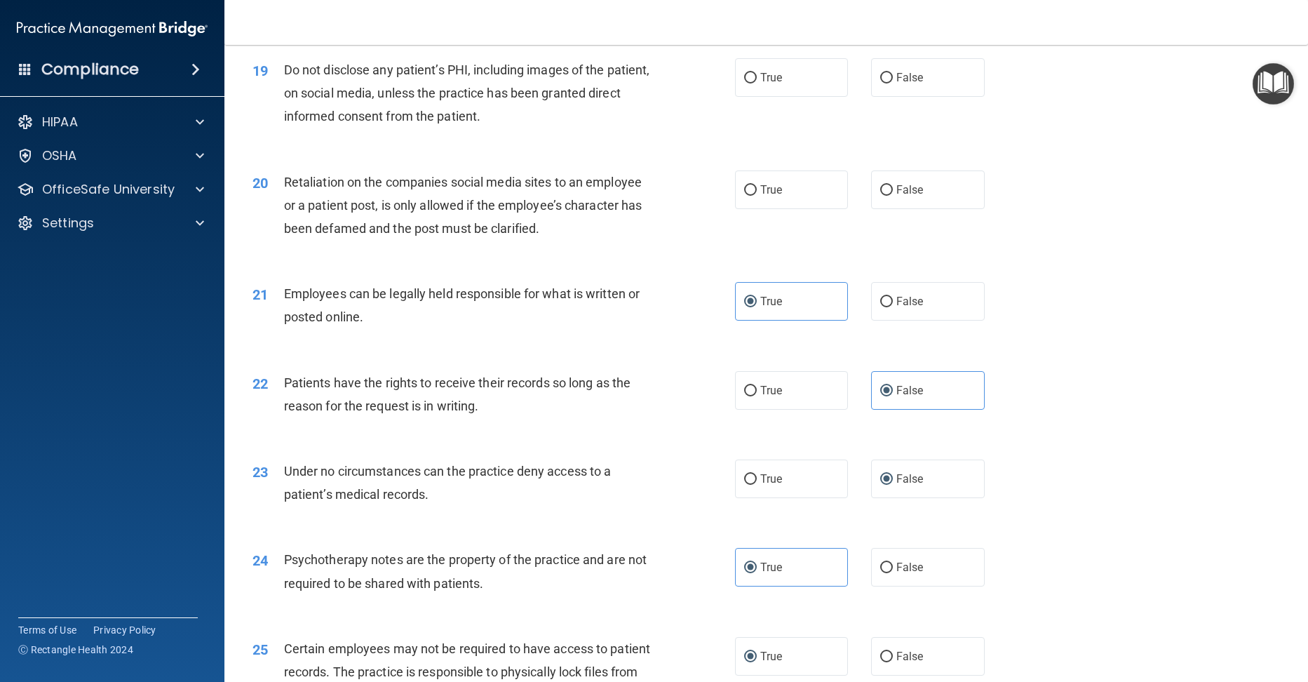
scroll to position [2137, 0]
click at [744, 196] on input "True" at bounding box center [750, 191] width 13 height 11
radio input "true"
click at [747, 84] on input "True" at bounding box center [750, 79] width 13 height 11
radio input "true"
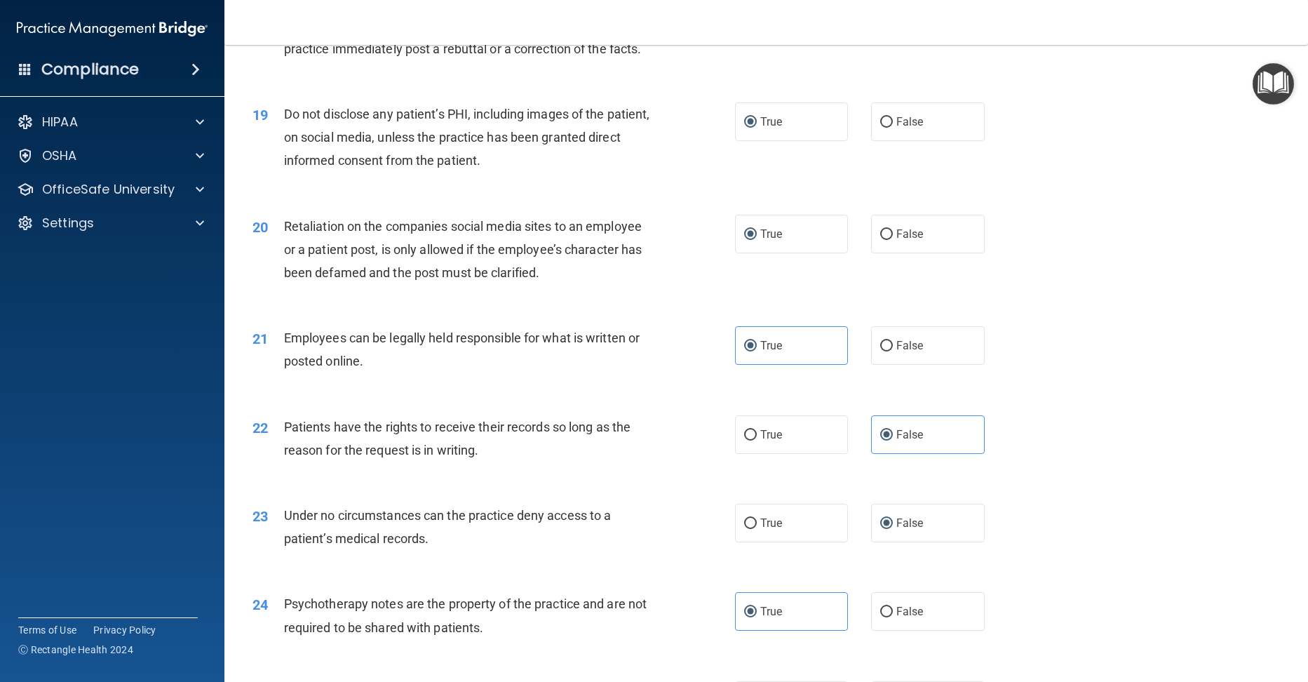
scroll to position [1927, 0]
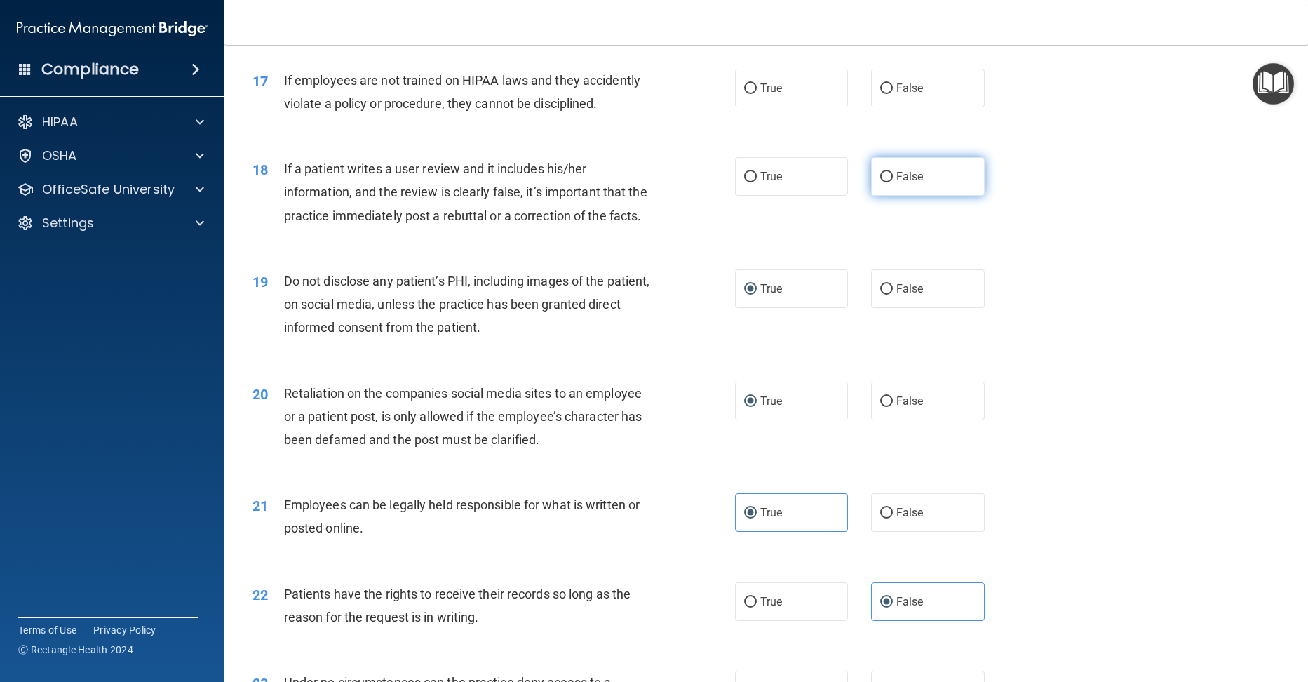
click at [880, 182] on input "False" at bounding box center [886, 177] width 13 height 11
radio input "true"
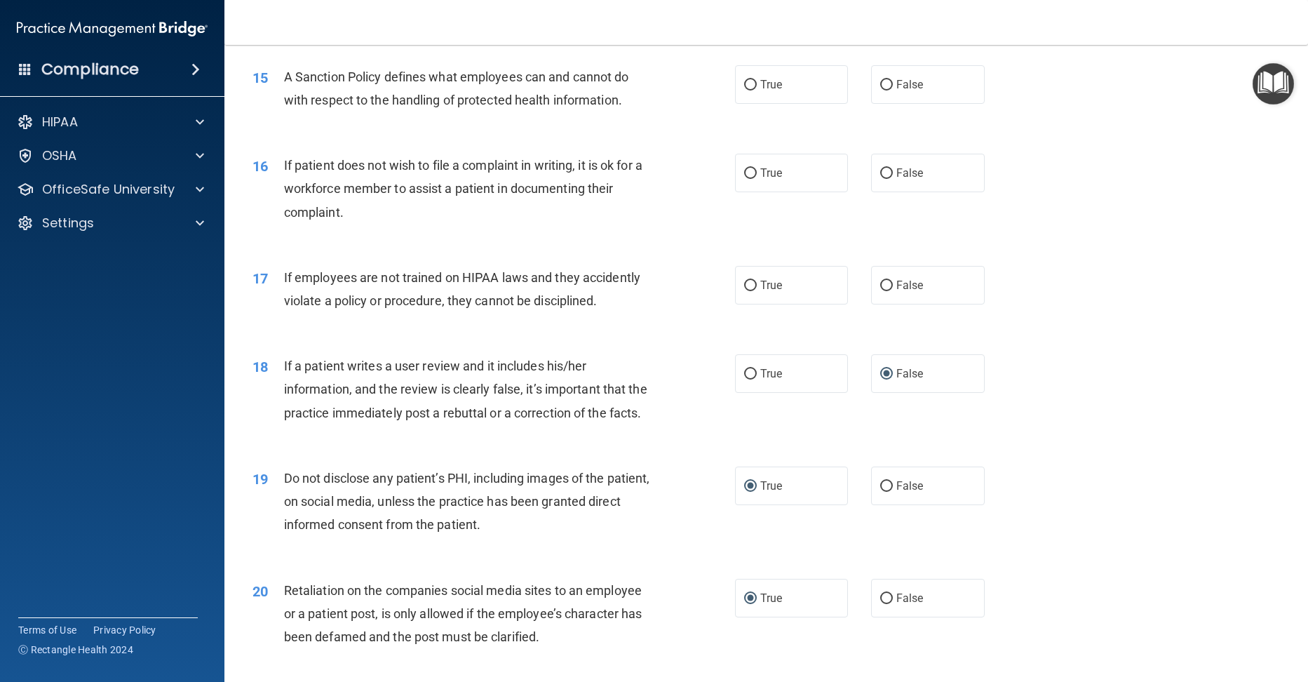
scroll to position [1717, 0]
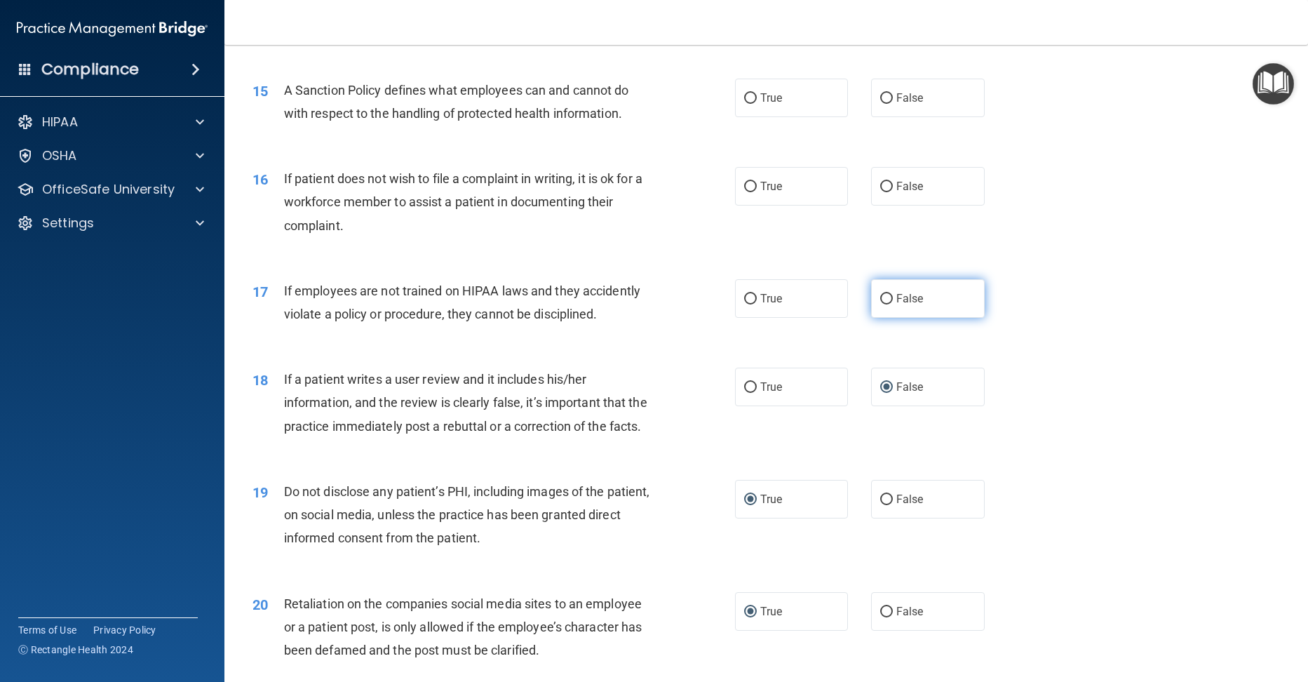
click at [880, 304] on input "False" at bounding box center [886, 299] width 13 height 11
radio input "true"
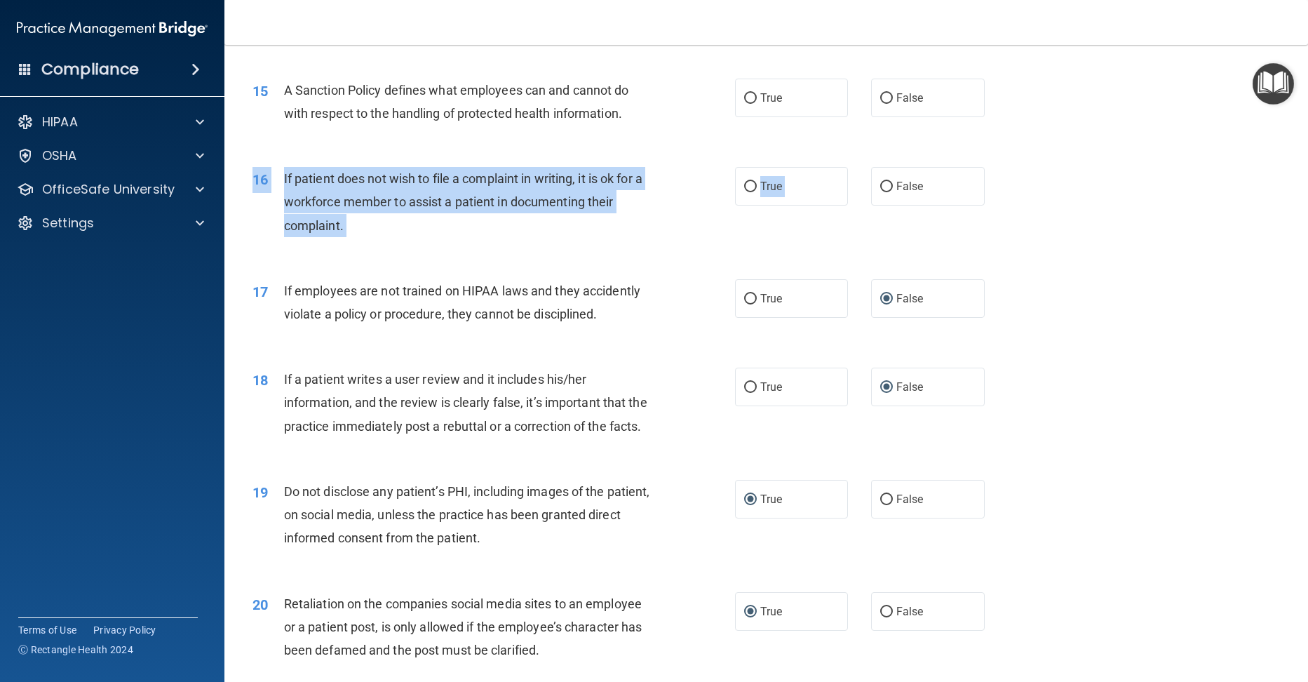
drag, startPoint x: 881, startPoint y: 202, endPoint x: 792, endPoint y: 185, distance: 91.3
click at [792, 185] on div "16 If patient does not wish to file a complaint in writing, it is ok for a work…" at bounding box center [766, 205] width 1048 height 112
drag, startPoint x: 792, startPoint y: 185, endPoint x: 887, endPoint y: 210, distance: 98.6
click at [887, 205] on label "False" at bounding box center [928, 186] width 114 height 39
click at [887, 192] on input "False" at bounding box center [886, 187] width 13 height 11
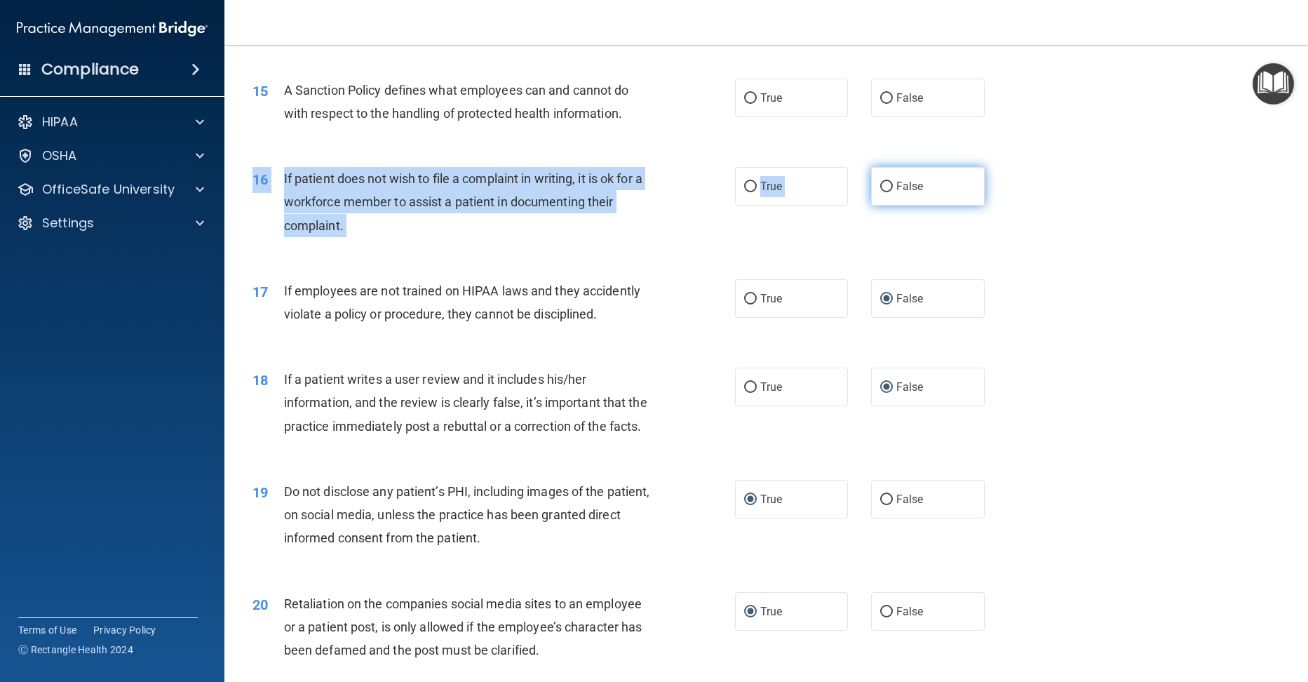
radio input "true"
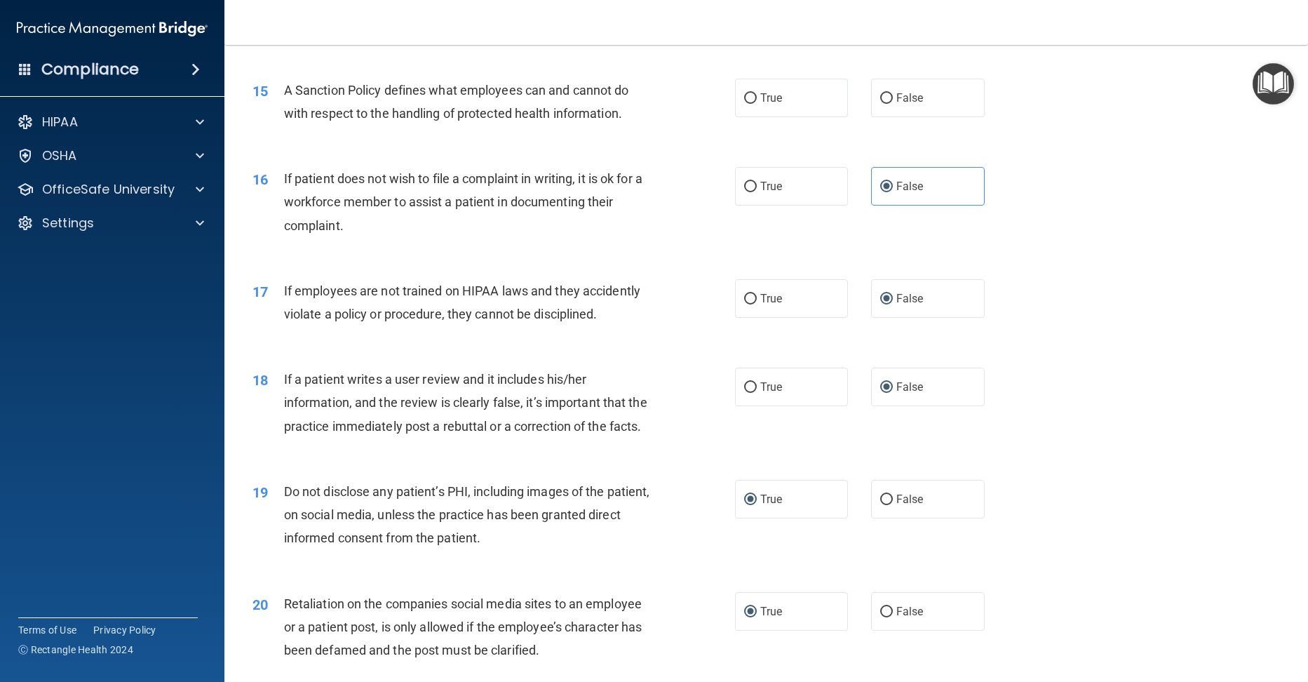
click at [408, 172] on div "16 If patient does not wish to file a complaint in writing, it is ok for a work…" at bounding box center [766, 205] width 1048 height 112
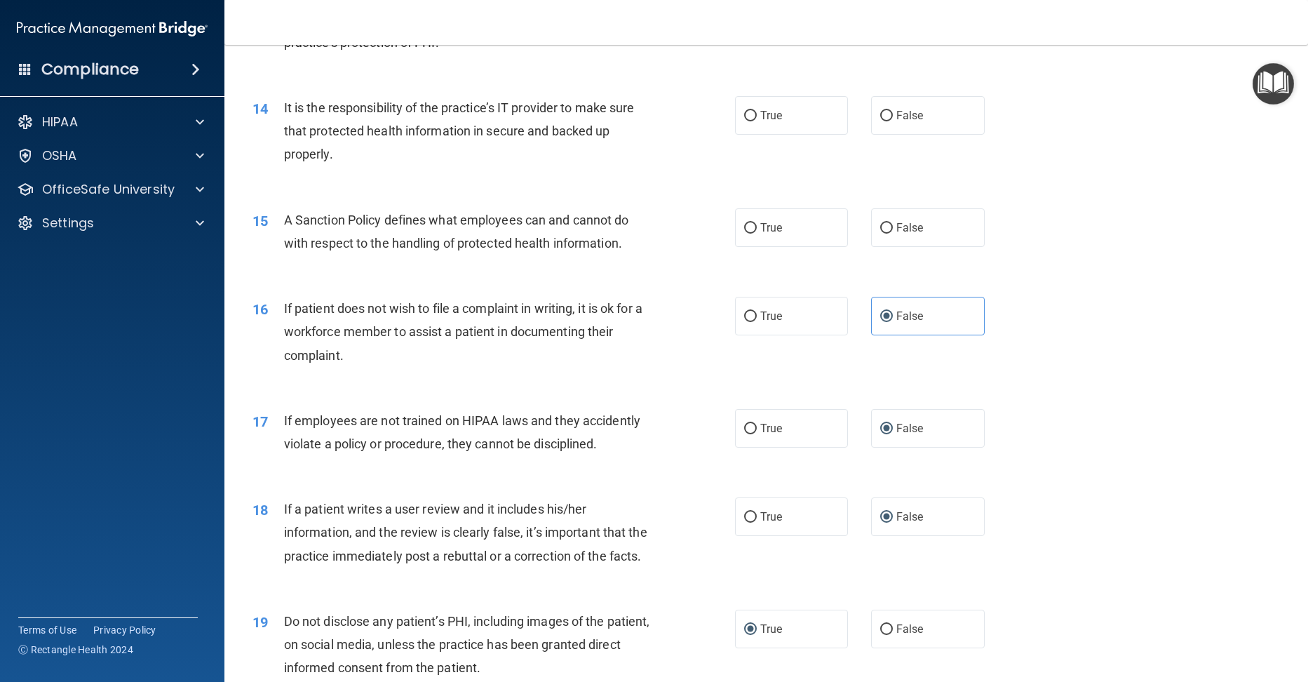
scroll to position [1576, 0]
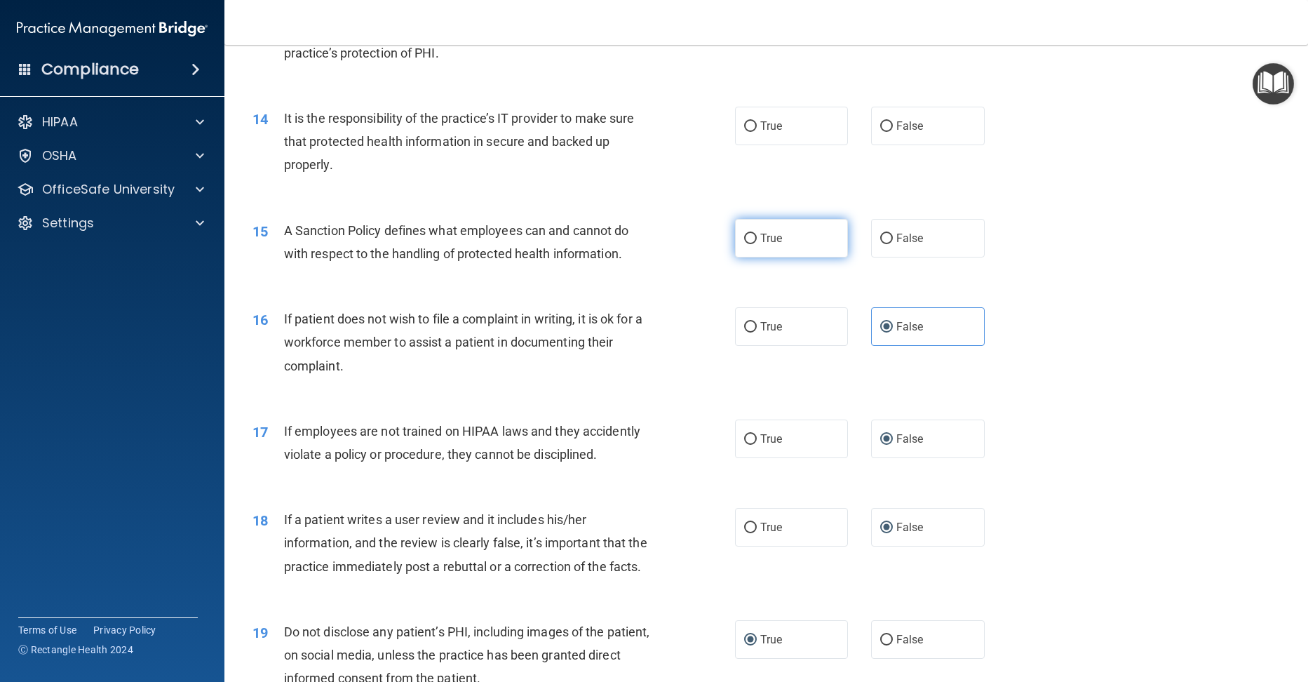
click at [748, 244] on input "True" at bounding box center [750, 238] width 13 height 11
radio input "true"
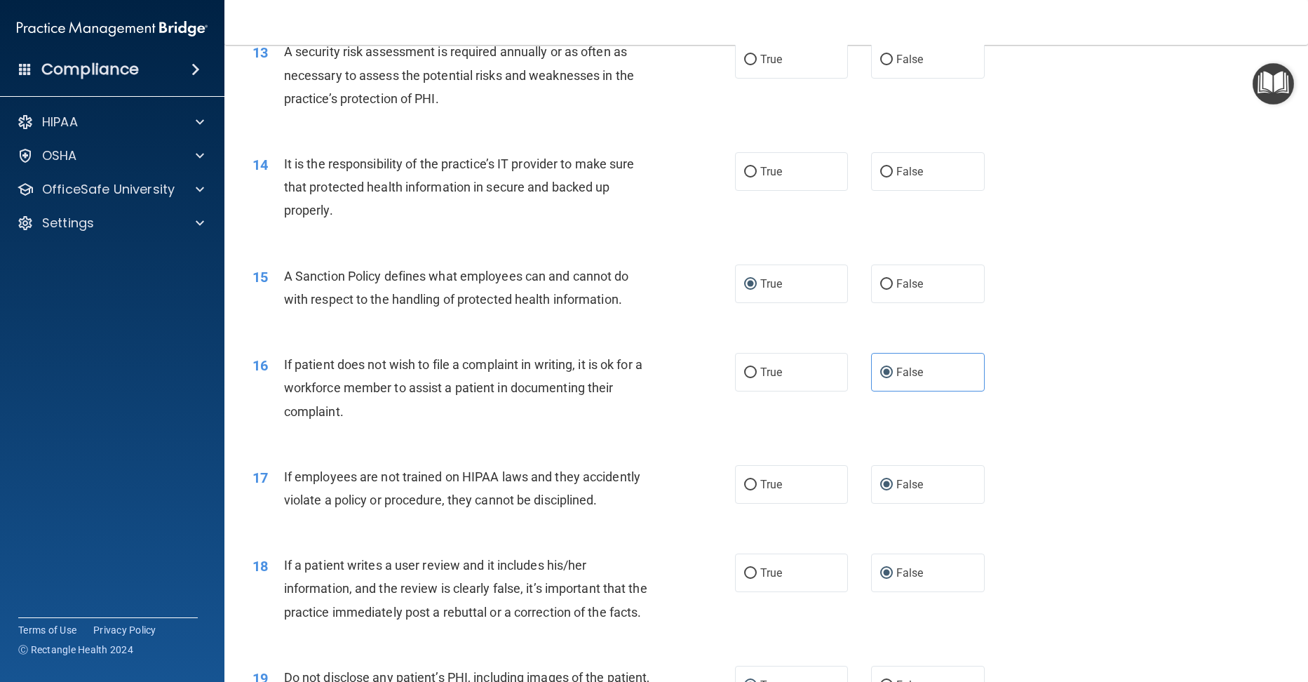
scroll to position [1506, 0]
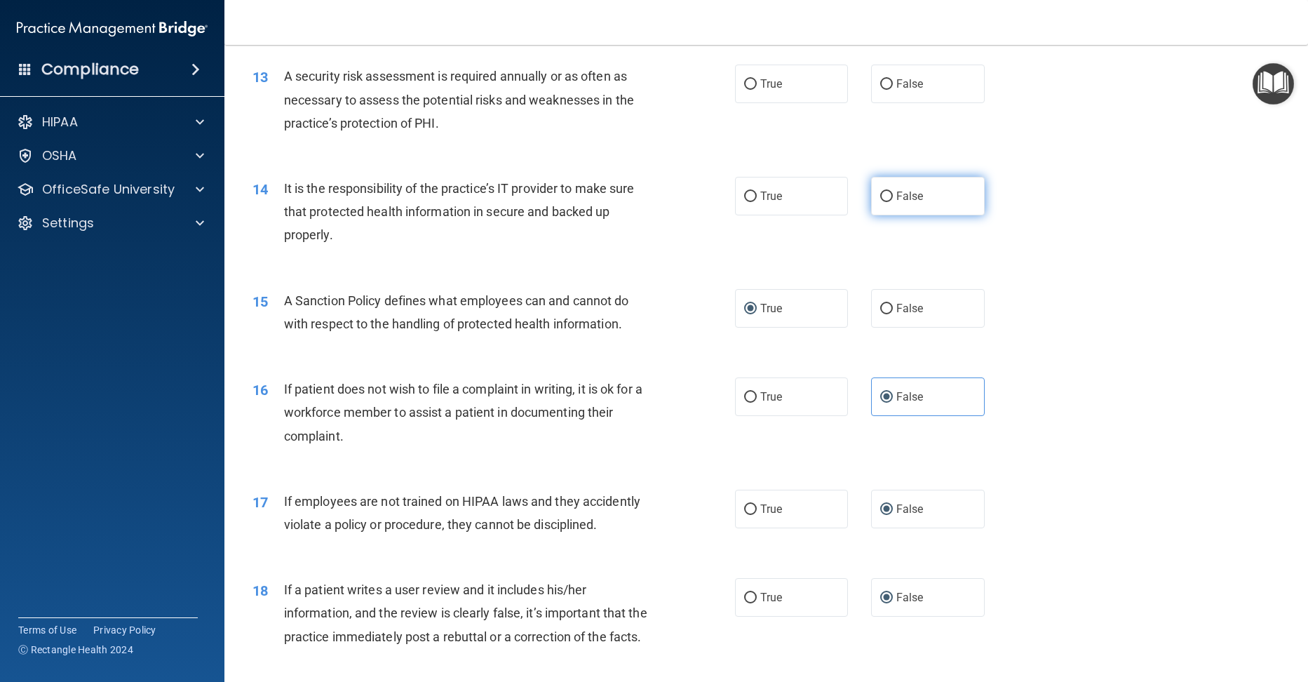
click at [871, 215] on label "False" at bounding box center [928, 196] width 114 height 39
click at [880, 202] on input "False" at bounding box center [886, 196] width 13 height 11
radio input "true"
click at [747, 90] on input "True" at bounding box center [750, 84] width 13 height 11
radio input "true"
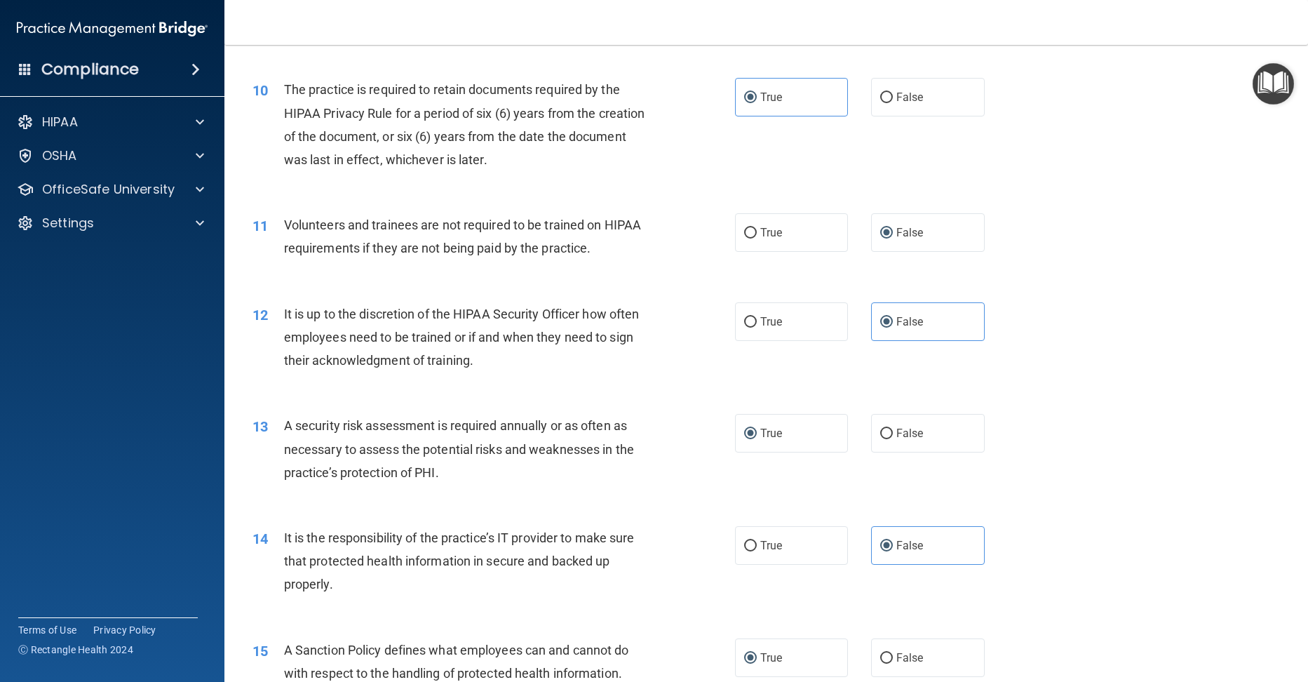
scroll to position [1156, 0]
click at [744, 329] on input "True" at bounding box center [750, 323] width 13 height 11
radio input "true"
radio input "false"
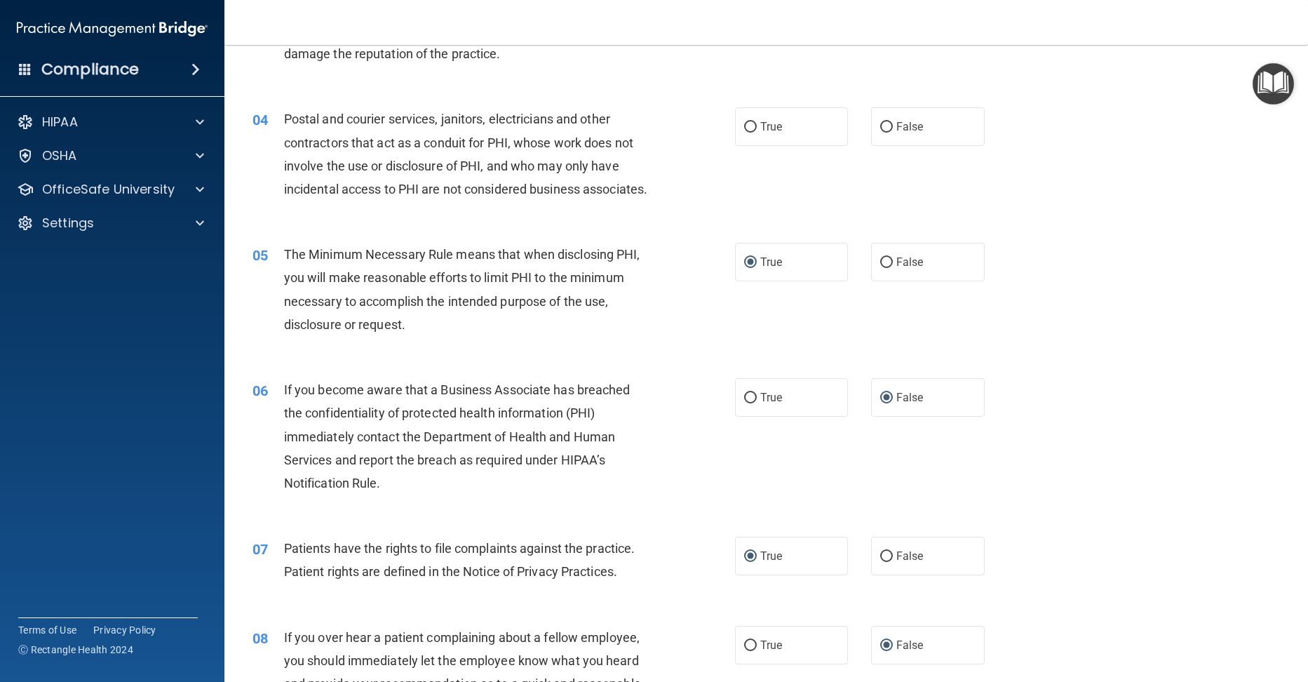
scroll to position [351, 0]
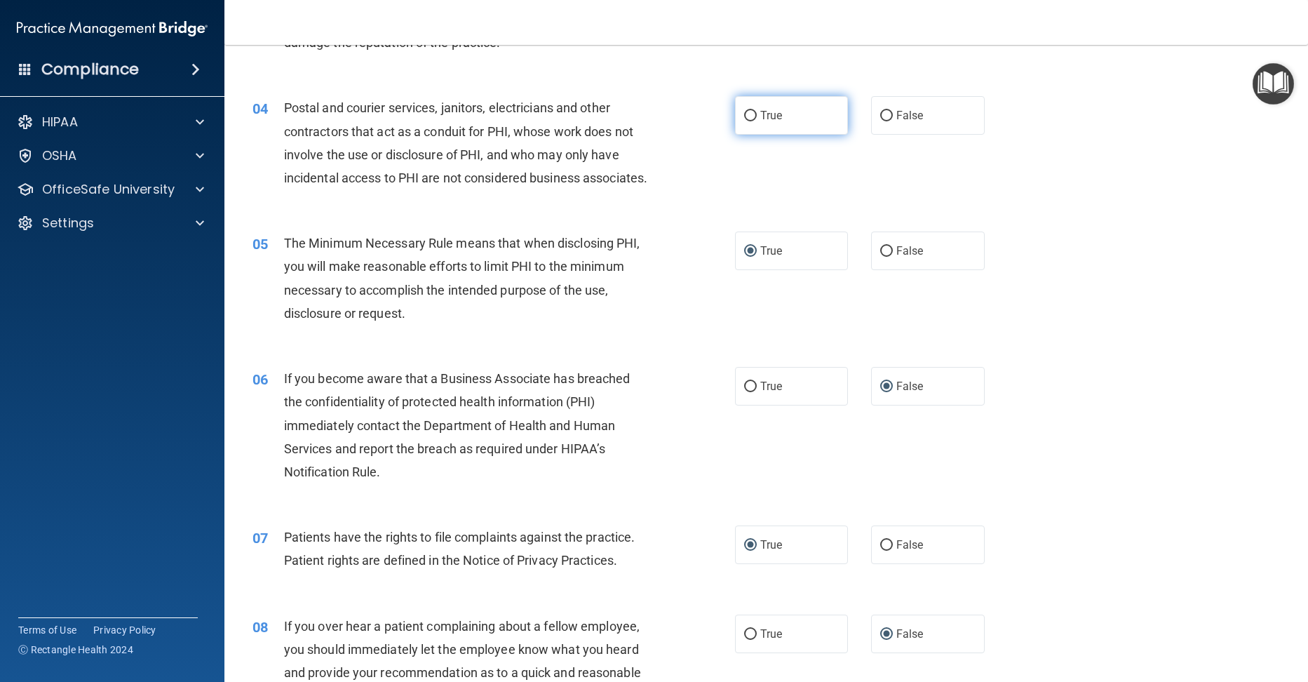
click at [736, 109] on label "True" at bounding box center [792, 115] width 114 height 39
click at [744, 111] on input "True" at bounding box center [750, 116] width 13 height 11
radio input "true"
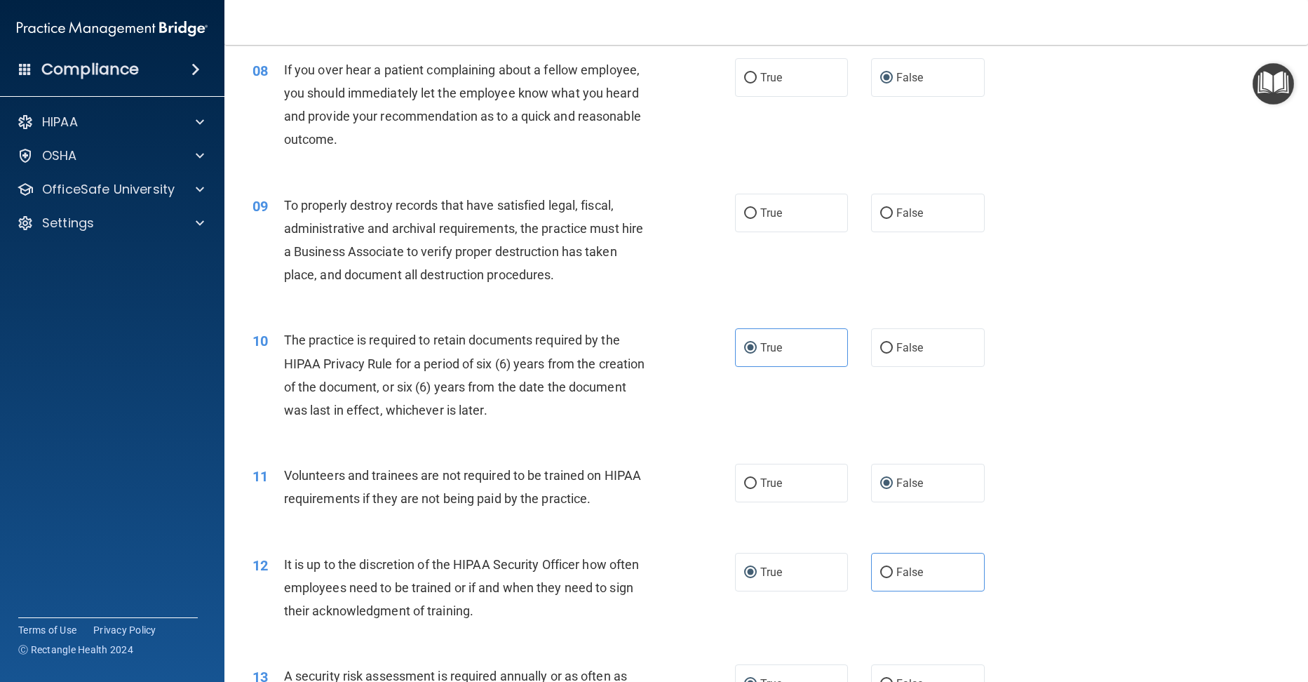
scroll to position [912, 0]
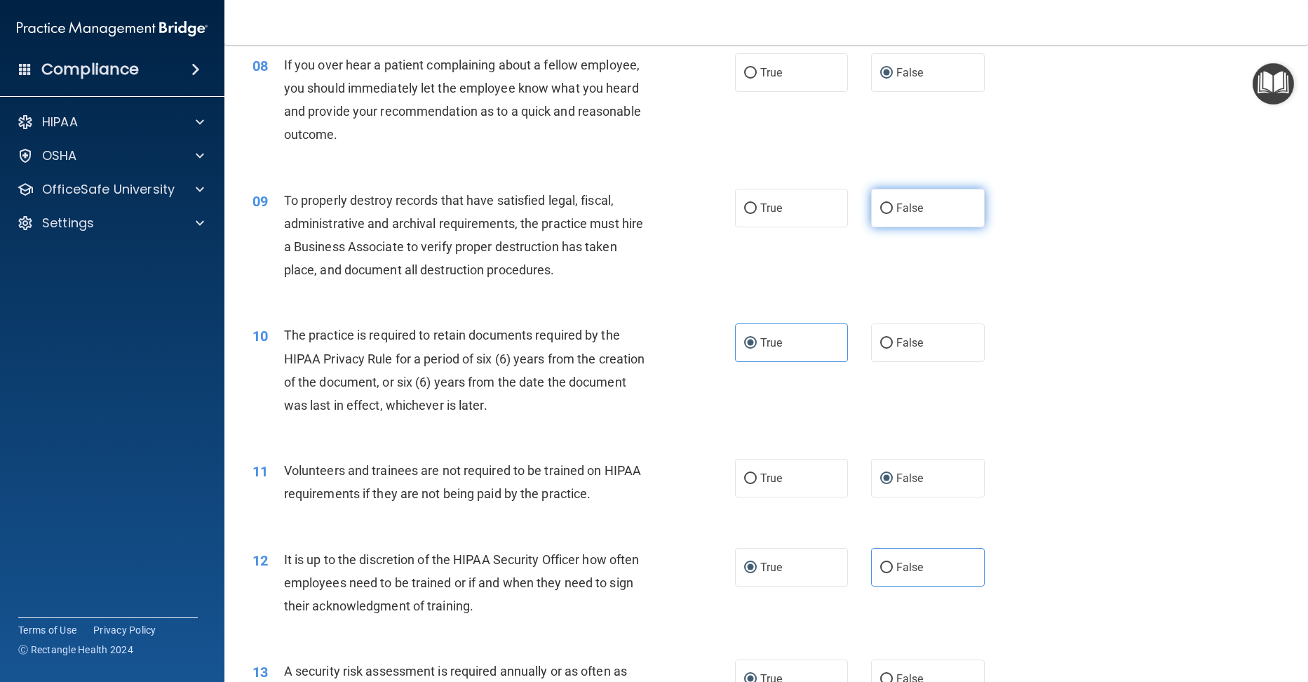
click at [880, 214] on input "False" at bounding box center [886, 208] width 13 height 11
radio input "true"
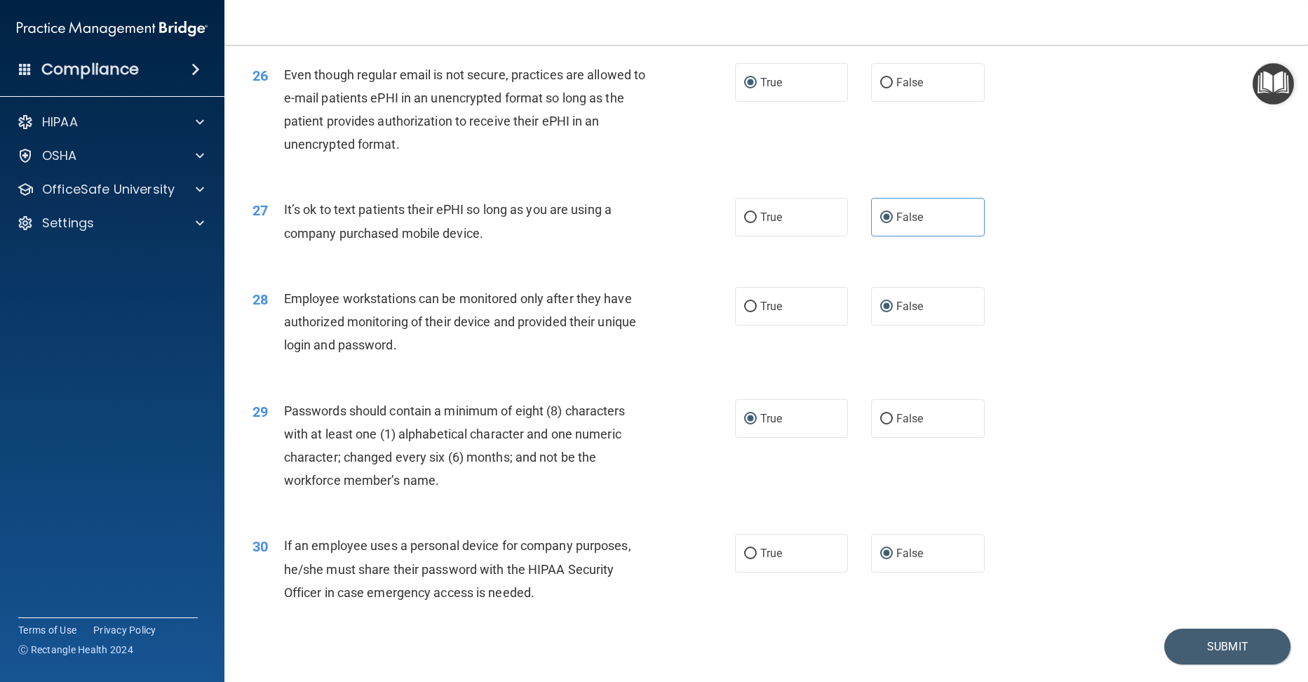
scroll to position [2909, 0]
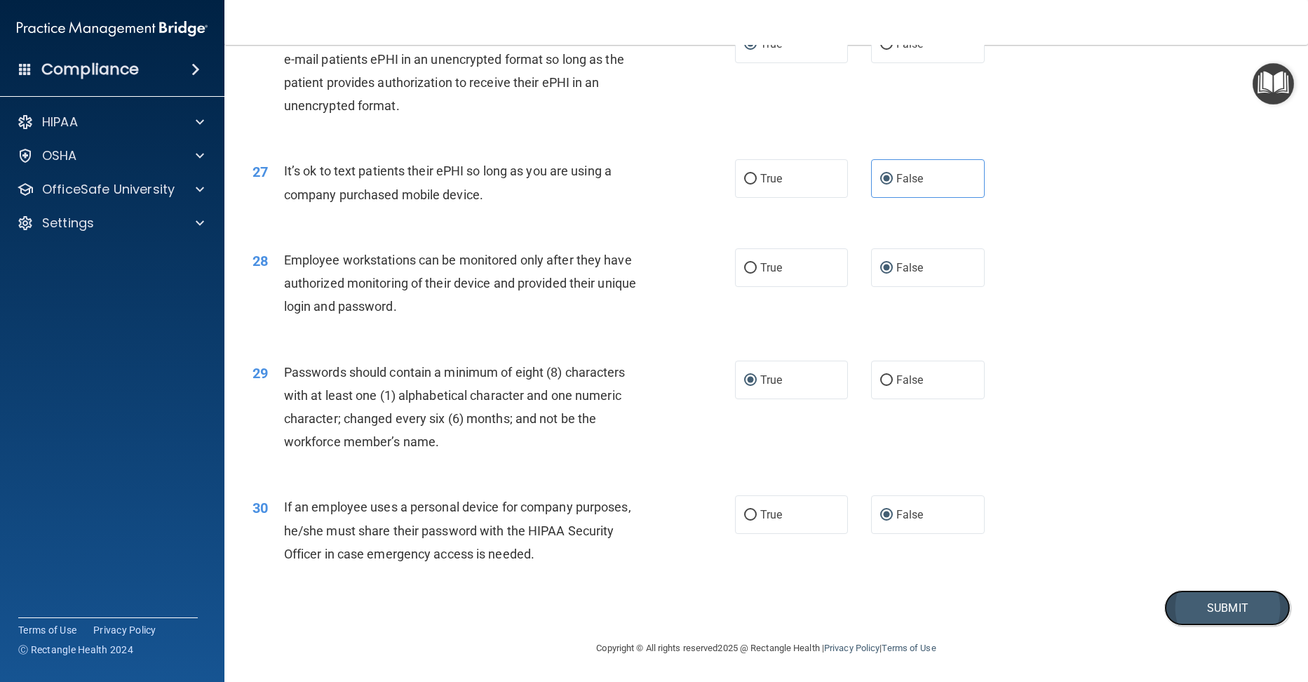
click at [1193, 604] on button "Submit" at bounding box center [1227, 608] width 126 height 36
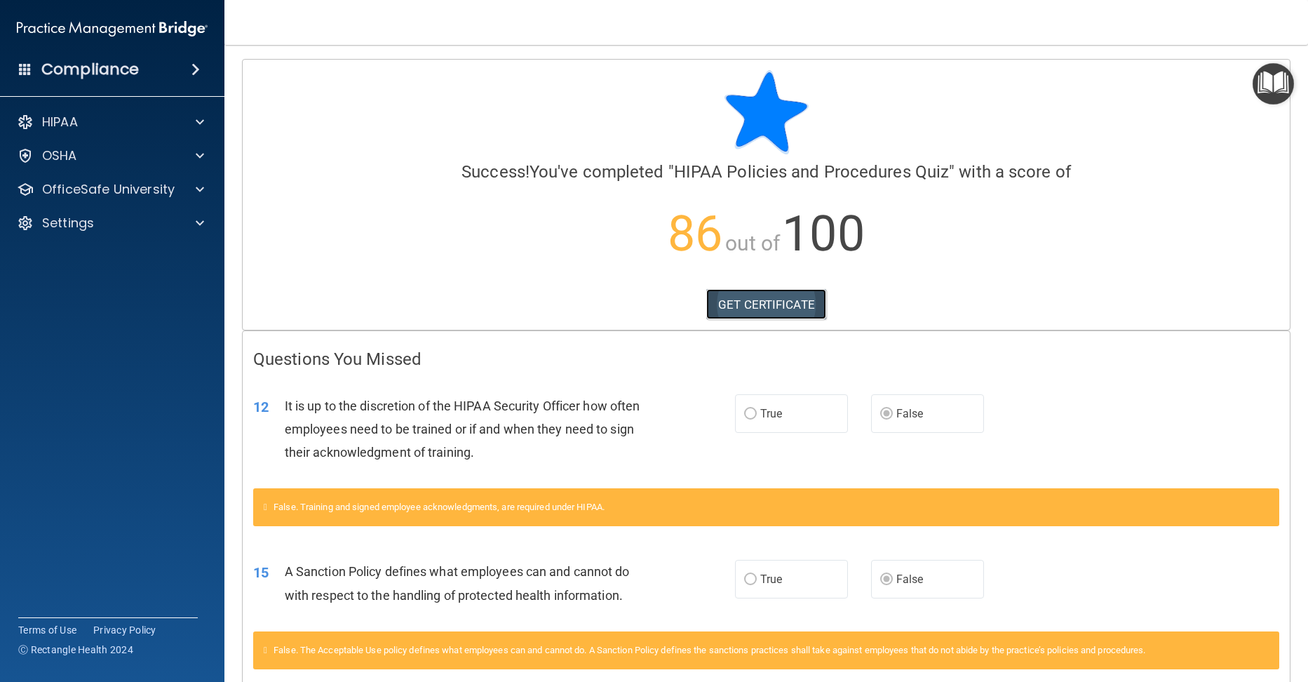
click at [752, 304] on link "GET CERTIFICATE" at bounding box center [766, 304] width 120 height 31
click at [196, 189] on span at bounding box center [200, 189] width 8 height 17
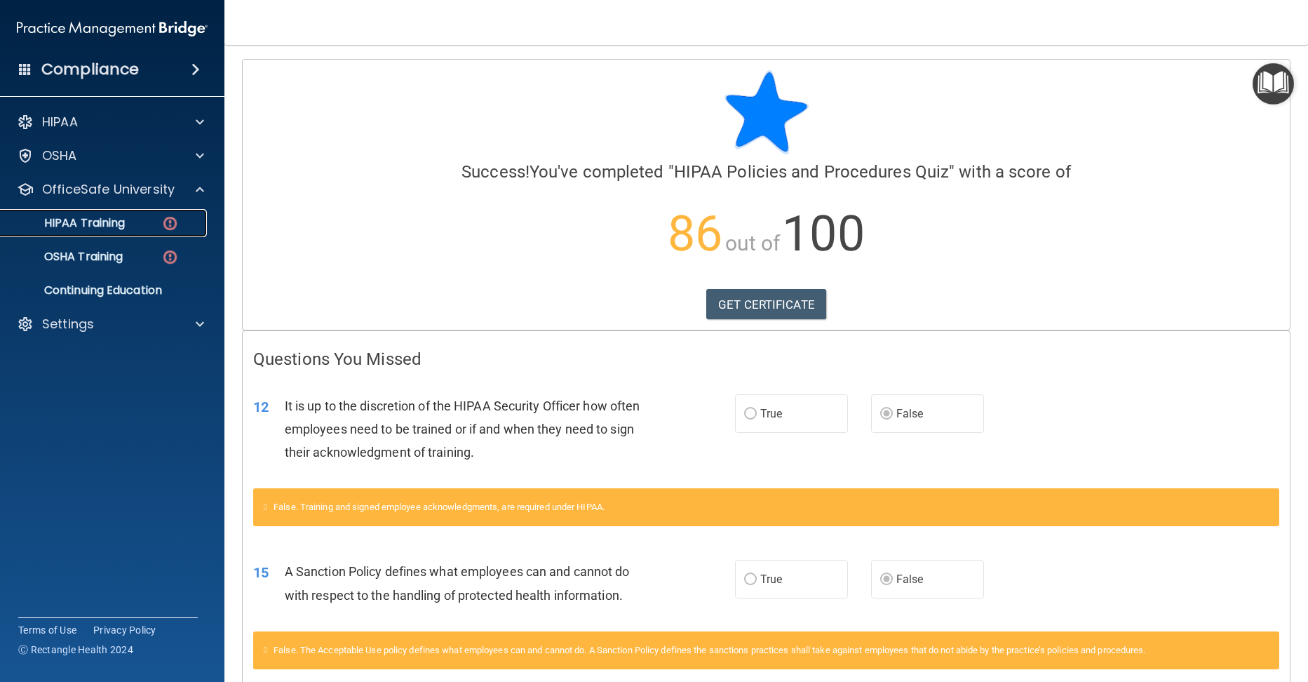
click at [139, 232] on link "HIPAA Training" at bounding box center [96, 223] width 221 height 28
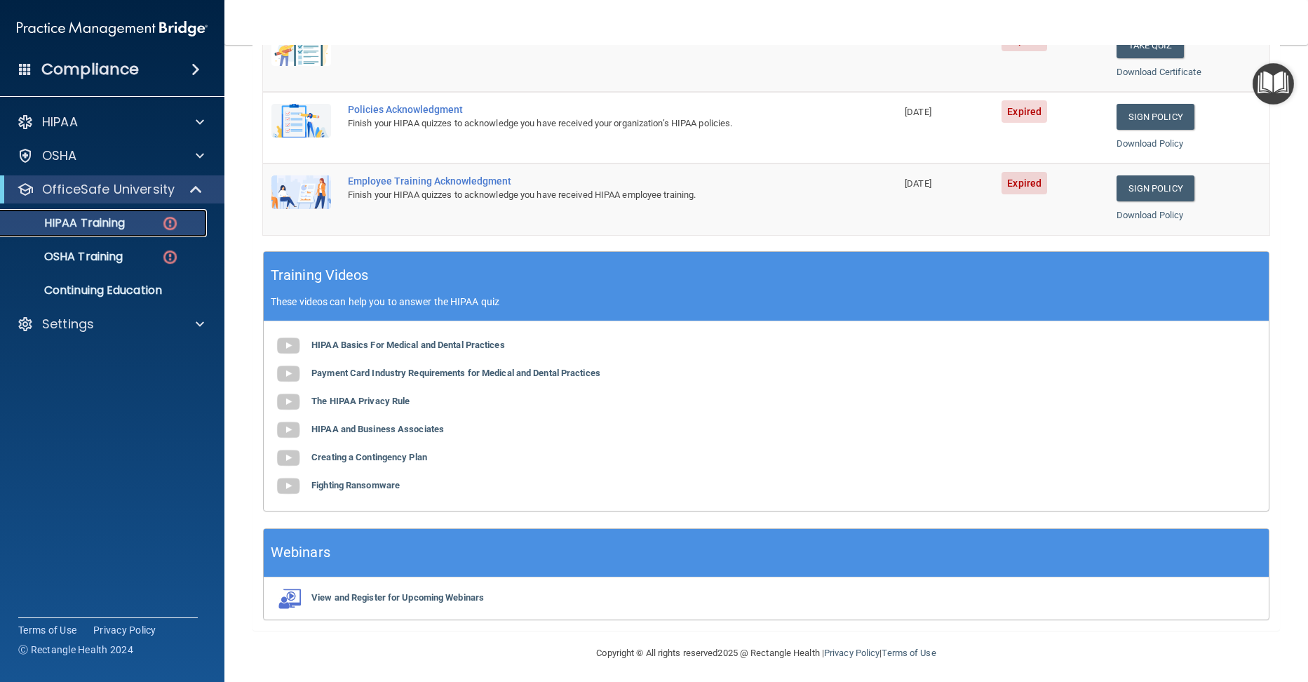
scroll to position [374, 0]
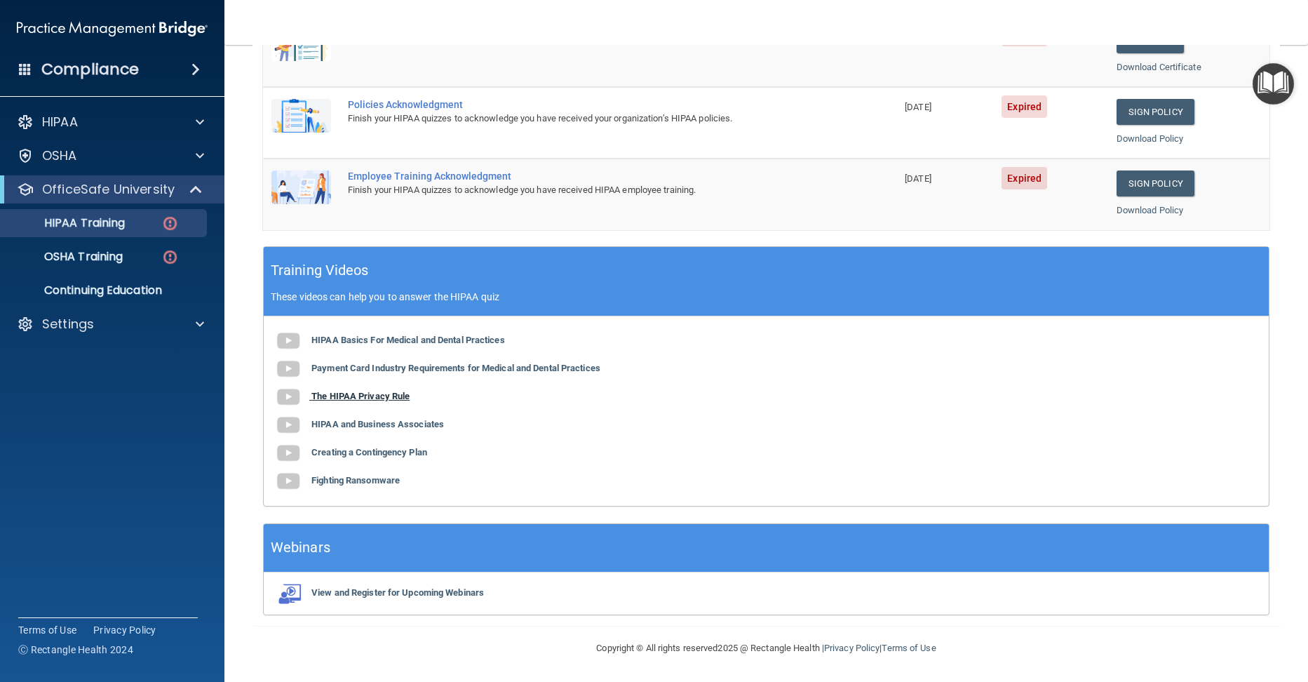
click at [283, 393] on img at bounding box center [288, 397] width 28 height 28
click at [290, 426] on img at bounding box center [288, 425] width 28 height 28
click at [284, 452] on img at bounding box center [288, 453] width 28 height 28
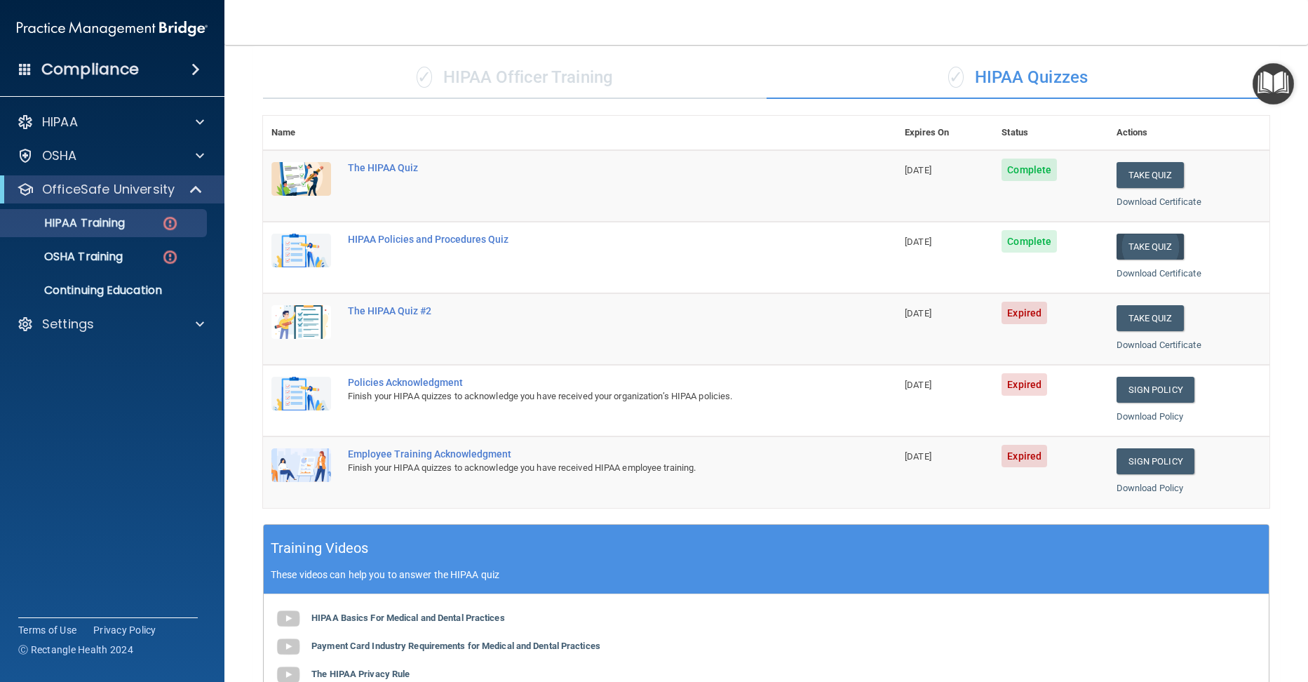
scroll to position [94, 0]
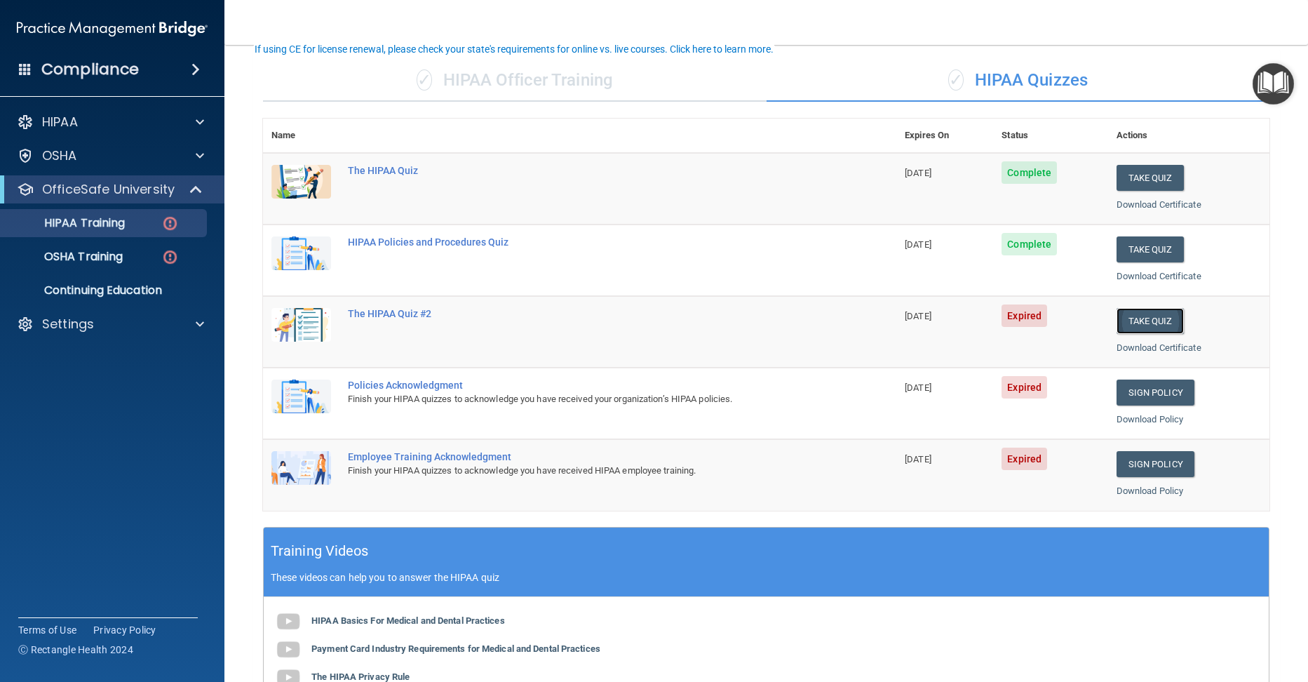
click at [1136, 328] on button "Take Quiz" at bounding box center [1149, 321] width 67 height 26
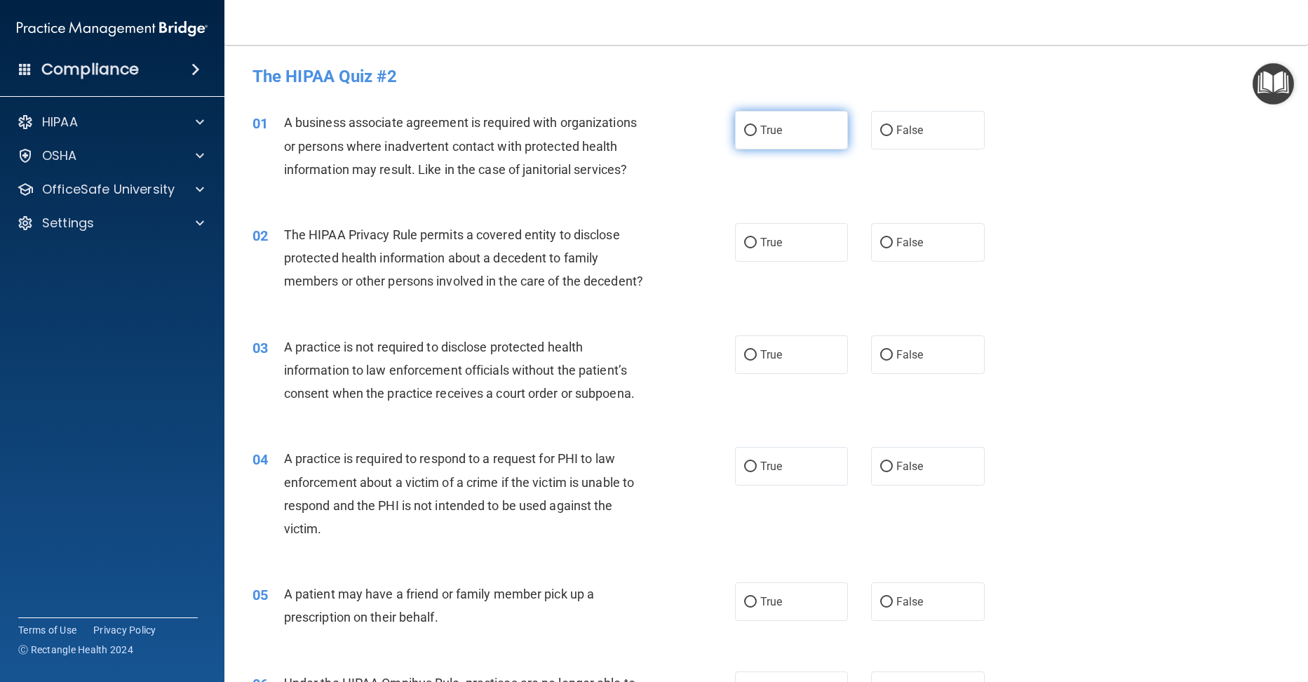
click at [747, 128] on input "True" at bounding box center [750, 131] width 13 height 11
radio input "true"
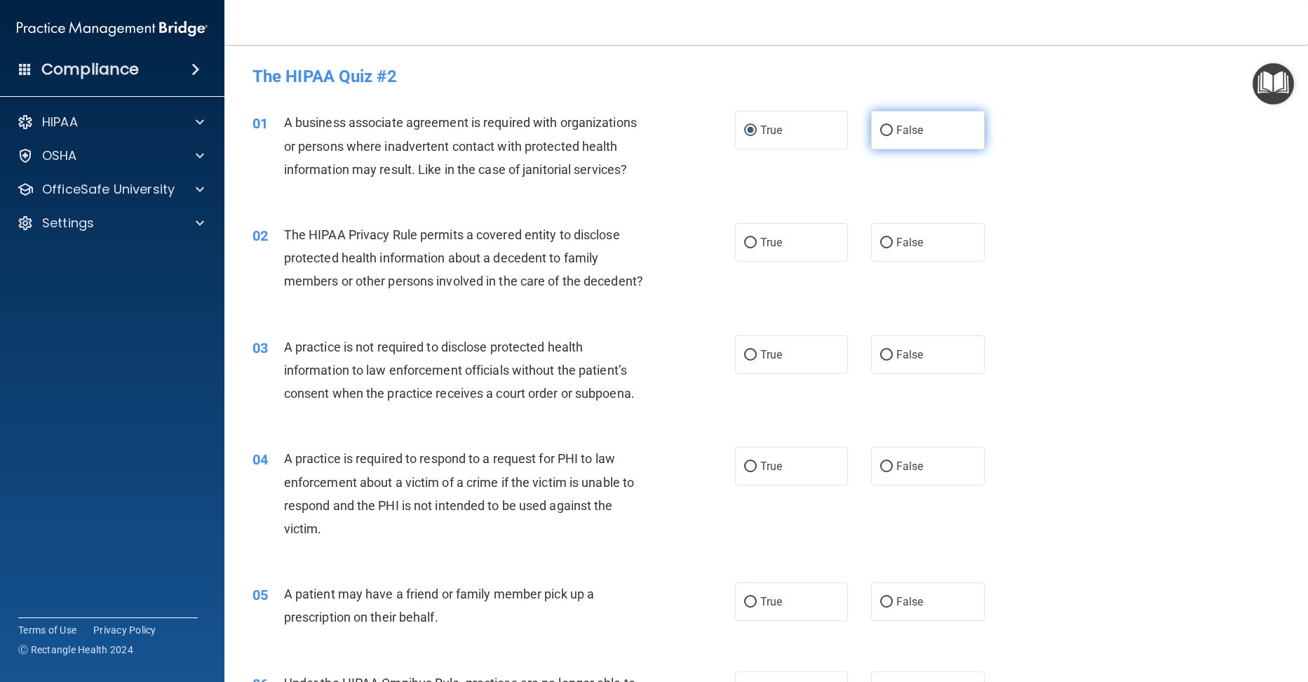
click at [880, 131] on input "False" at bounding box center [886, 131] width 13 height 11
radio input "true"
radio input "false"
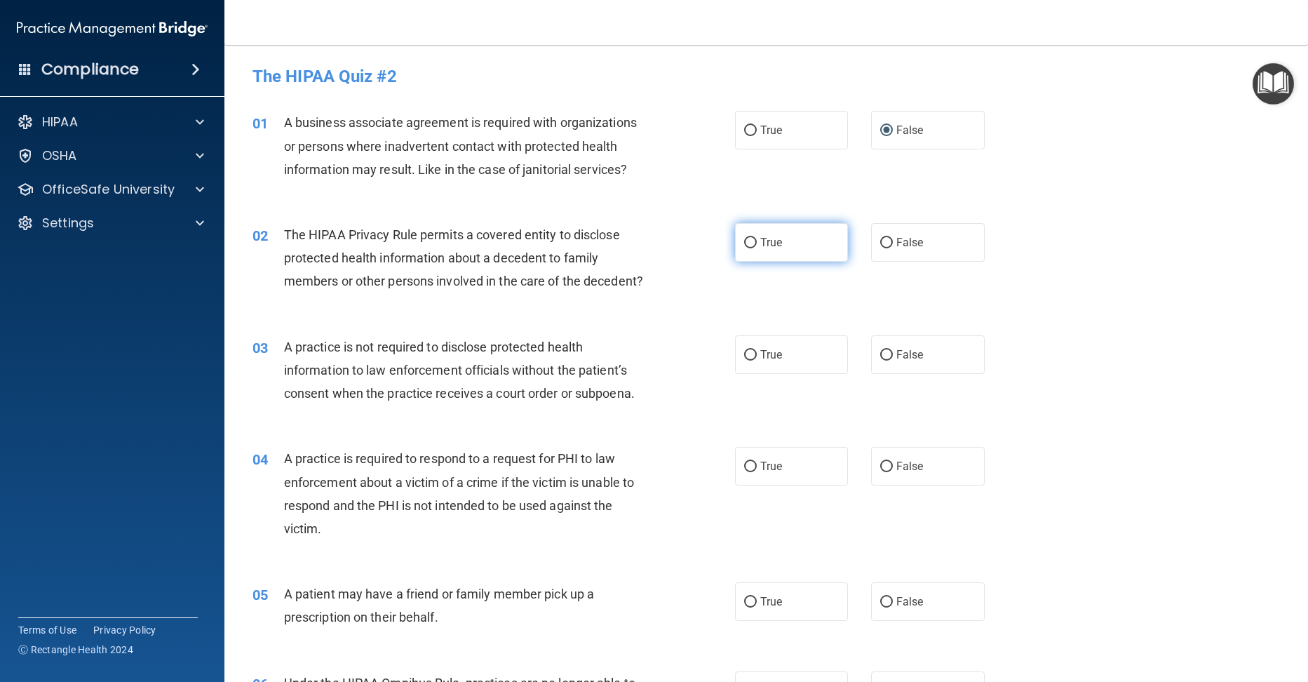
click at [744, 240] on input "True" at bounding box center [750, 243] width 13 height 11
radio input "true"
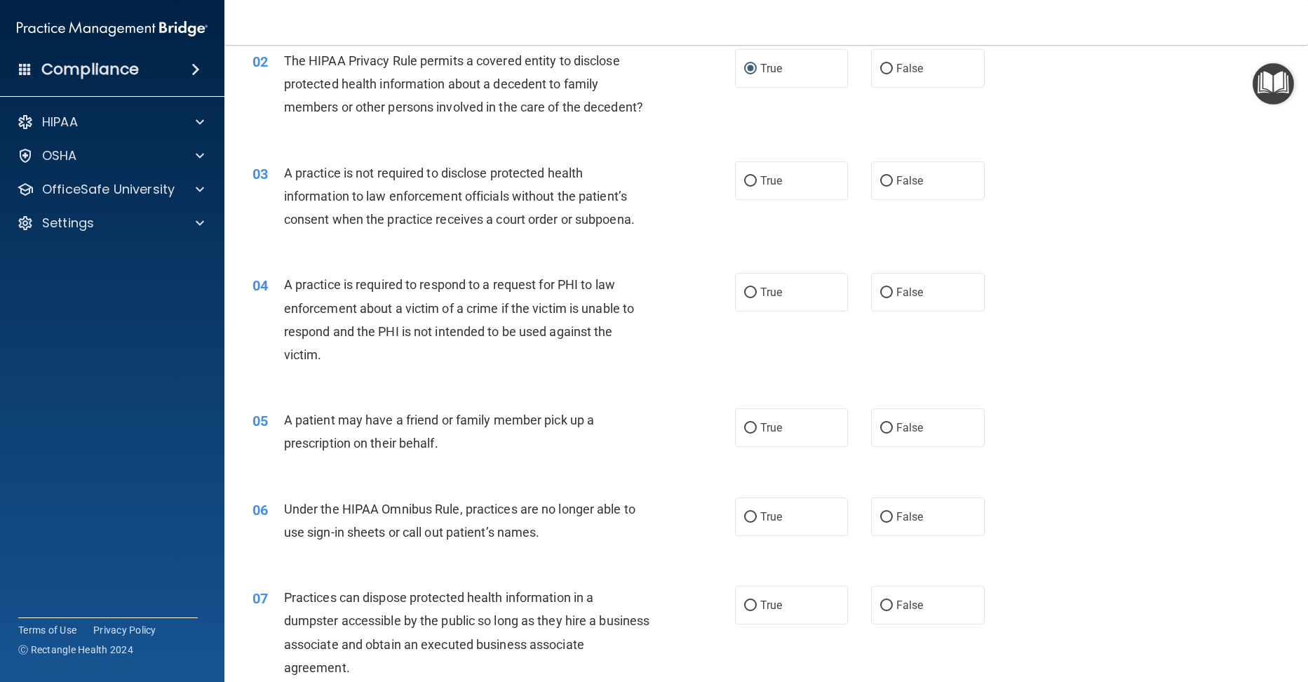
scroll to position [140, 0]
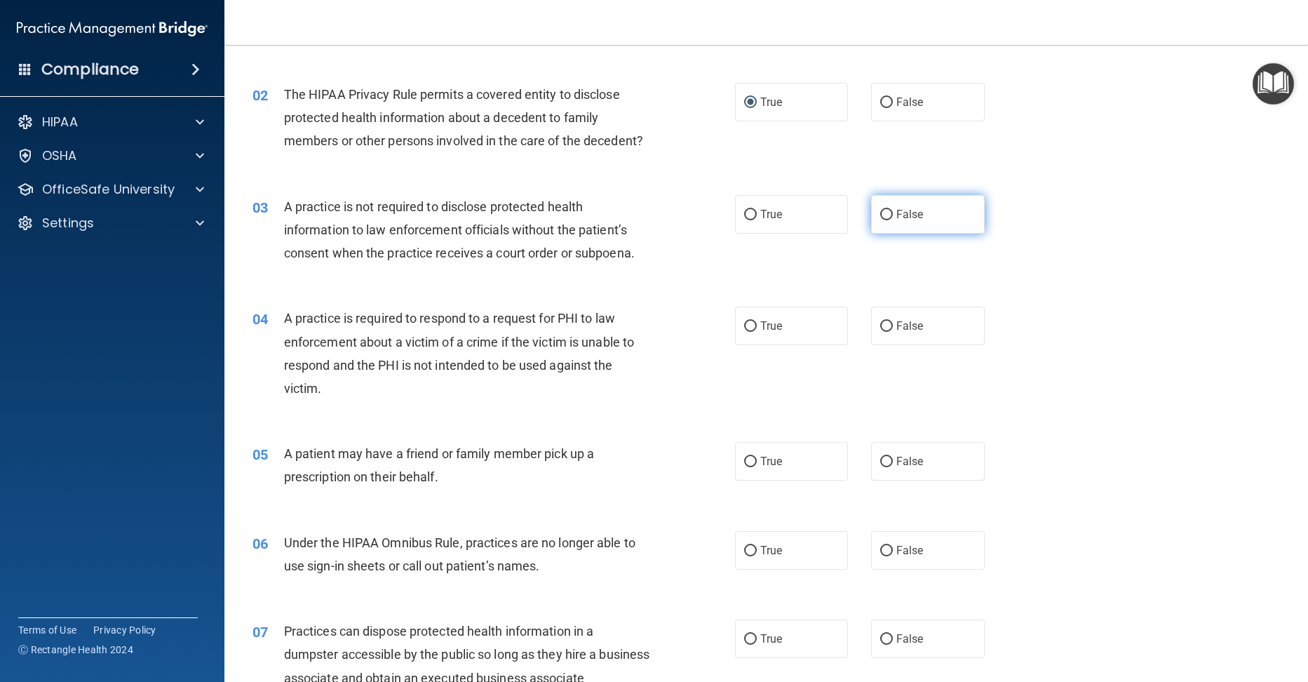
click at [880, 215] on input "False" at bounding box center [886, 215] width 13 height 11
radio input "true"
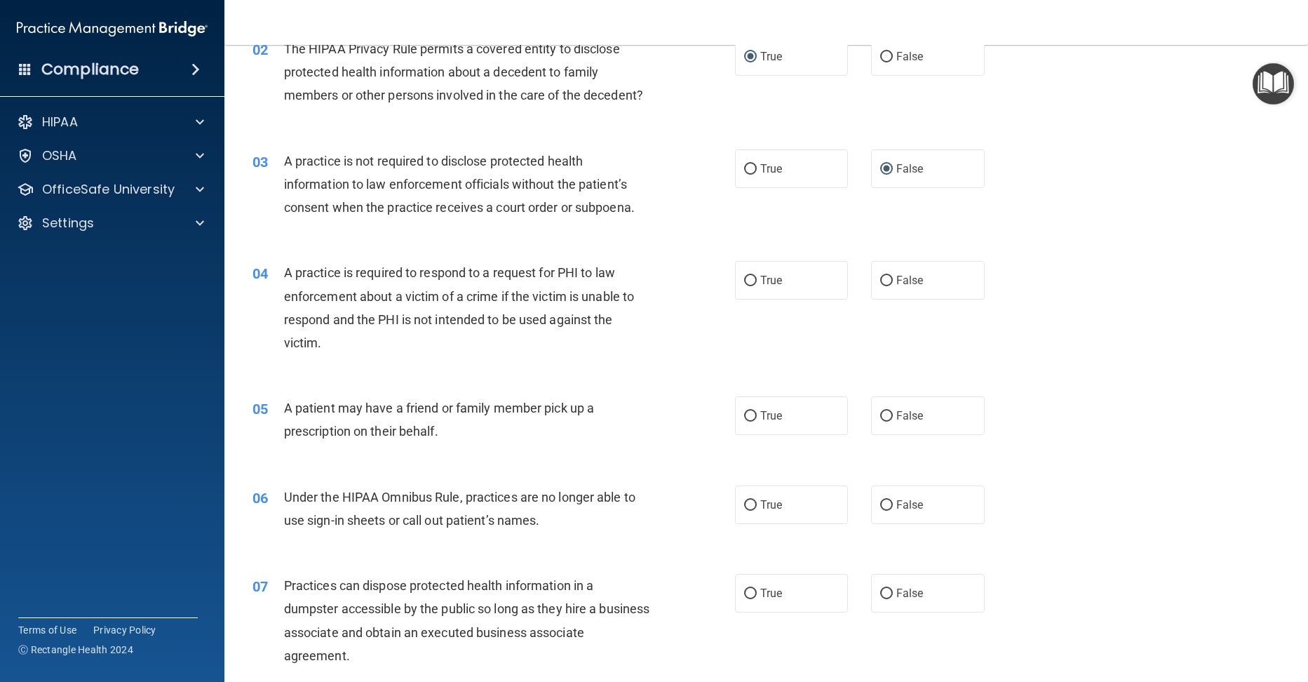
scroll to position [210, 0]
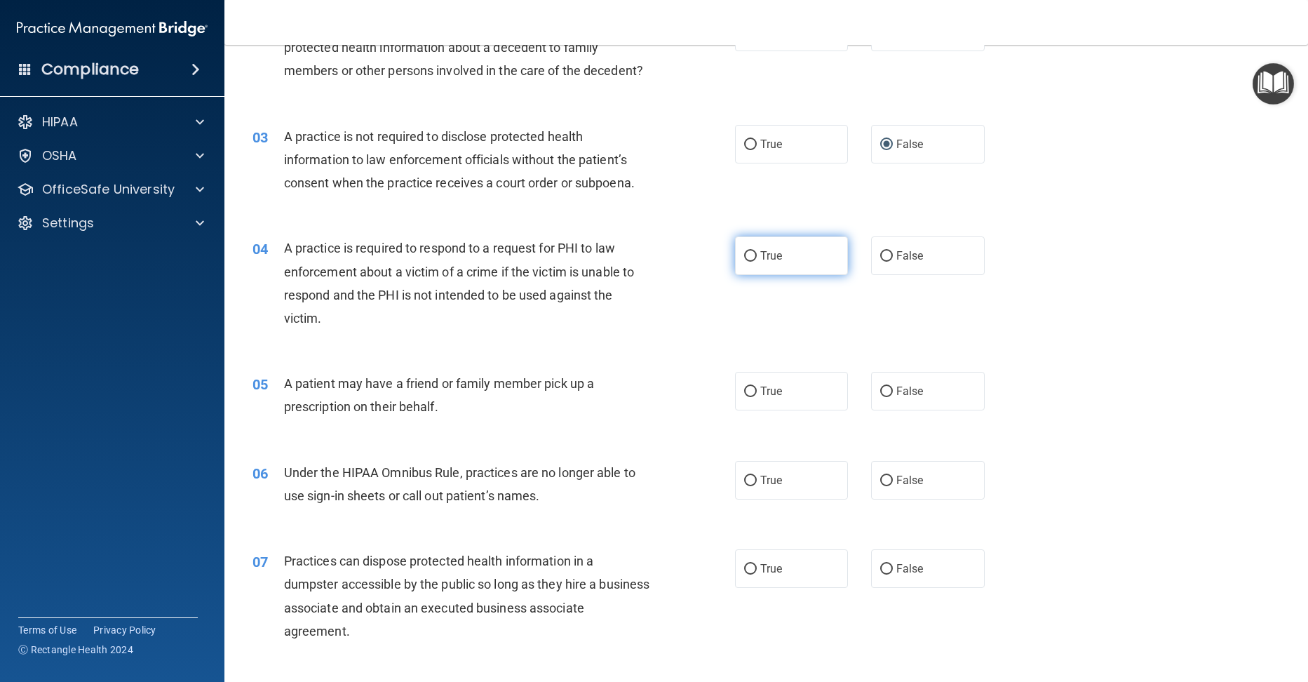
click at [744, 253] on input "True" at bounding box center [750, 256] width 13 height 11
radio input "true"
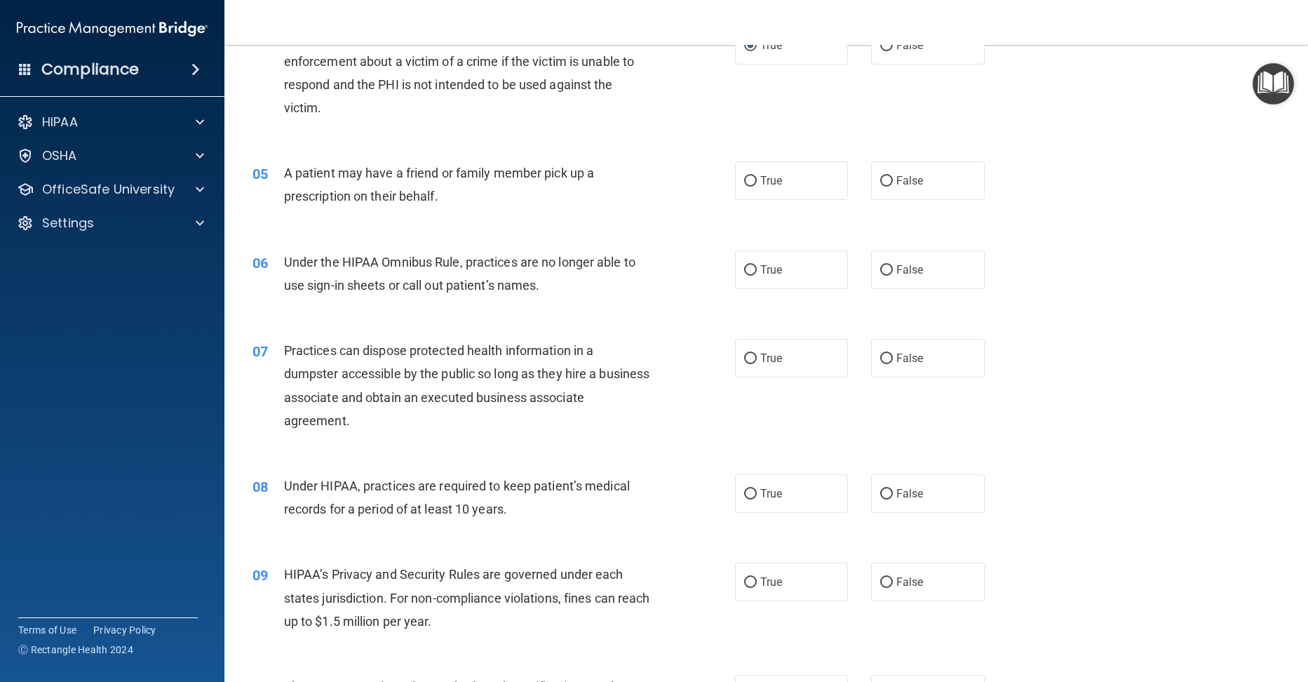
scroll to position [491, 0]
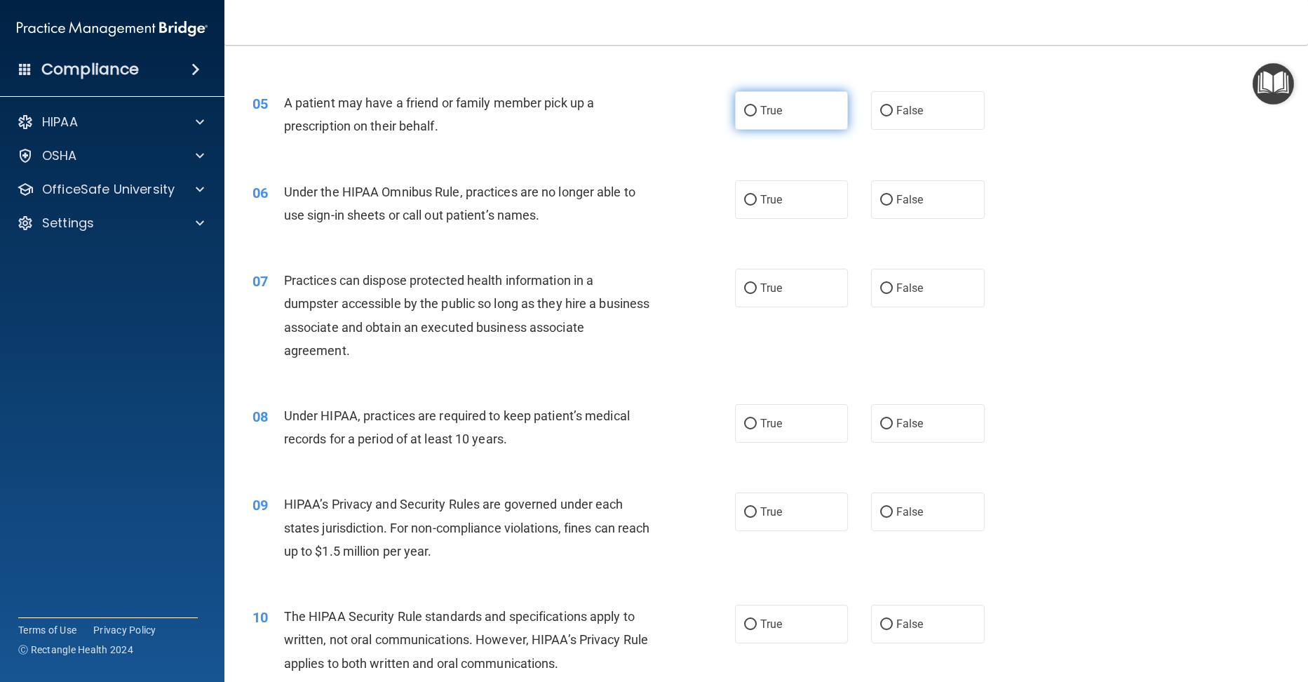
click at [751, 106] on label "True" at bounding box center [792, 110] width 114 height 39
click at [751, 106] on input "True" at bounding box center [750, 111] width 13 height 11
radio input "true"
click at [887, 197] on label "False" at bounding box center [928, 199] width 114 height 39
click at [887, 197] on input "False" at bounding box center [886, 200] width 13 height 11
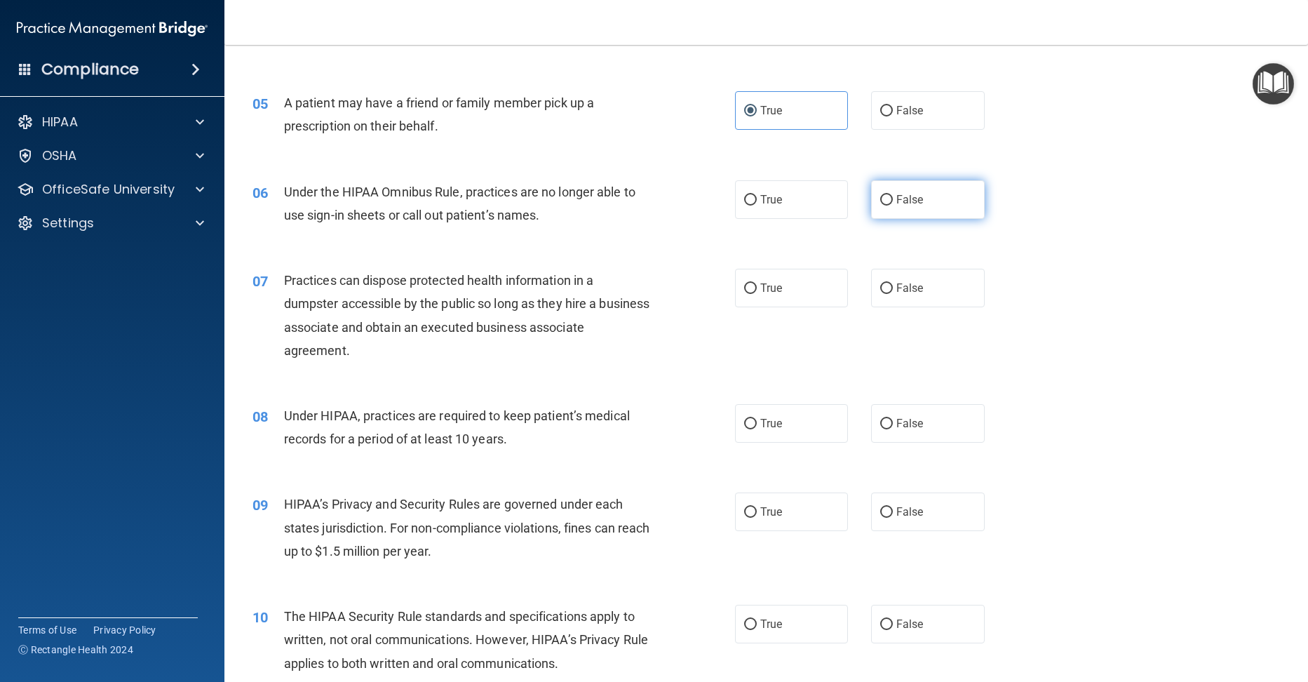
radio input "true"
click at [881, 285] on input "False" at bounding box center [886, 288] width 13 height 11
radio input "true"
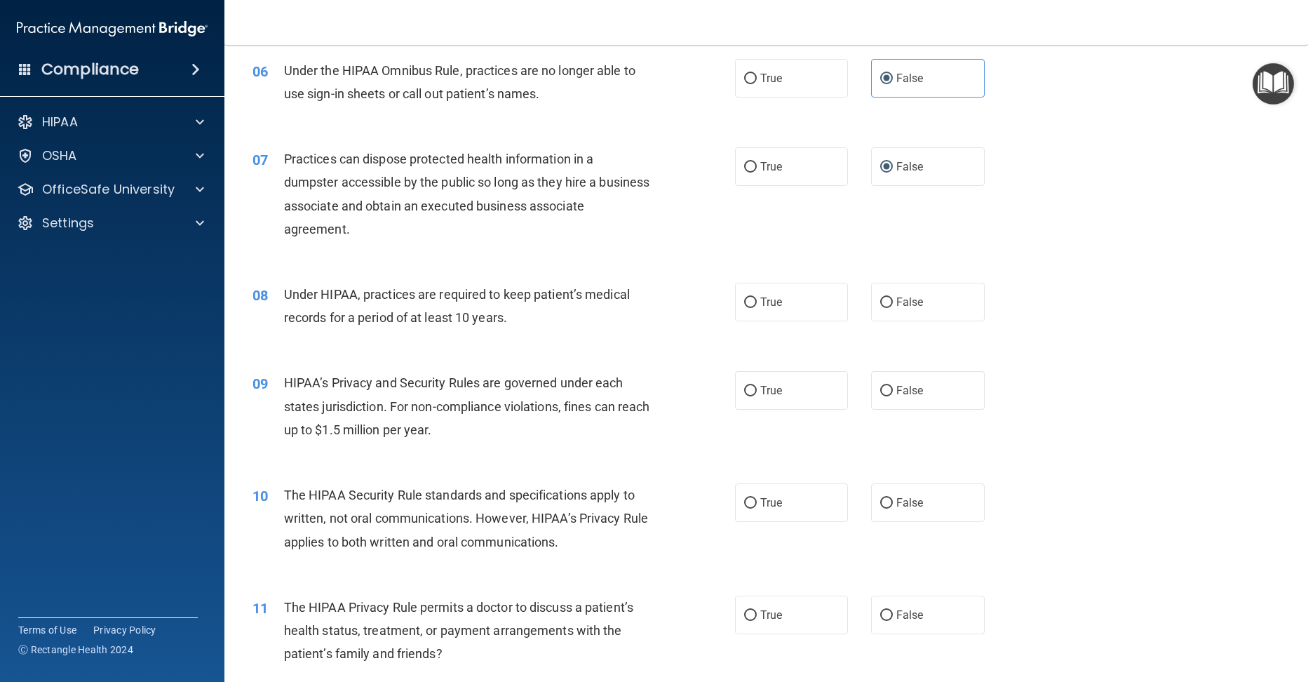
scroll to position [631, 0]
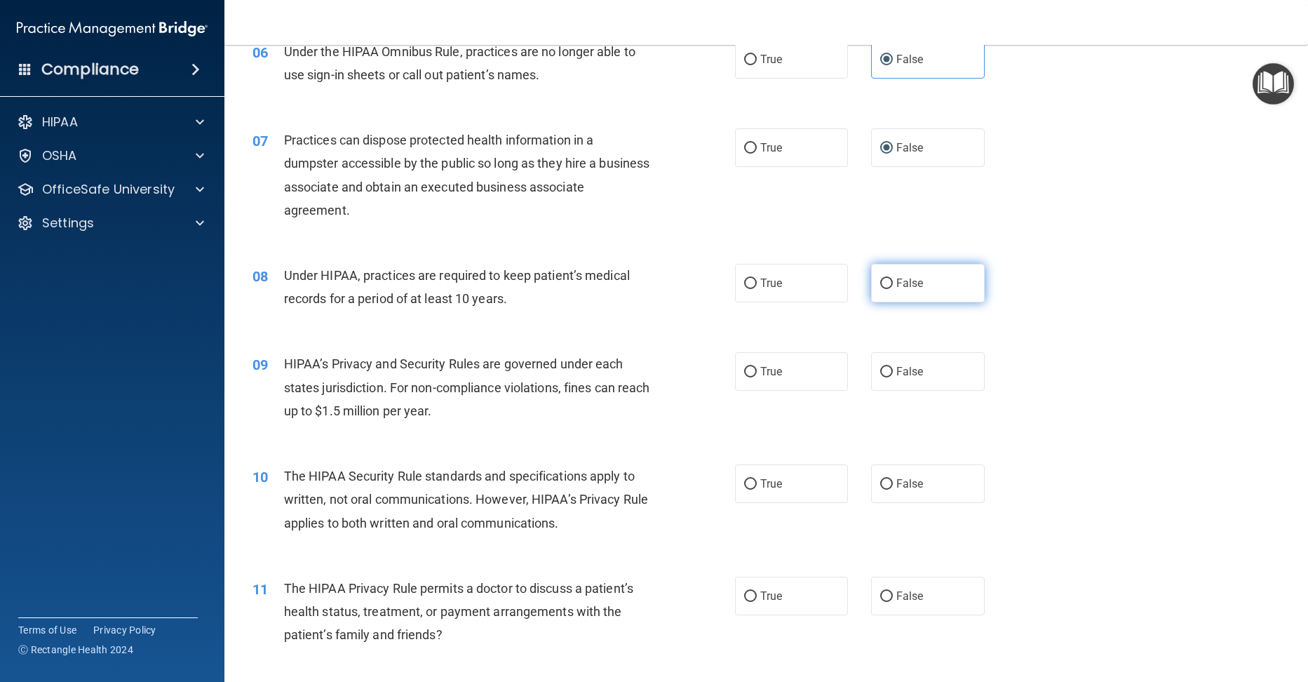
click at [896, 280] on span "False" at bounding box center [909, 282] width 27 height 13
click at [889, 280] on input "False" at bounding box center [886, 283] width 13 height 11
radio input "true"
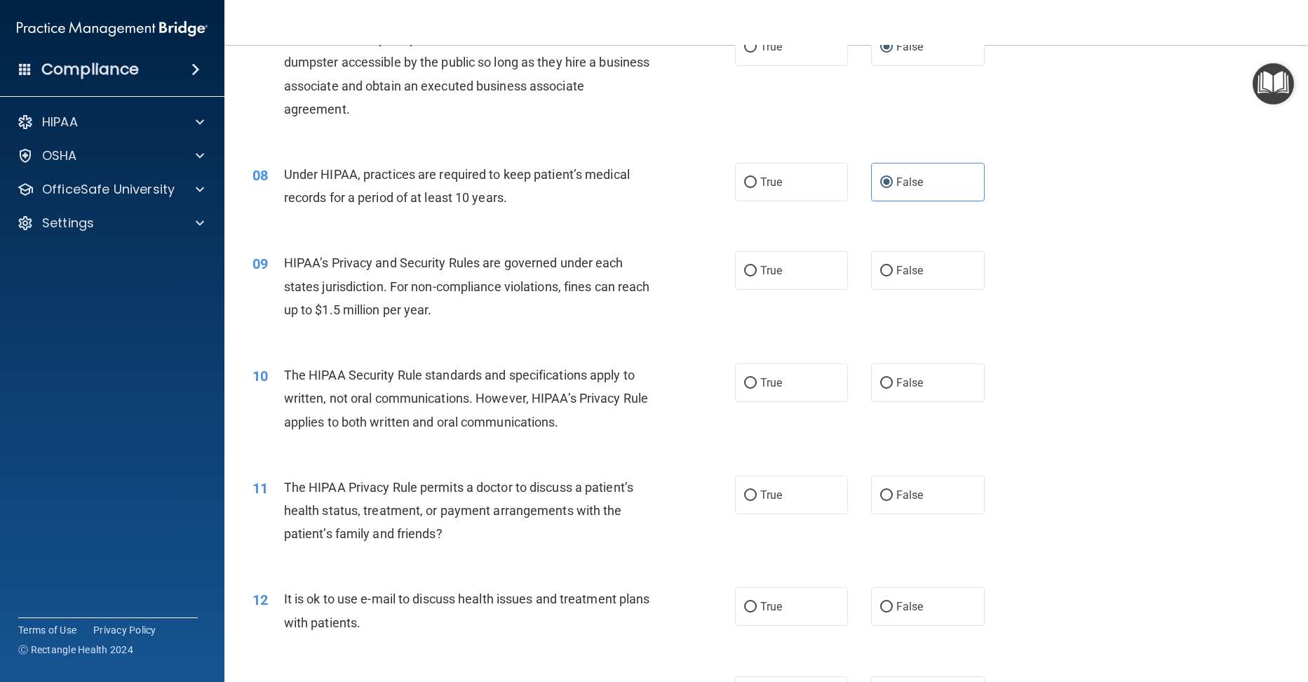
scroll to position [771, 0]
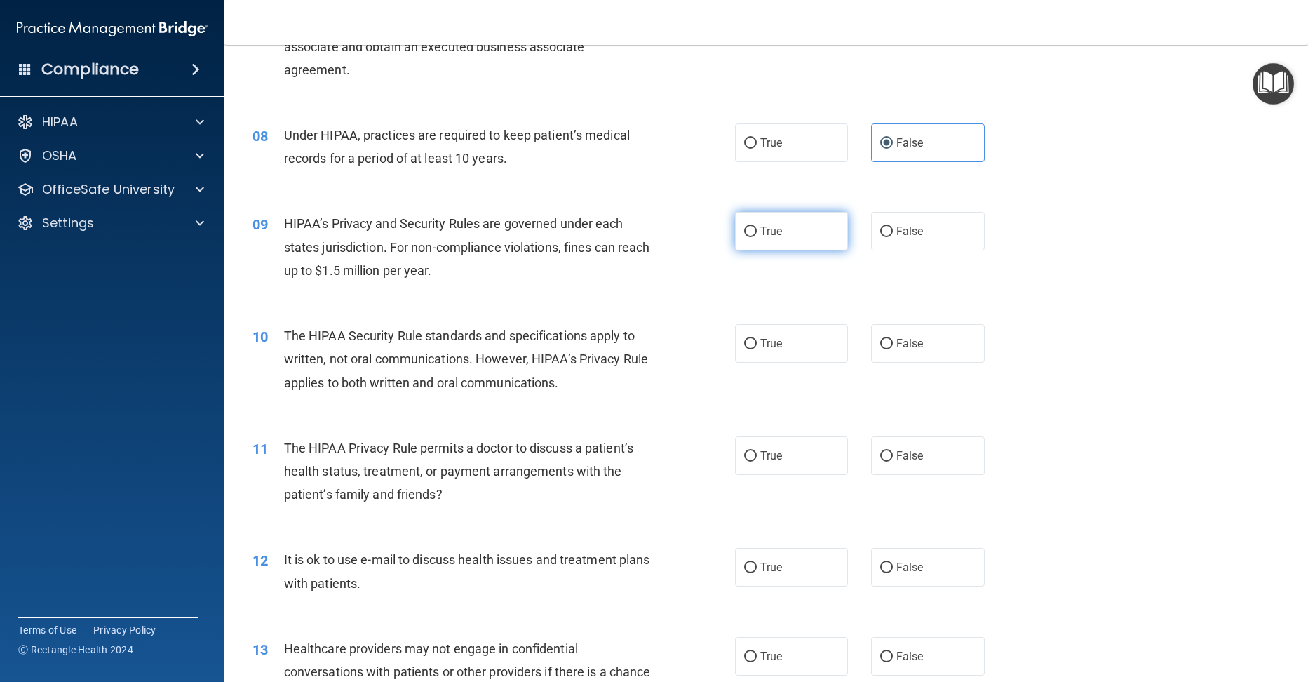
click at [744, 233] on input "True" at bounding box center [750, 231] width 13 height 11
radio input "true"
click at [741, 336] on label "True" at bounding box center [792, 343] width 114 height 39
click at [744, 339] on input "True" at bounding box center [750, 344] width 13 height 11
radio input "true"
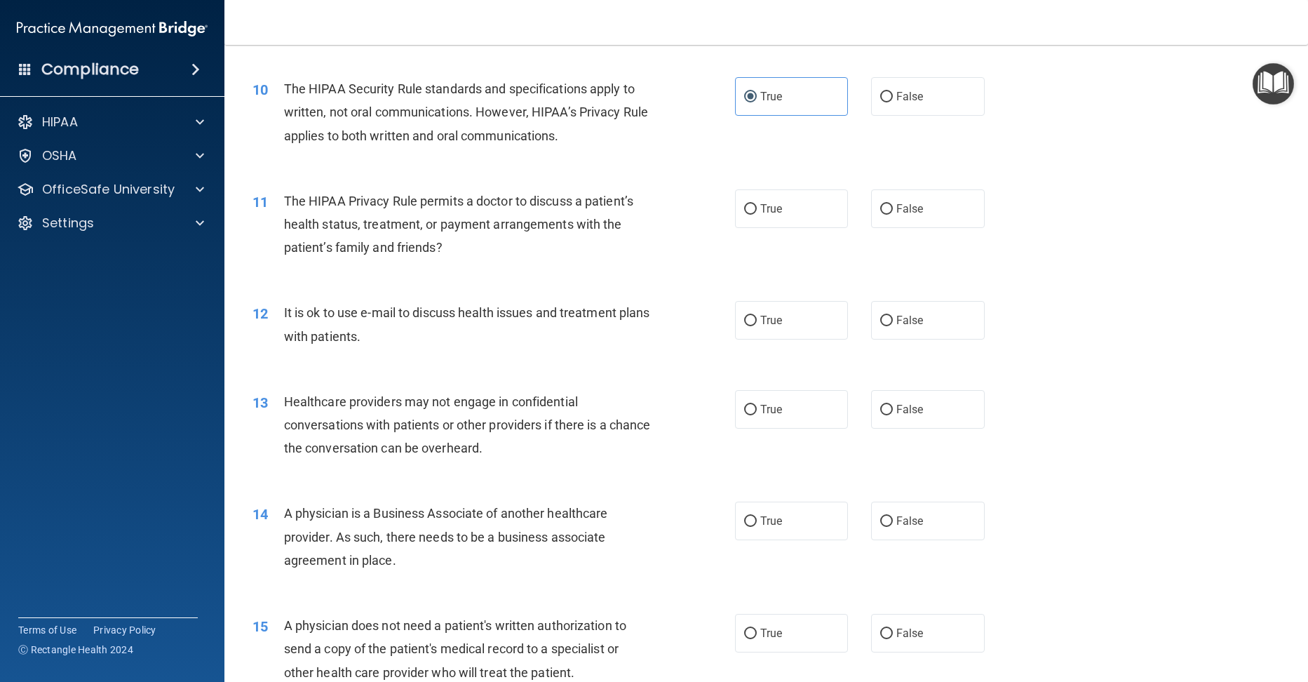
scroll to position [1122, 0]
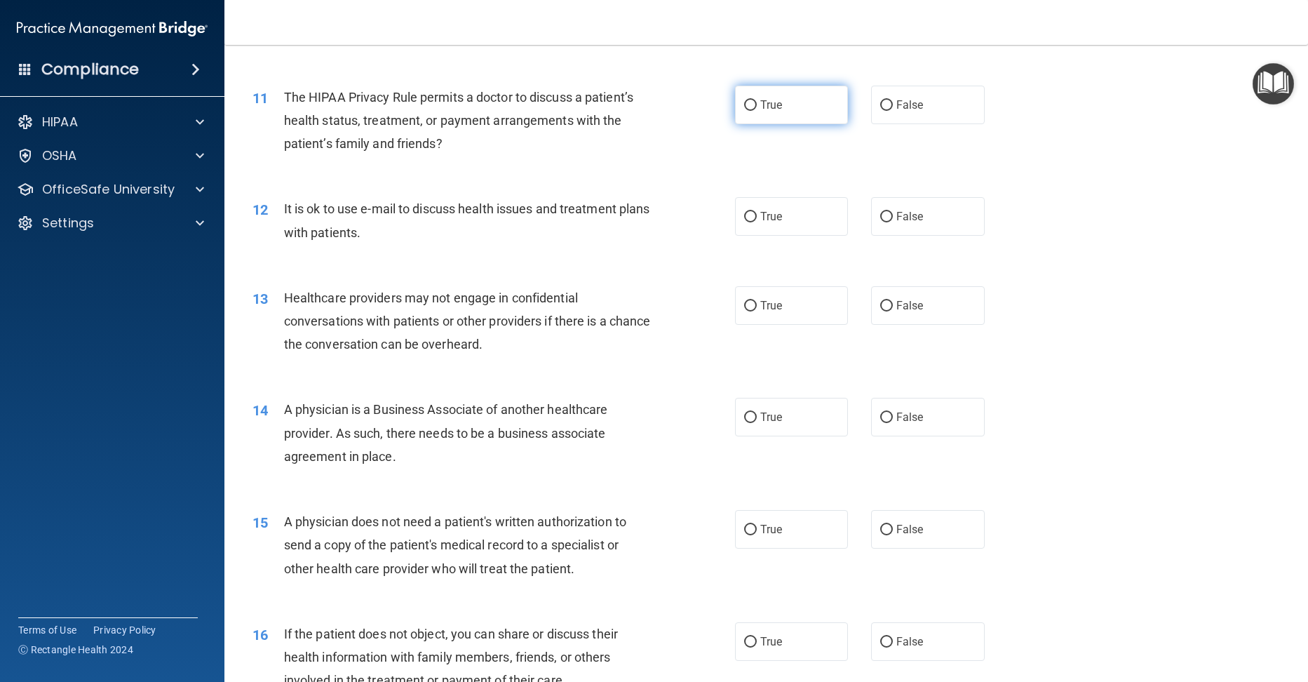
click at [744, 107] on input "True" at bounding box center [750, 105] width 13 height 11
radio input "true"
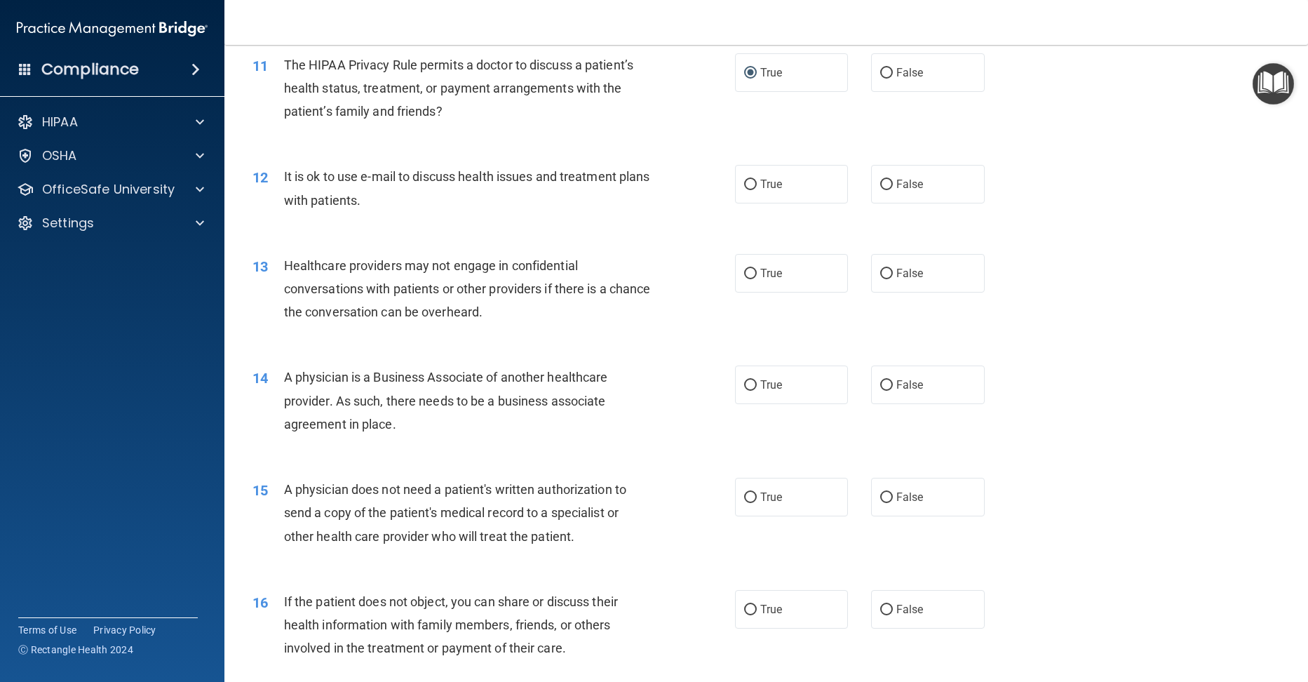
scroll to position [1192, 0]
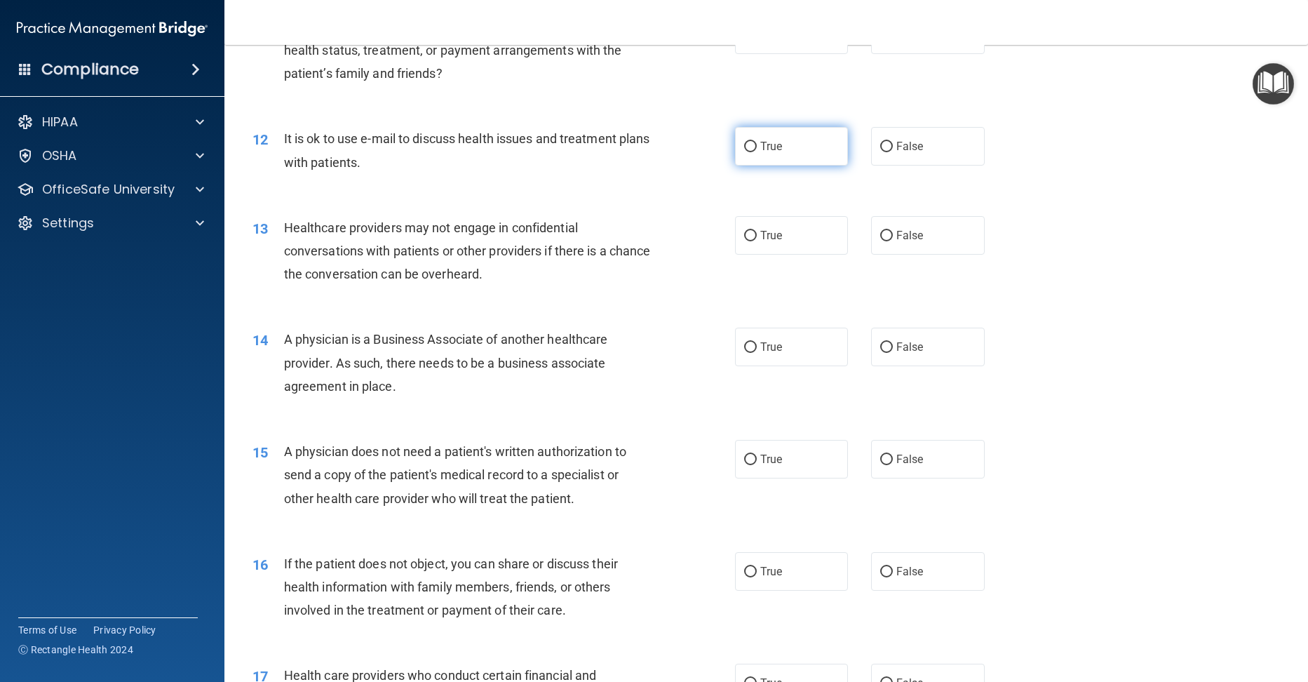
click at [746, 144] on input "True" at bounding box center [750, 147] width 13 height 11
radio input "true"
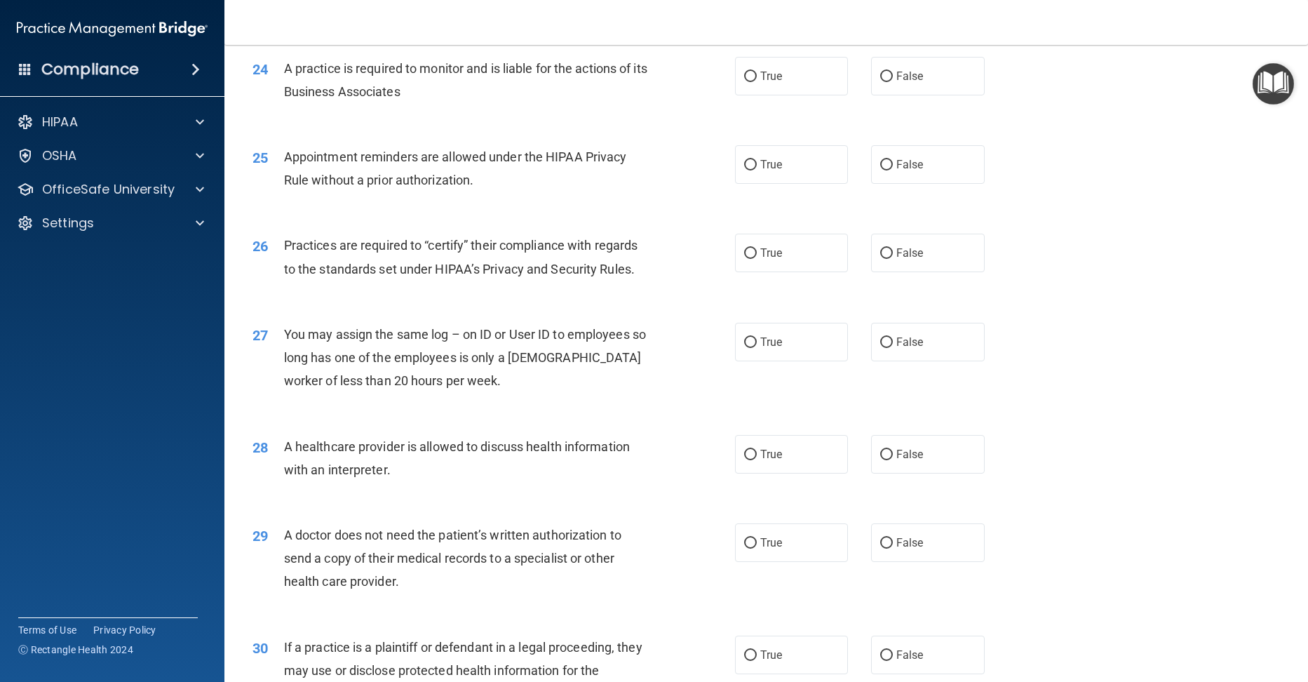
scroll to position [2676, 0]
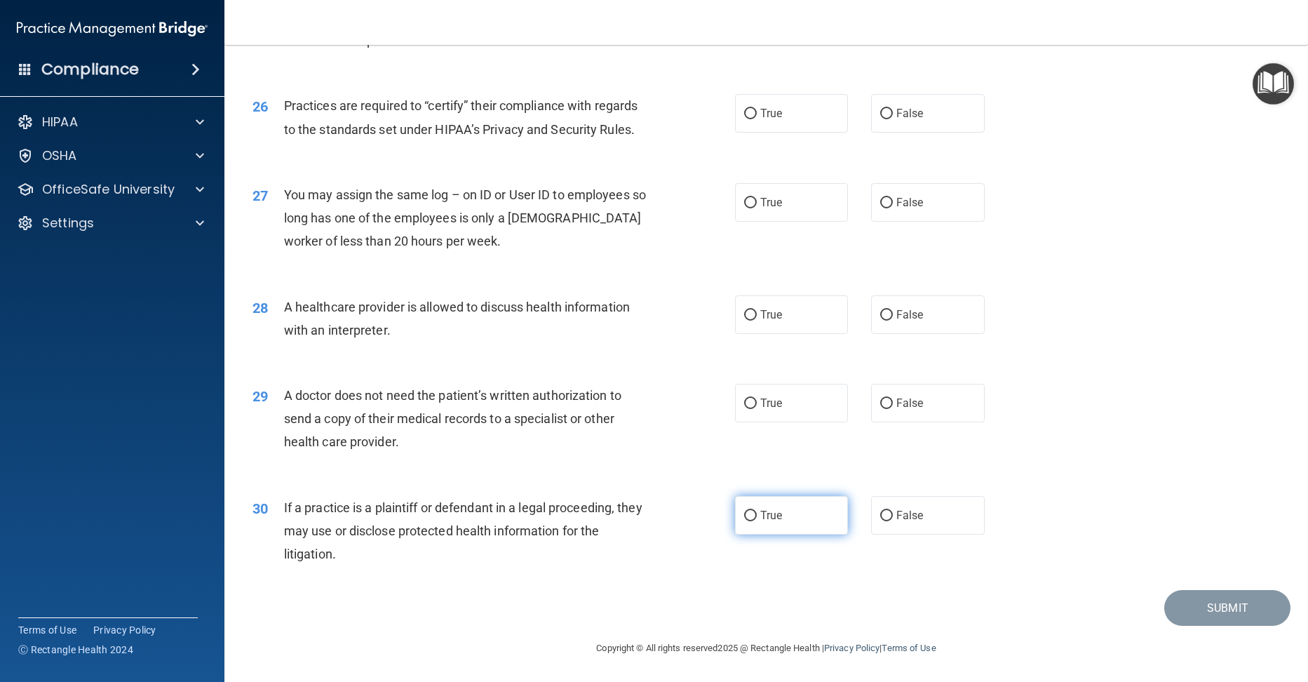
click at [744, 511] on input "True" at bounding box center [750, 515] width 13 height 11
radio input "true"
click at [880, 203] on input "False" at bounding box center [886, 203] width 13 height 11
radio input "true"
click at [745, 316] on input "True" at bounding box center [750, 315] width 13 height 11
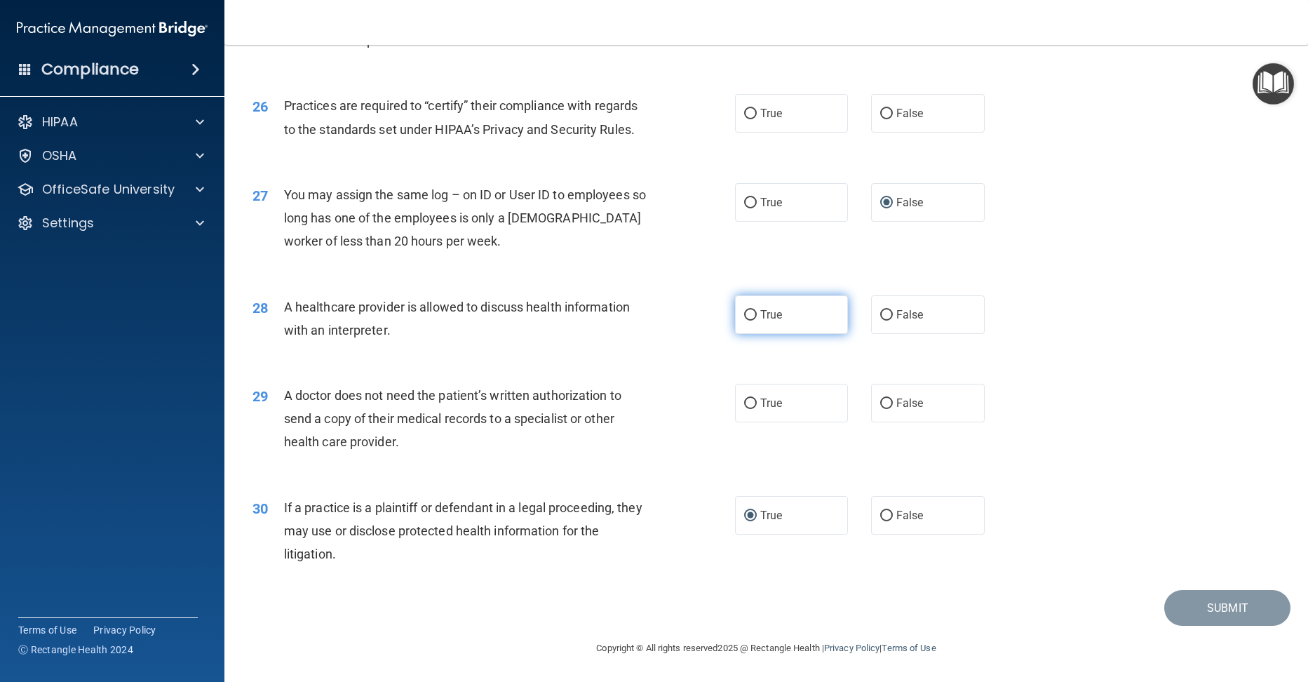
radio input "true"
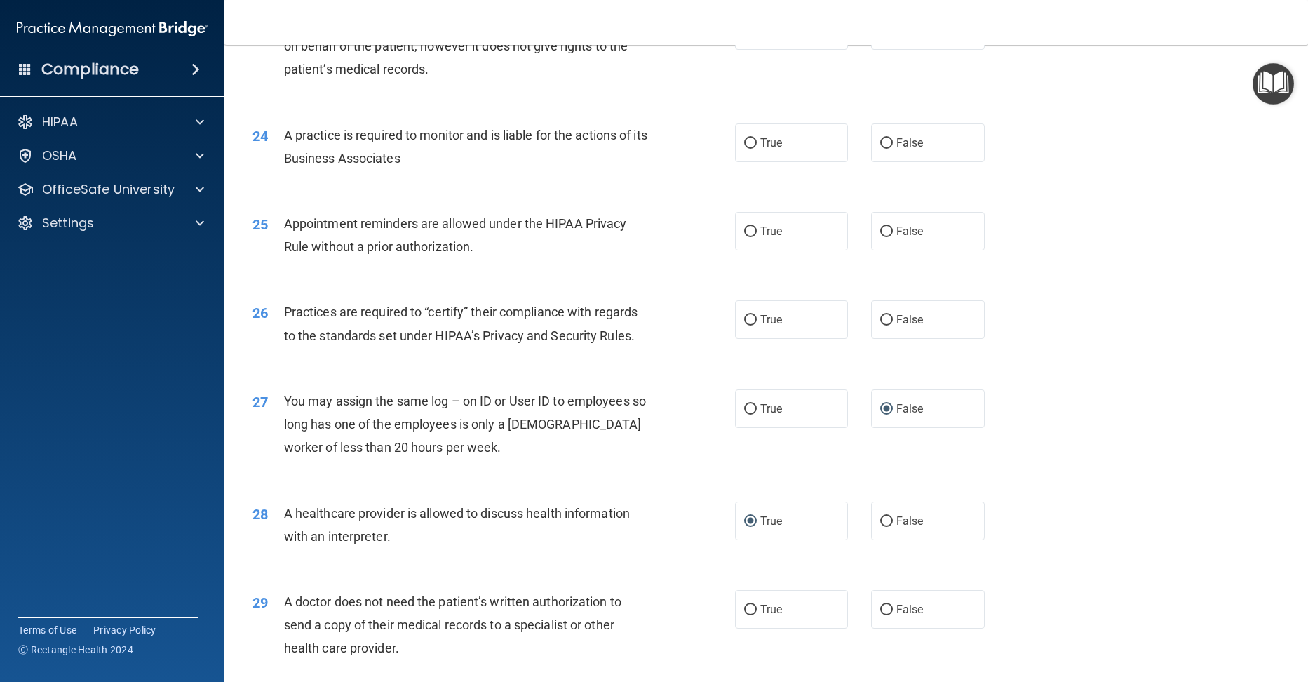
scroll to position [2465, 0]
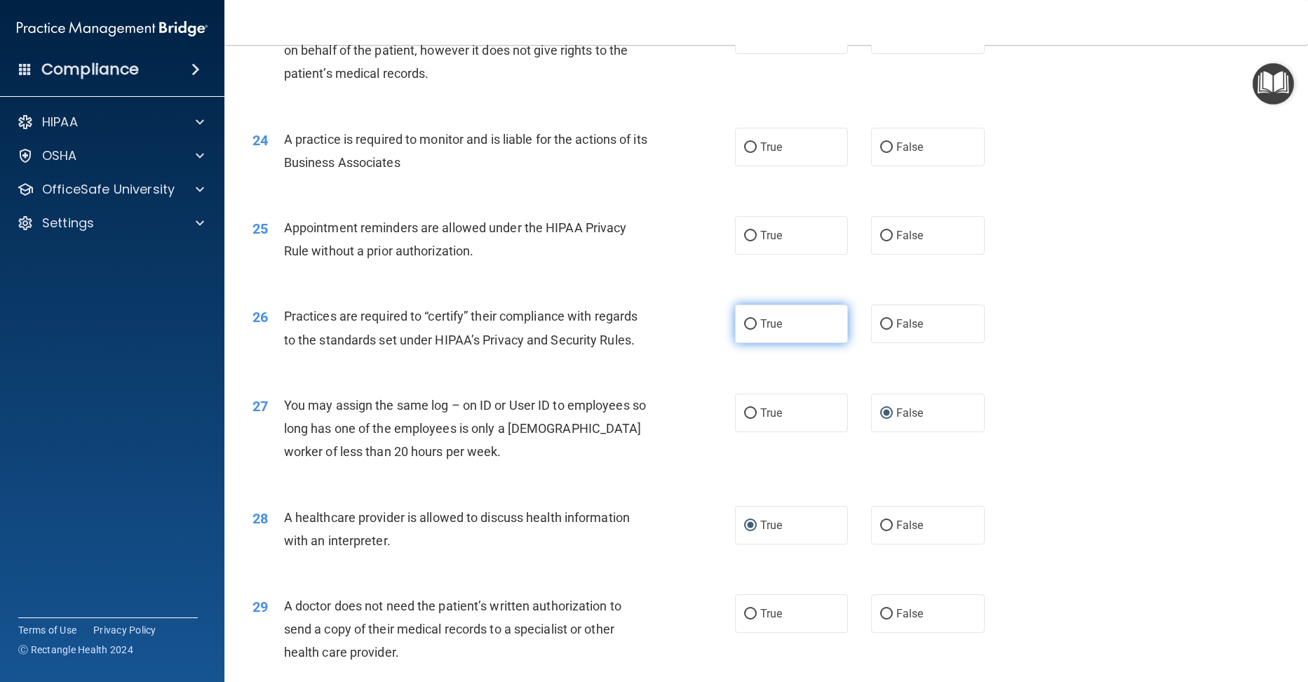
click at [746, 321] on input "True" at bounding box center [750, 324] width 13 height 11
radio input "true"
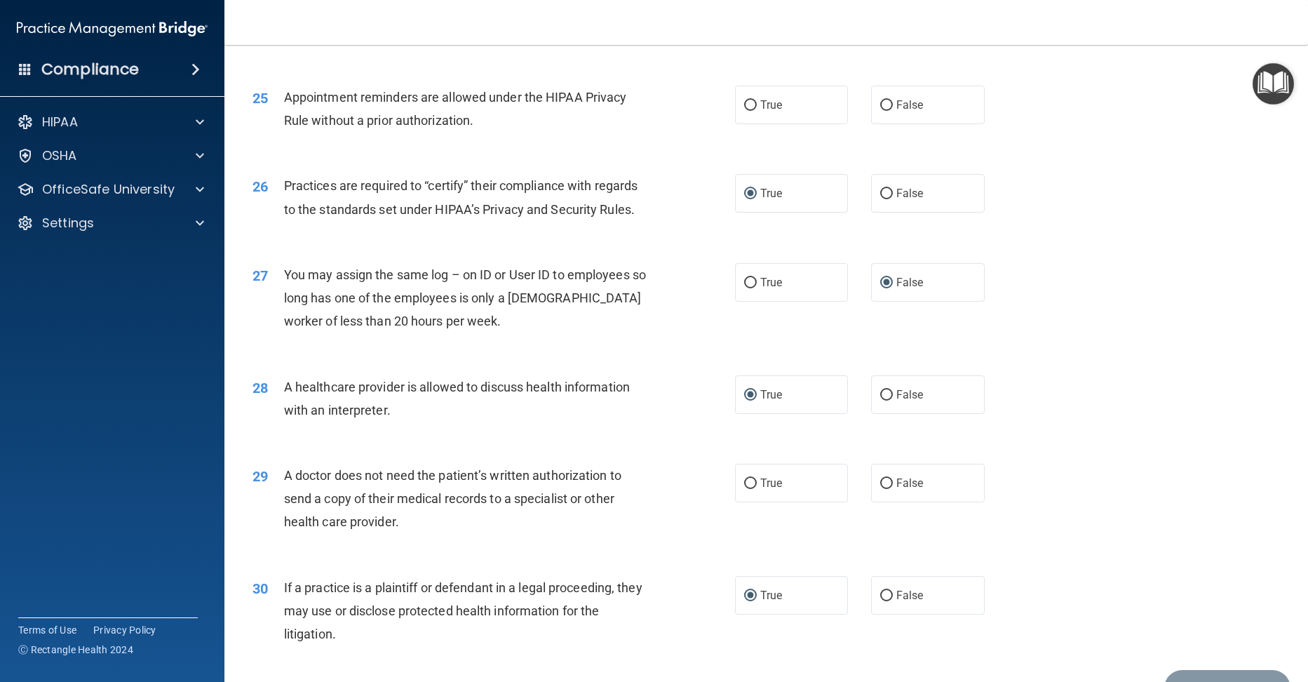
scroll to position [2676, 0]
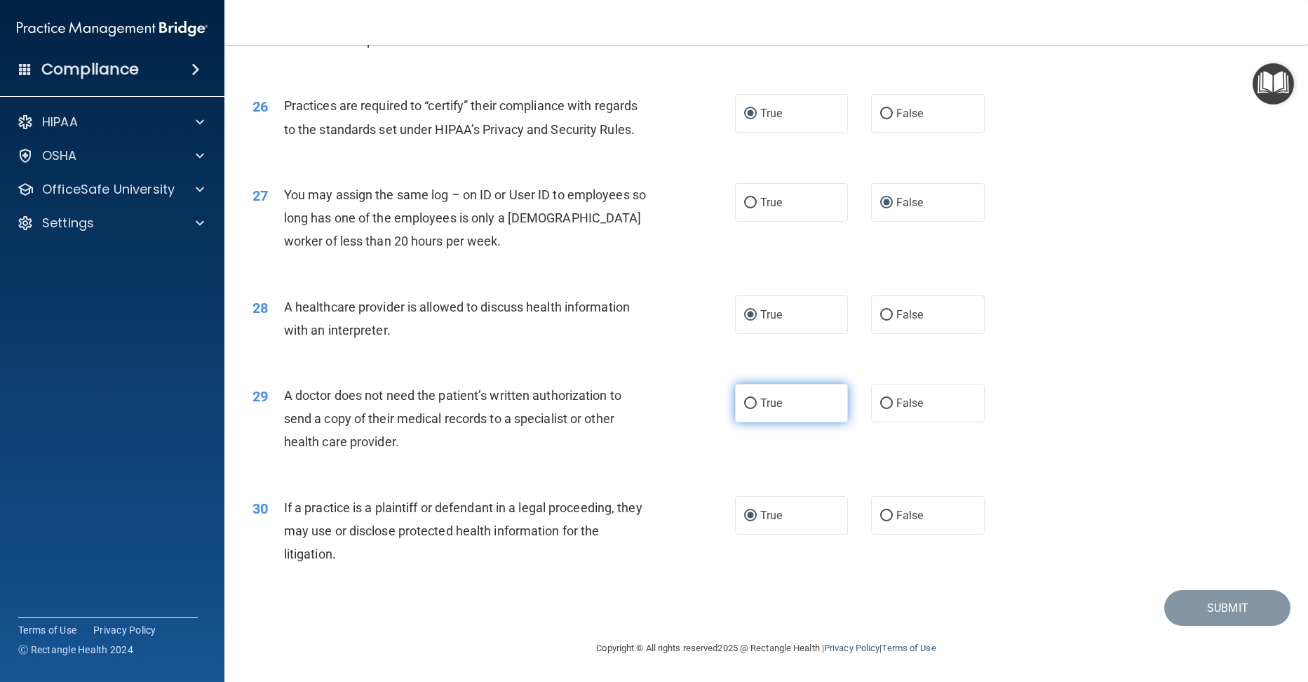
click at [744, 405] on input "True" at bounding box center [750, 403] width 13 height 11
radio input "true"
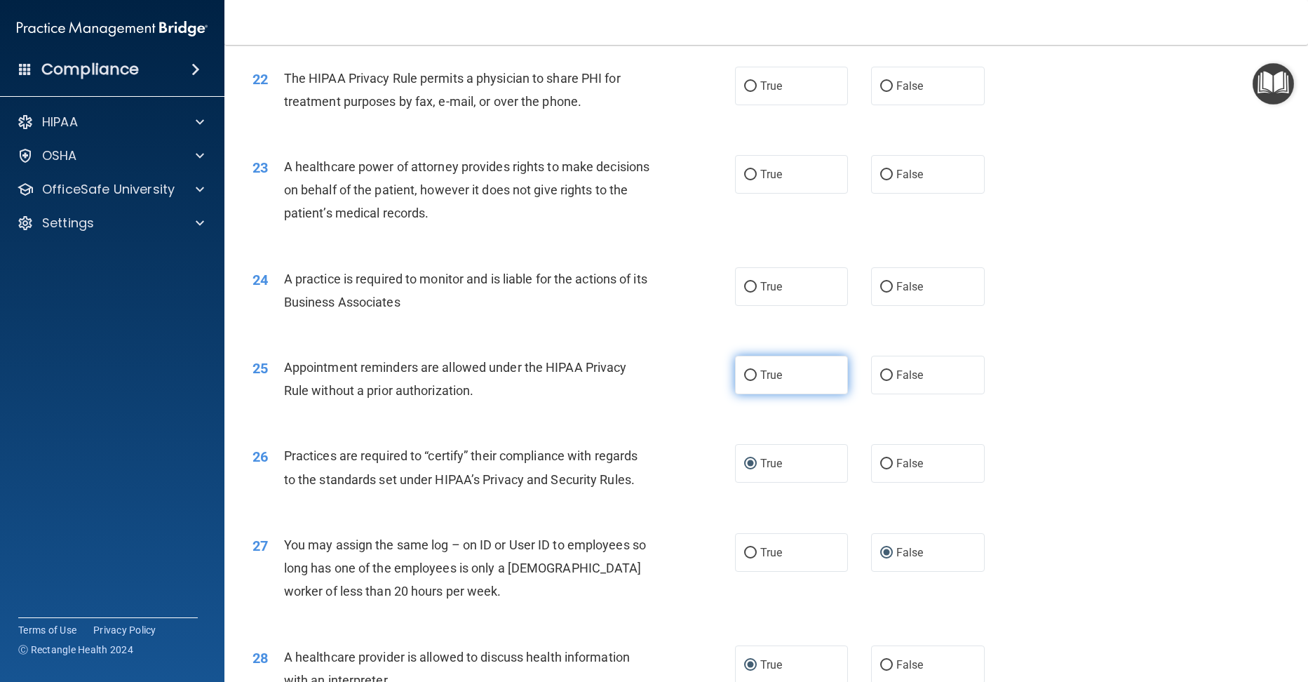
scroll to position [2325, 0]
click at [880, 290] on input "False" at bounding box center [886, 288] width 13 height 11
radio input "true"
click at [744, 375] on input "True" at bounding box center [750, 376] width 13 height 11
radio input "true"
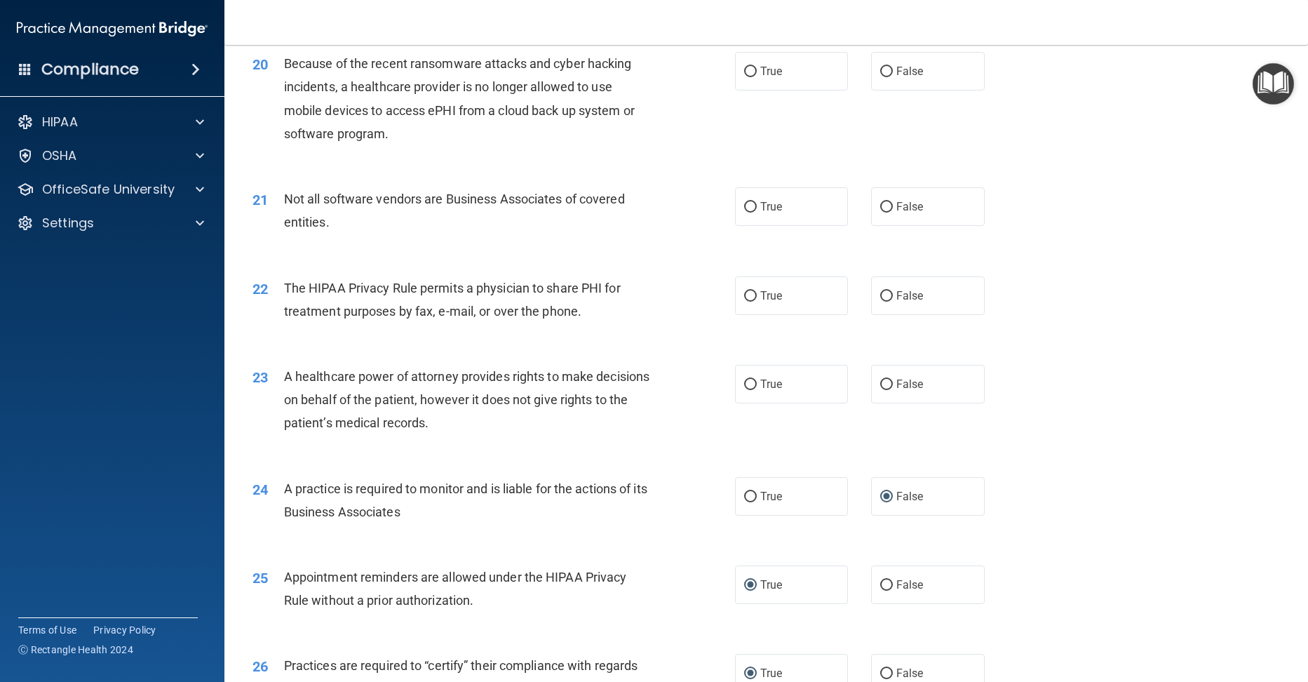
scroll to position [2045, 0]
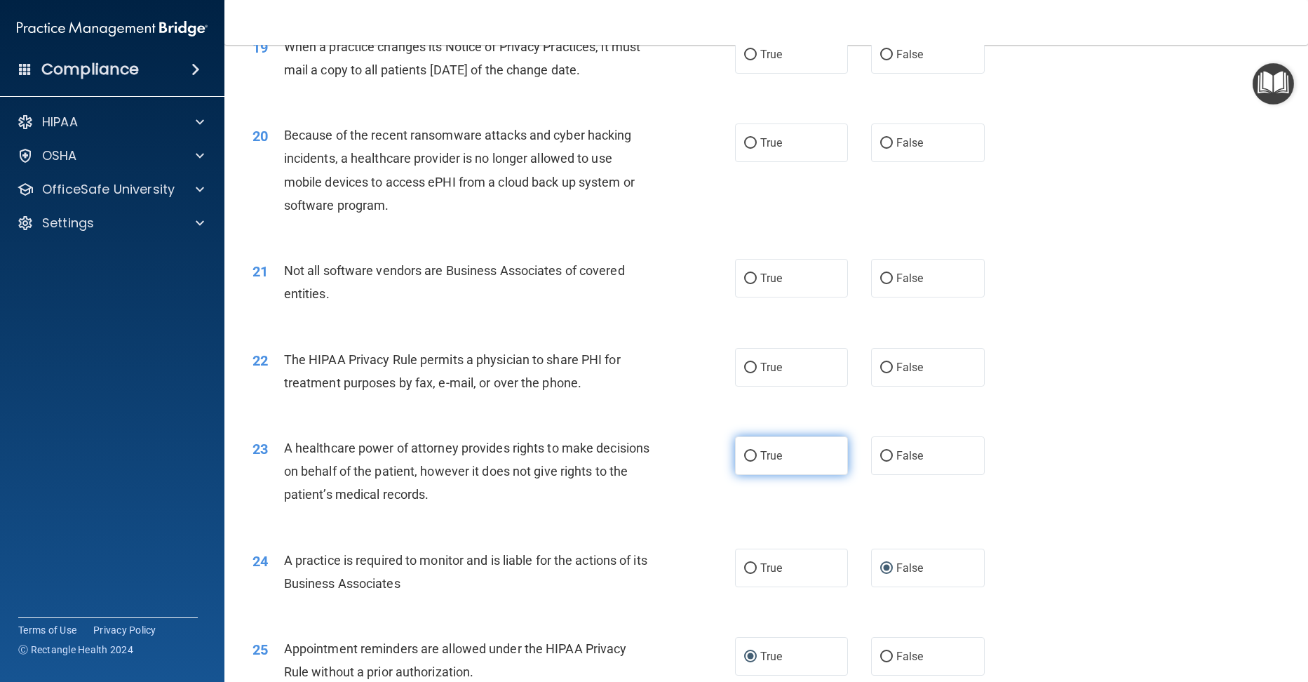
click at [744, 451] on input "True" at bounding box center [750, 456] width 13 height 11
radio input "true"
click at [744, 365] on input "True" at bounding box center [750, 368] width 13 height 11
radio input "true"
click at [747, 273] on input "True" at bounding box center [750, 278] width 13 height 11
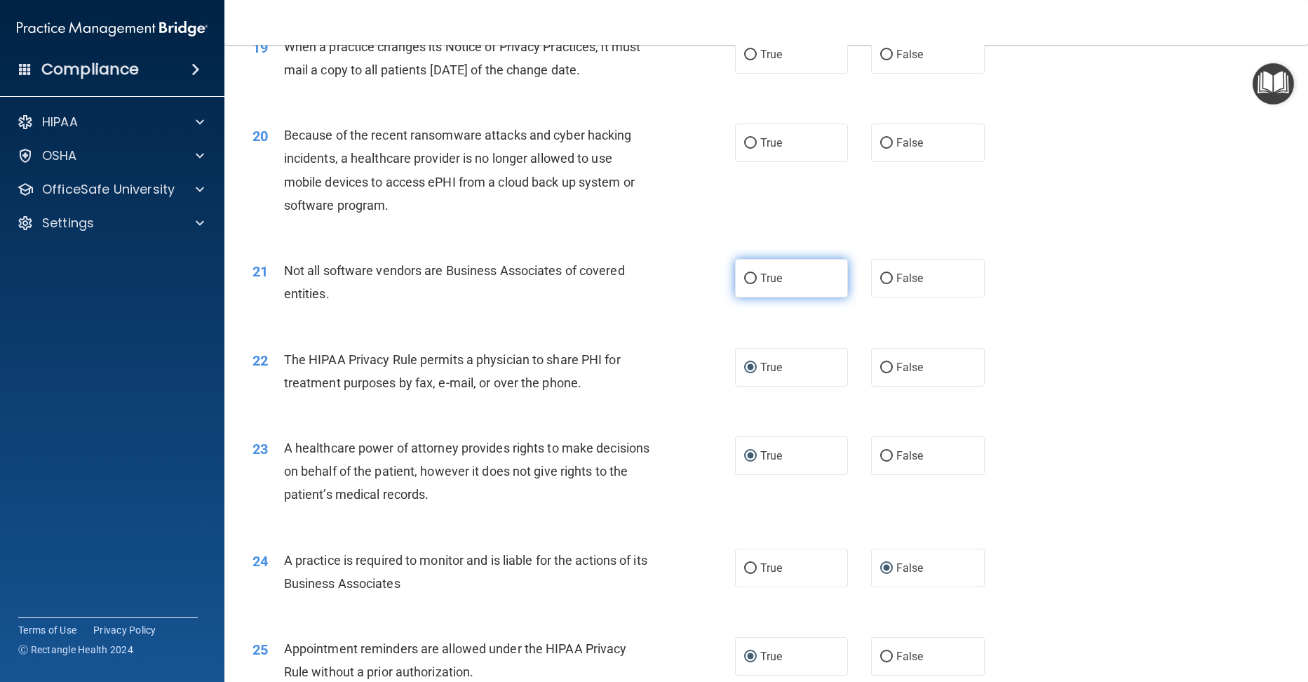
radio input "true"
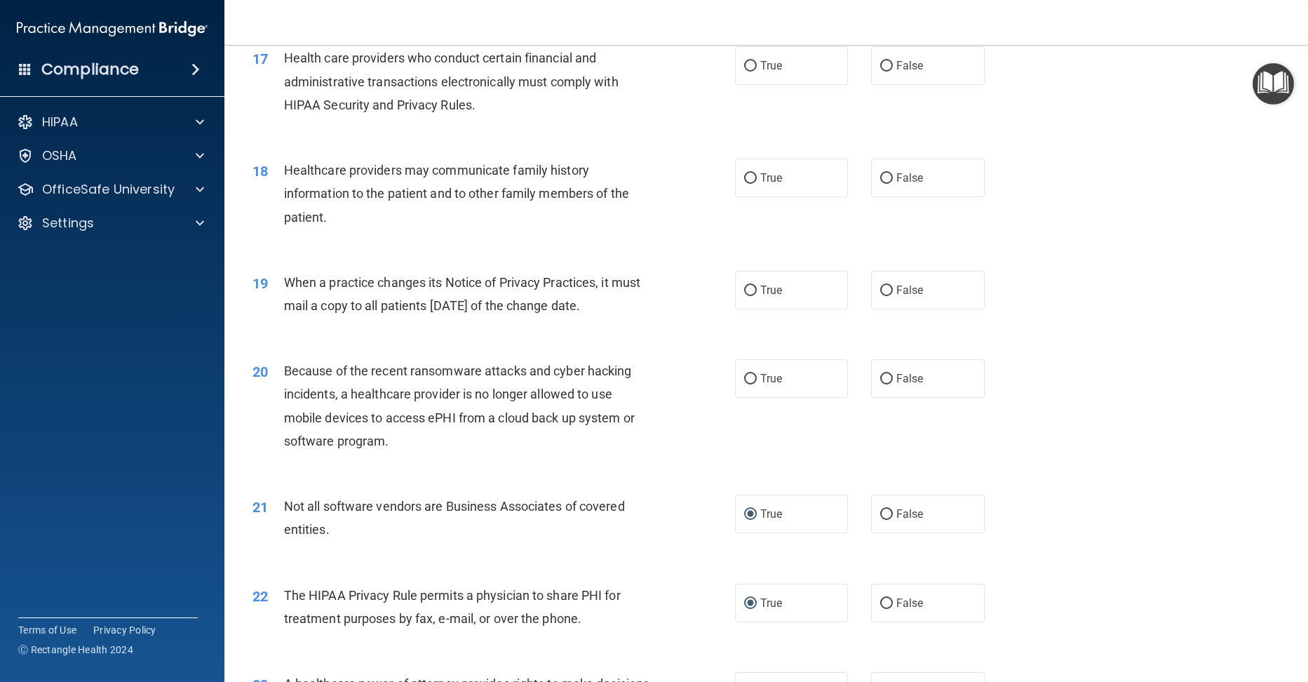
scroll to position [1764, 0]
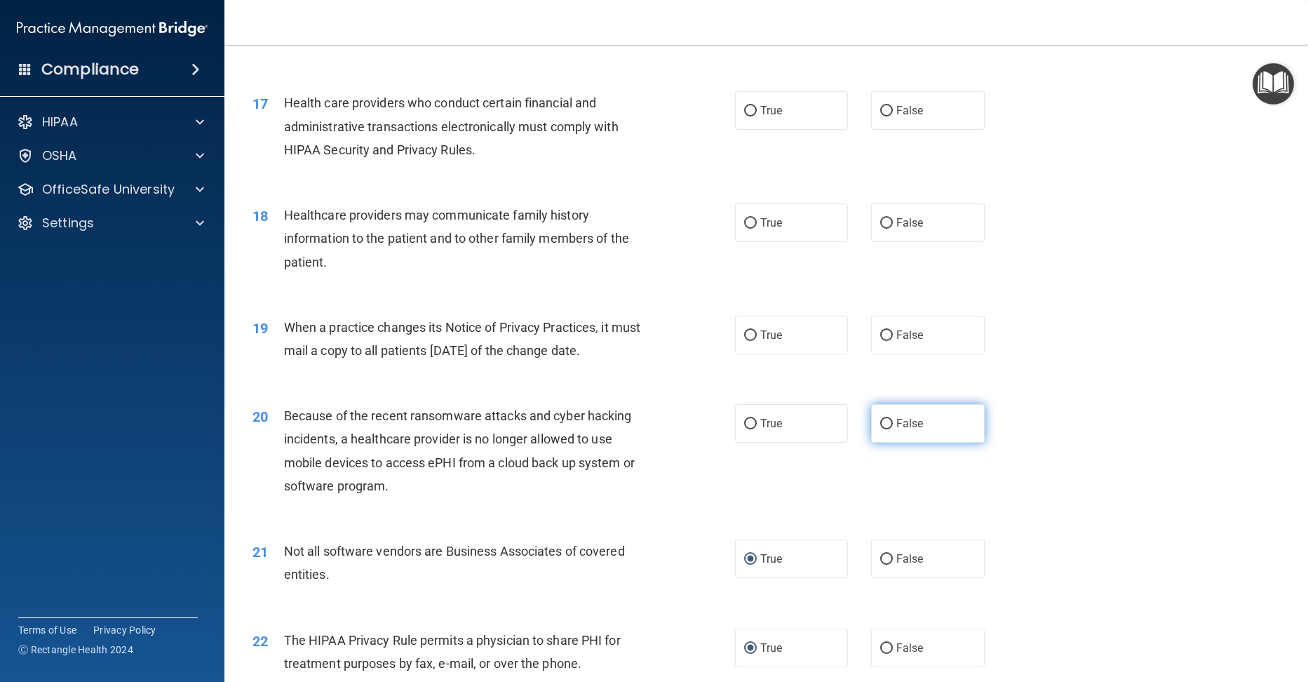
click at [880, 428] on input "False" at bounding box center [886, 424] width 13 height 11
radio input "true"
click at [745, 333] on input "True" at bounding box center [750, 335] width 13 height 11
radio input "true"
click at [744, 421] on input "True" at bounding box center [750, 424] width 13 height 11
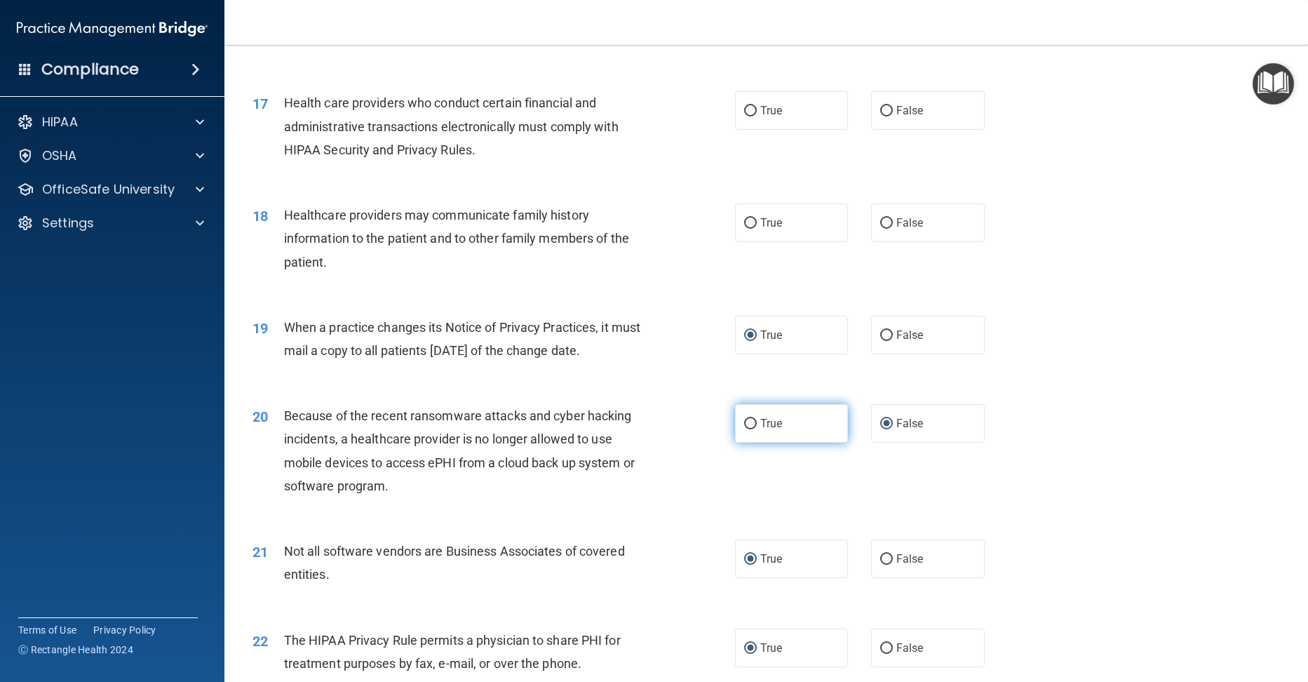
radio input "true"
click at [886, 426] on input "False" at bounding box center [886, 424] width 13 height 11
radio input "true"
radio input "false"
click at [880, 339] on input "False" at bounding box center [886, 335] width 13 height 11
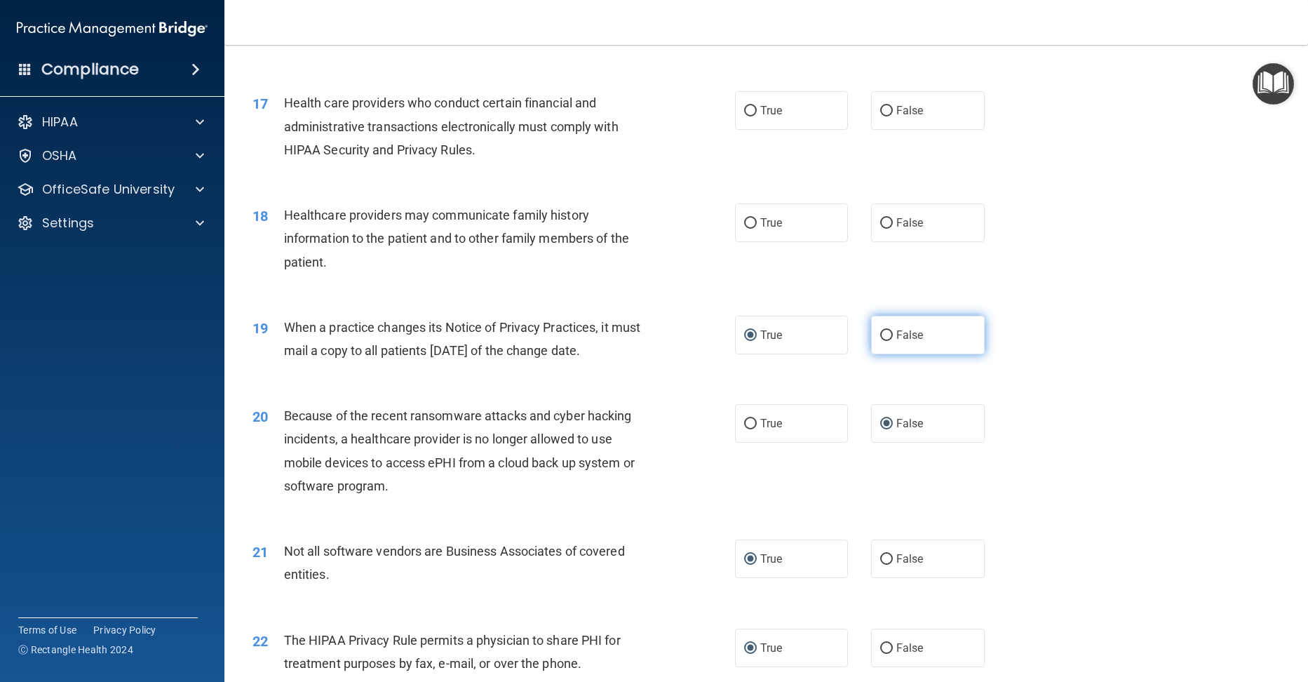
radio input "true"
click at [753, 334] on label "True" at bounding box center [792, 335] width 114 height 39
click at [753, 334] on input "True" at bounding box center [750, 335] width 13 height 11
radio input "true"
radio input "false"
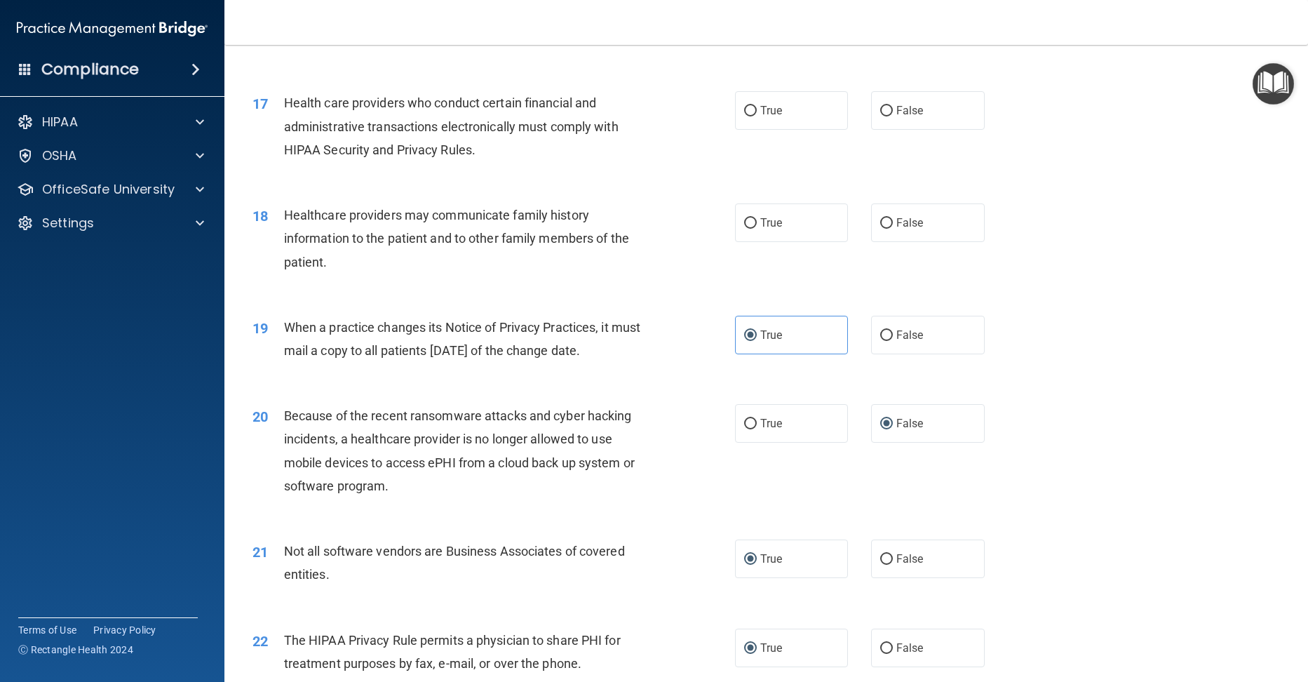
scroll to position [1694, 0]
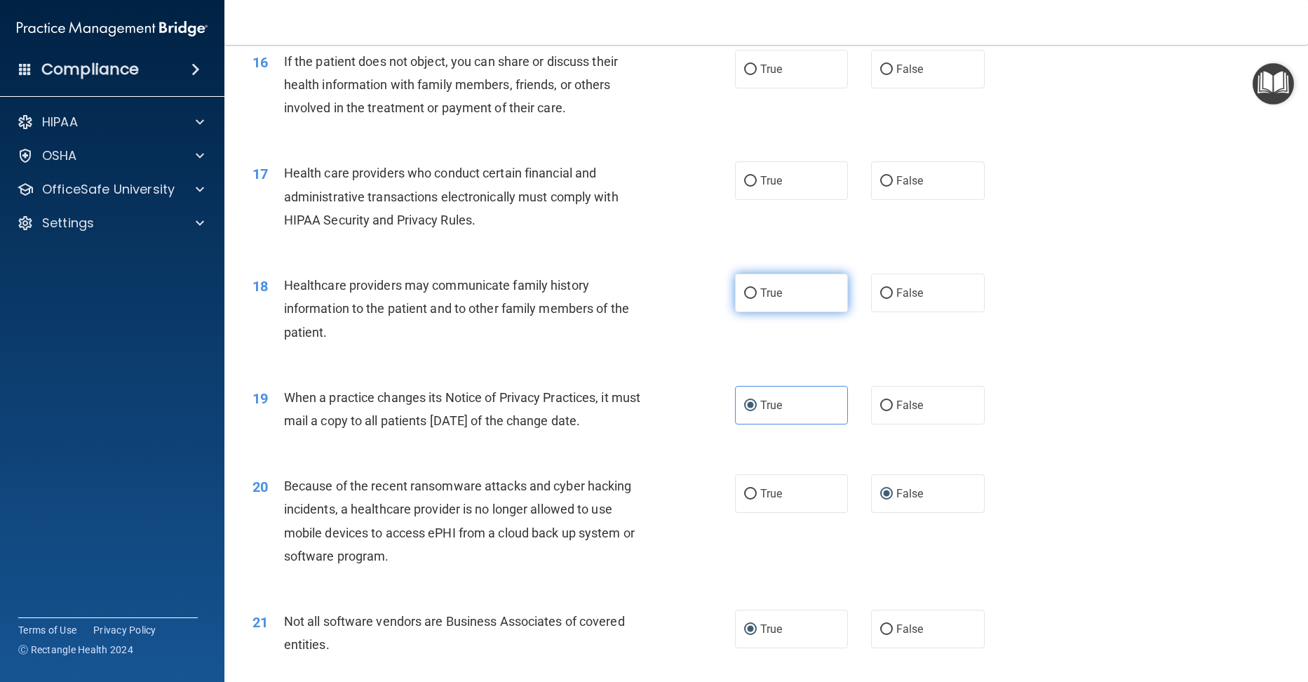
click at [735, 283] on label "True" at bounding box center [792, 292] width 114 height 39
click at [744, 288] on input "True" at bounding box center [750, 293] width 13 height 11
radio input "true"
click at [744, 177] on input "True" at bounding box center [750, 181] width 13 height 11
radio input "true"
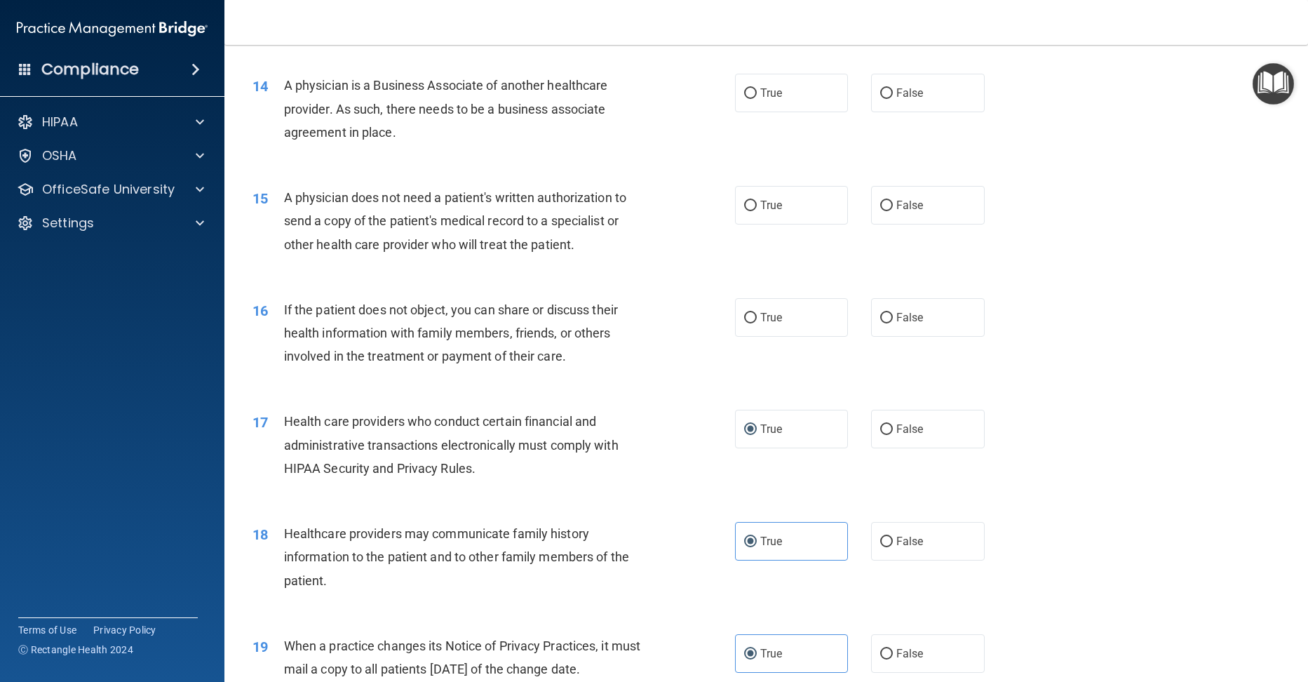
scroll to position [1414, 0]
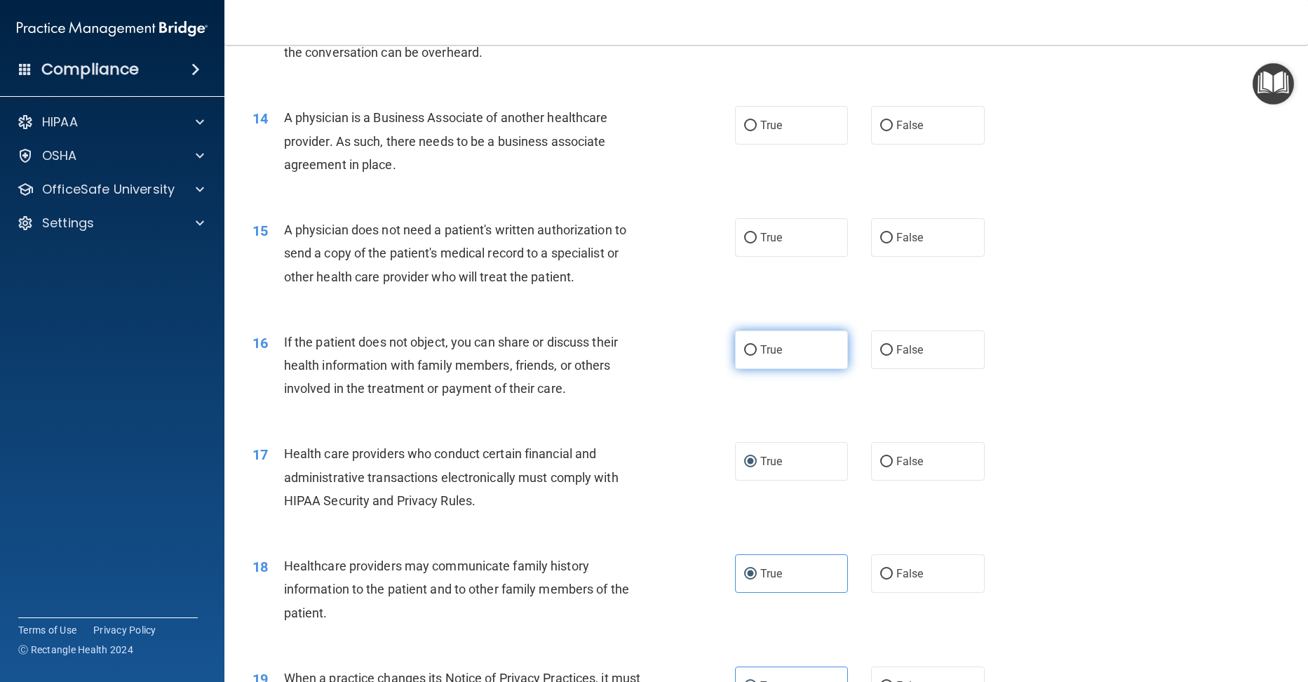
click at [744, 348] on input "True" at bounding box center [750, 350] width 13 height 11
radio input "true"
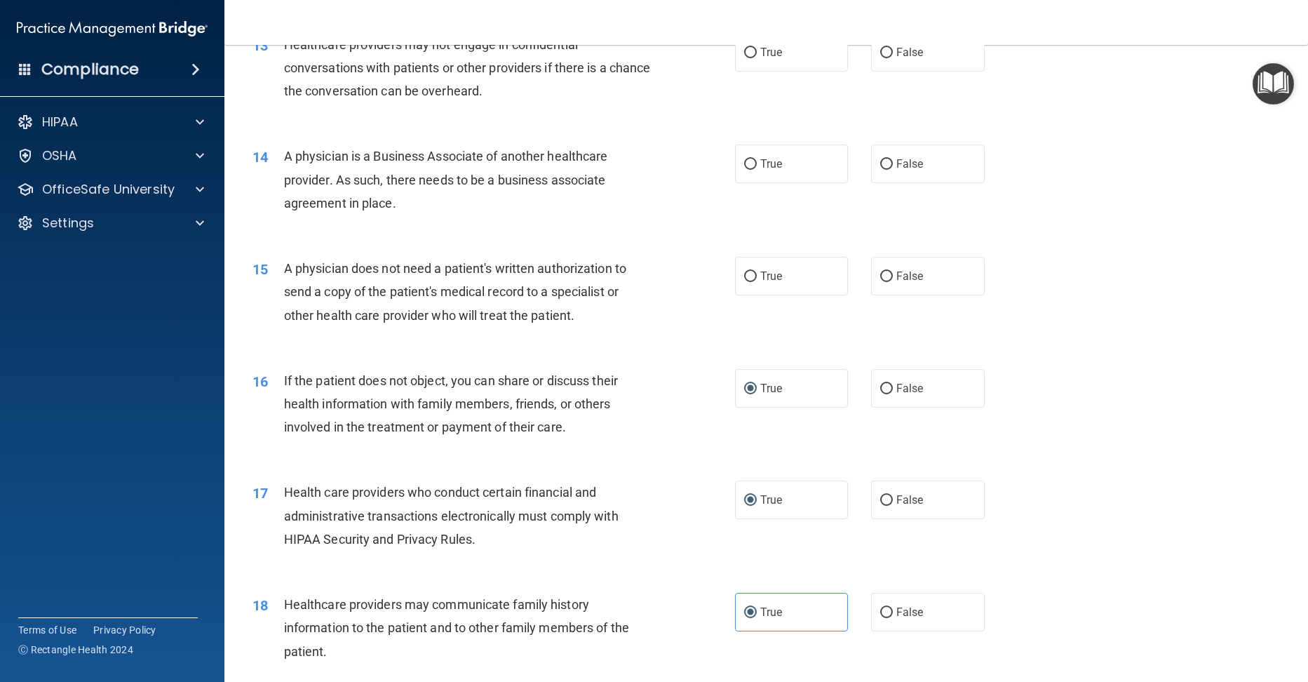
scroll to position [1273, 0]
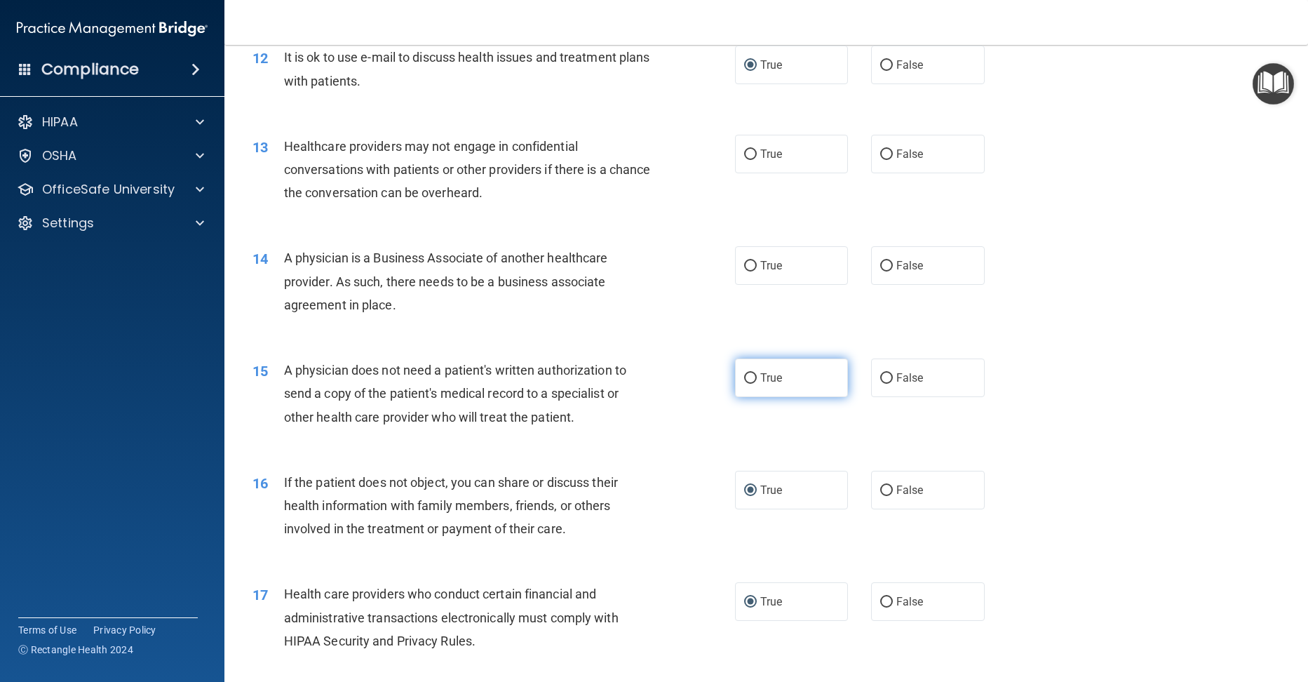
click at [752, 375] on label "True" at bounding box center [792, 377] width 114 height 39
click at [752, 375] on input "True" at bounding box center [750, 378] width 13 height 11
radio input "true"
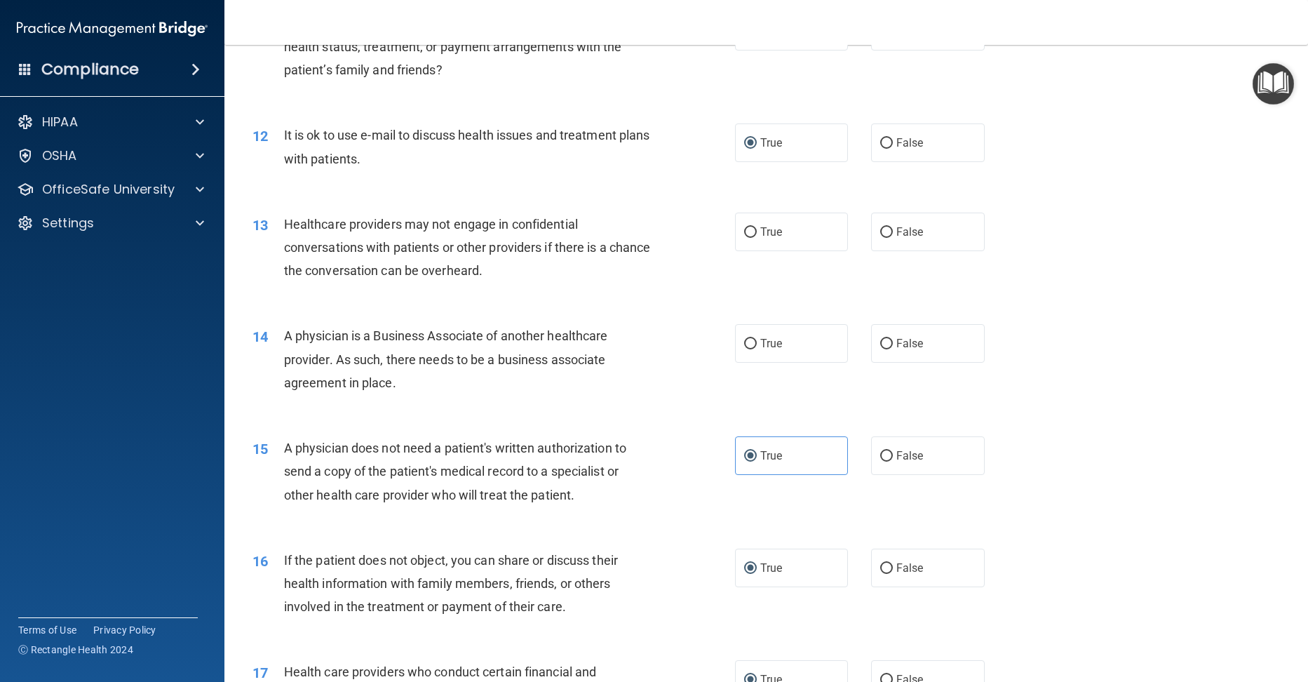
scroll to position [1203, 0]
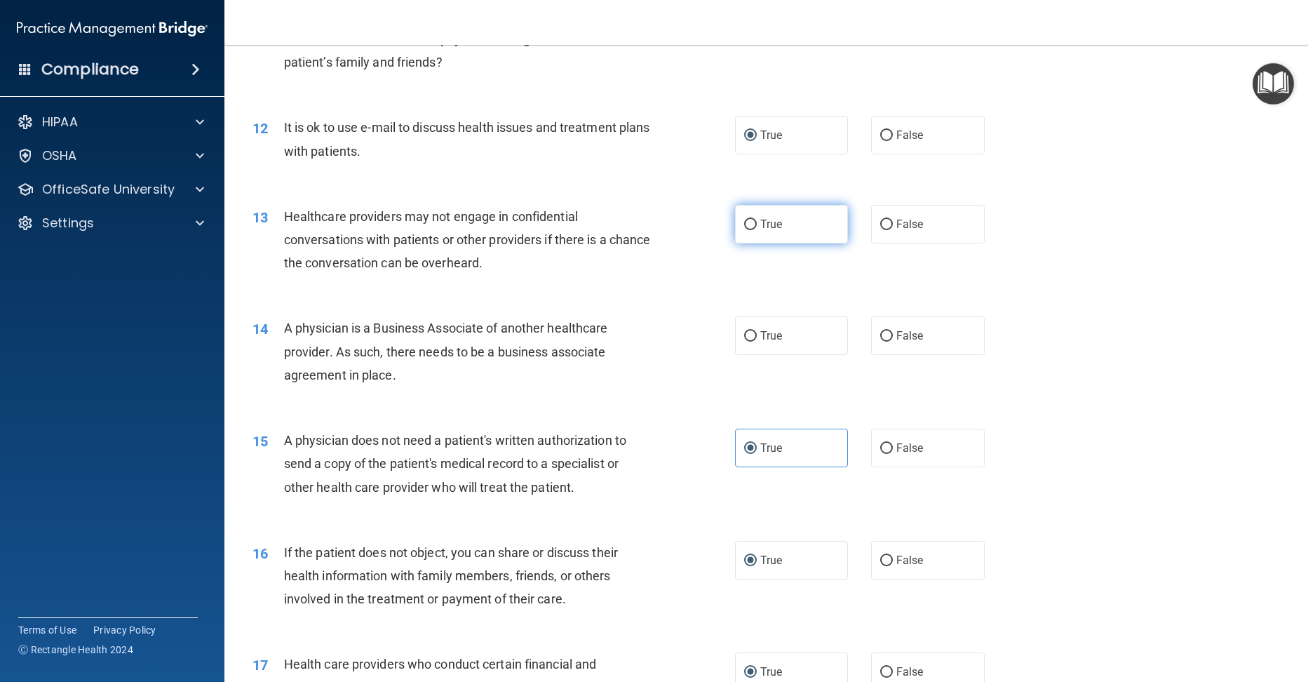
click at [744, 220] on input "True" at bounding box center [750, 224] width 13 height 11
radio input "true"
drag, startPoint x: 747, startPoint y: 334, endPoint x: 780, endPoint y: 347, distance: 35.3
click at [750, 338] on input "True" at bounding box center [750, 336] width 13 height 11
radio input "true"
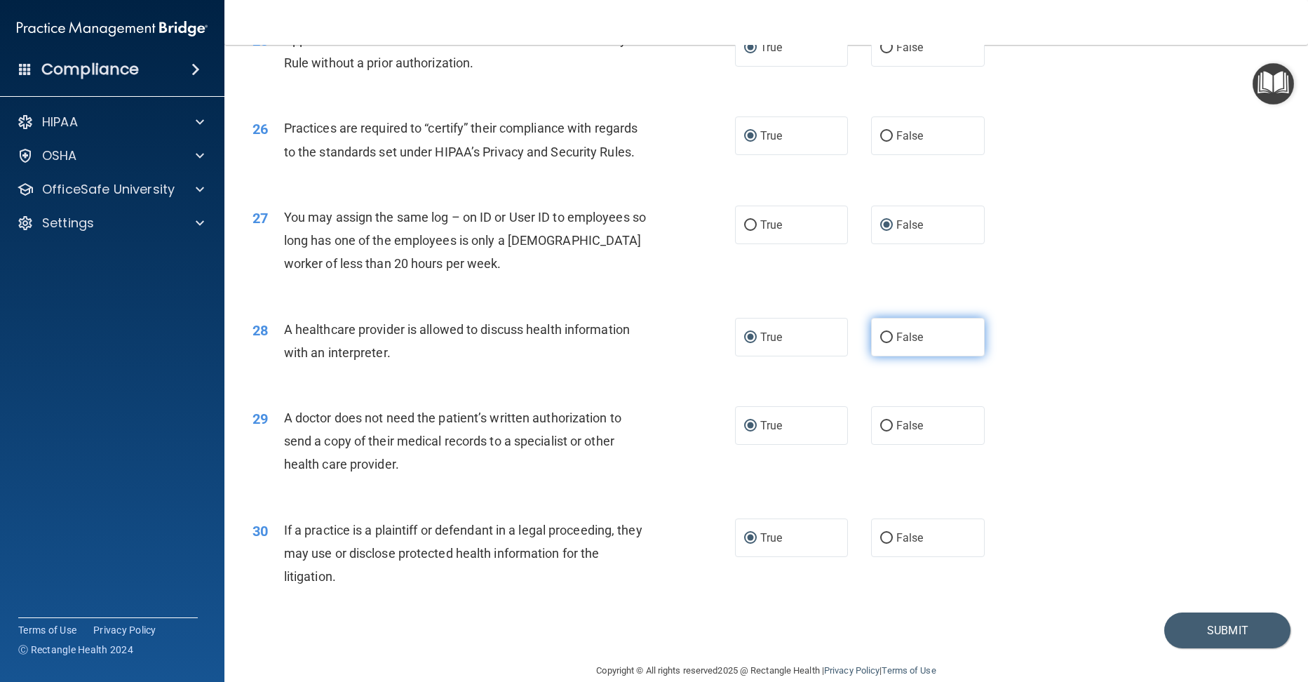
scroll to position [2676, 0]
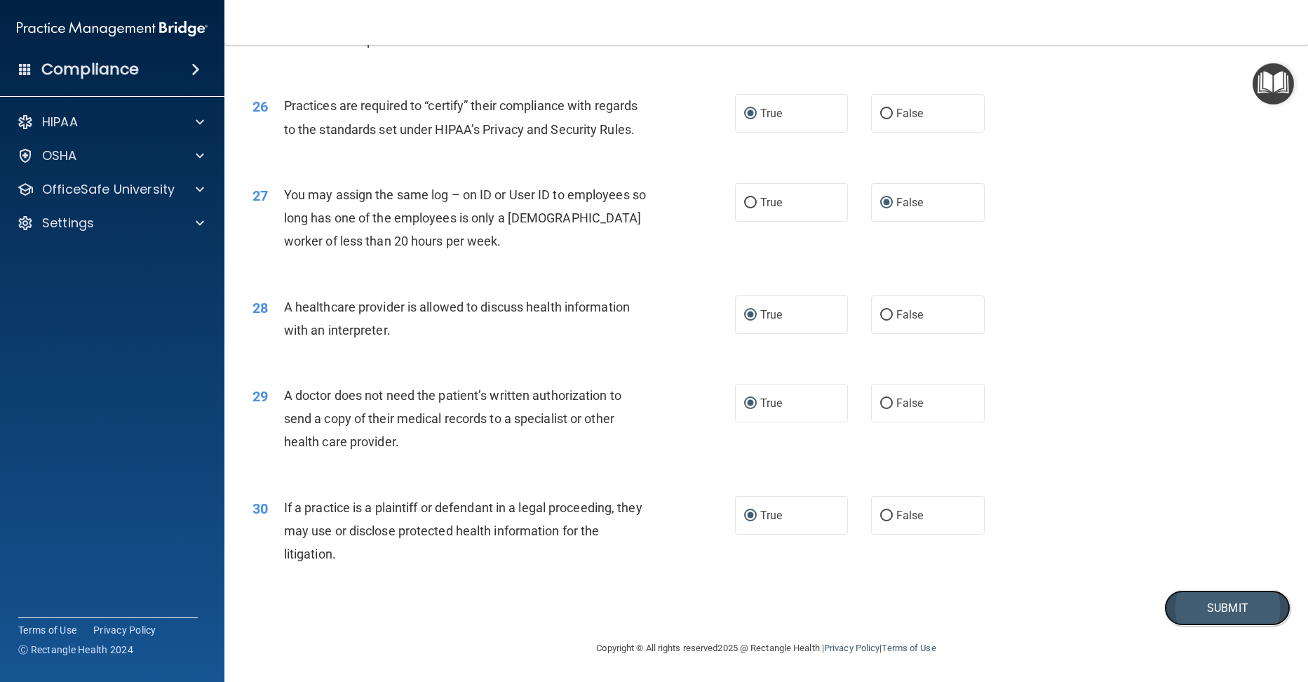
click at [1212, 607] on button "Submit" at bounding box center [1227, 608] width 126 height 36
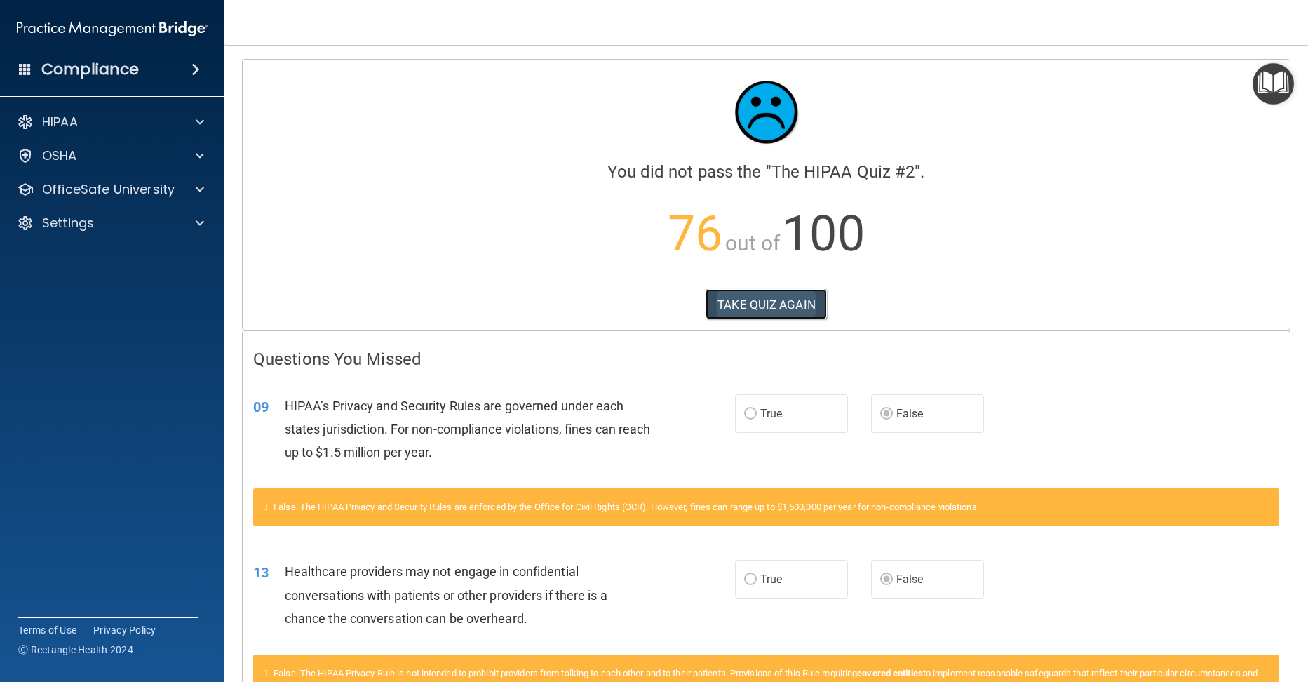
click at [786, 301] on button "TAKE QUIZ AGAIN" at bounding box center [765, 304] width 121 height 31
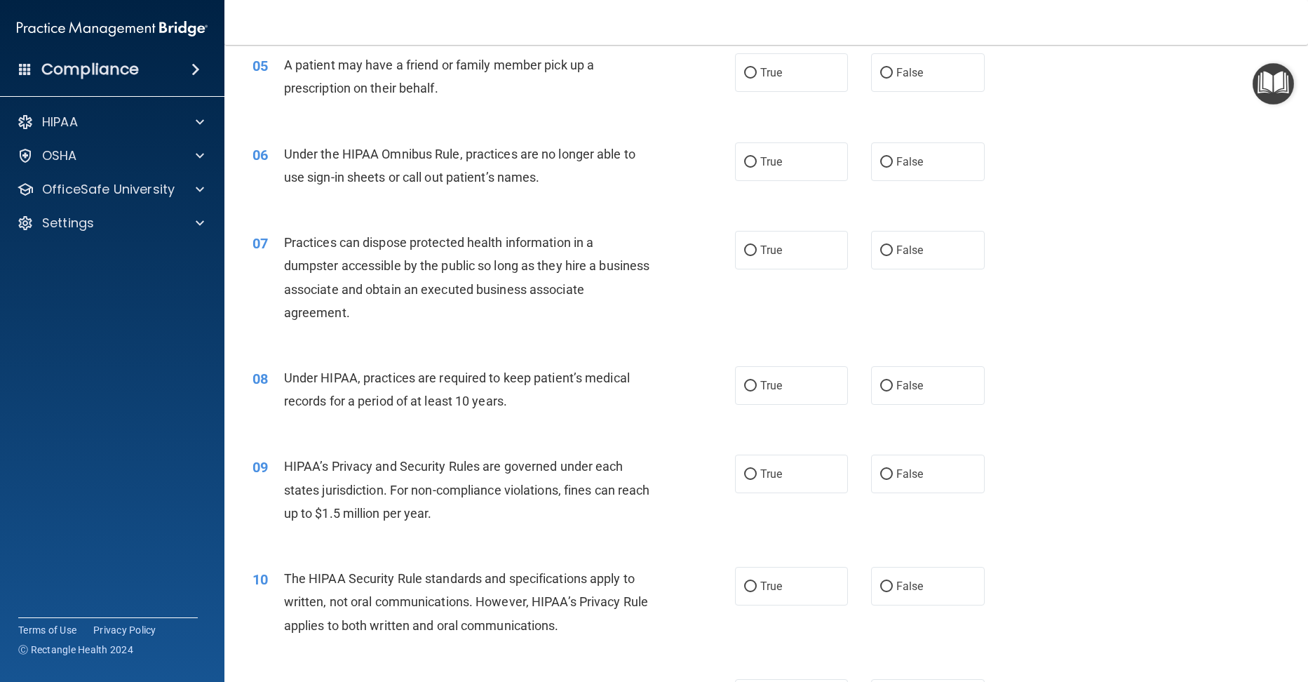
scroll to position [561, 0]
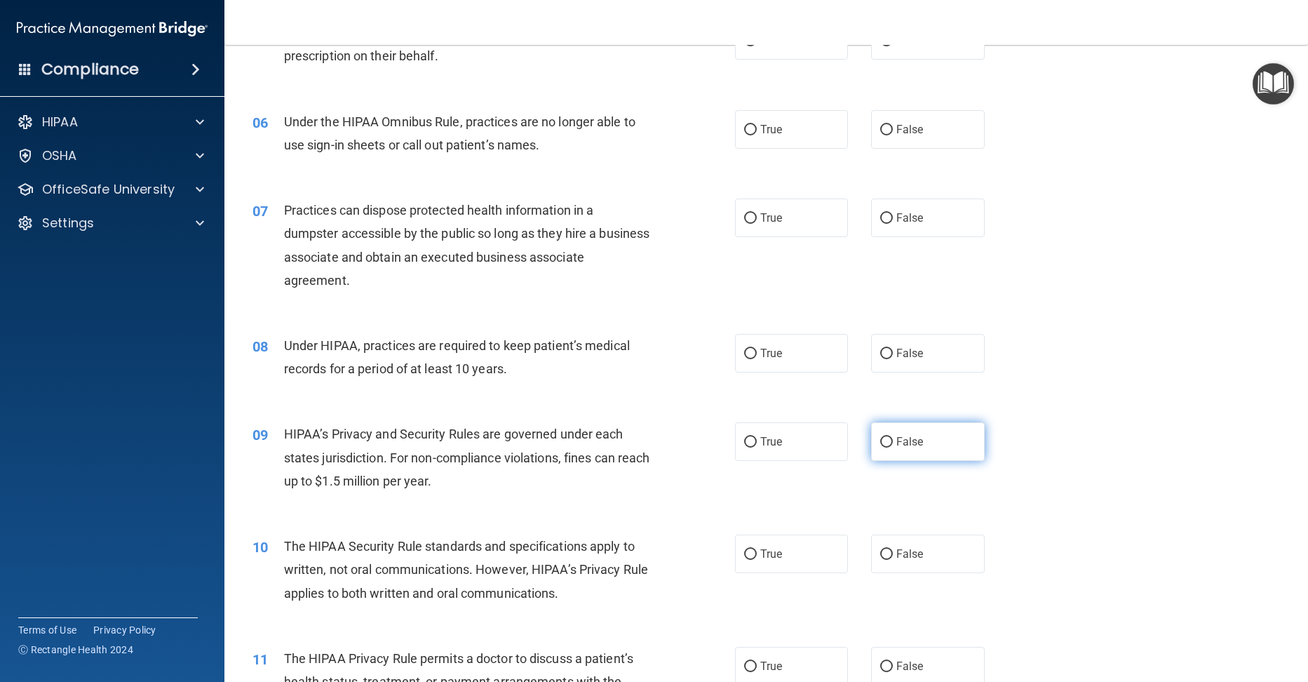
click at [880, 441] on input "False" at bounding box center [886, 442] width 13 height 11
radio input "true"
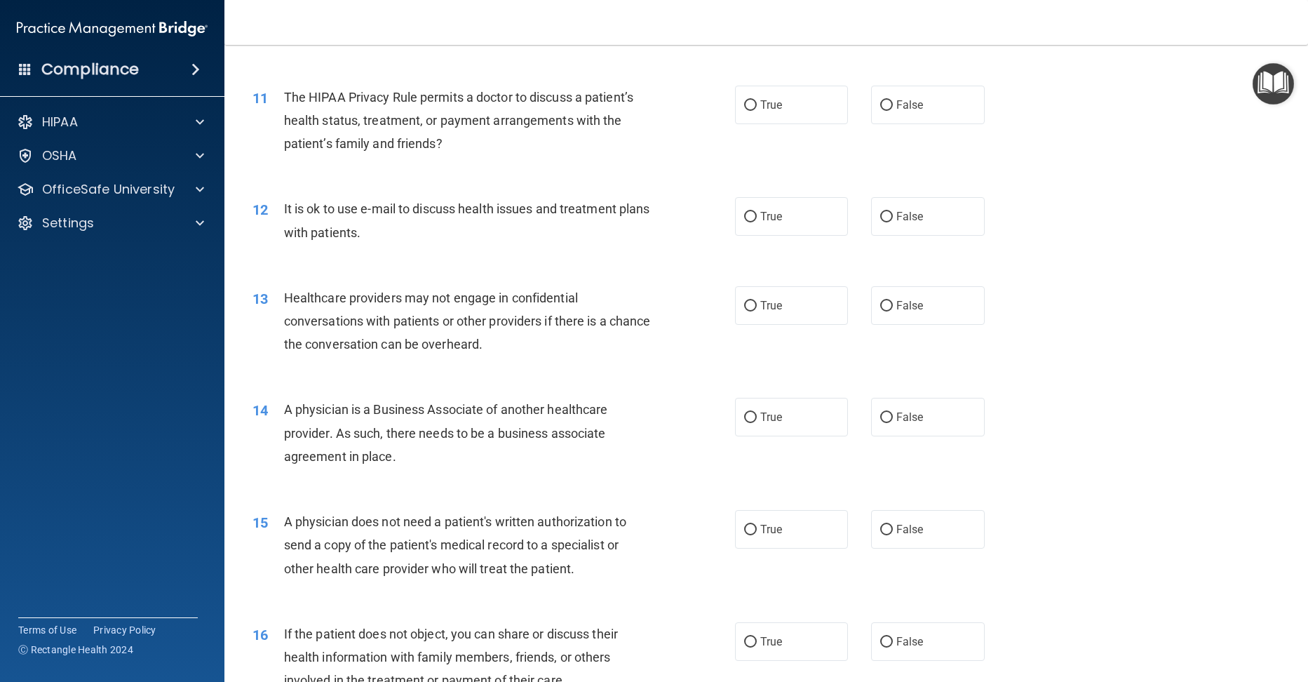
scroll to position [1192, 0]
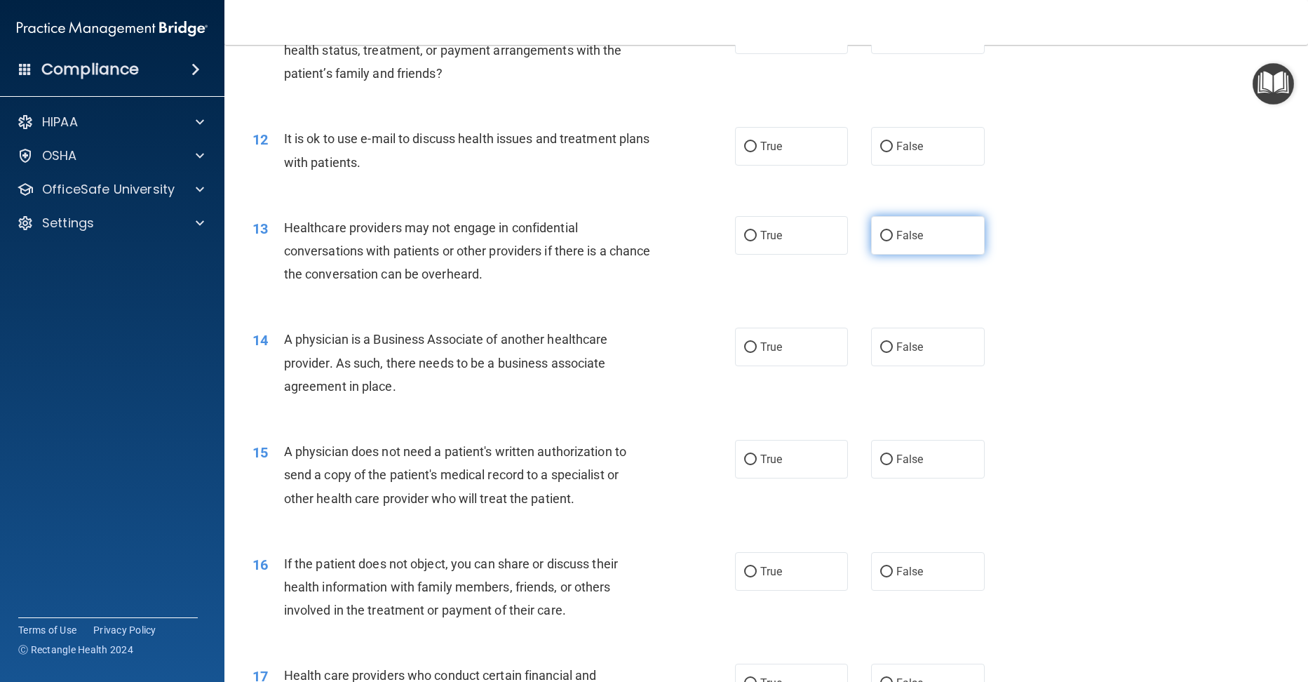
click at [875, 228] on label "False" at bounding box center [928, 235] width 114 height 39
click at [880, 231] on input "False" at bounding box center [886, 236] width 13 height 11
radio input "true"
click at [881, 342] on input "False" at bounding box center [886, 347] width 13 height 11
radio input "true"
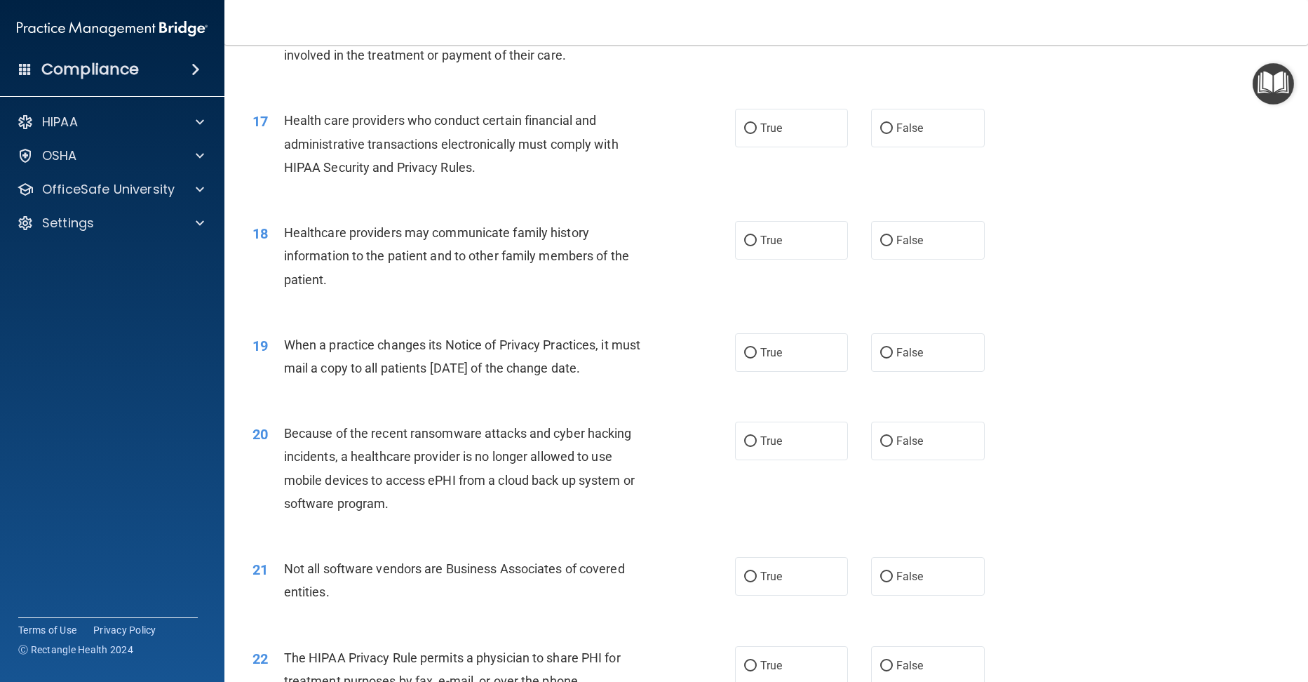
scroll to position [1753, 0]
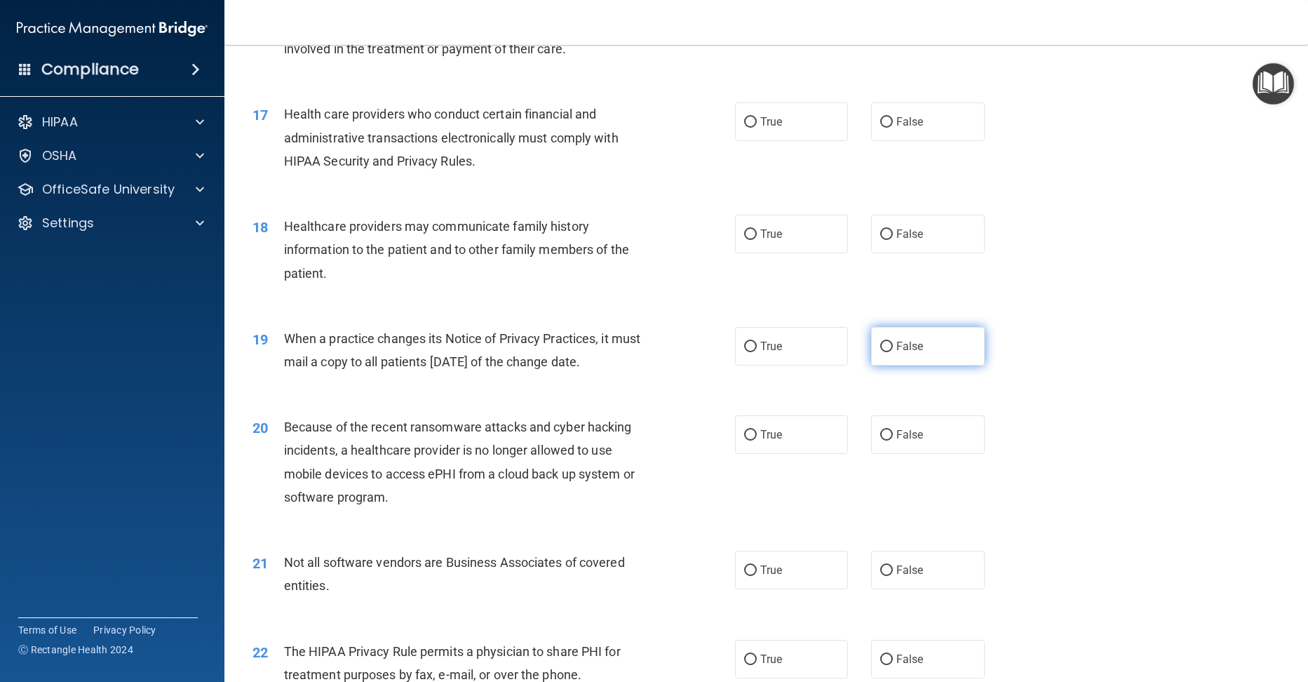
click at [872, 345] on label "False" at bounding box center [928, 346] width 114 height 39
click at [880, 345] on input "False" at bounding box center [886, 346] width 13 height 11
radio input "true"
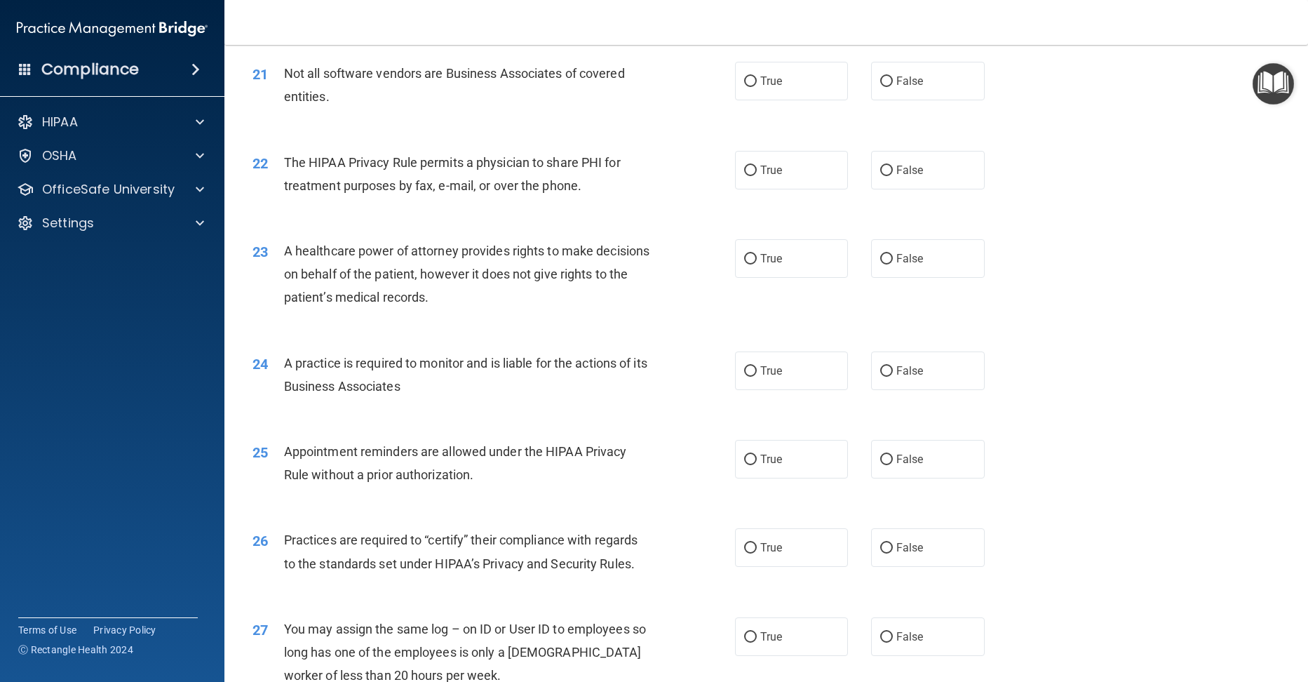
scroll to position [2244, 0]
click at [880, 258] on input "False" at bounding box center [886, 257] width 13 height 11
radio input "true"
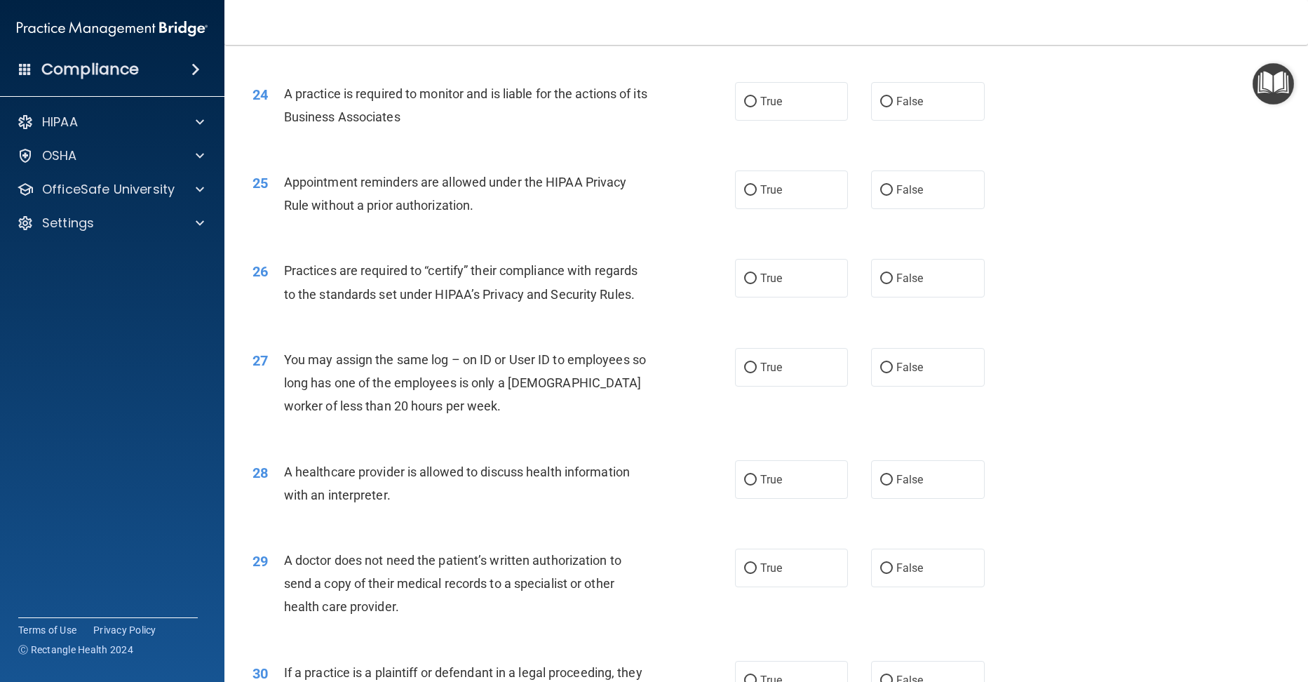
scroll to position [2465, 0]
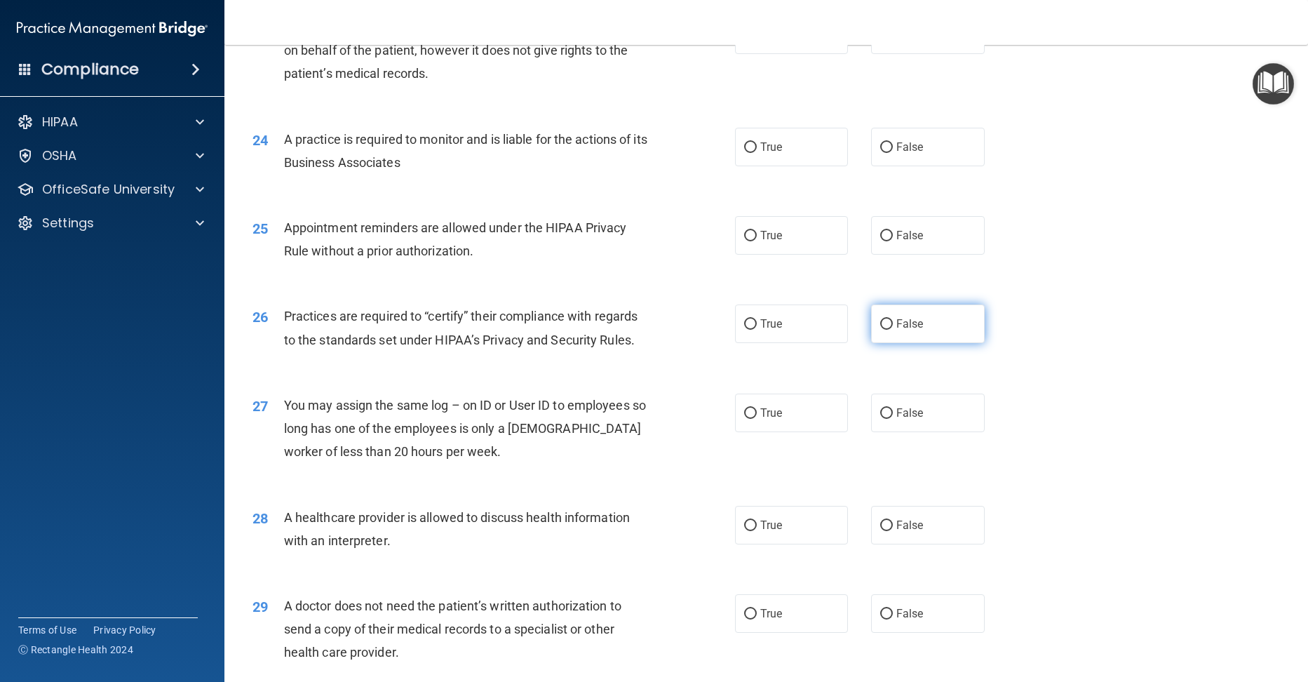
click at [880, 326] on input "False" at bounding box center [886, 324] width 13 height 11
radio input "true"
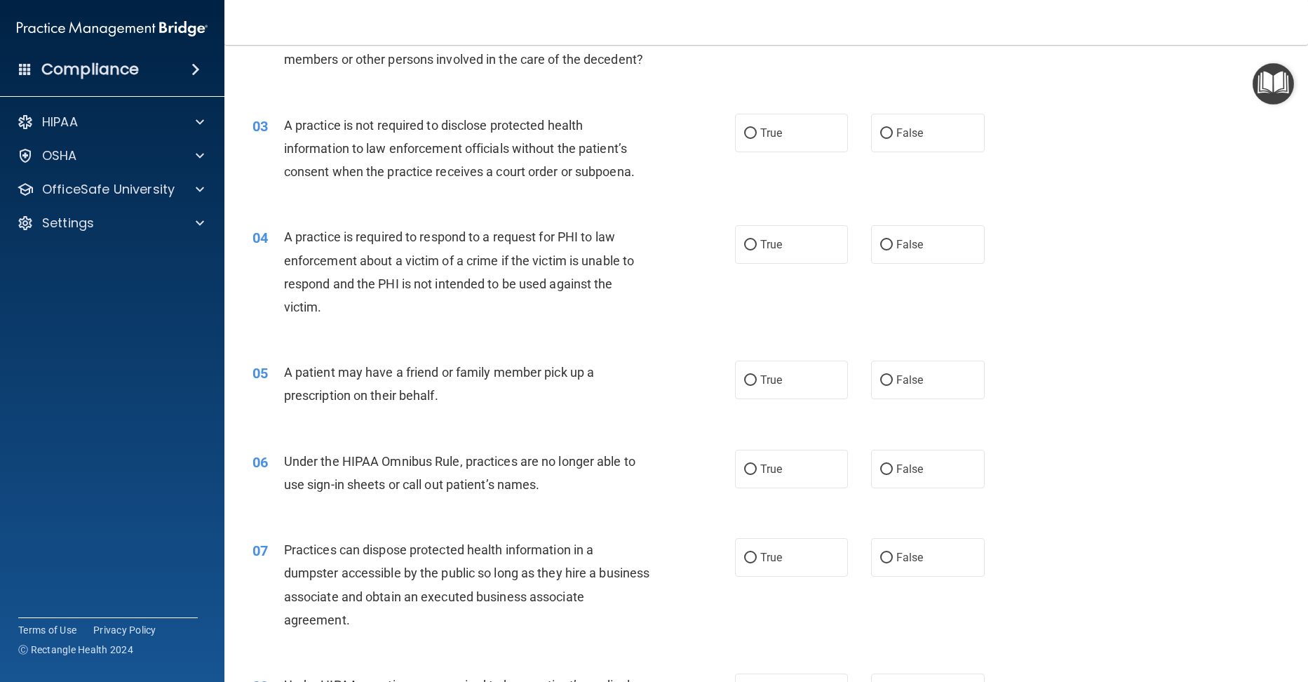
scroll to position [0, 0]
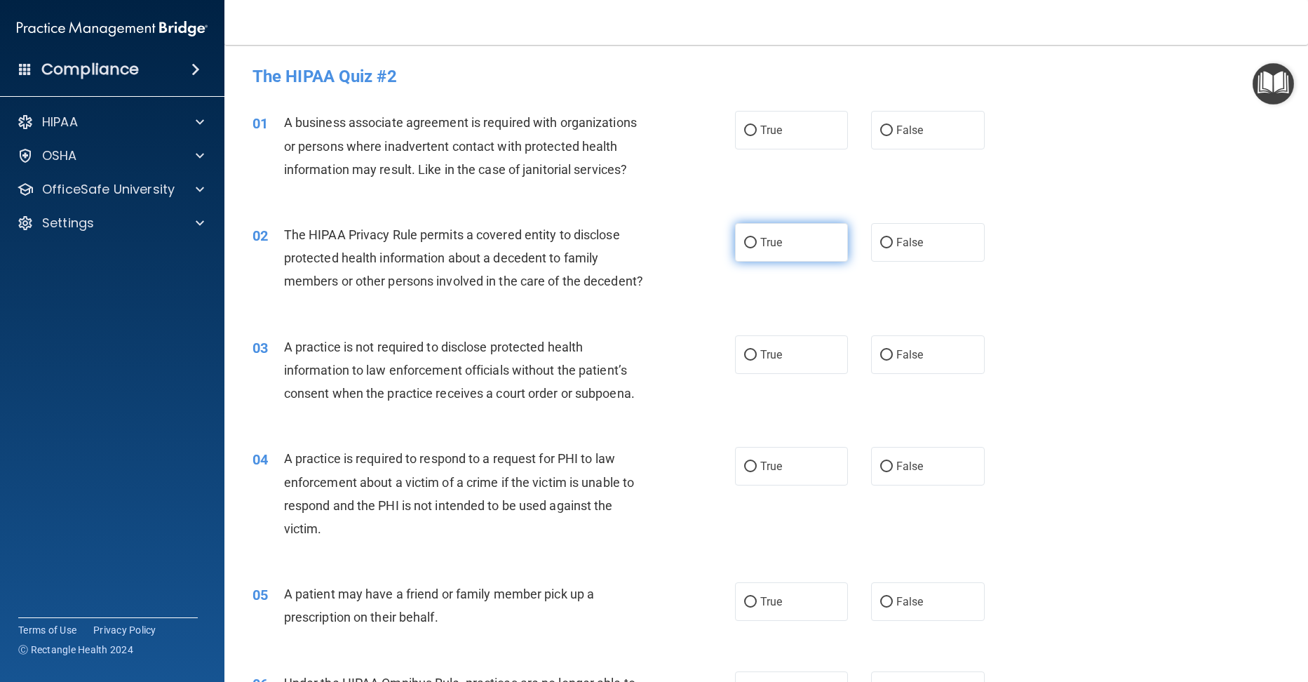
click at [747, 238] on input "True" at bounding box center [750, 243] width 13 height 11
radio input "true"
click at [871, 128] on label "False" at bounding box center [928, 130] width 114 height 39
click at [880, 128] on input "False" at bounding box center [886, 131] width 13 height 11
radio input "true"
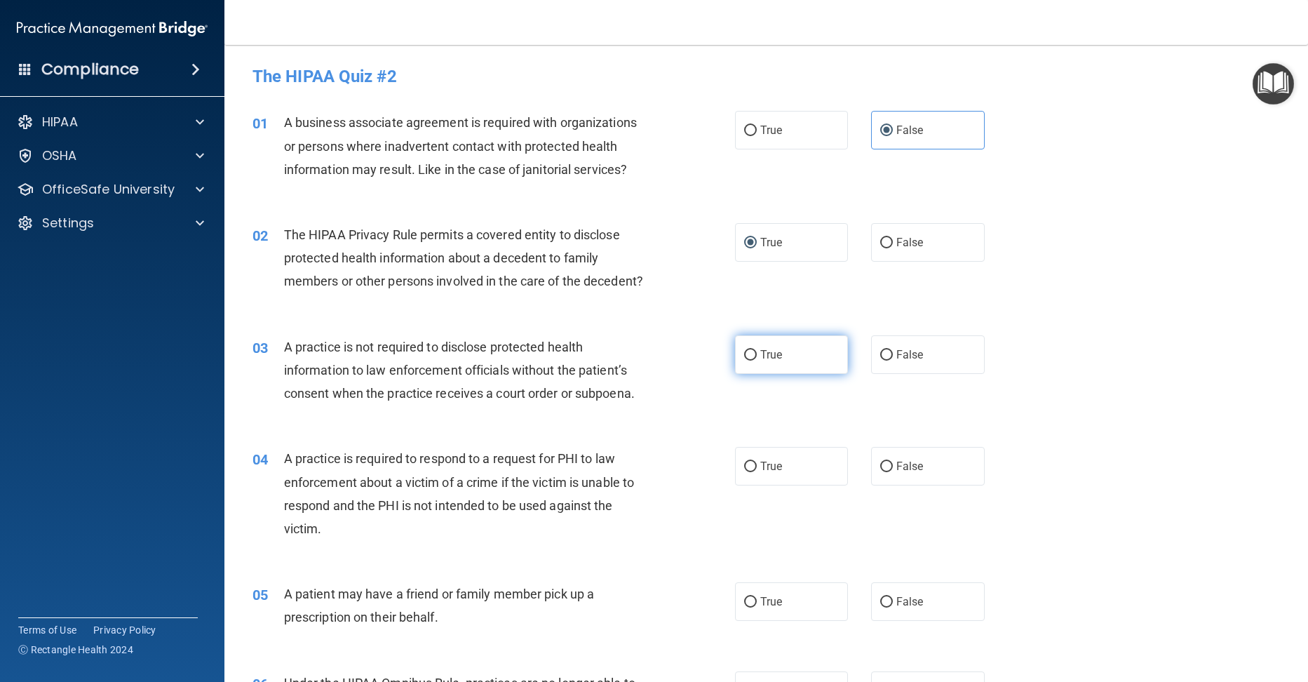
scroll to position [140, 0]
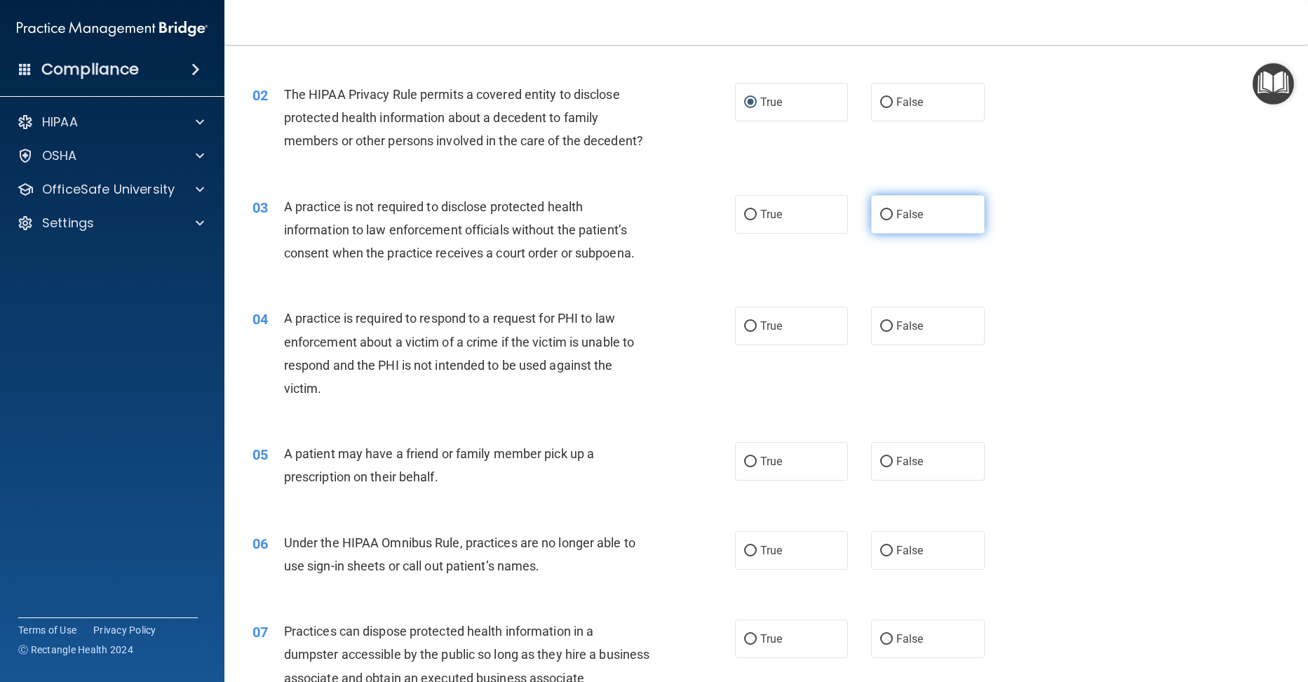
click at [880, 212] on input "False" at bounding box center [886, 215] width 13 height 11
radio input "true"
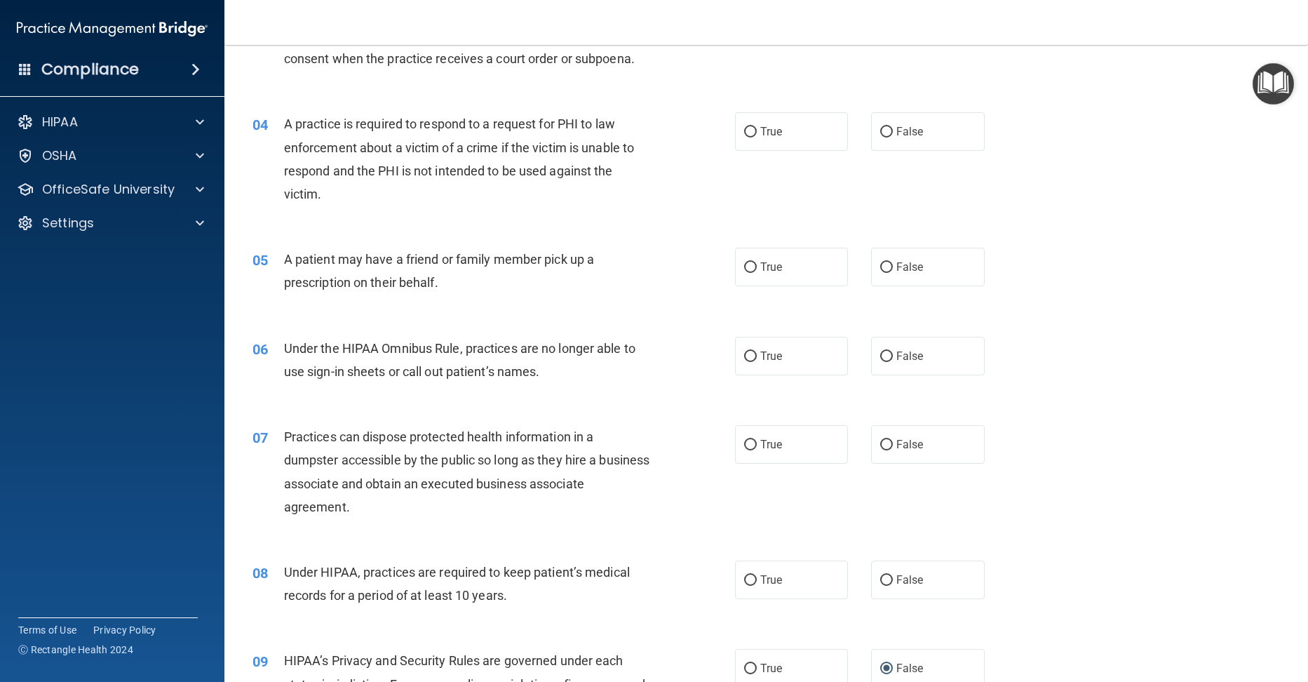
scroll to position [351, 0]
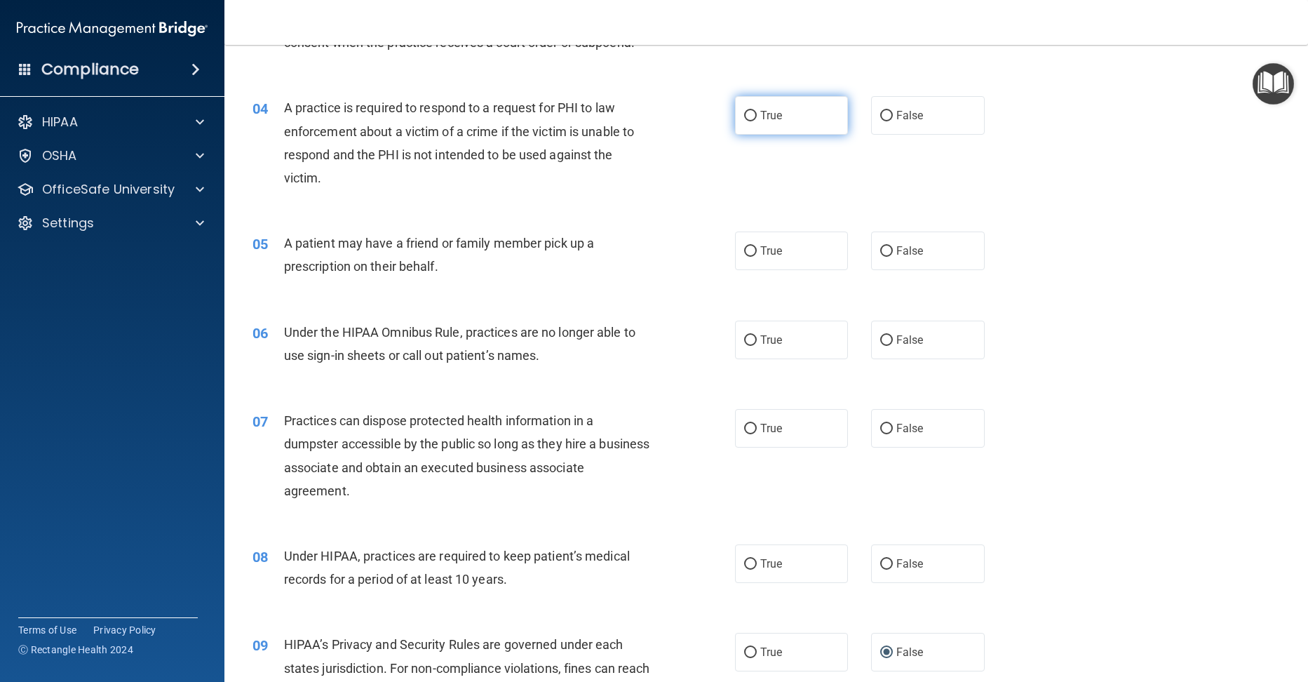
click at [750, 116] on input "True" at bounding box center [750, 116] width 13 height 11
radio input "true"
click at [747, 248] on input "True" at bounding box center [750, 251] width 13 height 11
radio input "true"
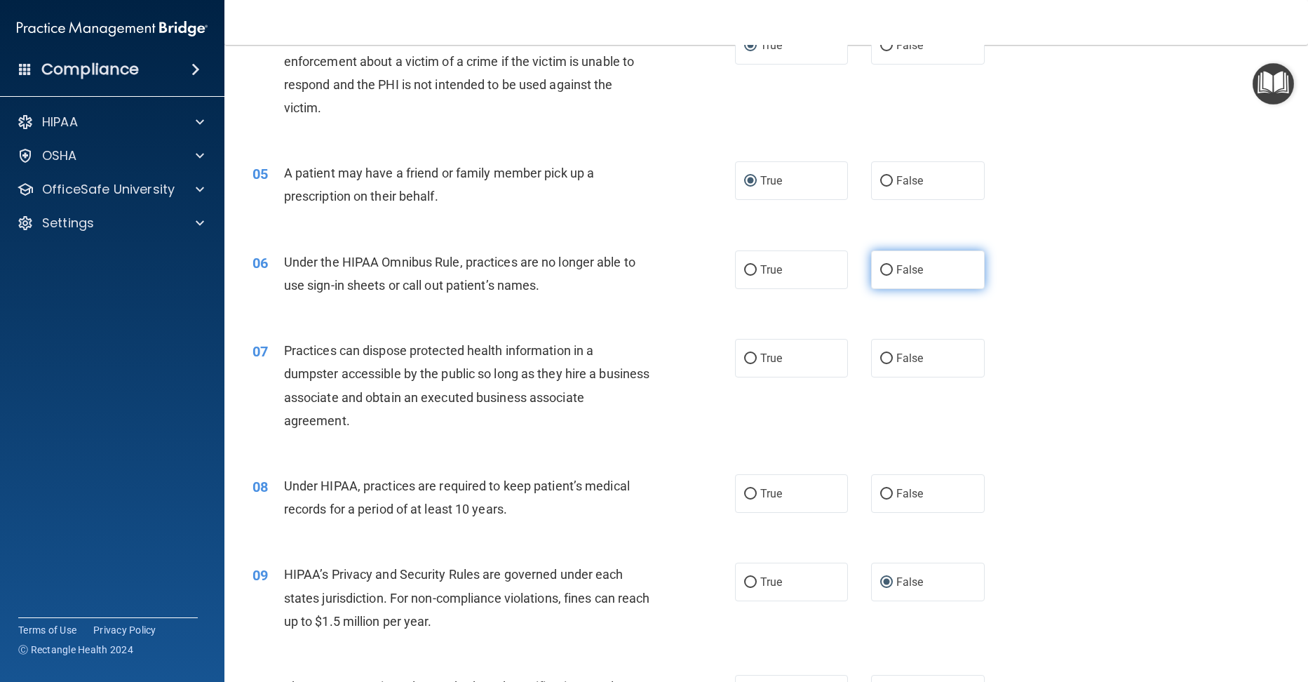
click at [880, 273] on input "False" at bounding box center [886, 270] width 13 height 11
radio input "true"
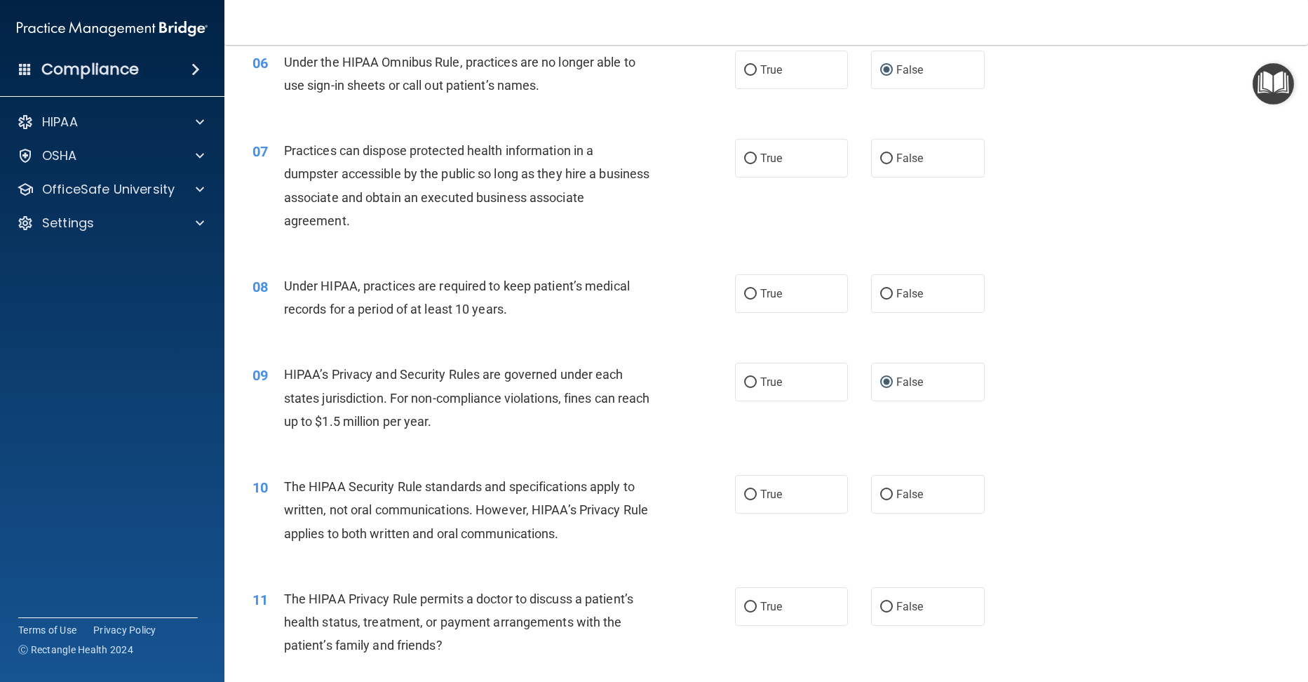
scroll to position [631, 0]
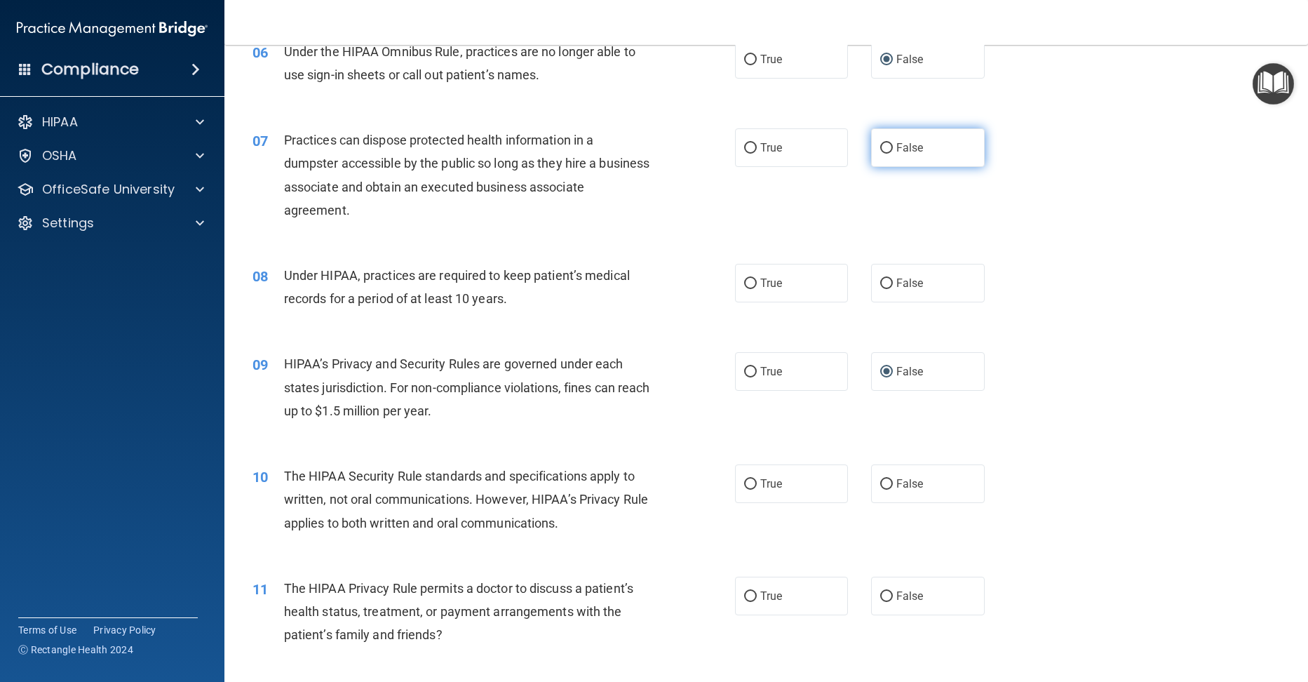
click at [883, 148] on input "False" at bounding box center [886, 148] width 13 height 11
radio input "true"
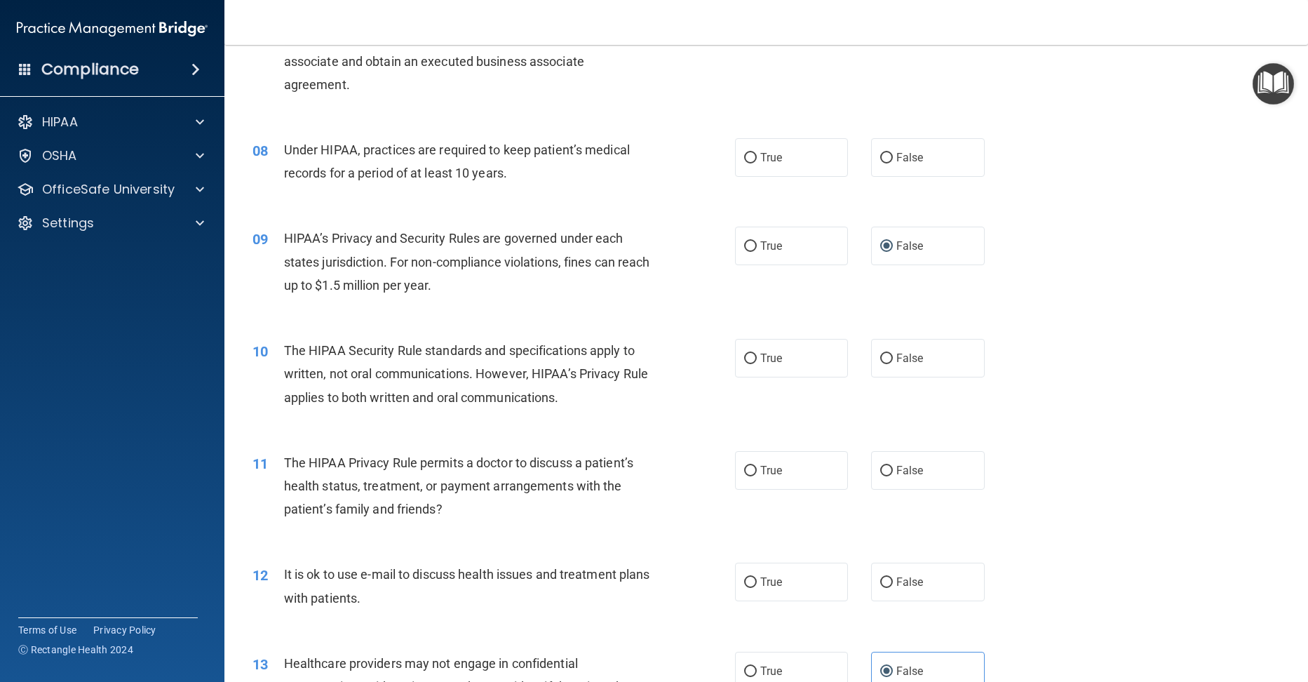
scroll to position [771, 0]
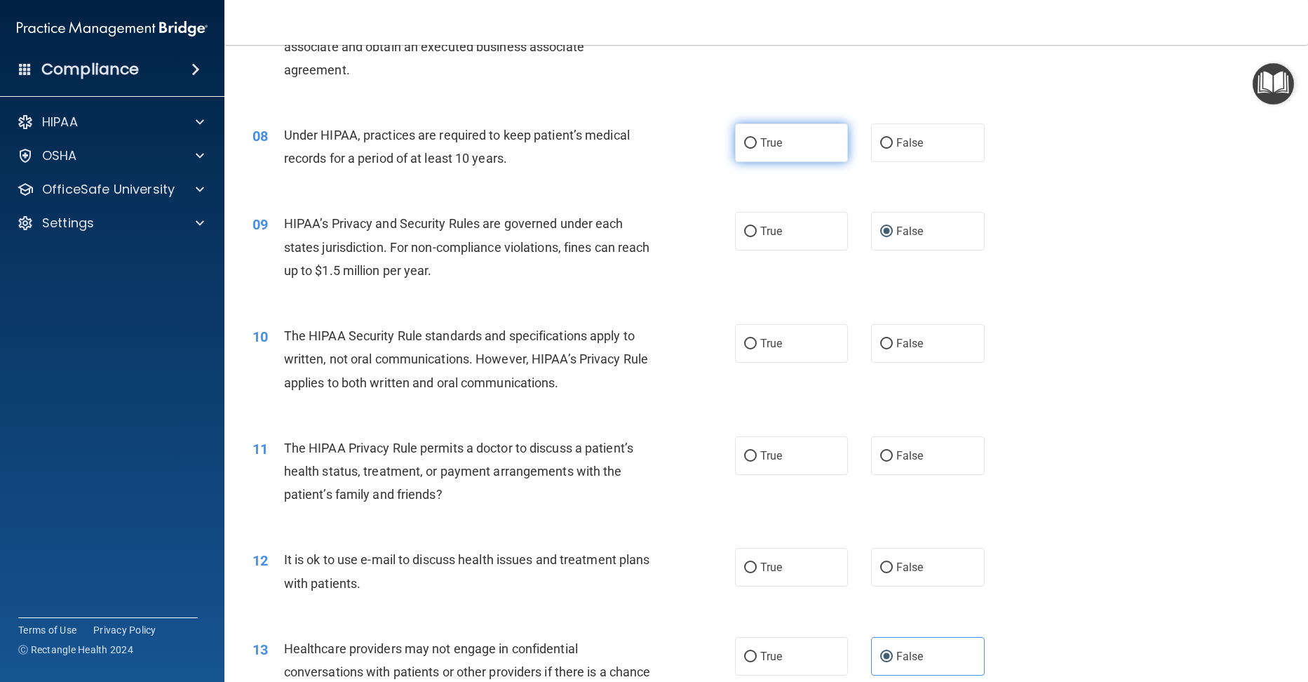
click at [744, 138] on input "True" at bounding box center [750, 143] width 13 height 11
radio input "true"
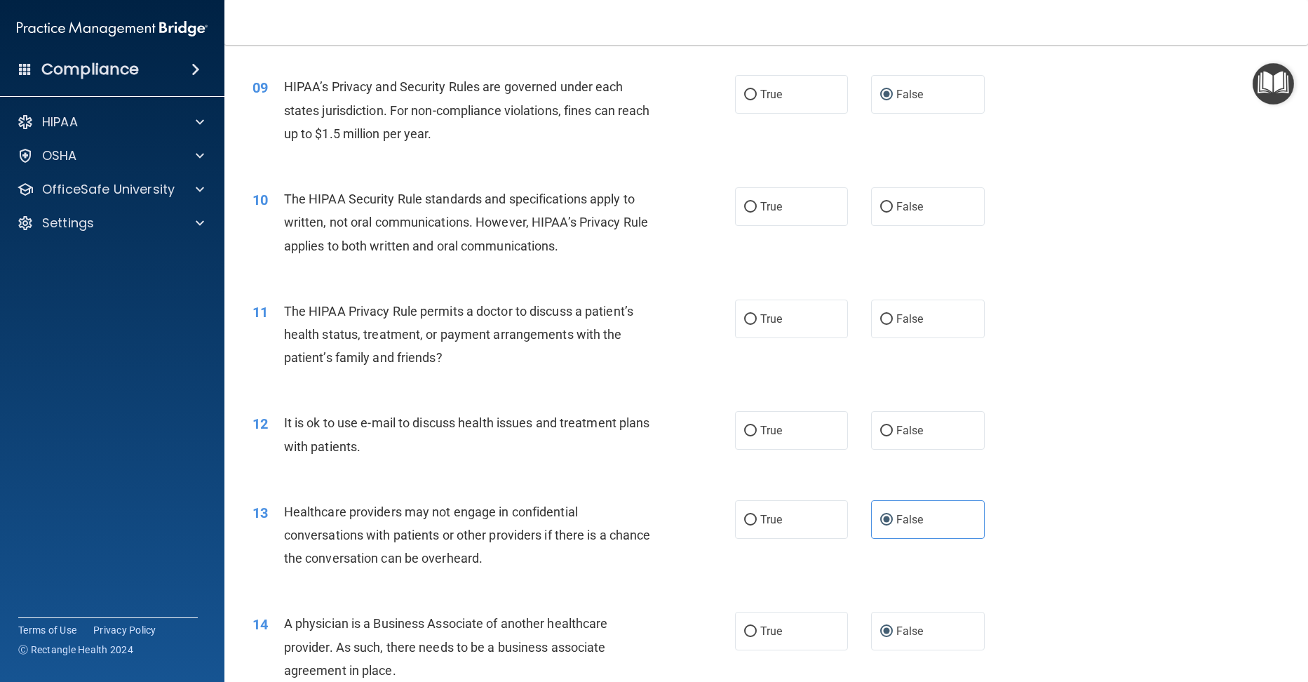
scroll to position [912, 0]
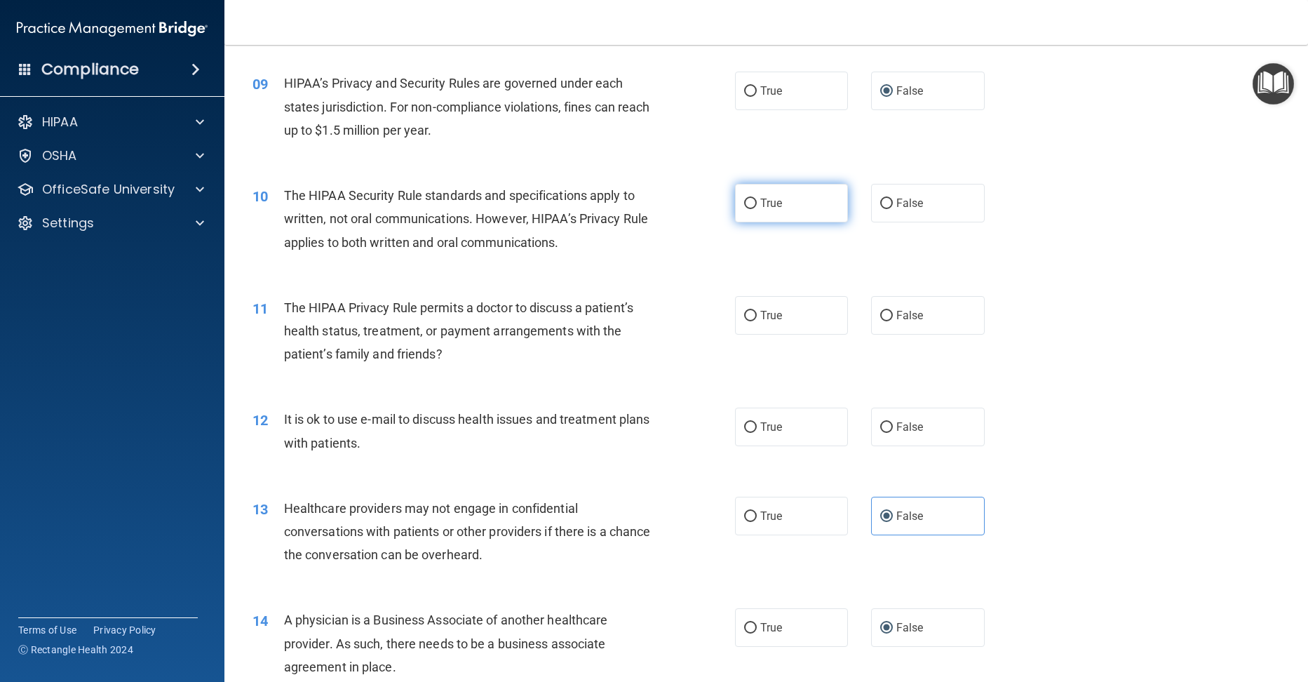
click at [747, 205] on input "True" at bounding box center [750, 203] width 13 height 11
radio input "true"
click at [736, 426] on label "True" at bounding box center [792, 426] width 114 height 39
click at [744, 426] on input "True" at bounding box center [750, 427] width 13 height 11
radio input "true"
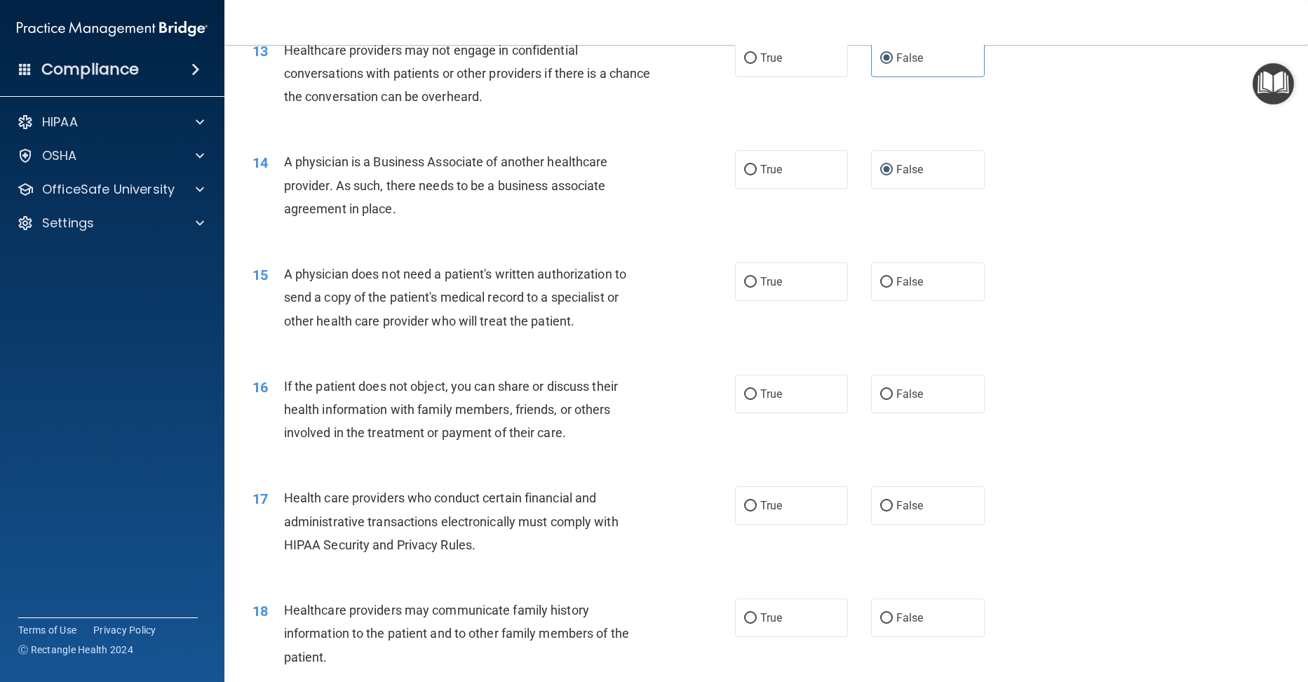
scroll to position [1402, 0]
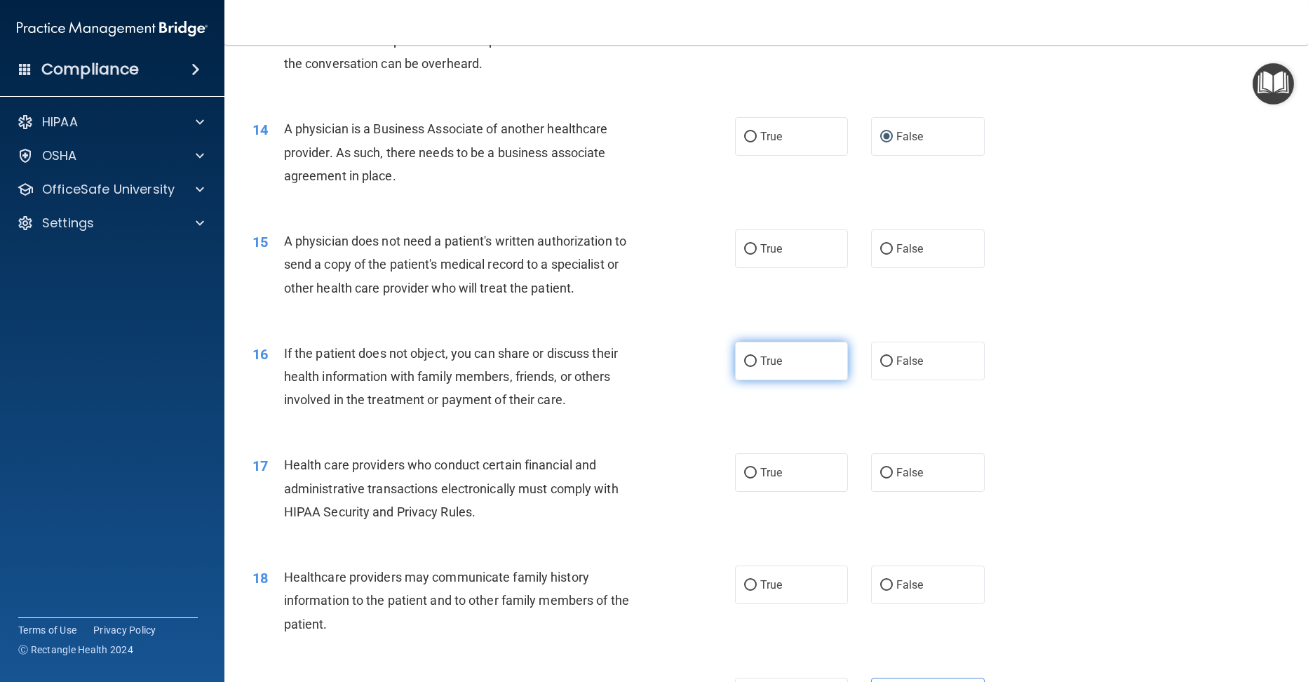
click at [744, 358] on input "True" at bounding box center [750, 361] width 13 height 11
radio input "true"
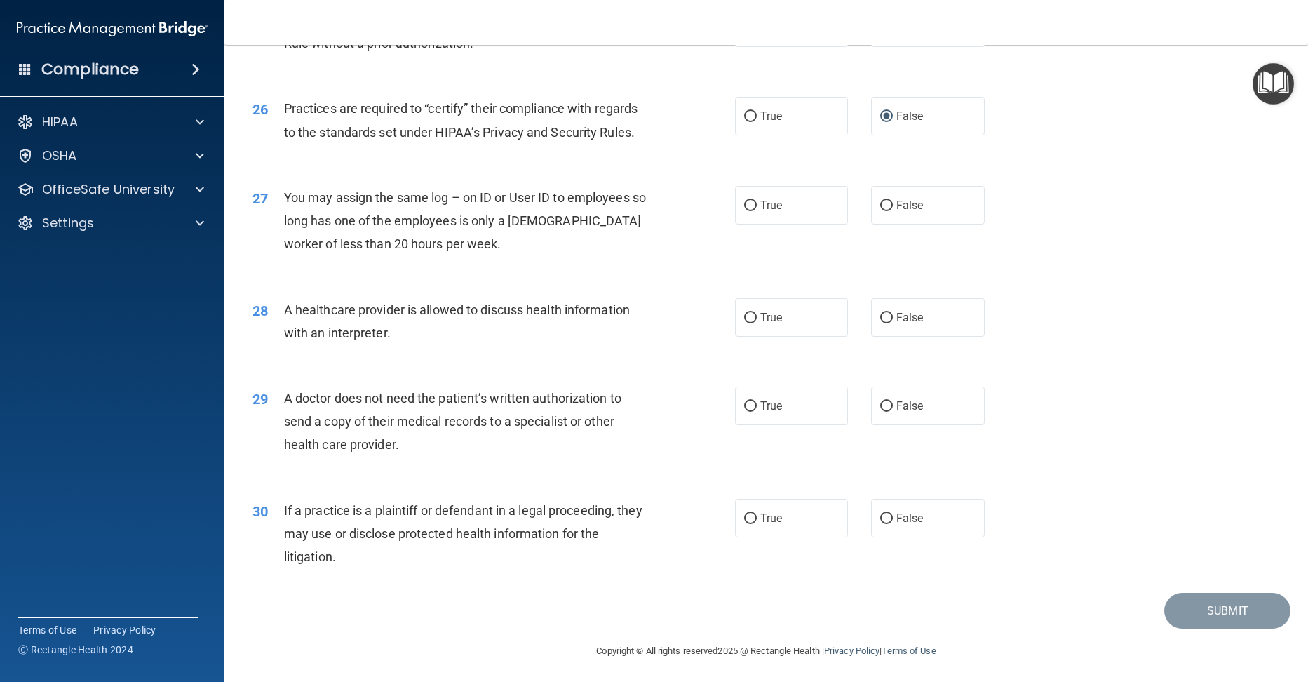
scroll to position [2676, 0]
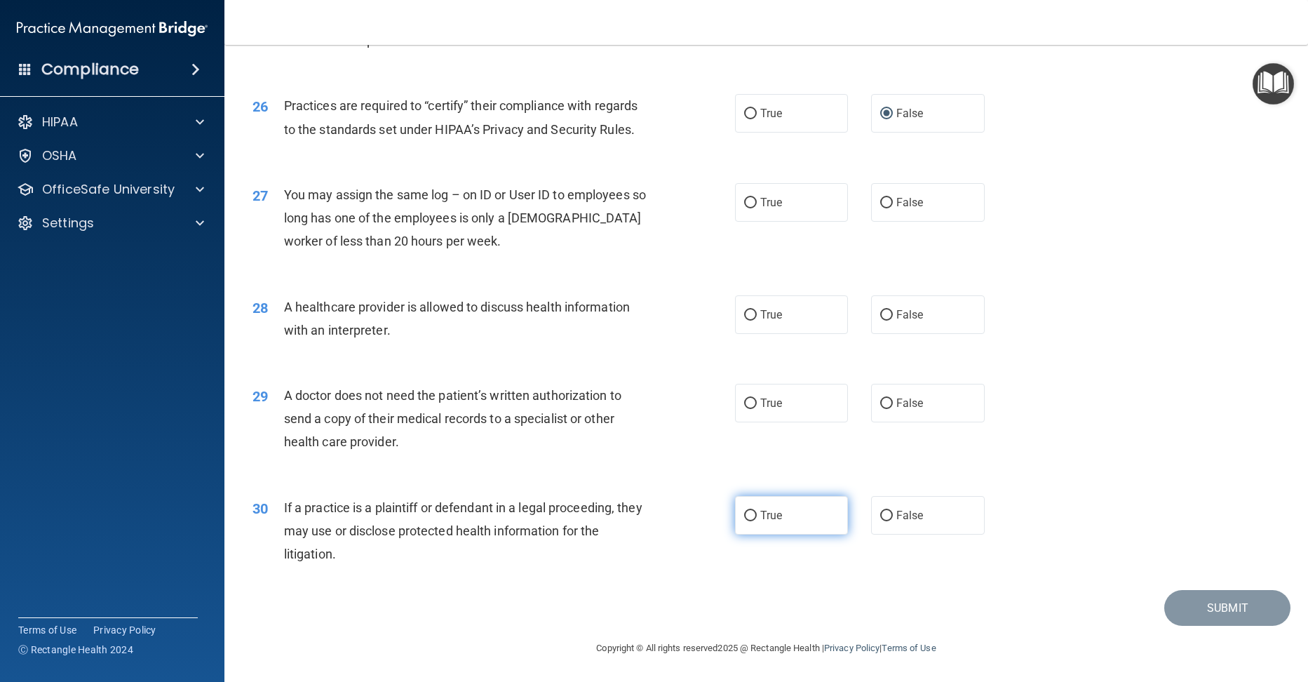
click at [744, 513] on input "True" at bounding box center [750, 515] width 13 height 11
radio input "true"
click at [744, 312] on input "True" at bounding box center [750, 315] width 13 height 11
radio input "true"
click at [886, 201] on label "False" at bounding box center [928, 202] width 114 height 39
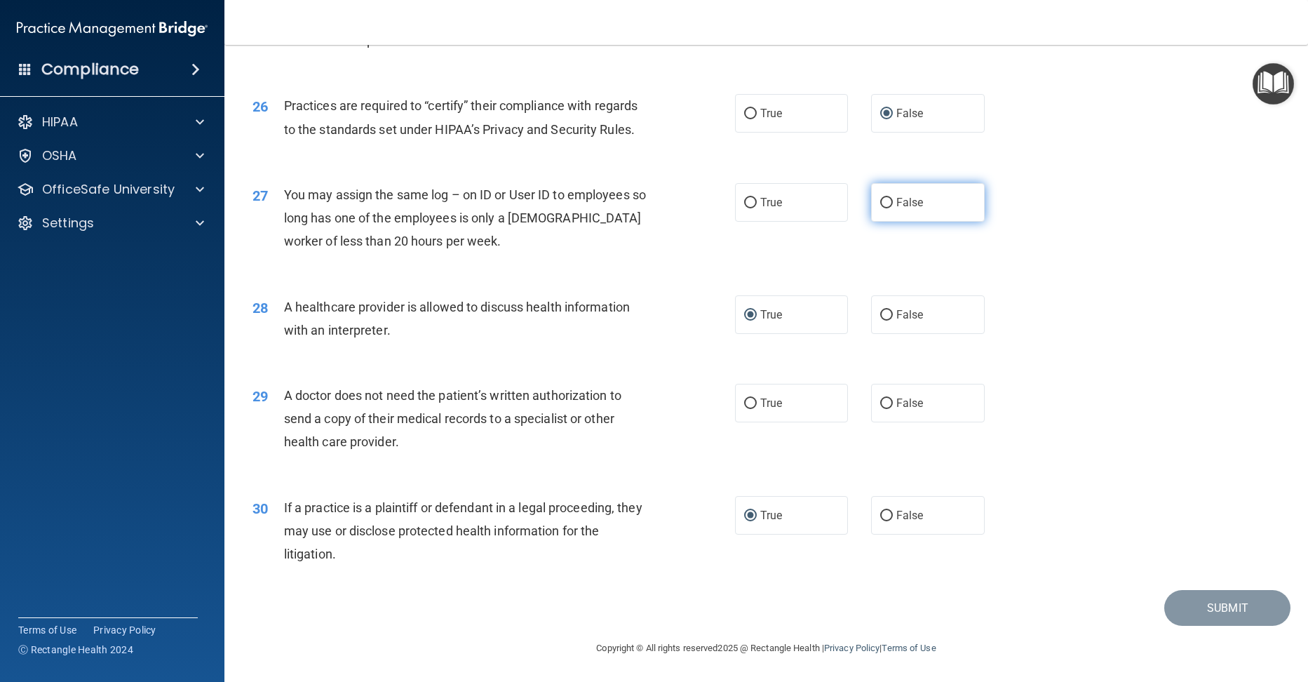
click at [886, 201] on input "False" at bounding box center [886, 203] width 13 height 11
radio input "true"
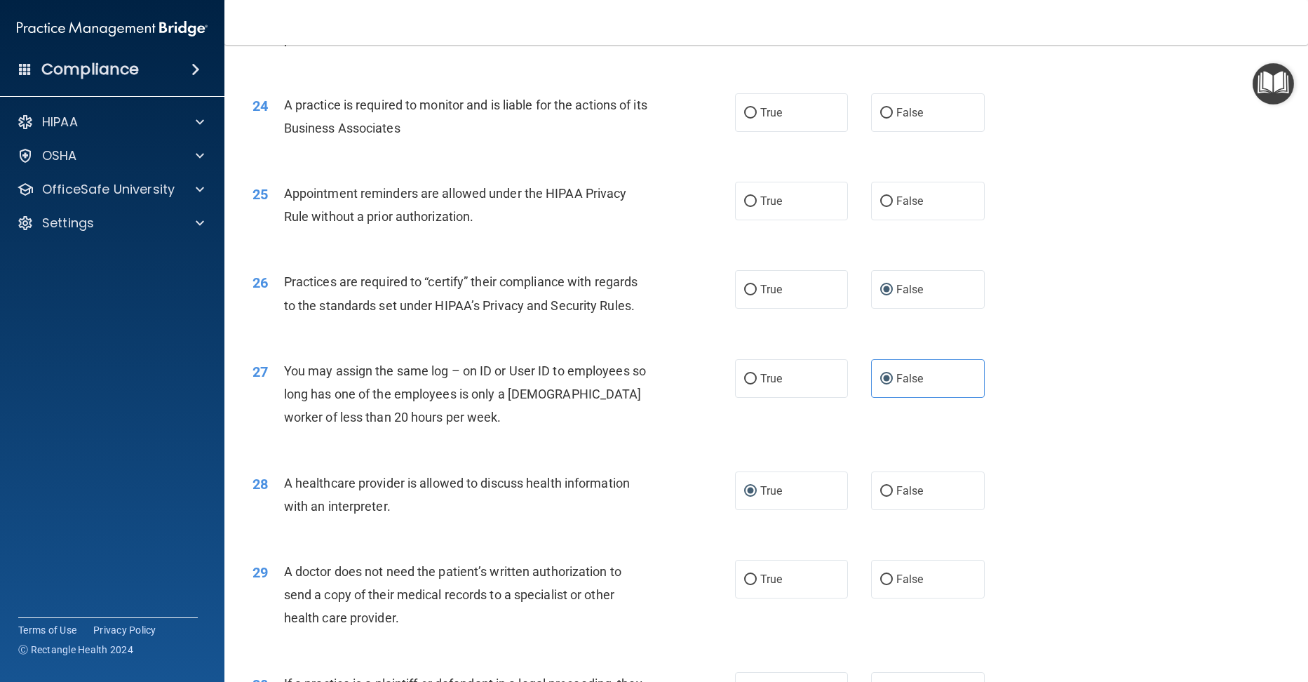
scroll to position [2465, 0]
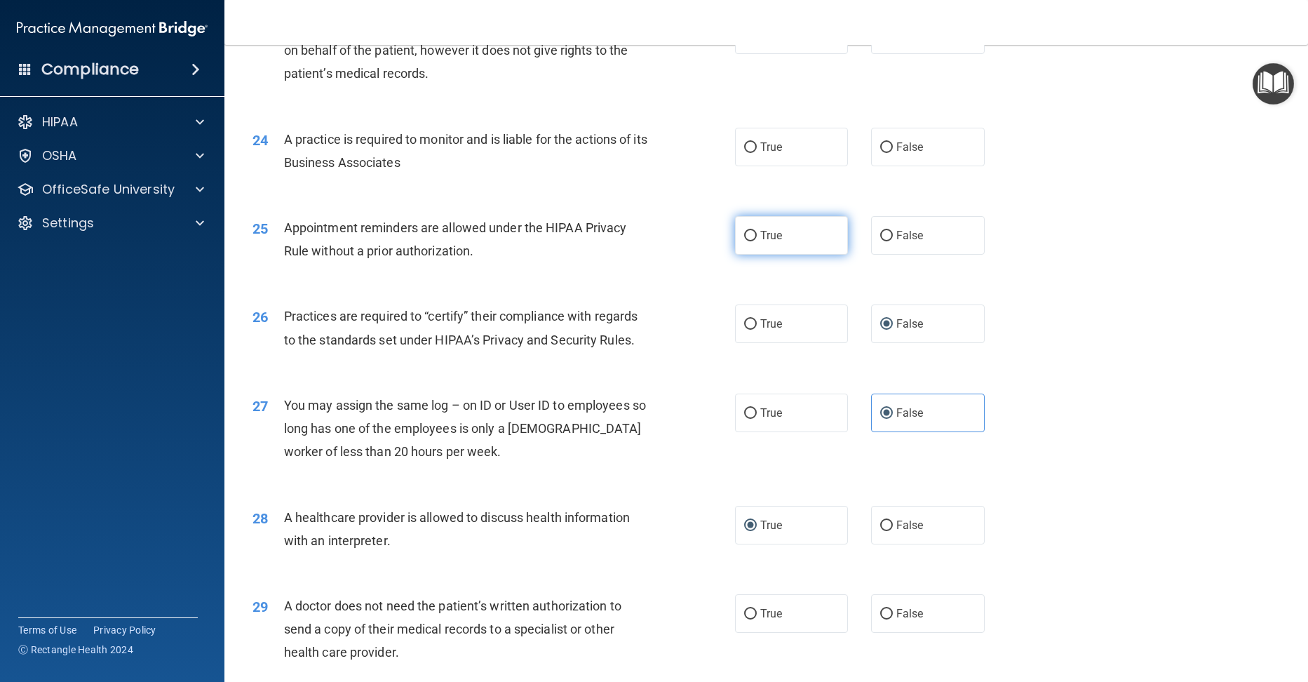
click at [744, 237] on input "True" at bounding box center [750, 236] width 13 height 11
radio input "true"
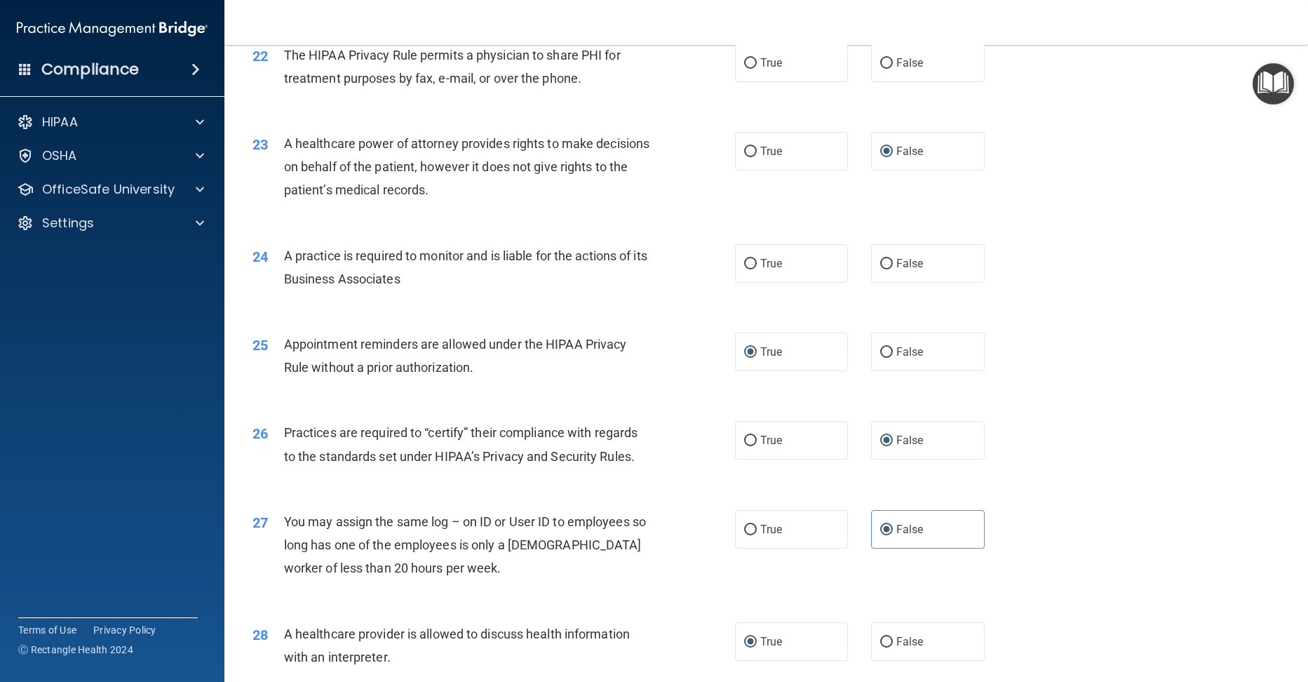
scroll to position [2325, 0]
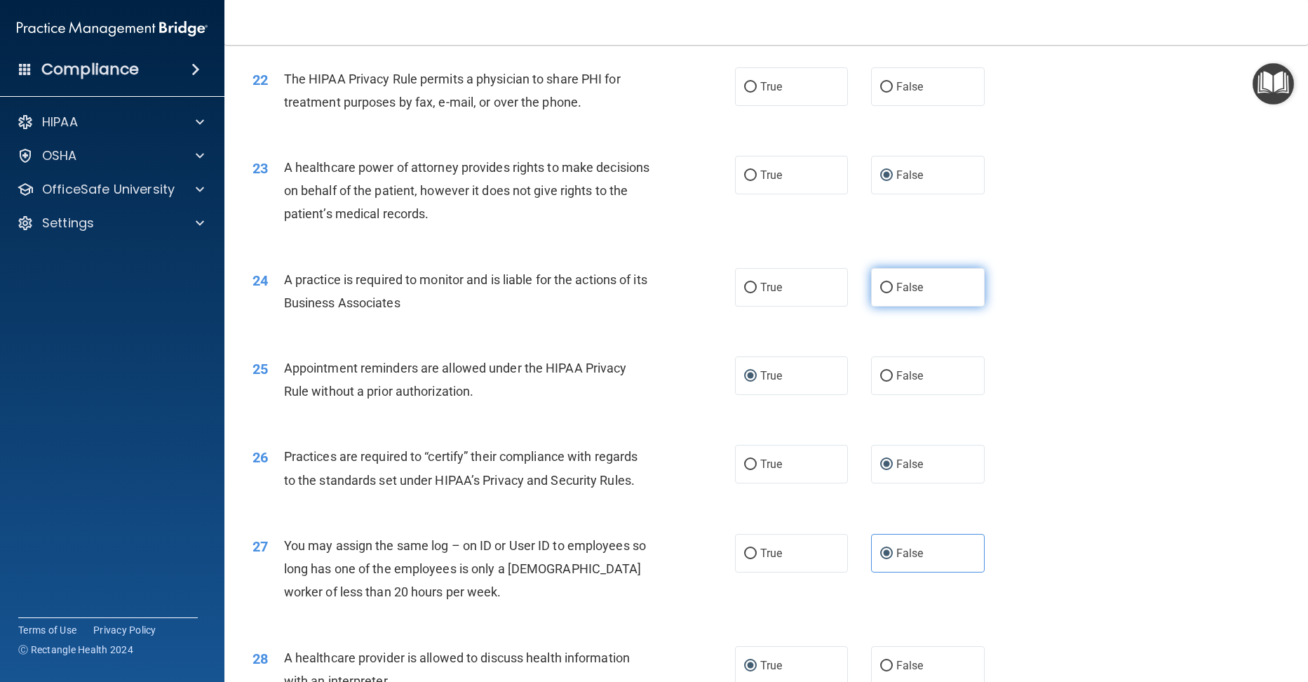
click at [884, 288] on input "False" at bounding box center [886, 288] width 13 height 11
radio input "true"
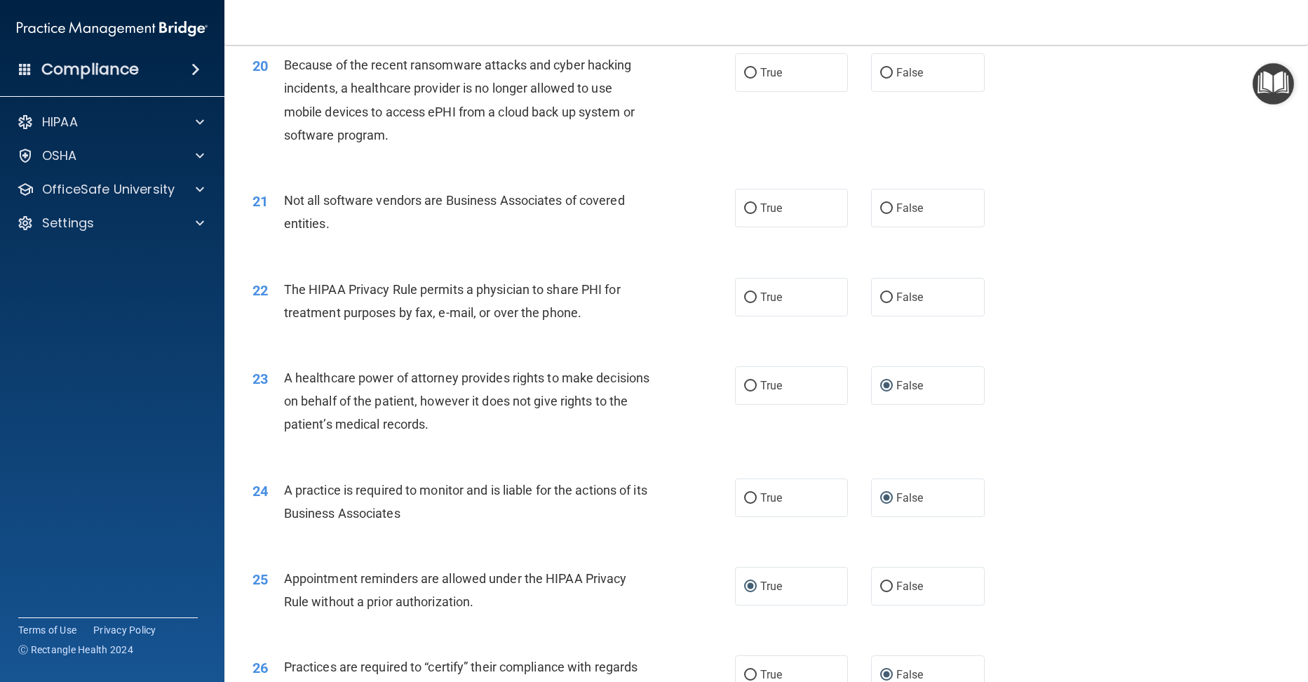
scroll to position [2045, 0]
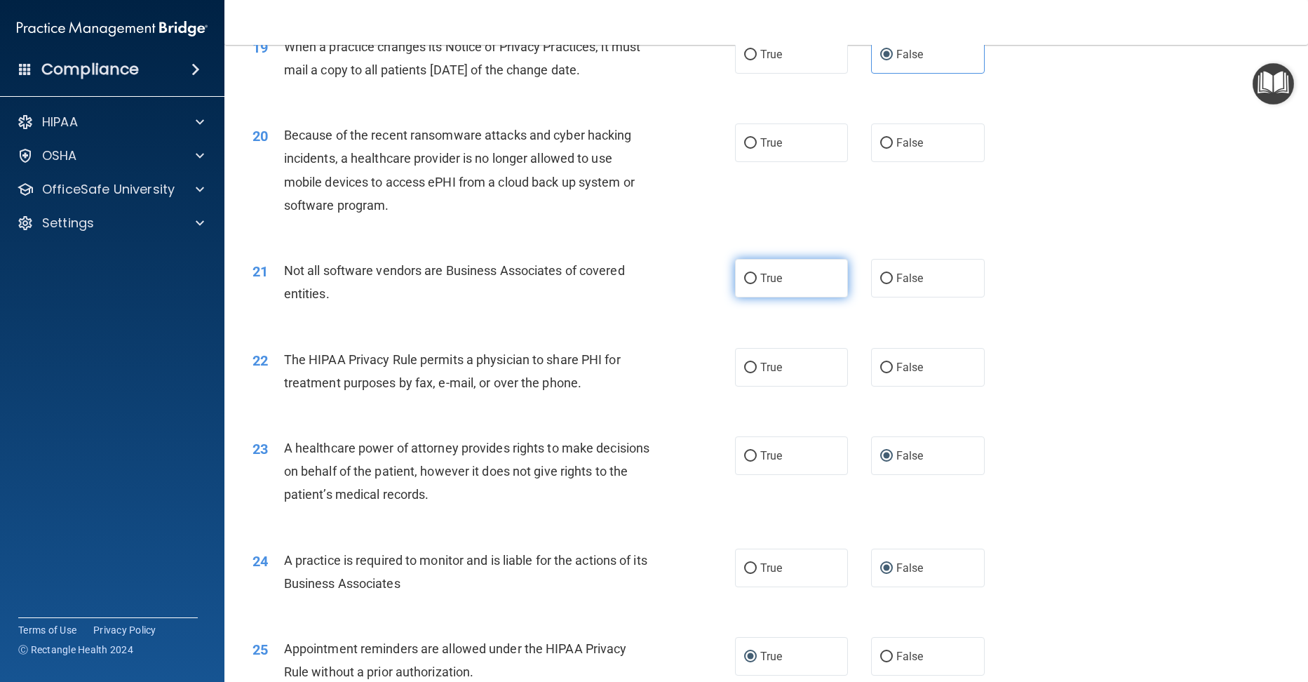
click at [745, 288] on label "True" at bounding box center [792, 278] width 114 height 39
click at [745, 284] on input "True" at bounding box center [750, 278] width 13 height 11
radio input "true"
click at [736, 367] on label "True" at bounding box center [792, 367] width 114 height 39
click at [744, 367] on input "True" at bounding box center [750, 368] width 13 height 11
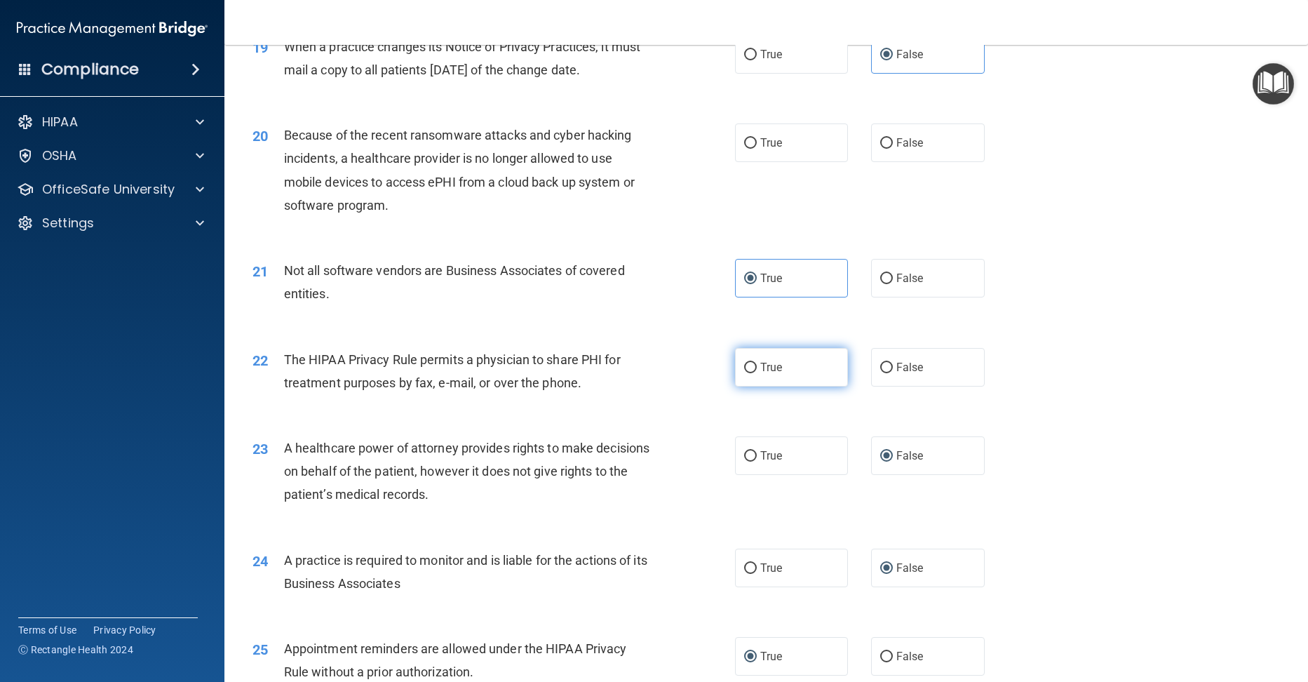
radio input "true"
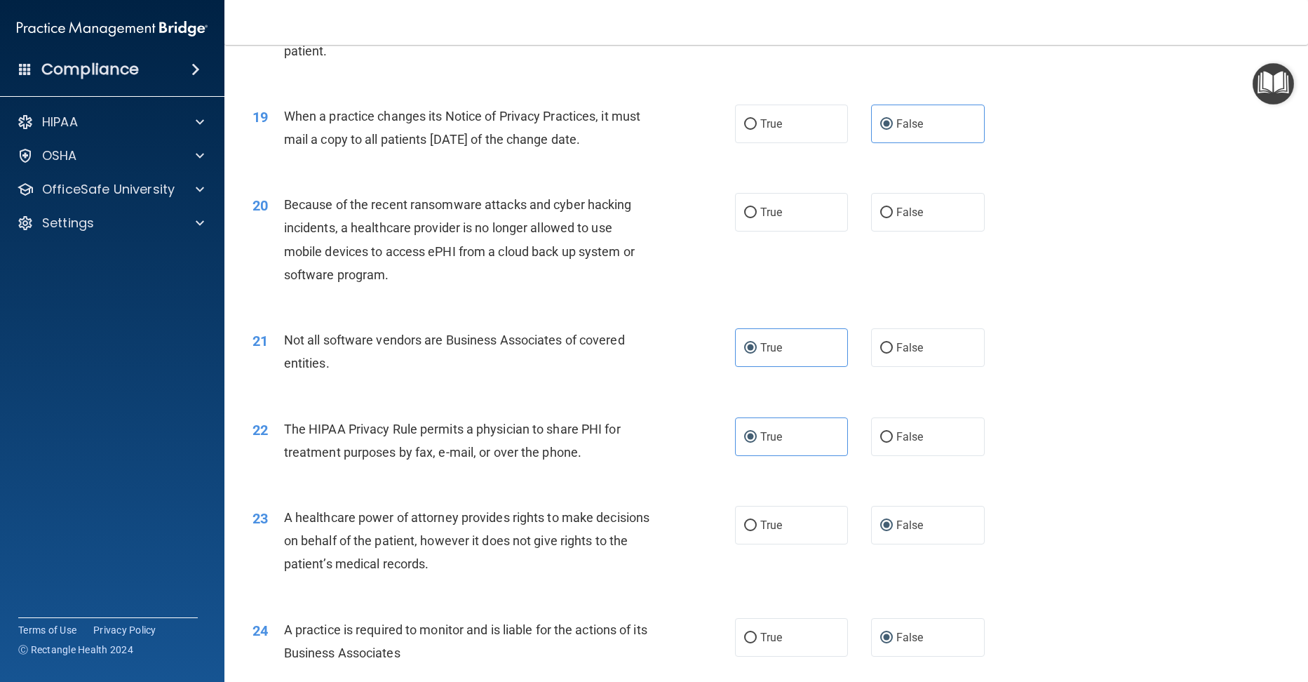
scroll to position [1975, 0]
click at [754, 210] on label "True" at bounding box center [792, 213] width 114 height 39
click at [754, 210] on input "True" at bounding box center [750, 213] width 13 height 11
radio input "true"
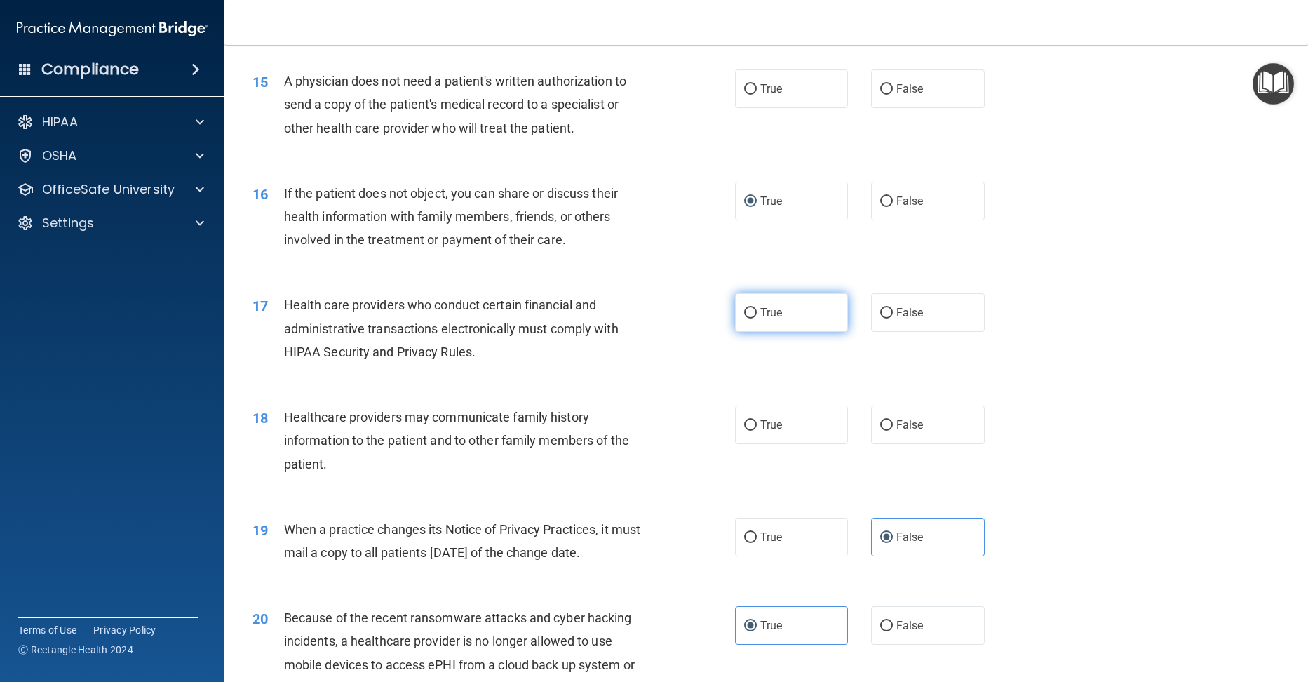
scroll to position [1554, 0]
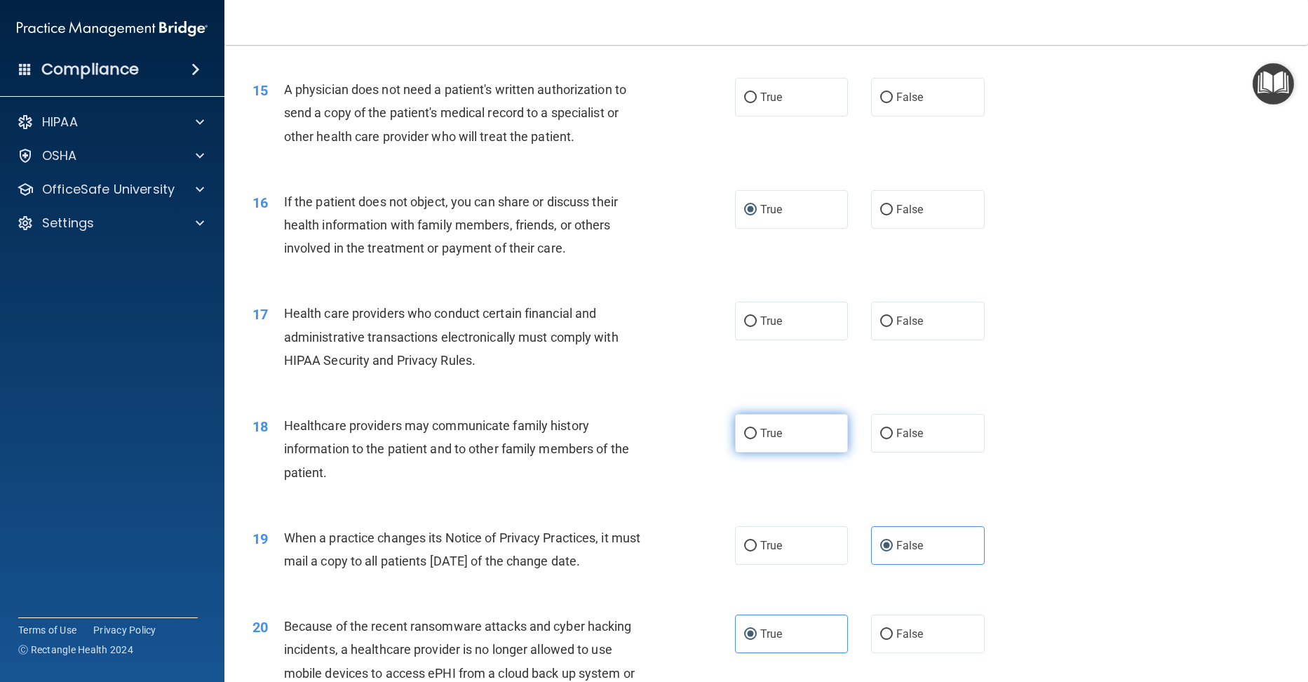
click at [744, 428] on input "True" at bounding box center [750, 433] width 13 height 11
radio input "true"
click at [737, 314] on label "True" at bounding box center [792, 321] width 114 height 39
click at [744, 316] on input "True" at bounding box center [750, 321] width 13 height 11
radio input "true"
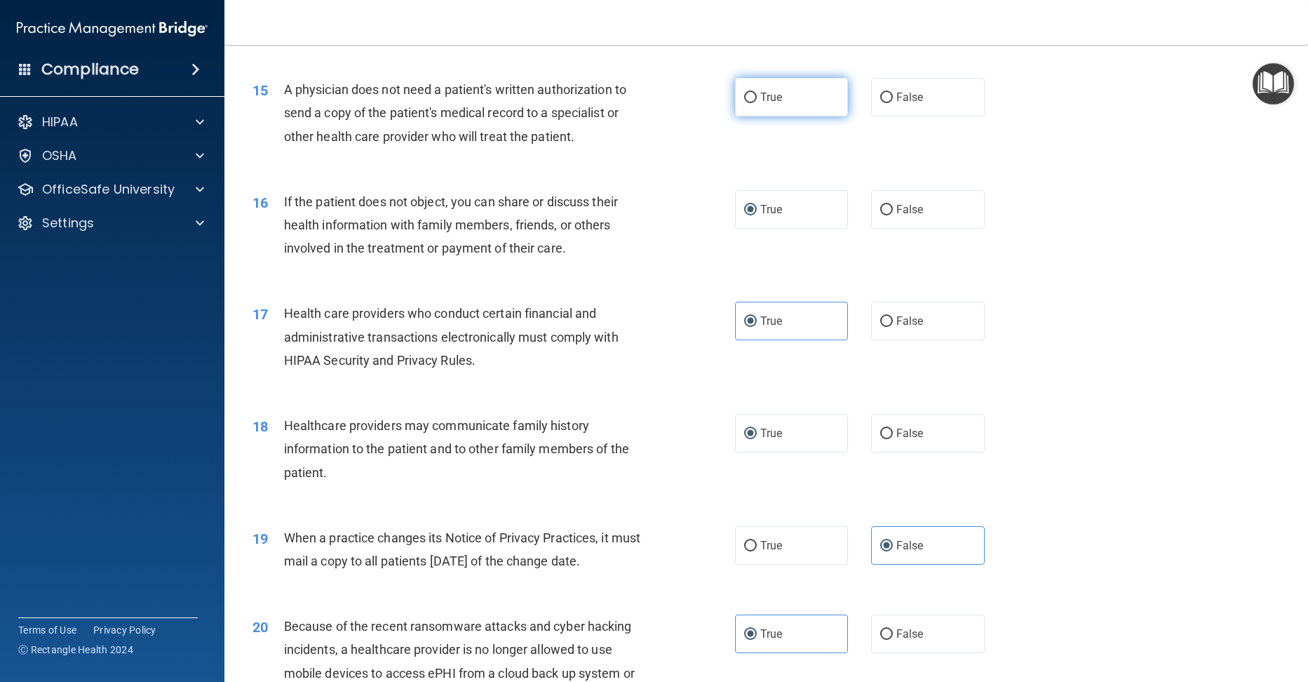
click at [748, 105] on label "True" at bounding box center [792, 97] width 114 height 39
click at [748, 103] on input "True" at bounding box center [750, 98] width 13 height 11
radio input "true"
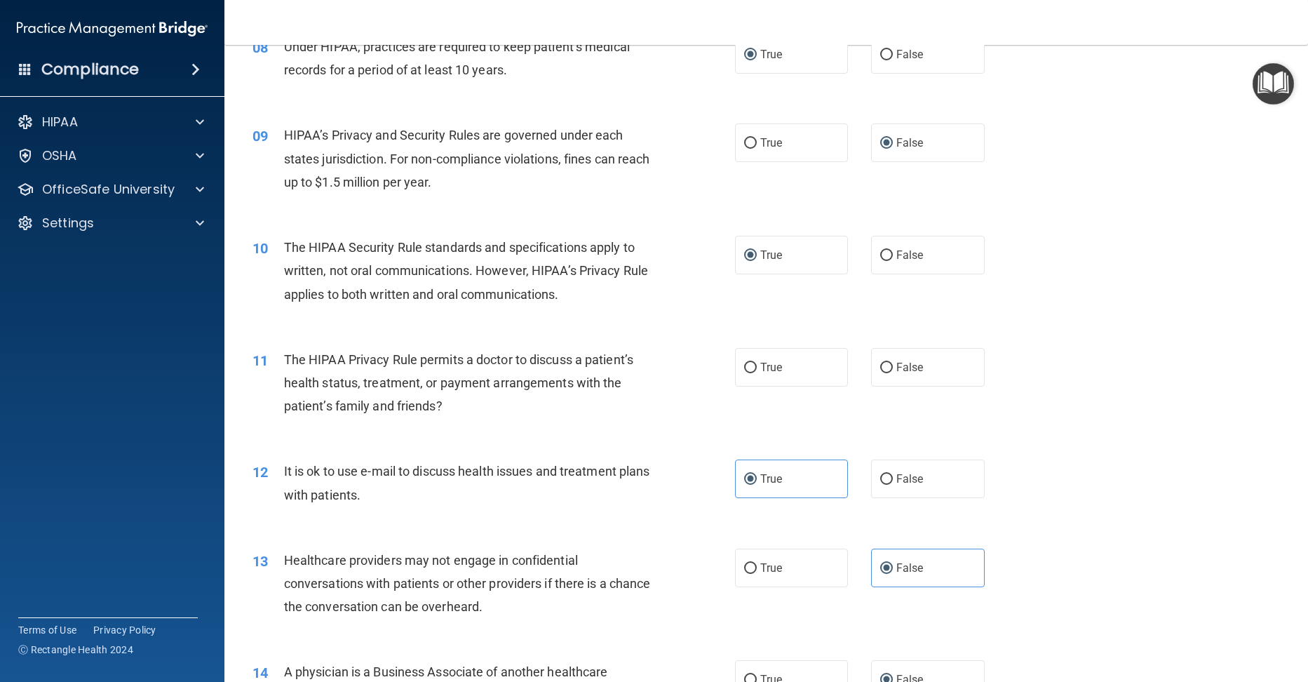
scroll to position [853, 0]
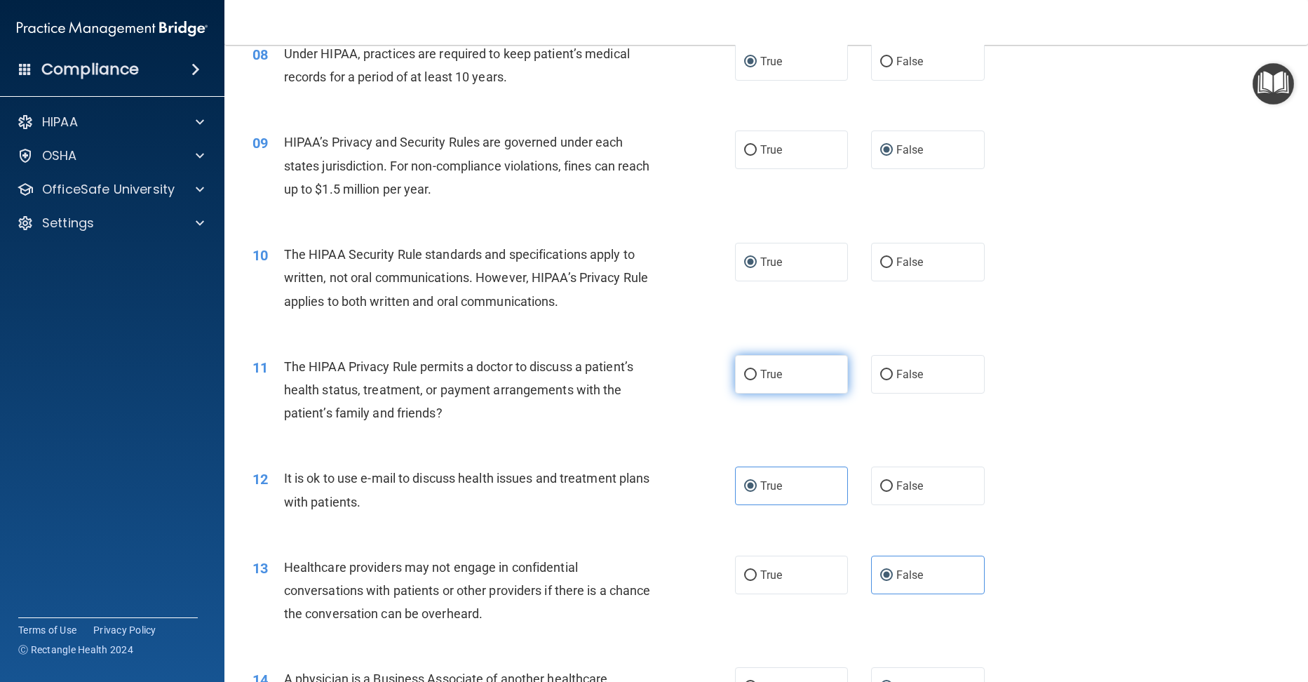
click at [735, 376] on label "True" at bounding box center [792, 374] width 114 height 39
click at [744, 376] on input "True" at bounding box center [750, 375] width 13 height 11
radio input "true"
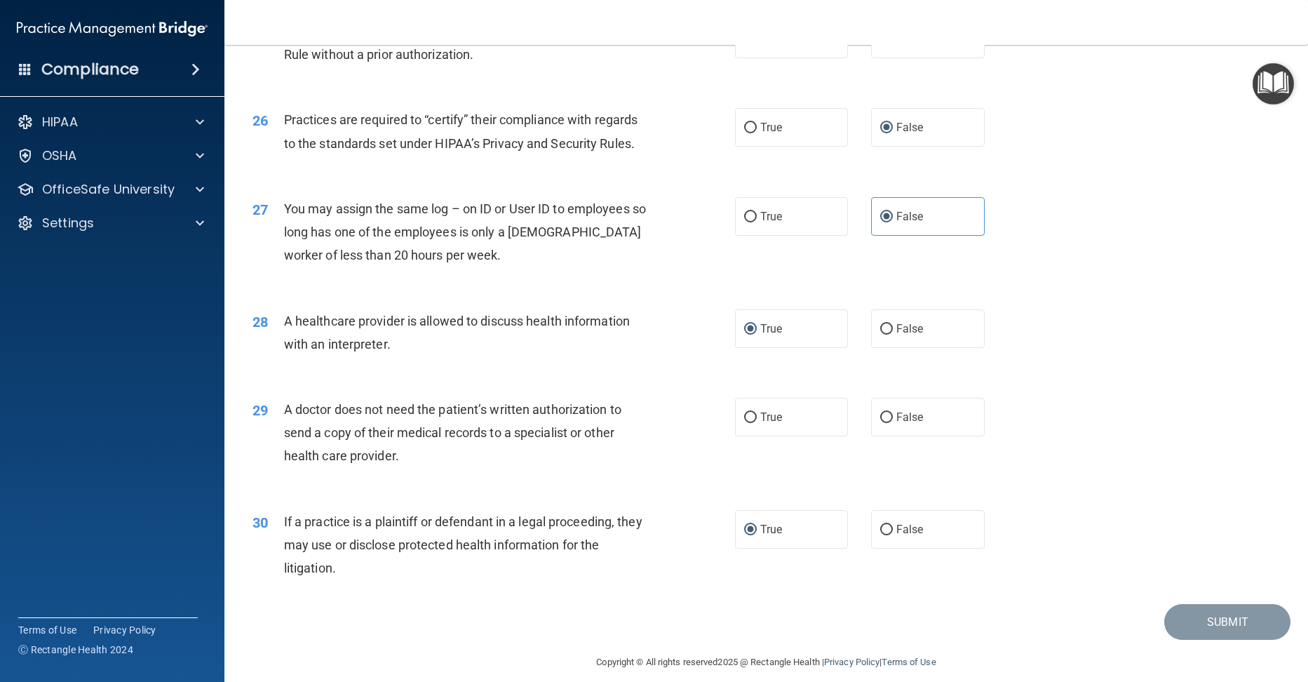
scroll to position [2676, 0]
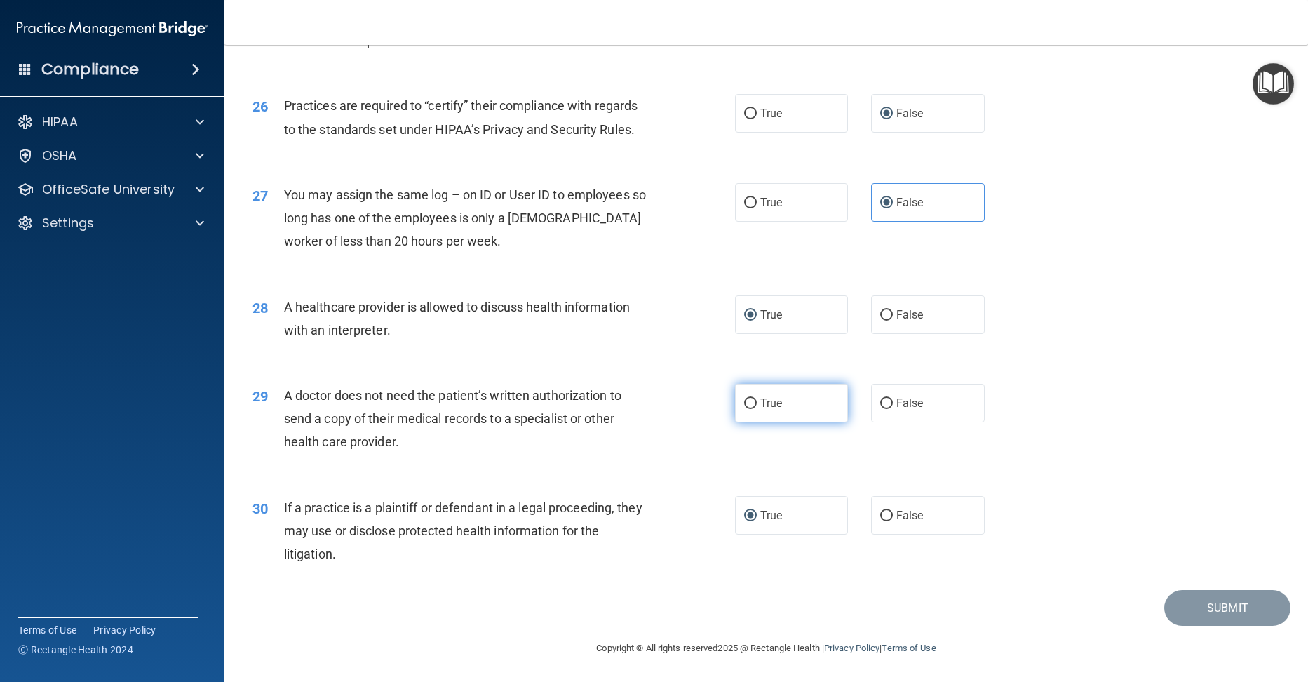
click at [744, 400] on input "True" at bounding box center [750, 403] width 13 height 11
radio input "true"
click at [1180, 597] on button "Submit" at bounding box center [1227, 608] width 126 height 36
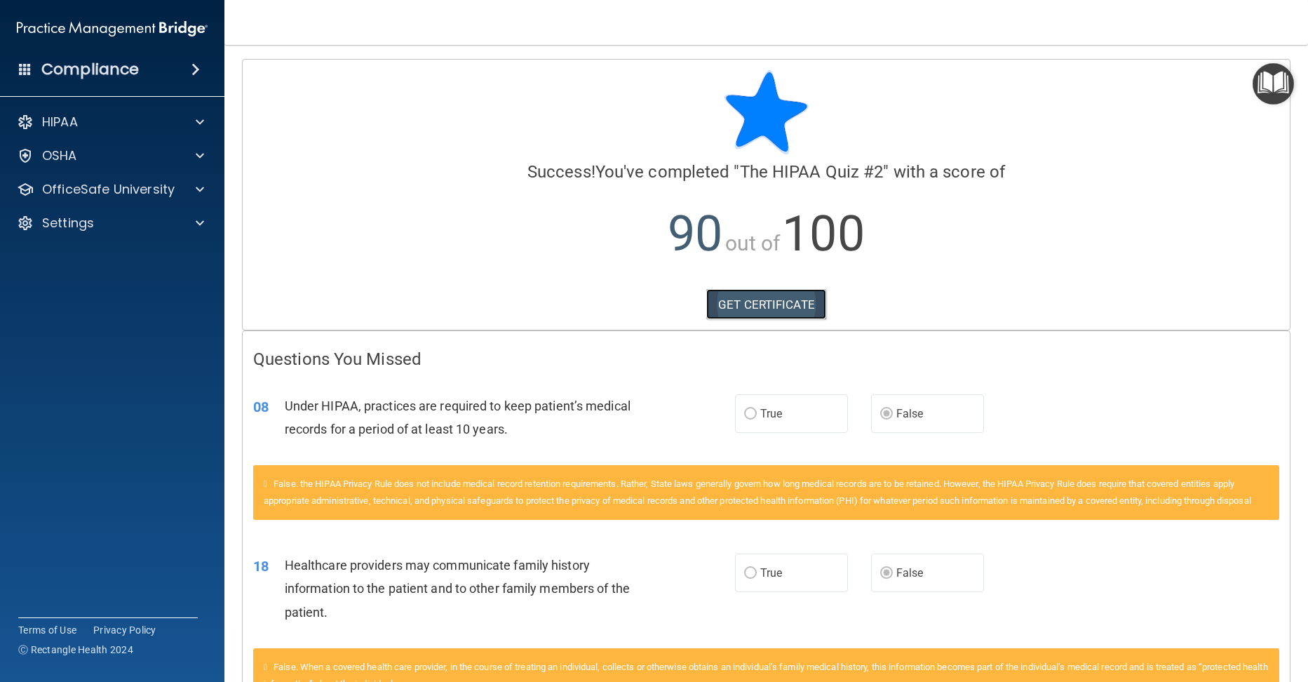
click at [762, 309] on link "GET CERTIFICATE" at bounding box center [766, 304] width 120 height 31
click at [203, 126] on span at bounding box center [200, 122] width 8 height 17
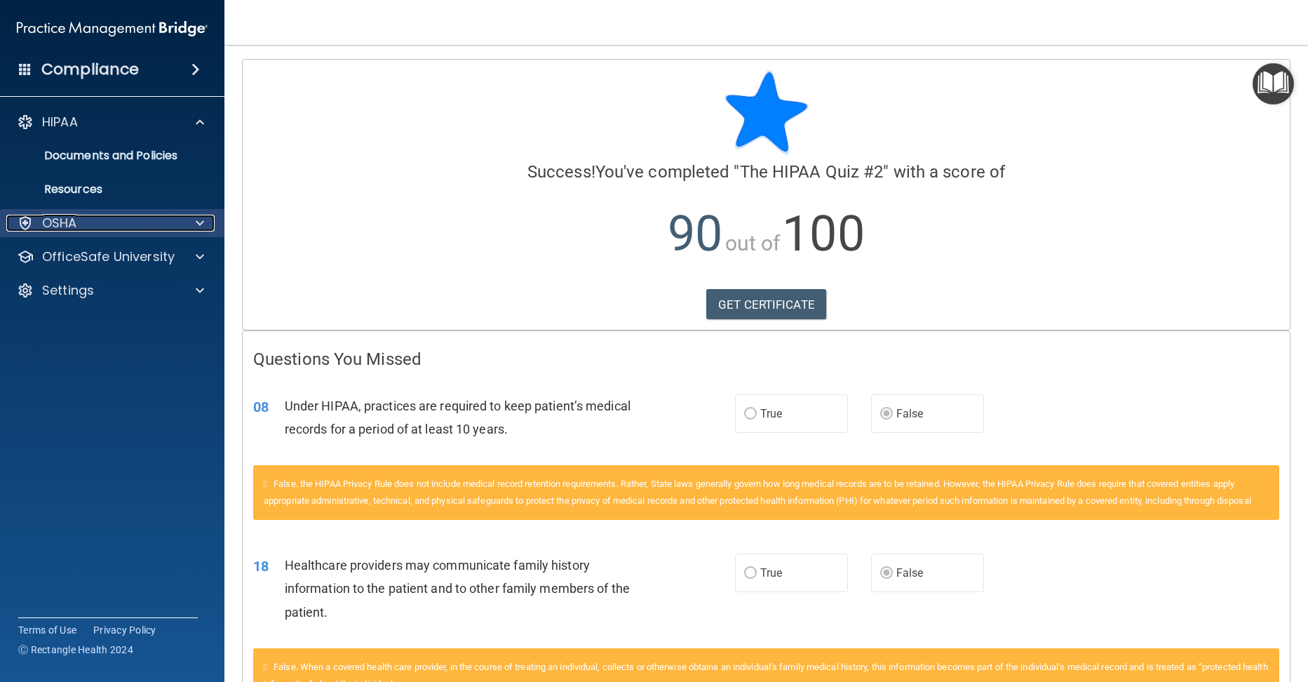
click at [192, 215] on div at bounding box center [197, 223] width 35 height 17
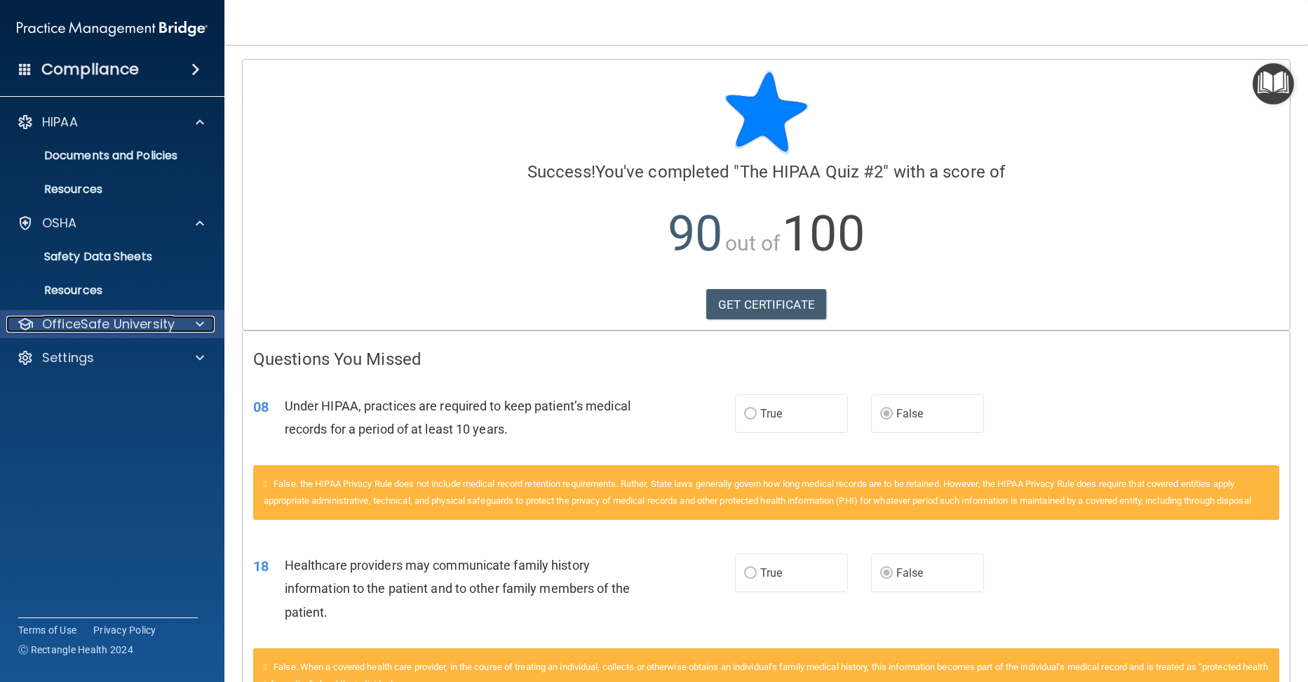
click at [196, 316] on span at bounding box center [200, 324] width 8 height 17
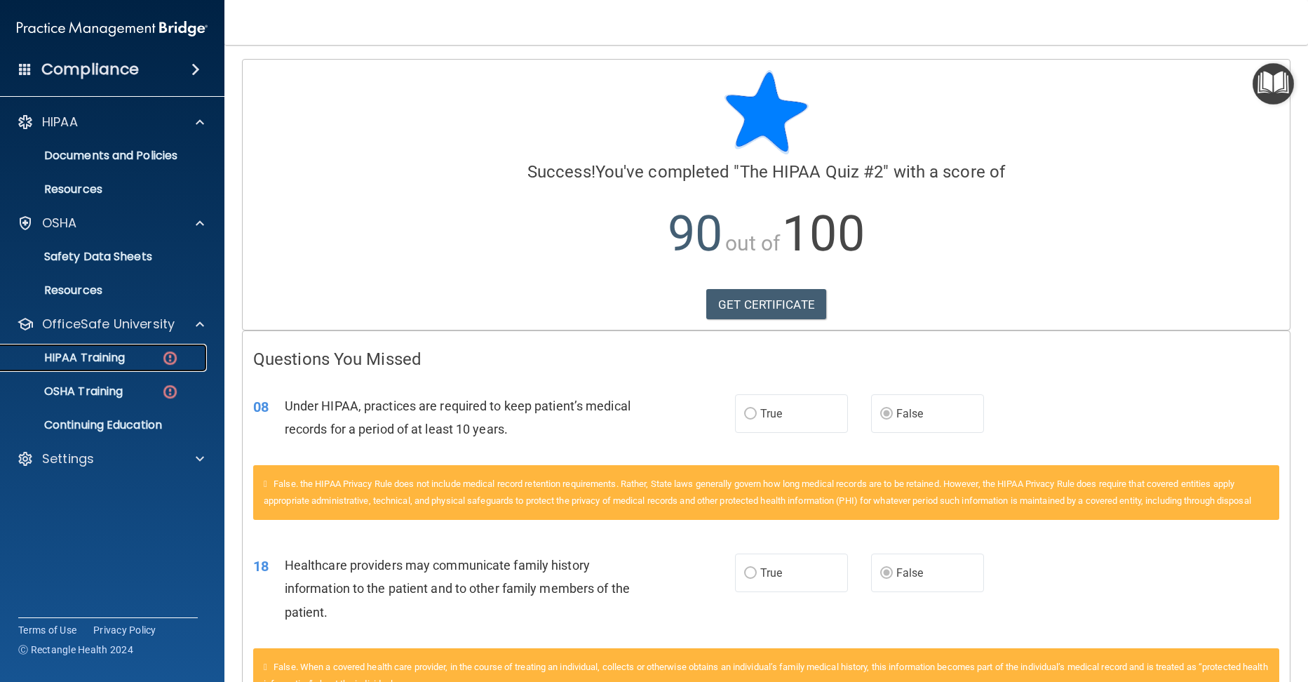
click at [104, 356] on p "HIPAA Training" at bounding box center [67, 358] width 116 height 14
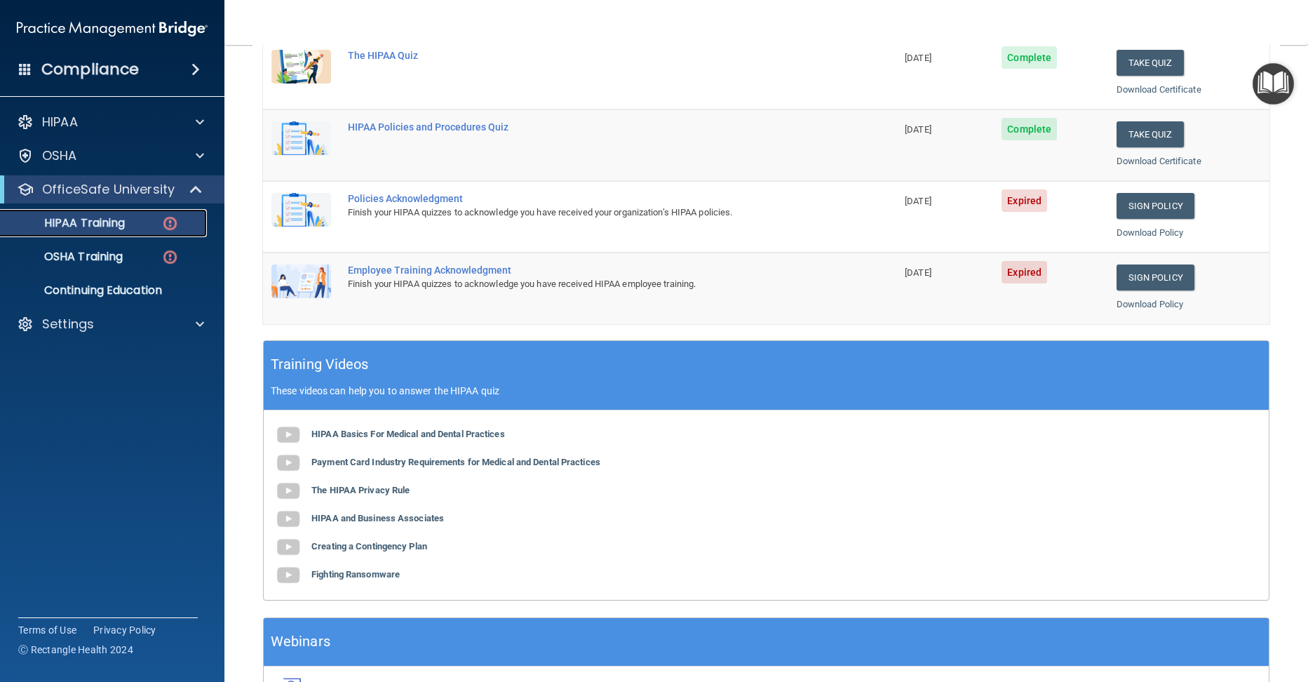
scroll to position [351, 0]
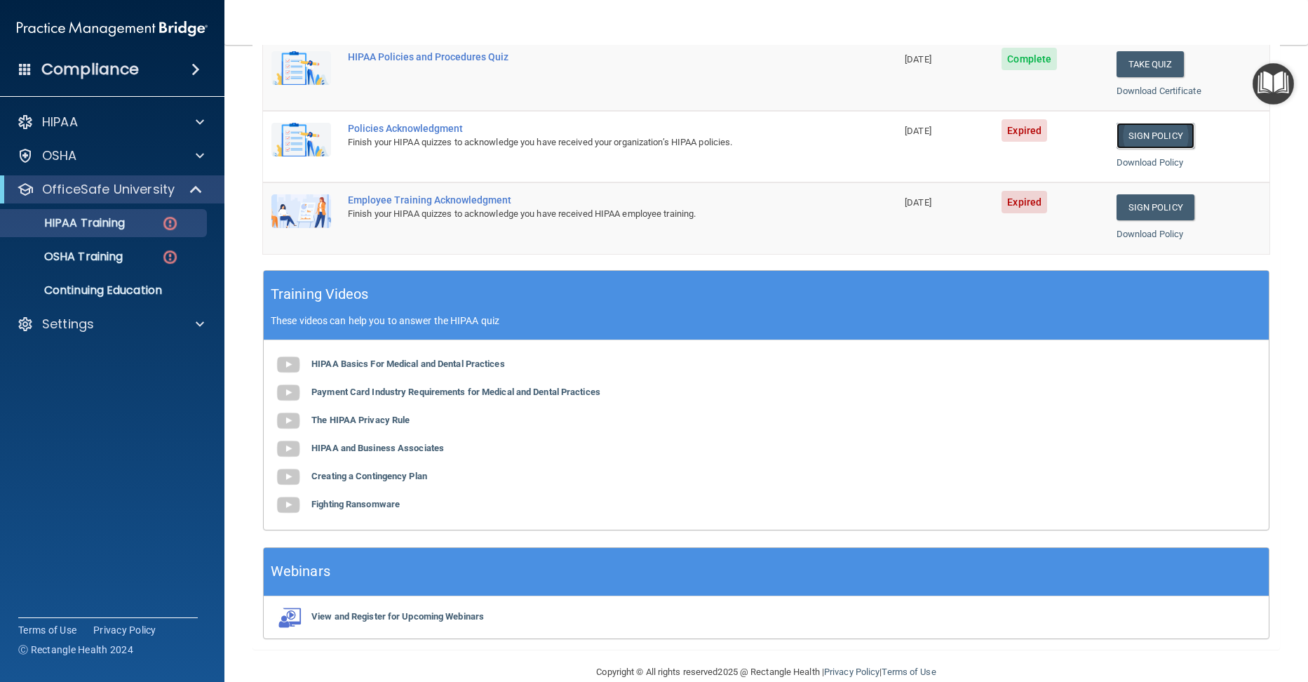
click at [1149, 135] on link "Sign Policy" at bounding box center [1155, 136] width 78 height 26
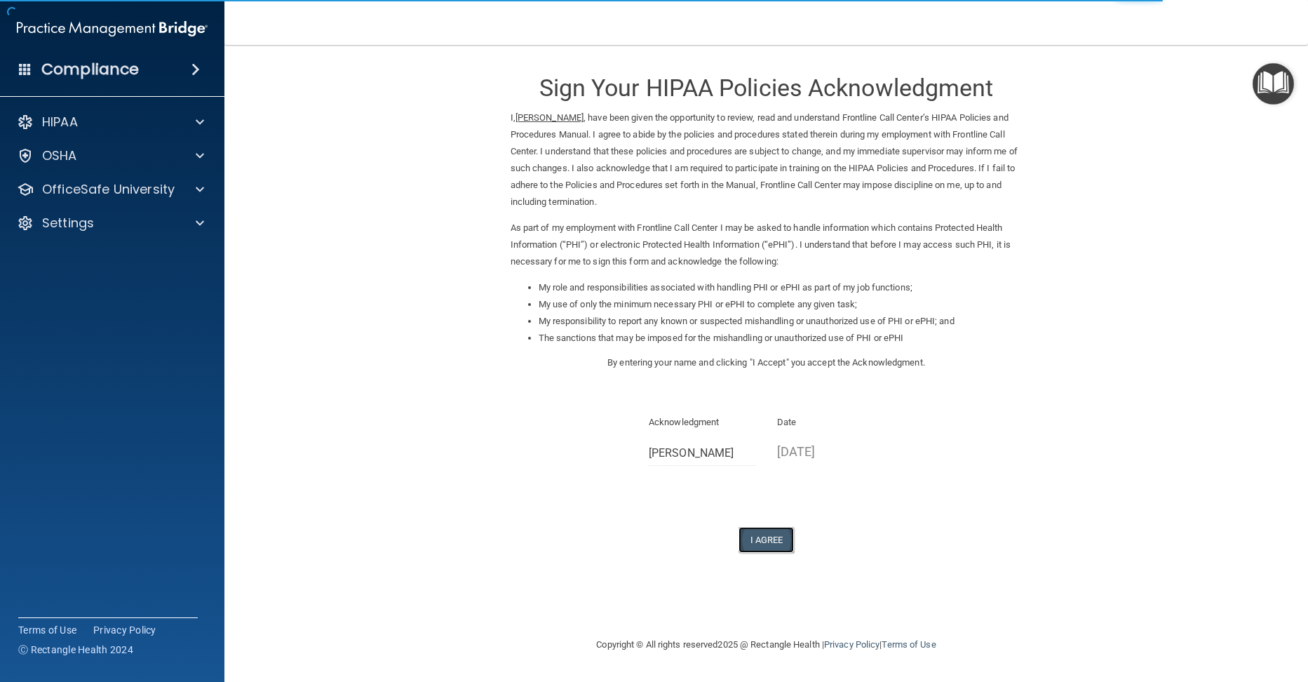
click at [752, 536] on button "I Agree" at bounding box center [766, 540] width 56 height 26
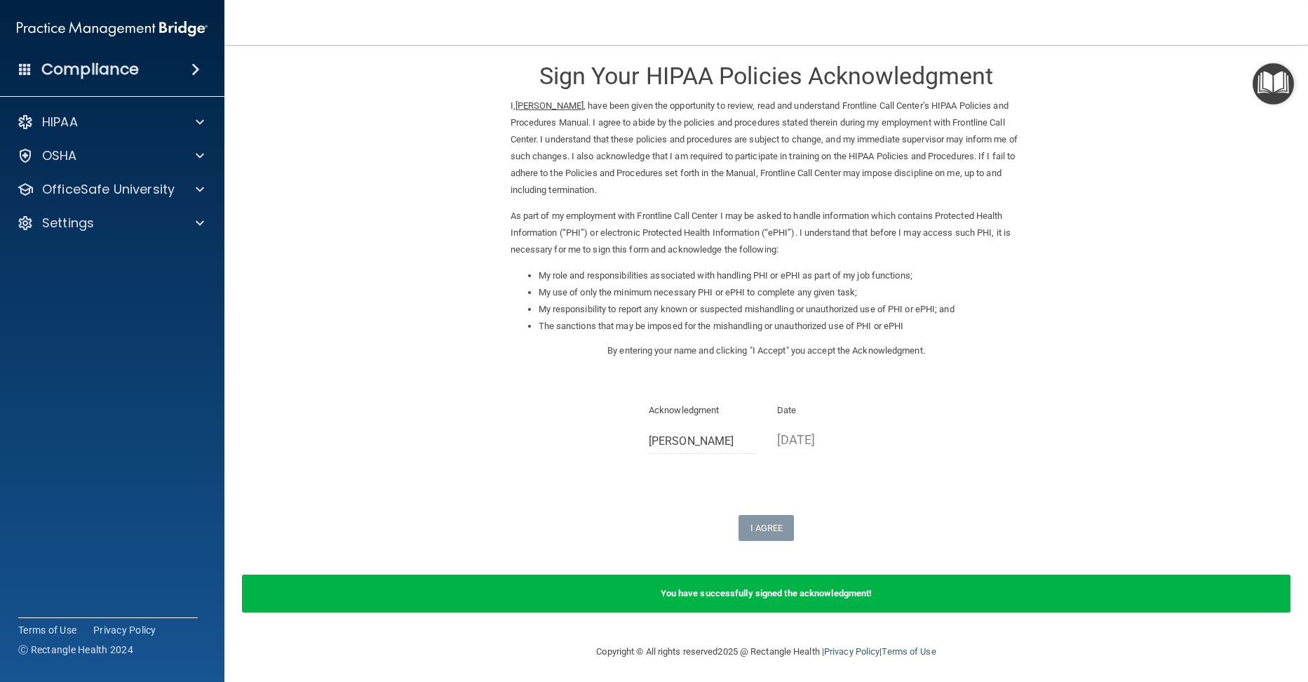
scroll to position [15, 0]
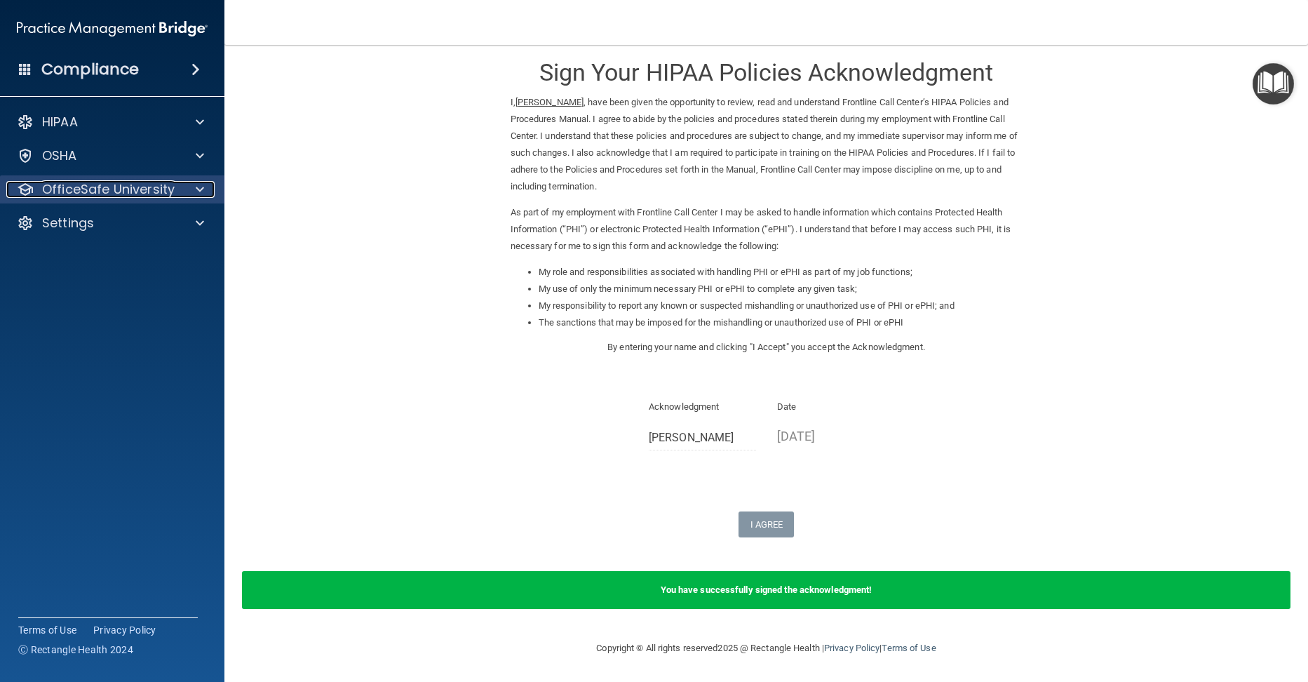
click at [201, 184] on span at bounding box center [200, 189] width 8 height 17
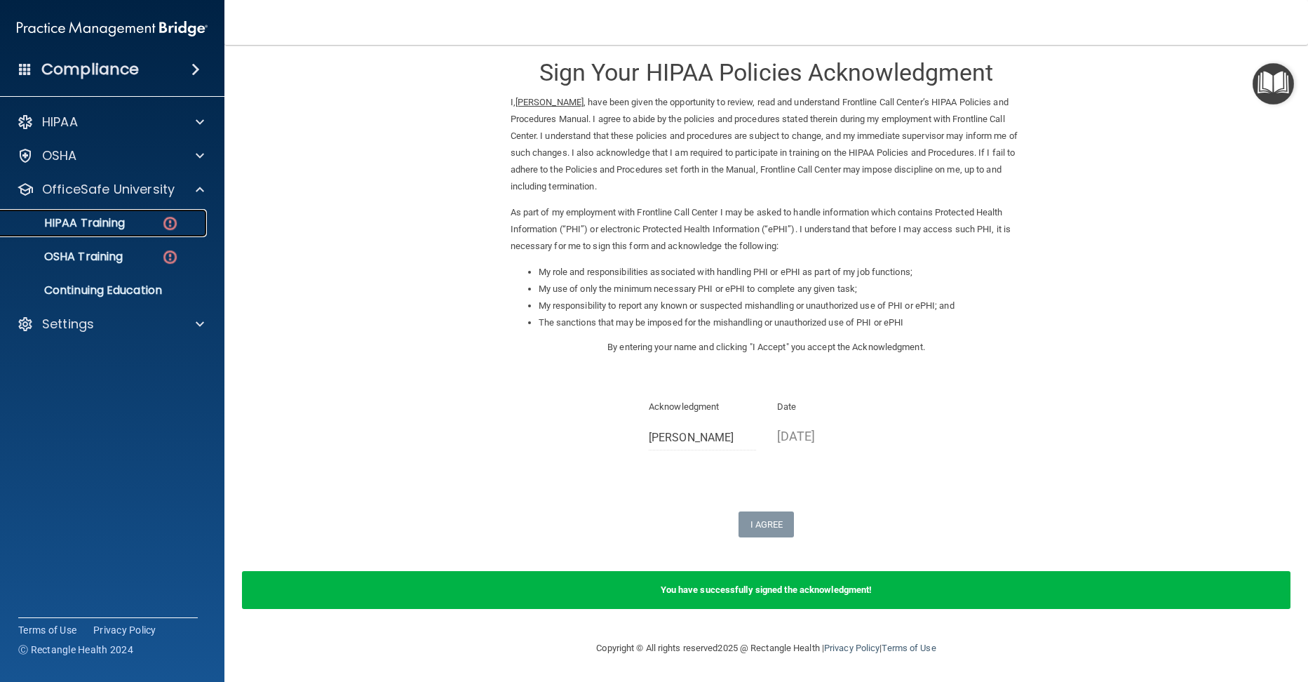
click at [141, 232] on link "HIPAA Training" at bounding box center [96, 223] width 221 height 28
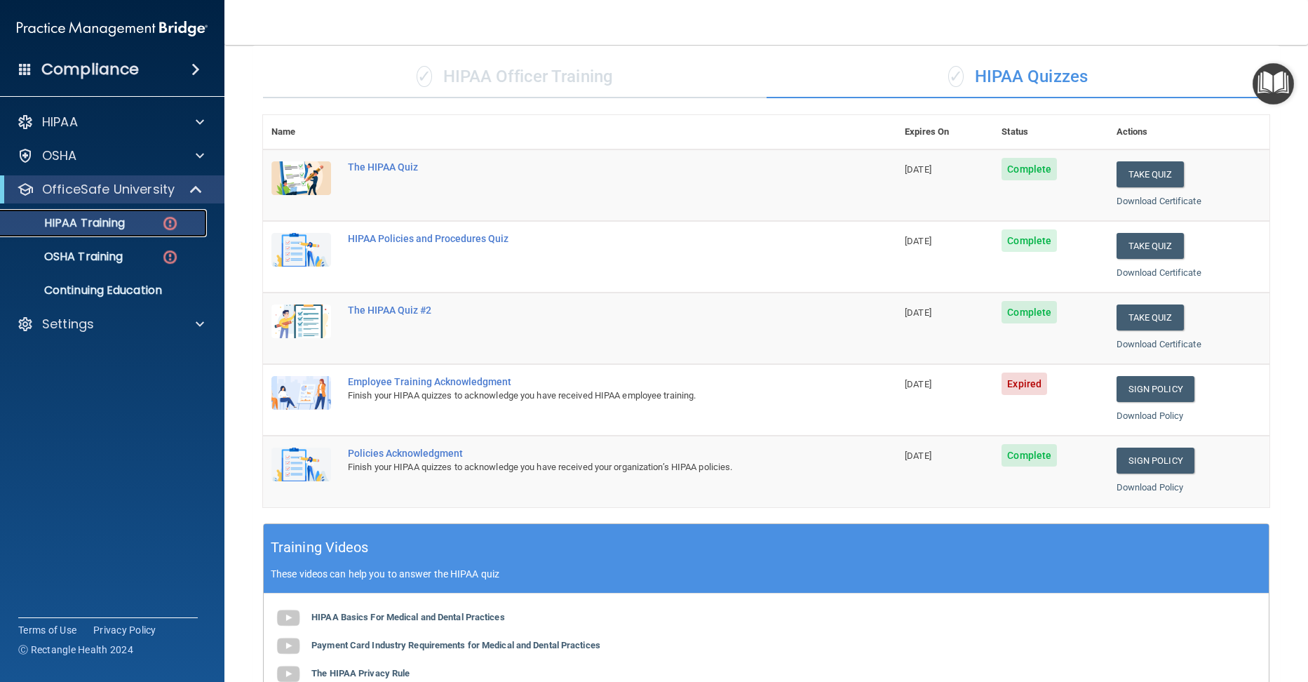
scroll to position [94, 0]
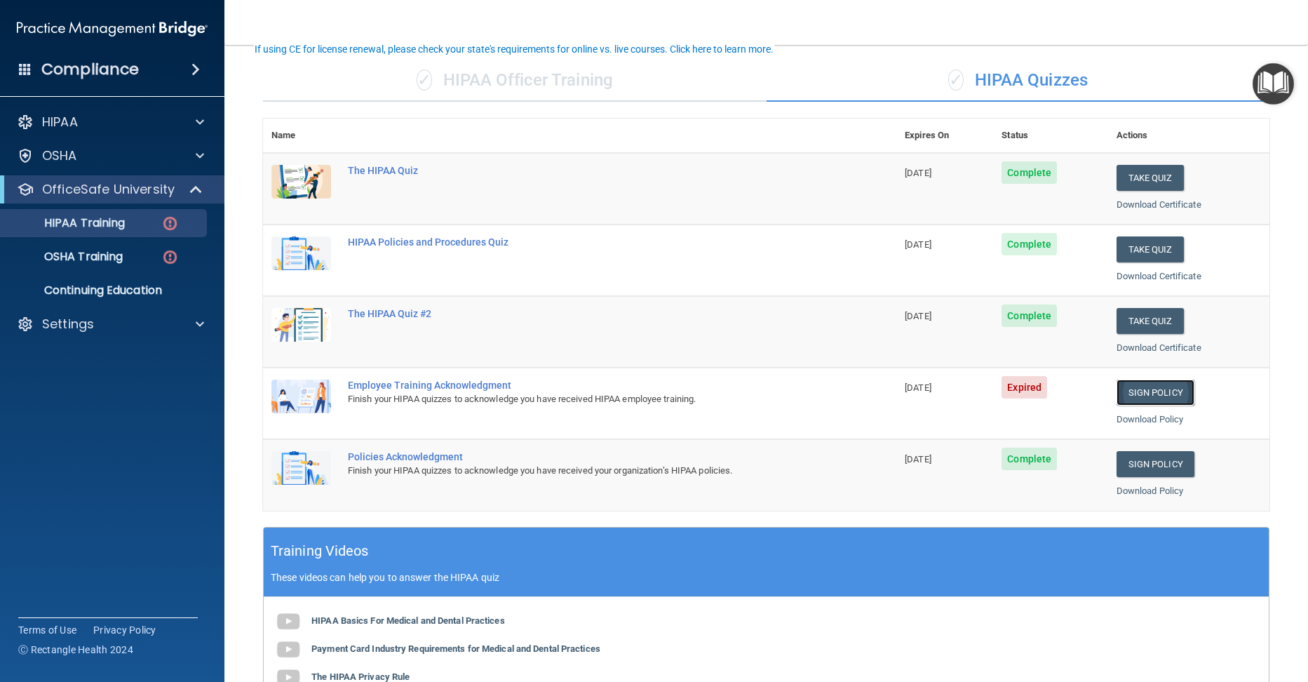
click at [1125, 393] on link "Sign Policy" at bounding box center [1155, 392] width 78 height 26
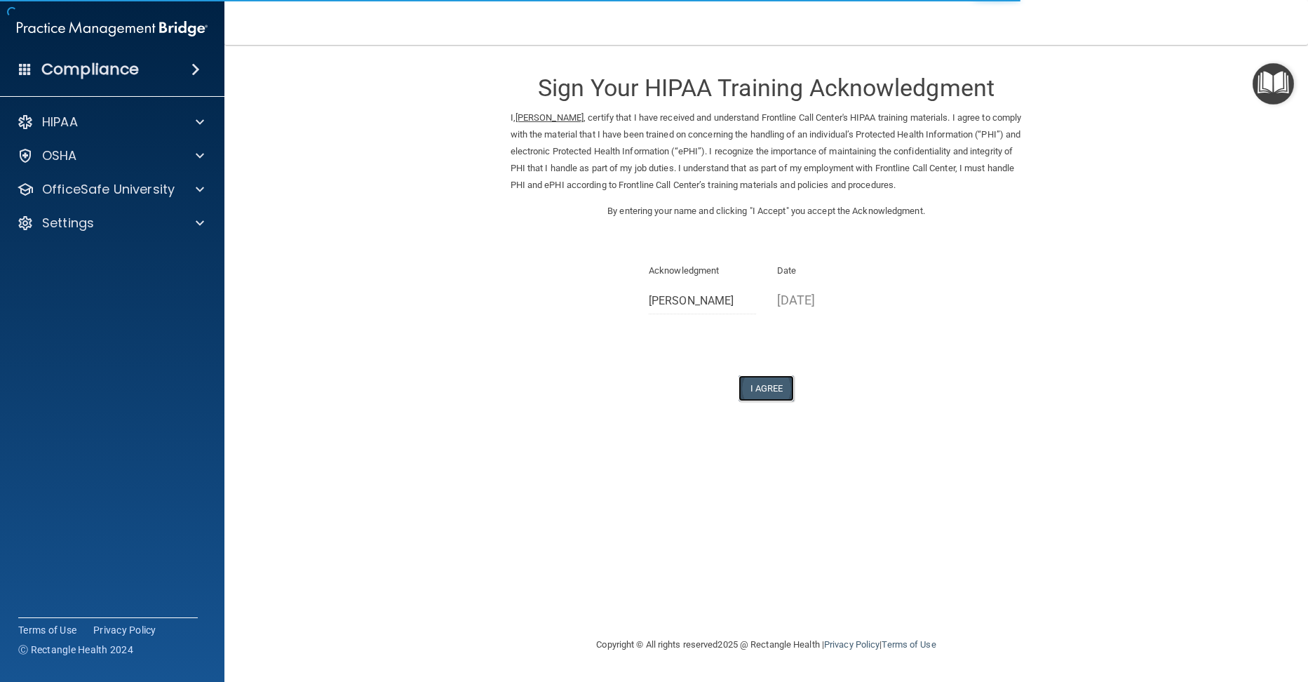
click at [767, 381] on button "I Agree" at bounding box center [766, 388] width 56 height 26
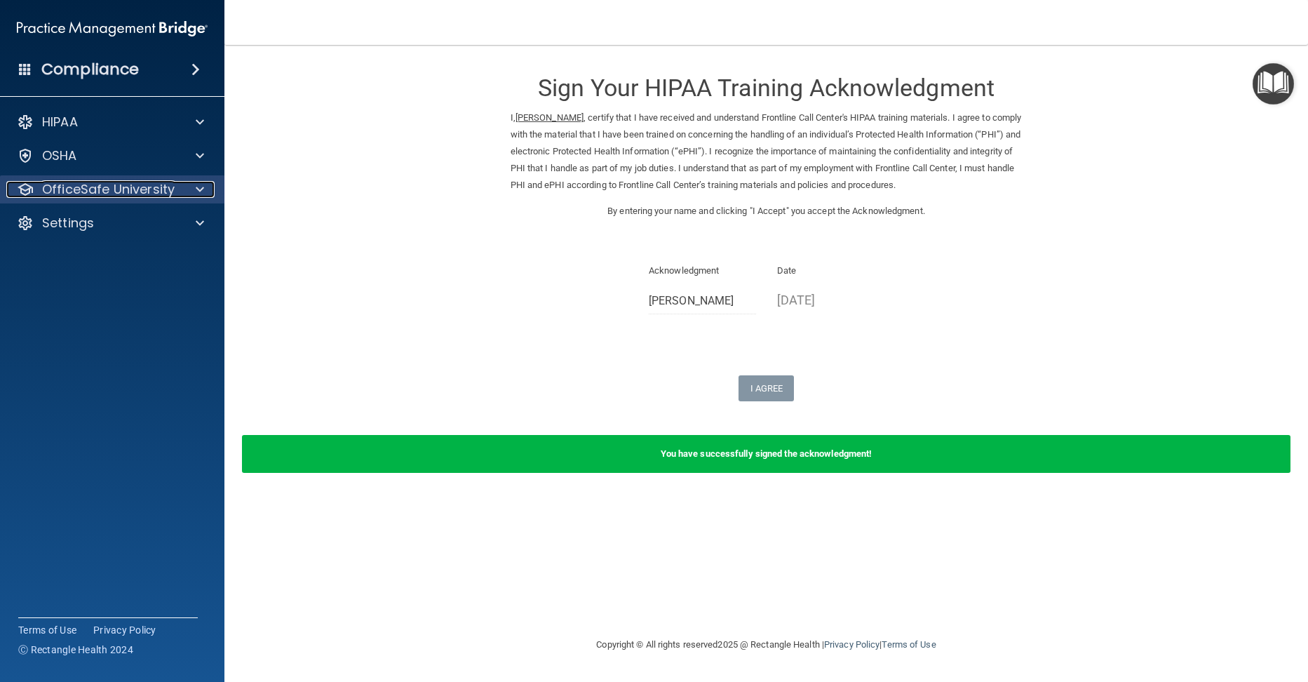
click at [203, 187] on span at bounding box center [200, 189] width 8 height 17
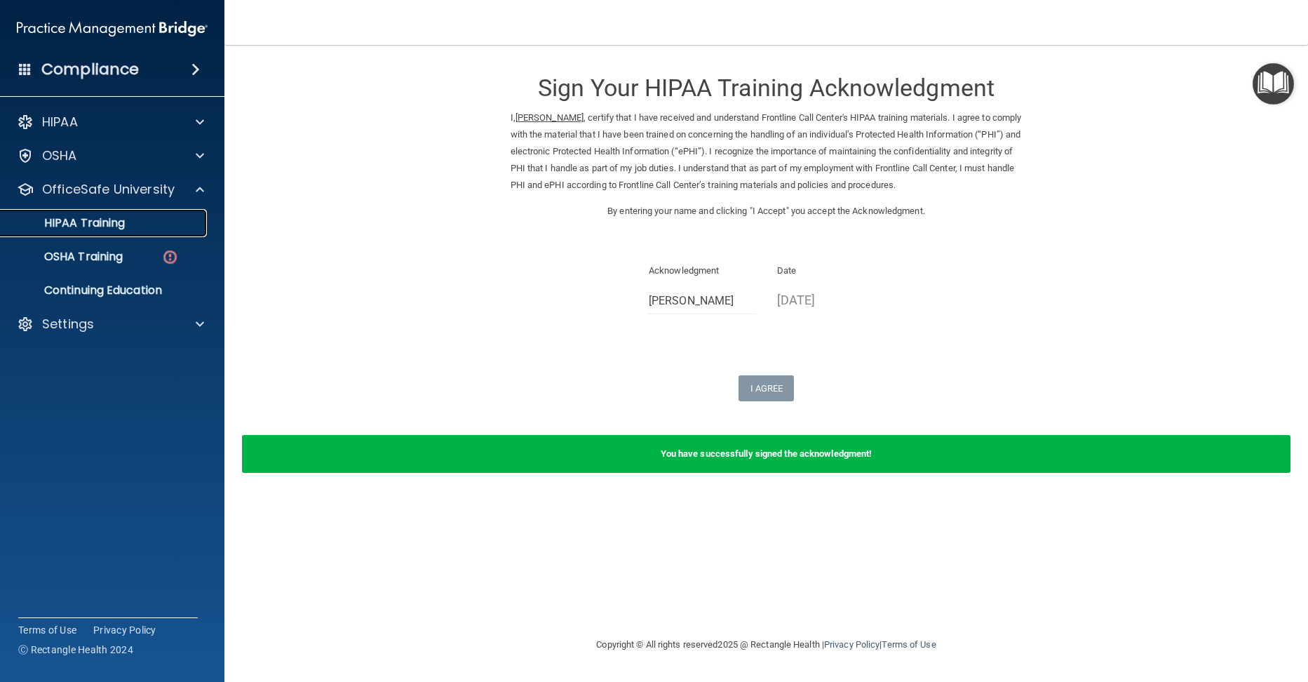
click at [131, 226] on div "HIPAA Training" at bounding box center [104, 223] width 191 height 14
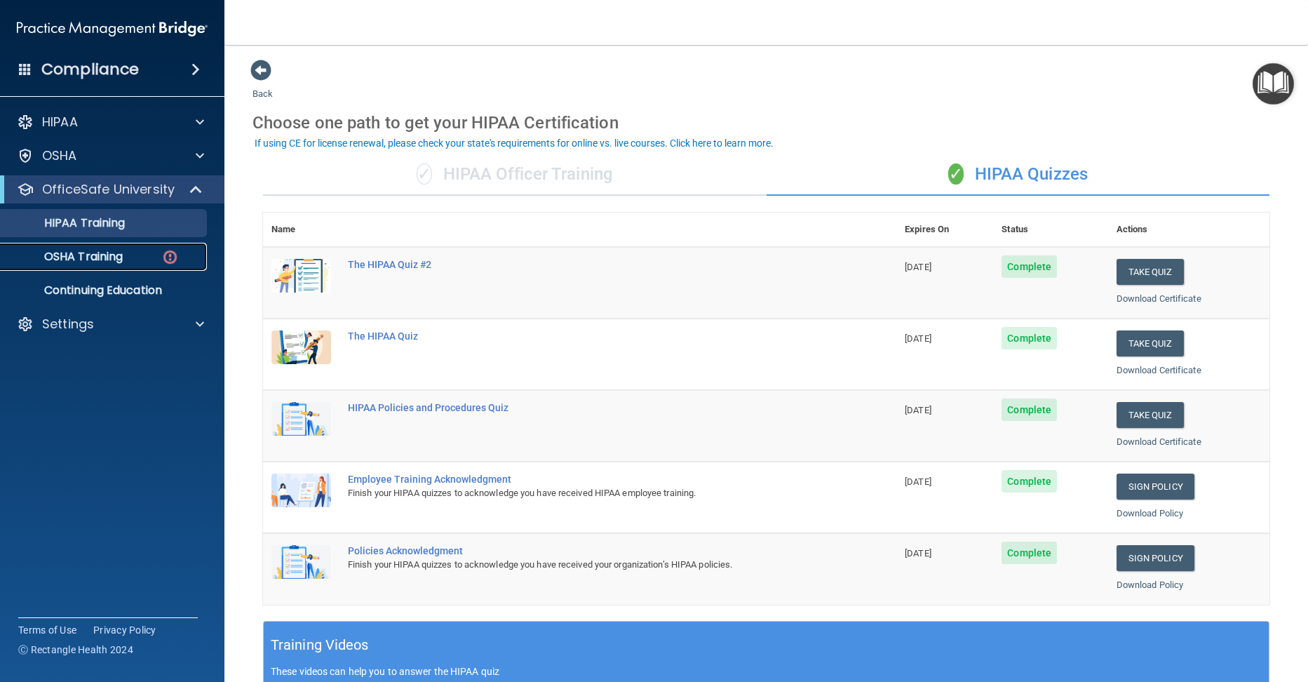
click at [90, 261] on p "OSHA Training" at bounding box center [66, 257] width 114 height 14
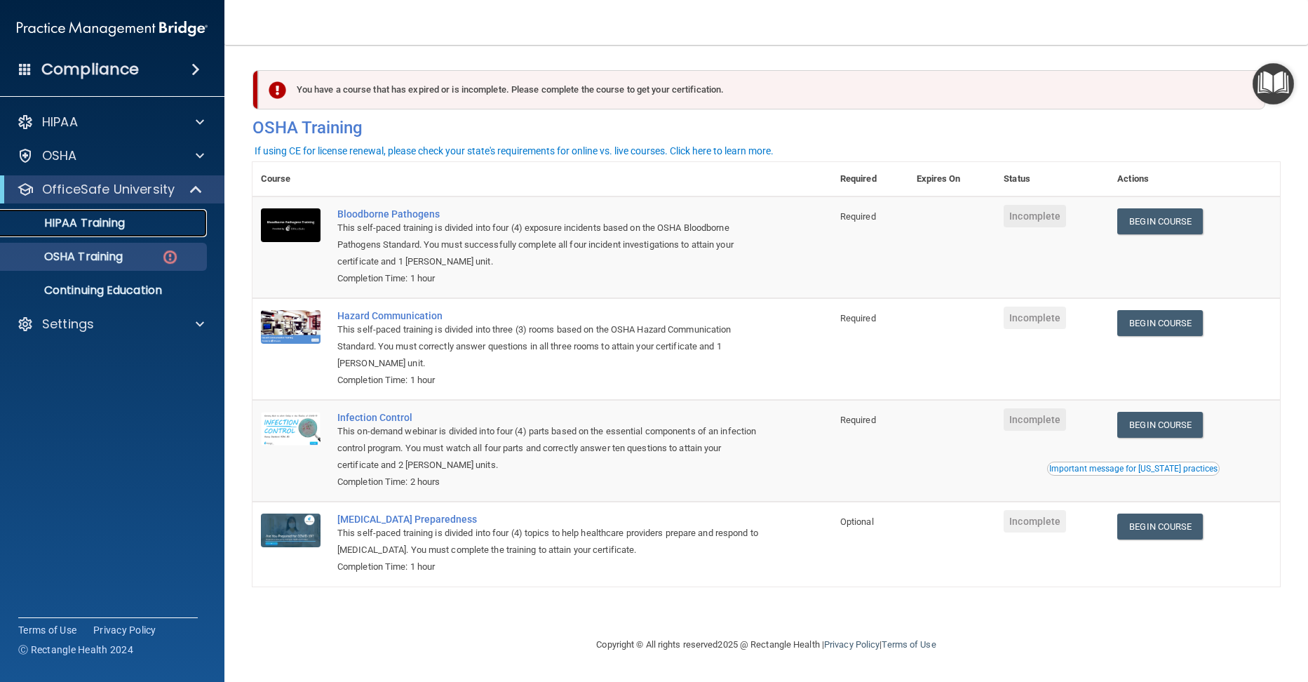
click at [83, 222] on p "HIPAA Training" at bounding box center [67, 223] width 116 height 14
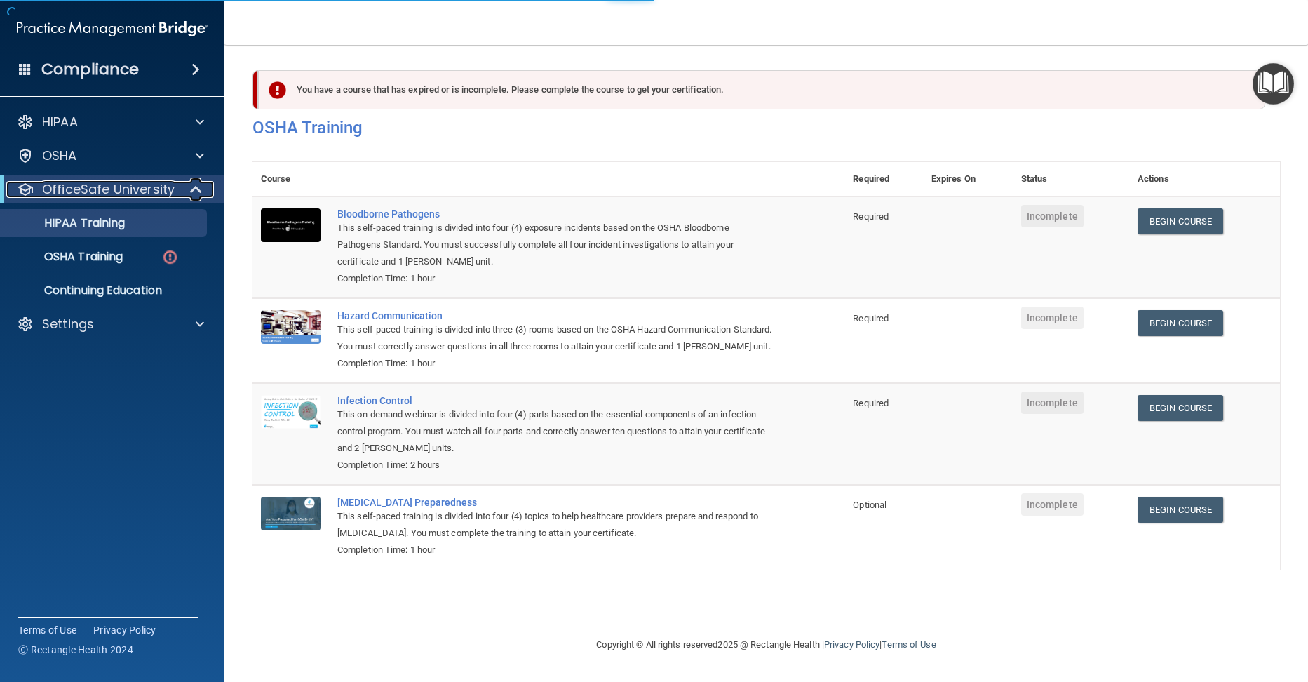
click at [193, 190] on span at bounding box center [197, 189] width 12 height 17
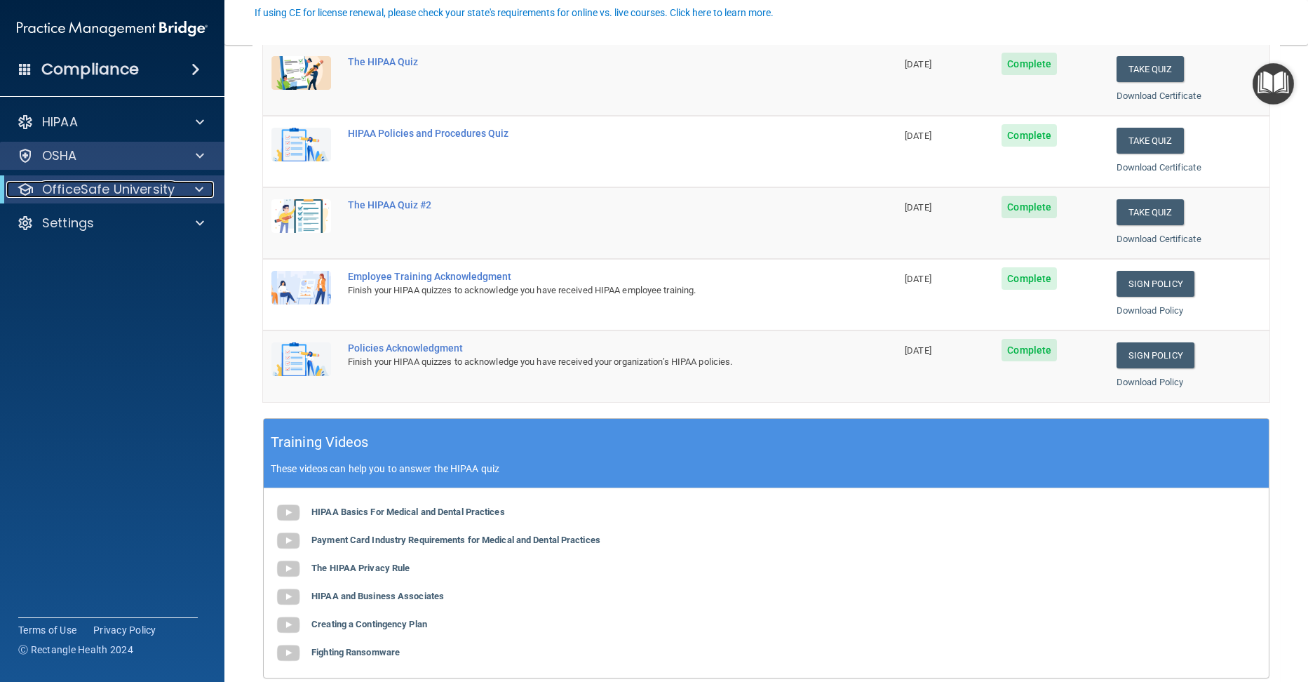
scroll to position [280, 0]
